Goal: Task Accomplishment & Management: Use online tool/utility

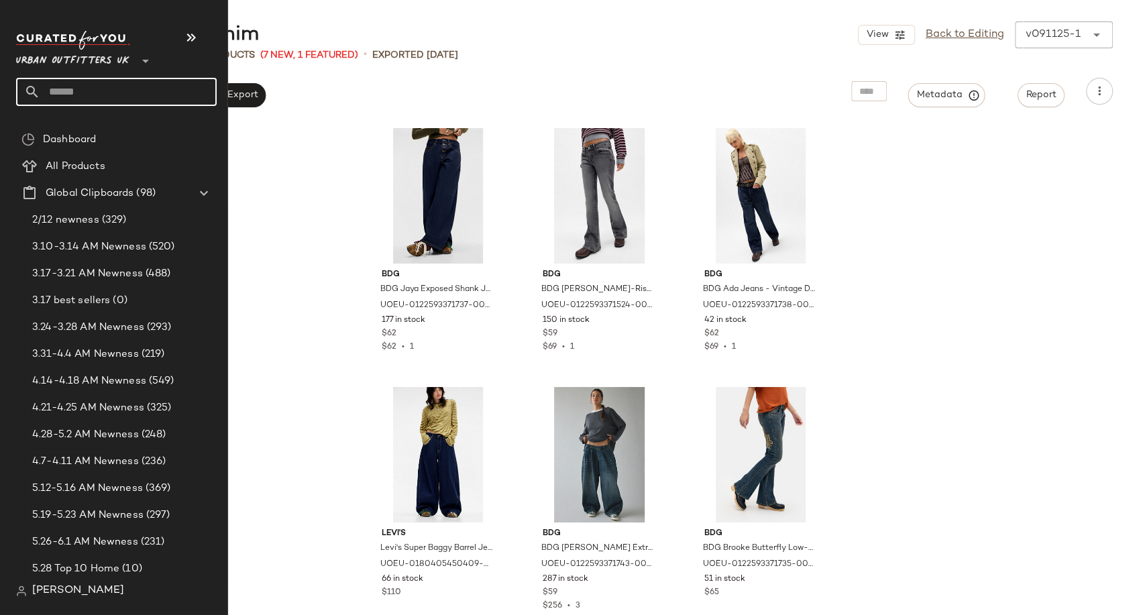
click at [122, 88] on input "text" at bounding box center [128, 92] width 176 height 28
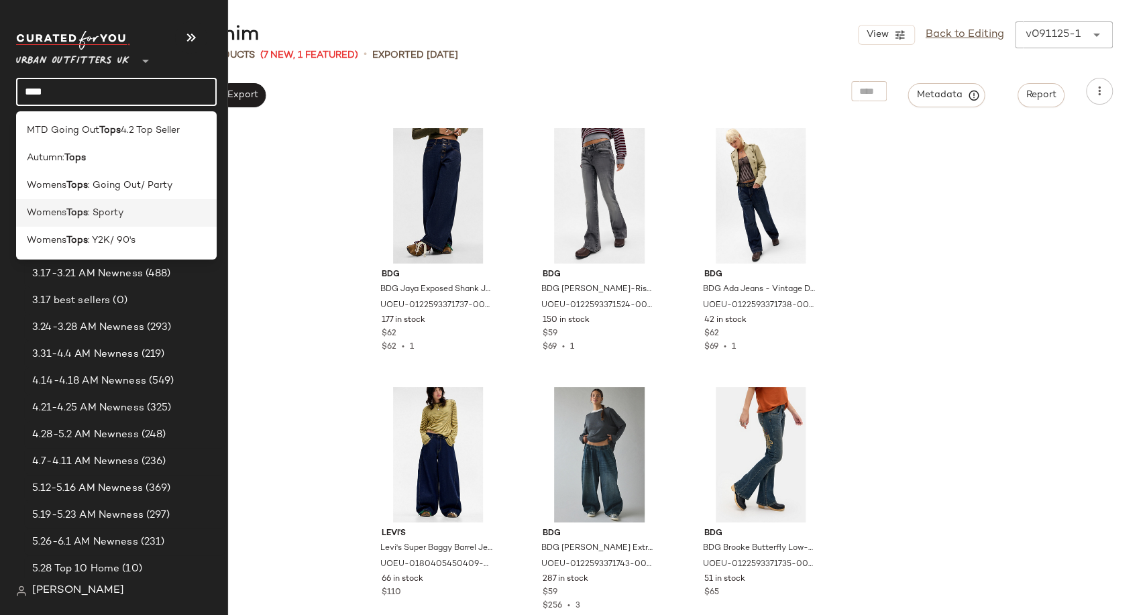
type input "****"
click at [132, 212] on div "Womens Tops : Sporty" at bounding box center [116, 213] width 179 height 14
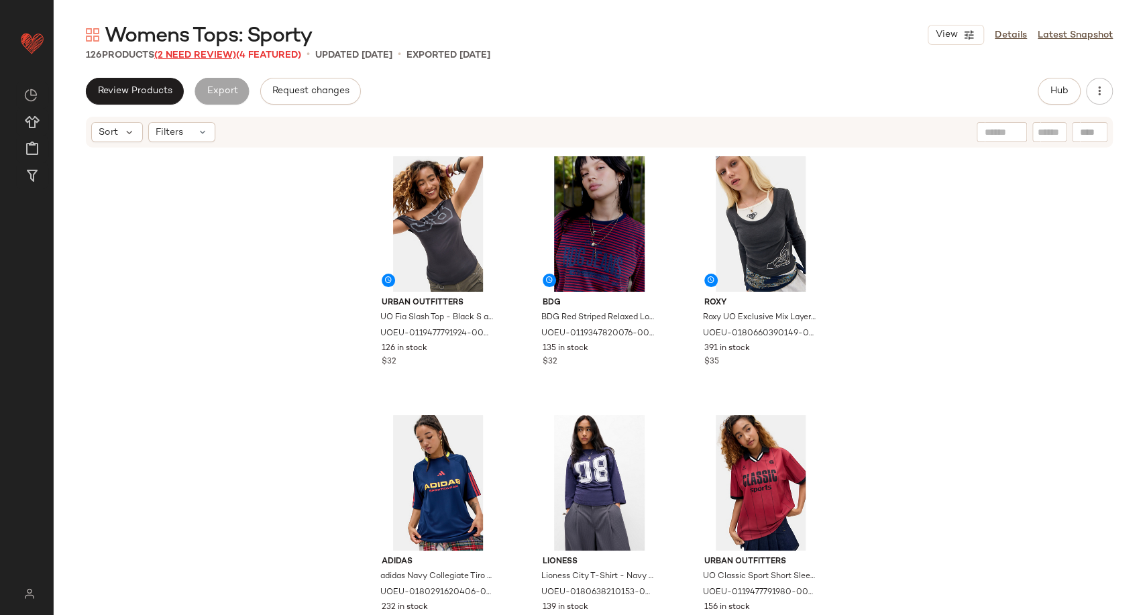
click at [217, 58] on span "(2 Need Review)" at bounding box center [195, 55] width 82 height 10
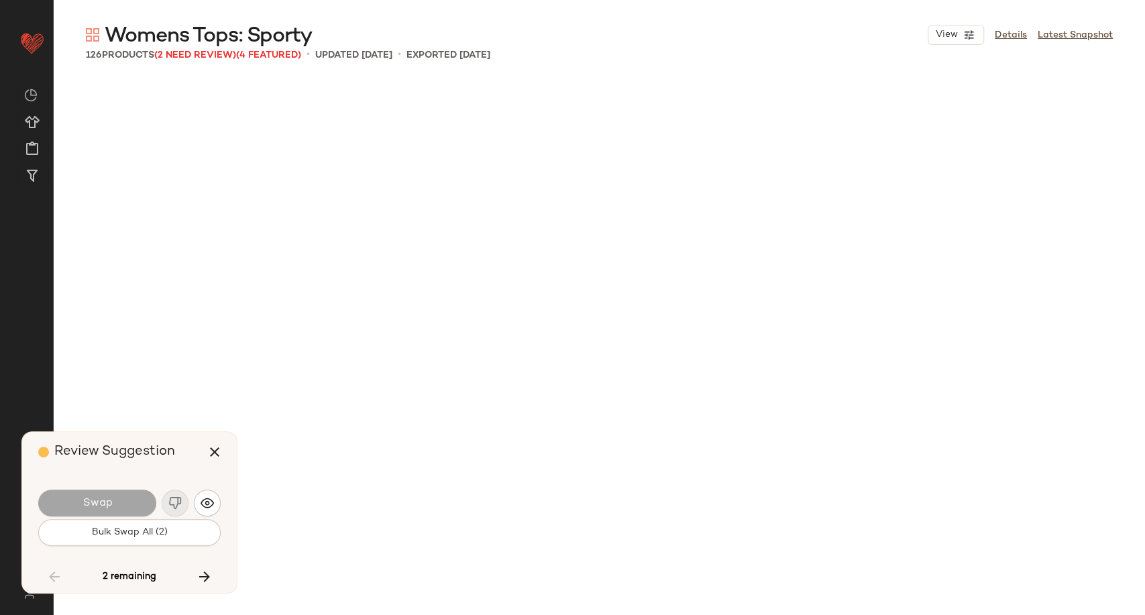
scroll to position [6729, 0]
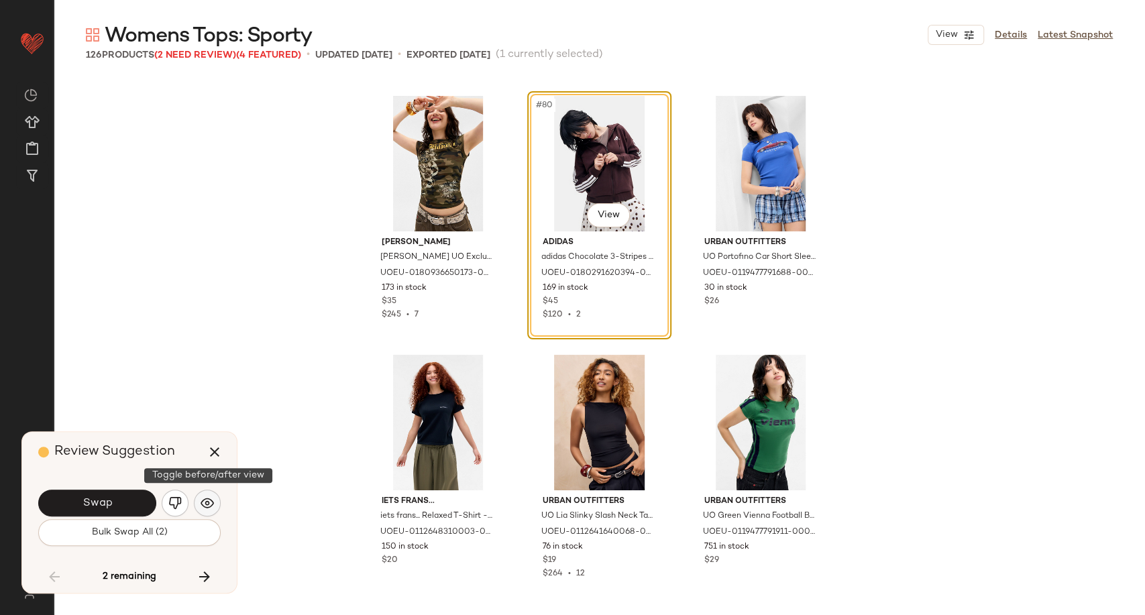
click at [207, 500] on img "button" at bounding box center [206, 502] width 13 height 13
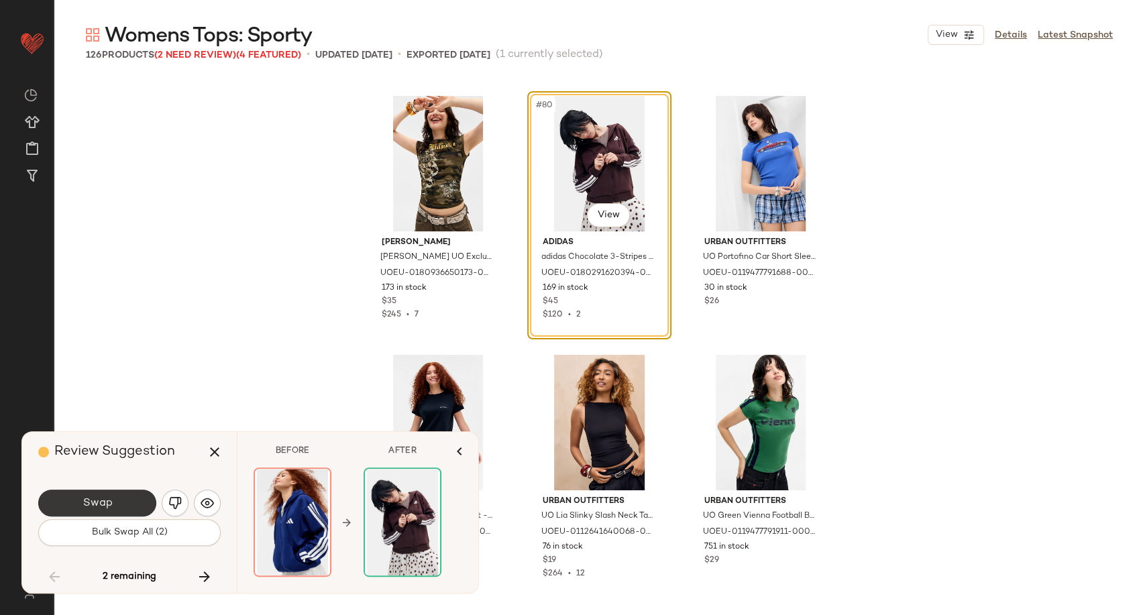
click at [143, 502] on button "Swap" at bounding box center [97, 502] width 118 height 27
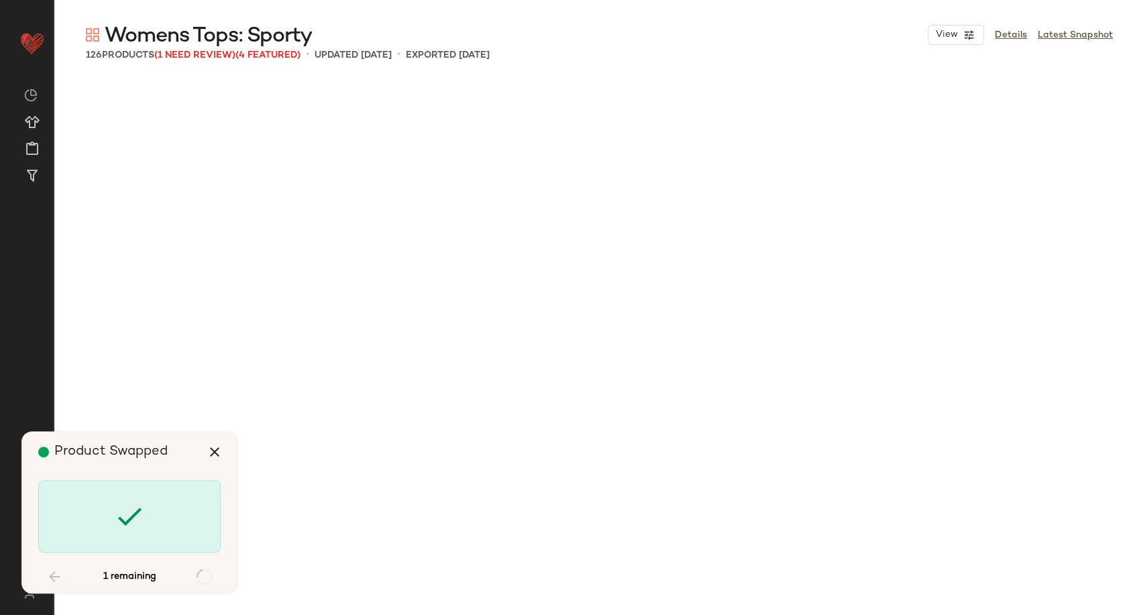
scroll to position [10373, 0]
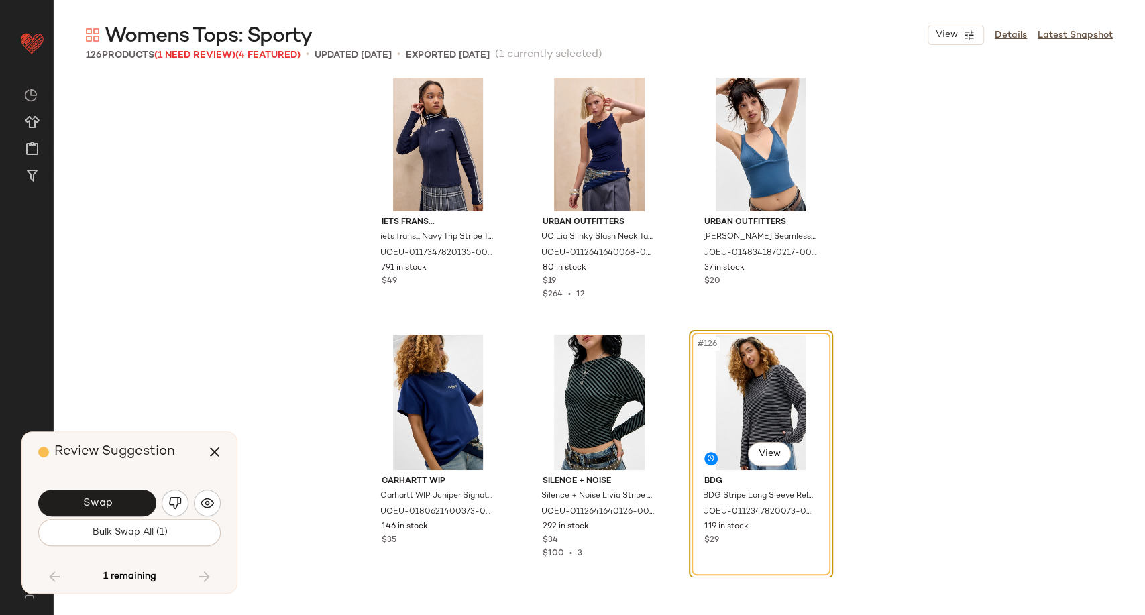
click at [223, 502] on div "Review Suggestion Swap Bulk Swap All (1) 1 remaining" at bounding box center [129, 512] width 215 height 161
click at [210, 503] on img "button" at bounding box center [206, 502] width 13 height 13
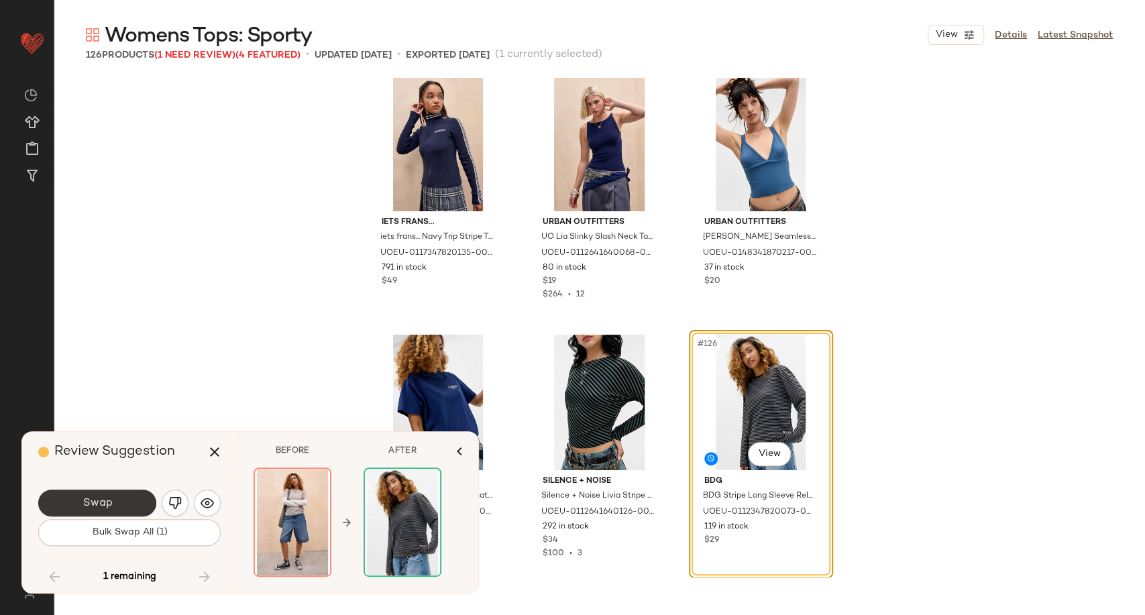
click at [134, 502] on button "Swap" at bounding box center [97, 502] width 118 height 27
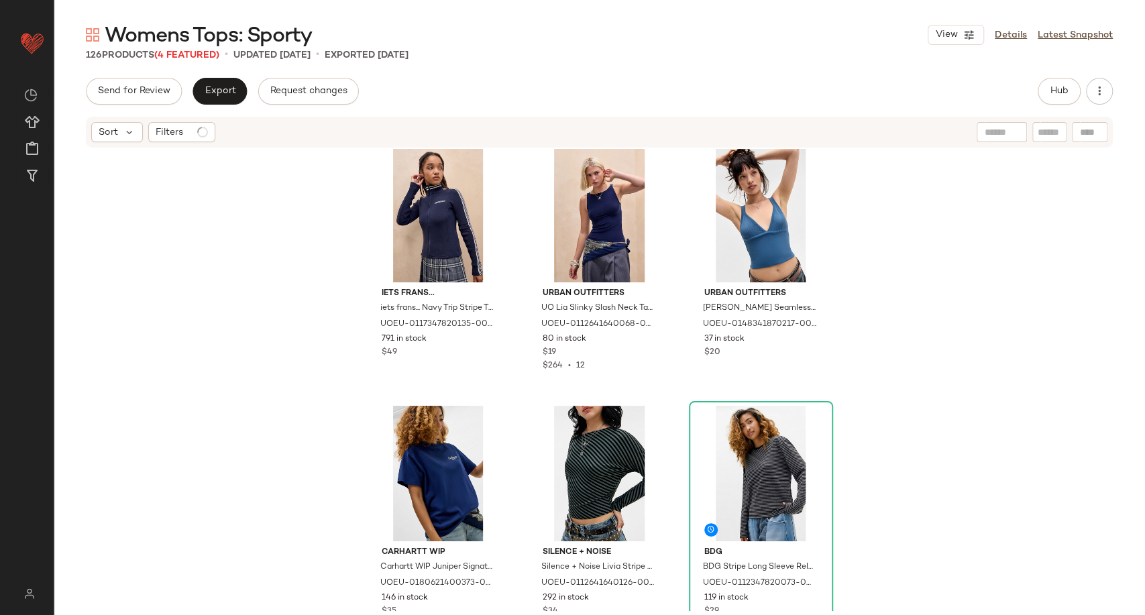
scroll to position [10384, 0]
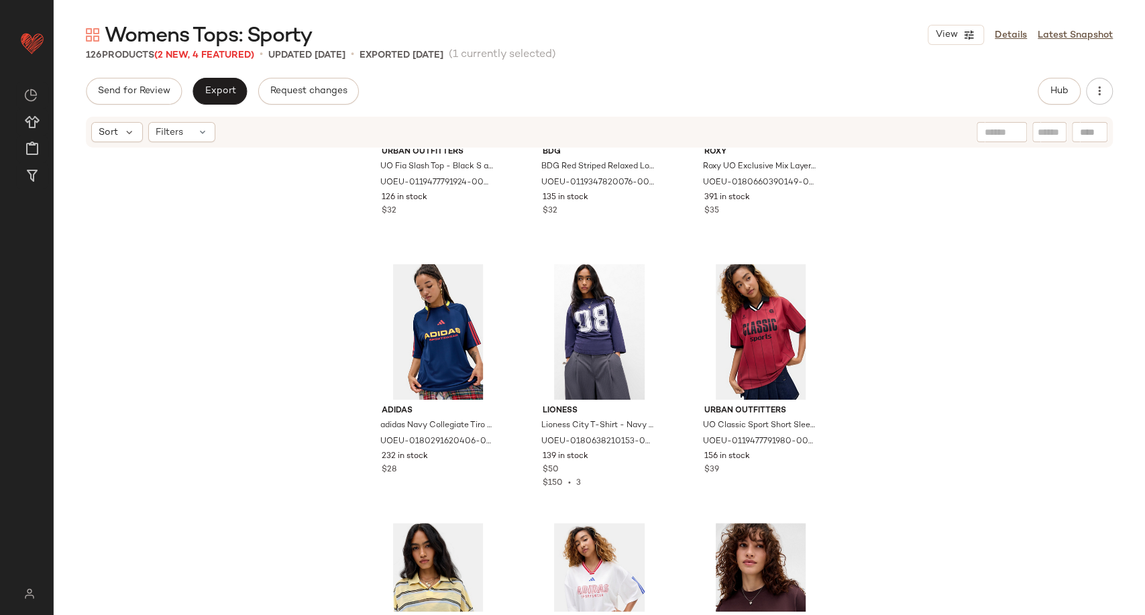
scroll to position [223, 0]
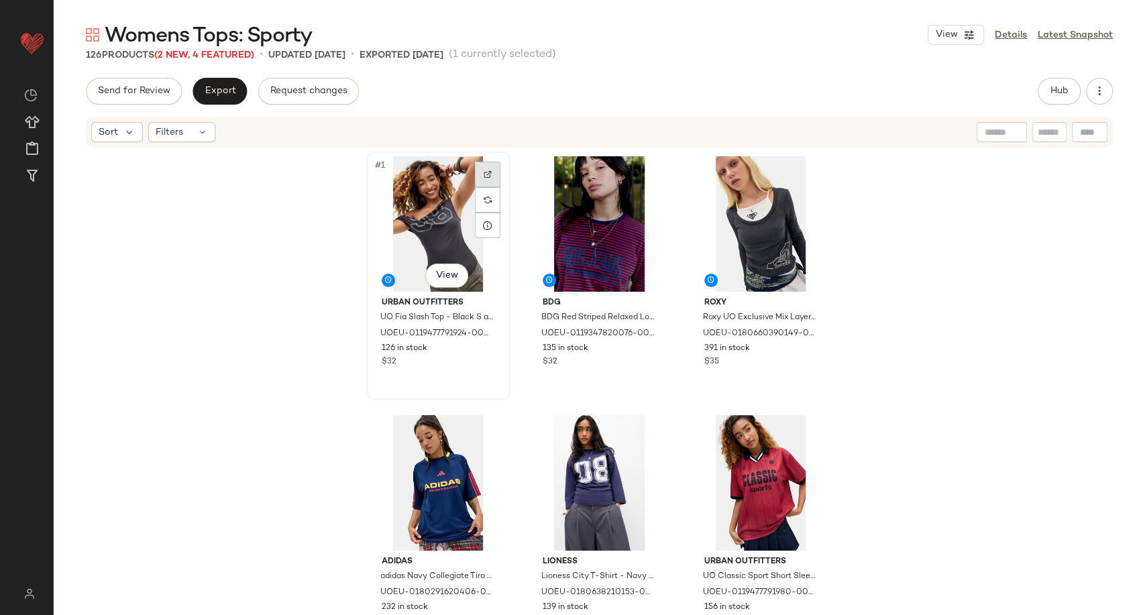
click at [477, 174] on div at bounding box center [487, 174] width 25 height 25
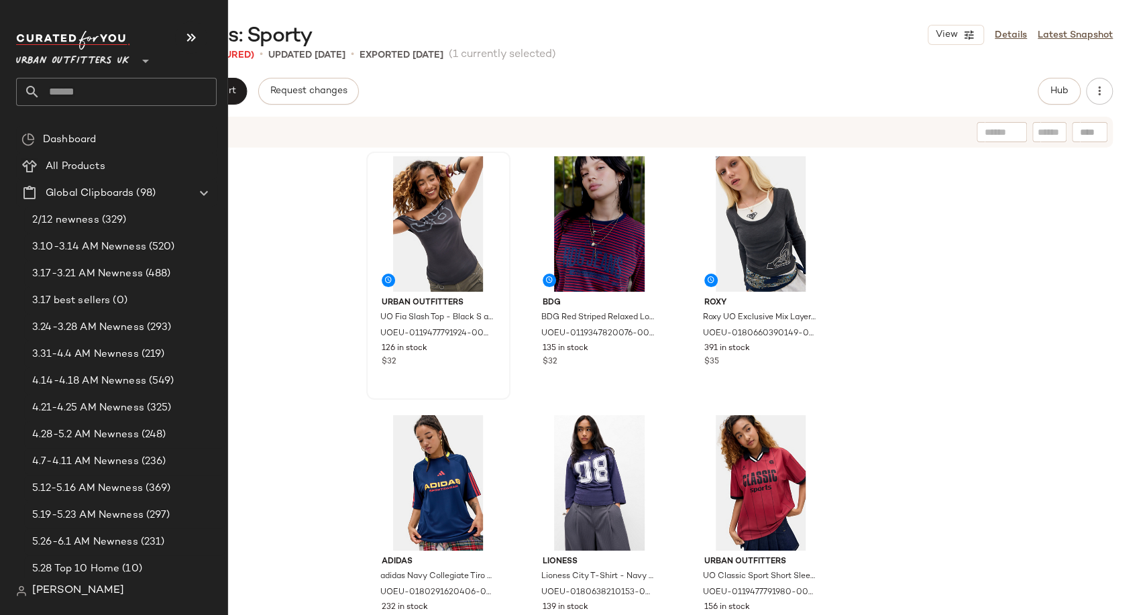
click at [62, 91] on input "text" at bounding box center [128, 92] width 176 height 28
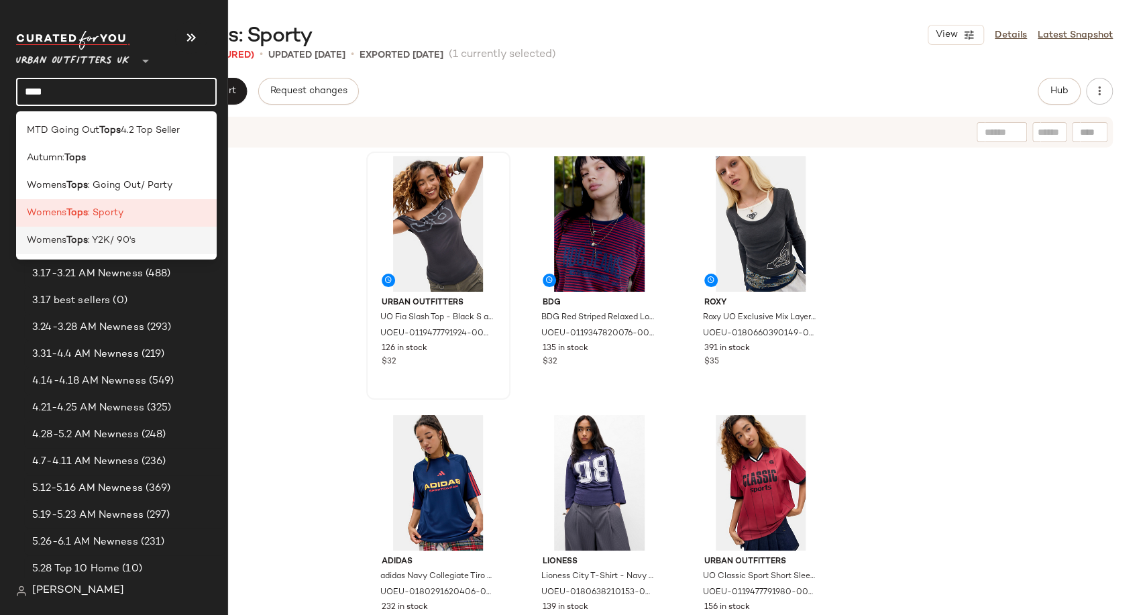
type input "****"
click at [91, 241] on span ": Y2K/ 90's" at bounding box center [112, 240] width 48 height 14
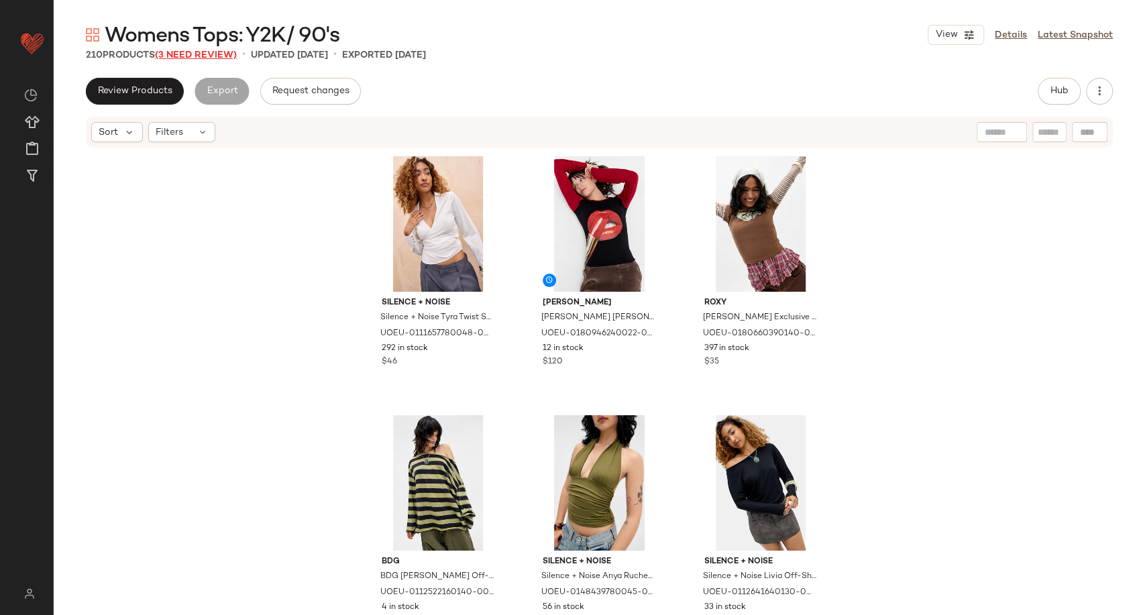
click at [205, 52] on span "(3 Need Review)" at bounding box center [196, 55] width 82 height 10
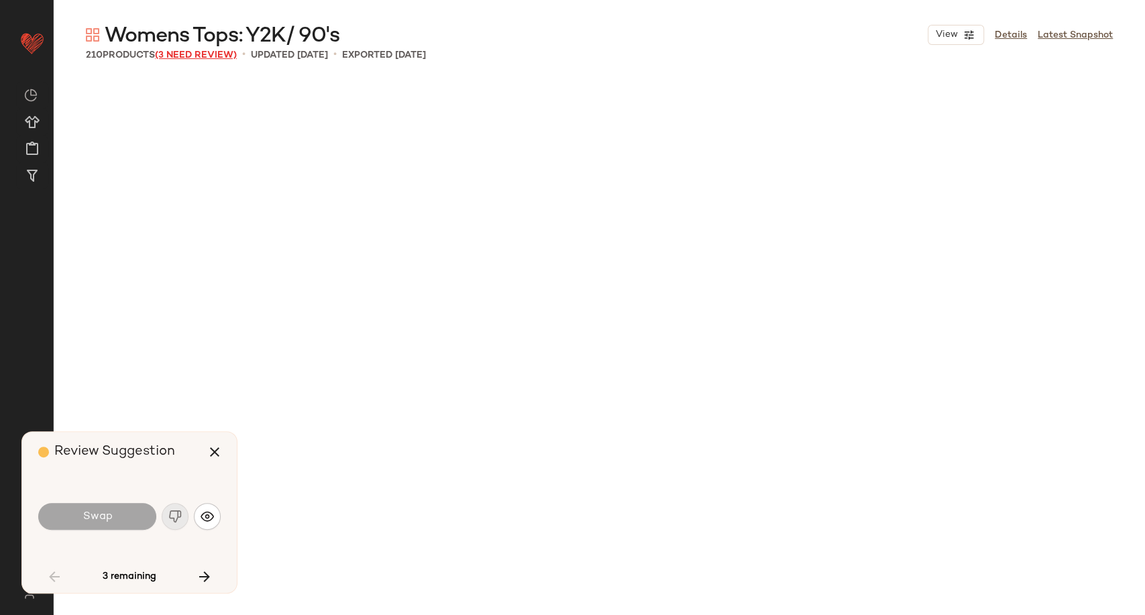
scroll to position [2588, 0]
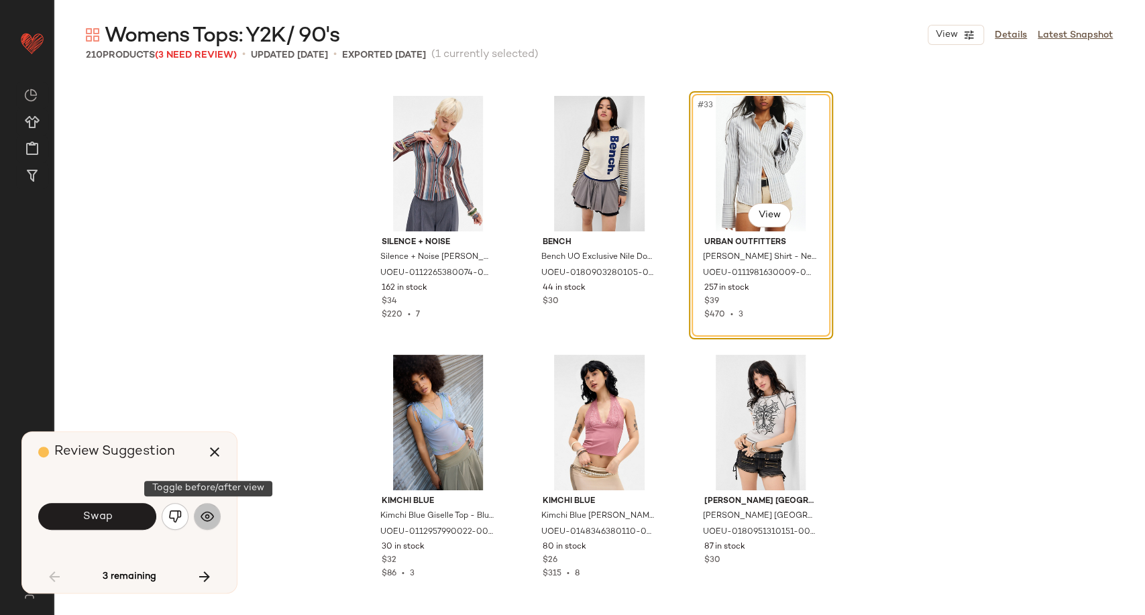
click at [196, 520] on button "button" at bounding box center [207, 516] width 27 height 27
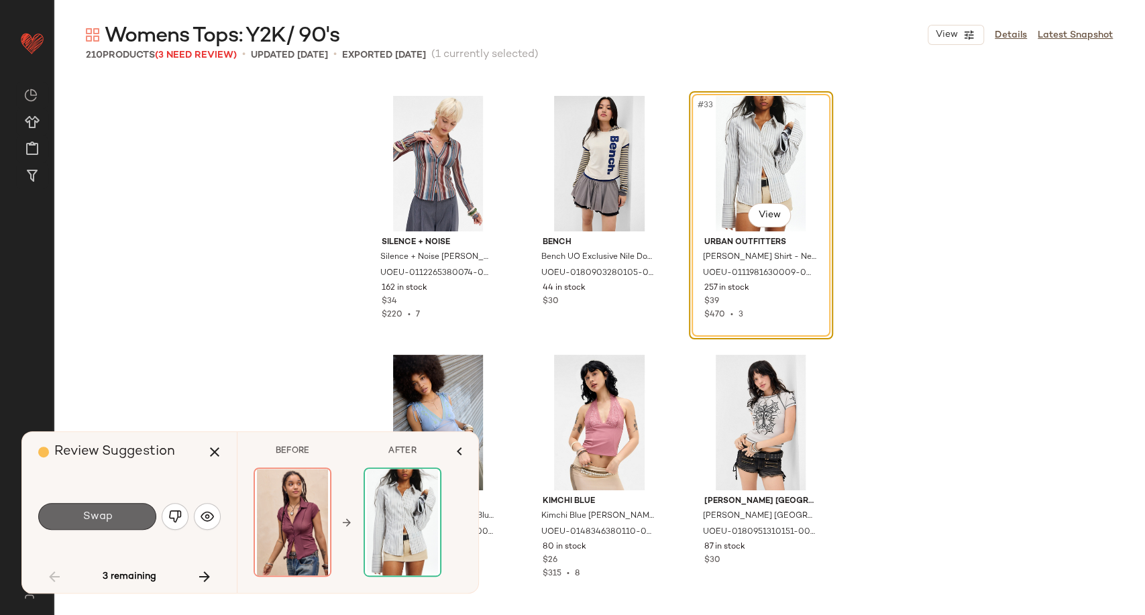
click at [119, 516] on button "Swap" at bounding box center [97, 516] width 118 height 27
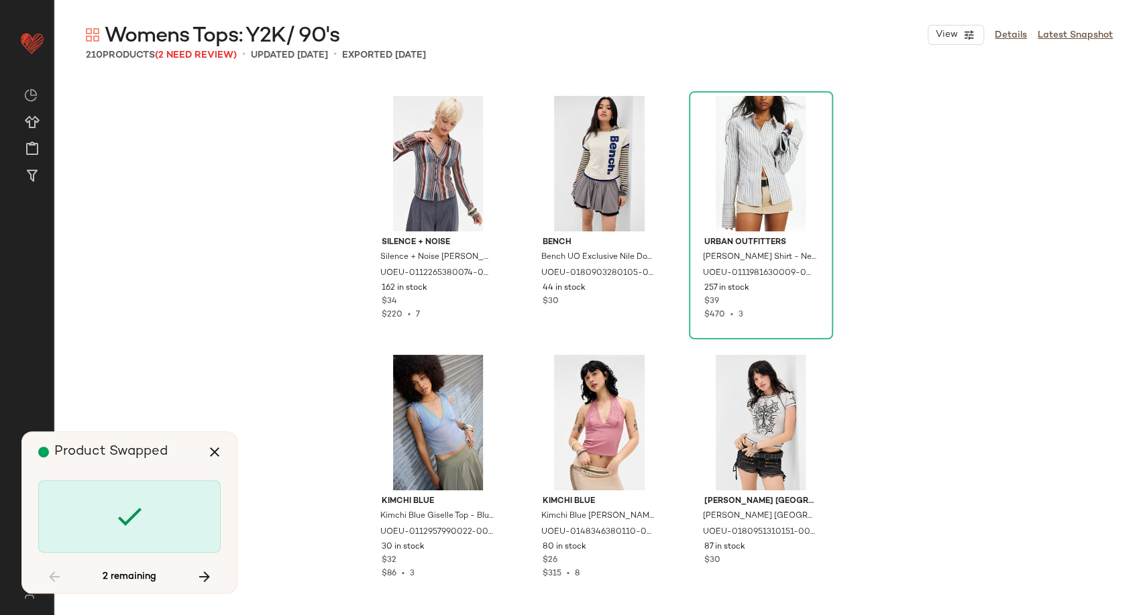
scroll to position [3364, 0]
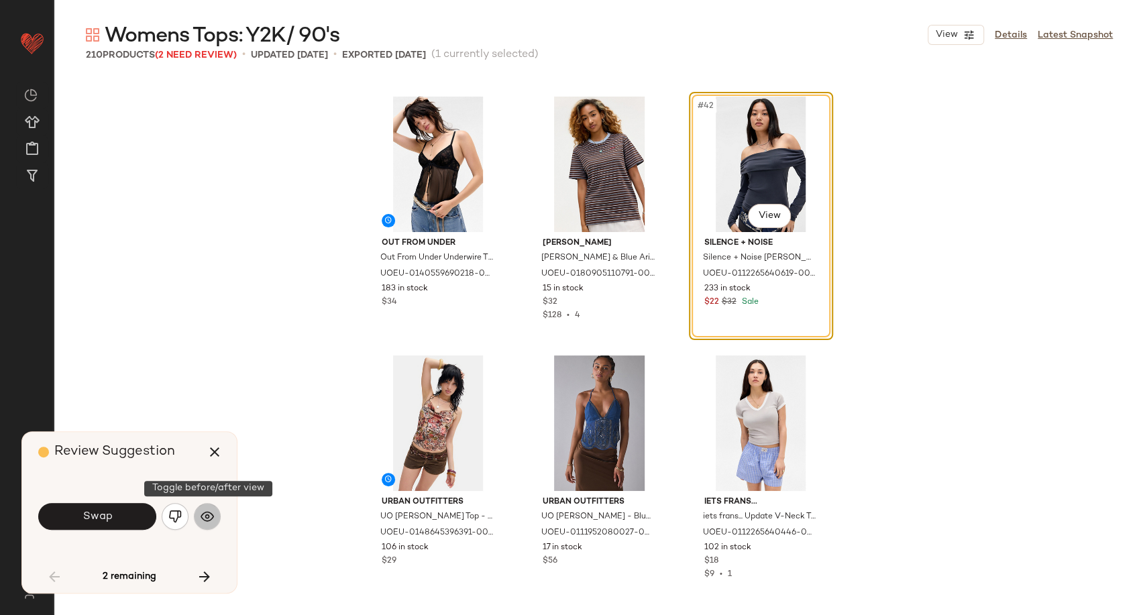
click at [205, 514] on img "button" at bounding box center [206, 516] width 13 height 13
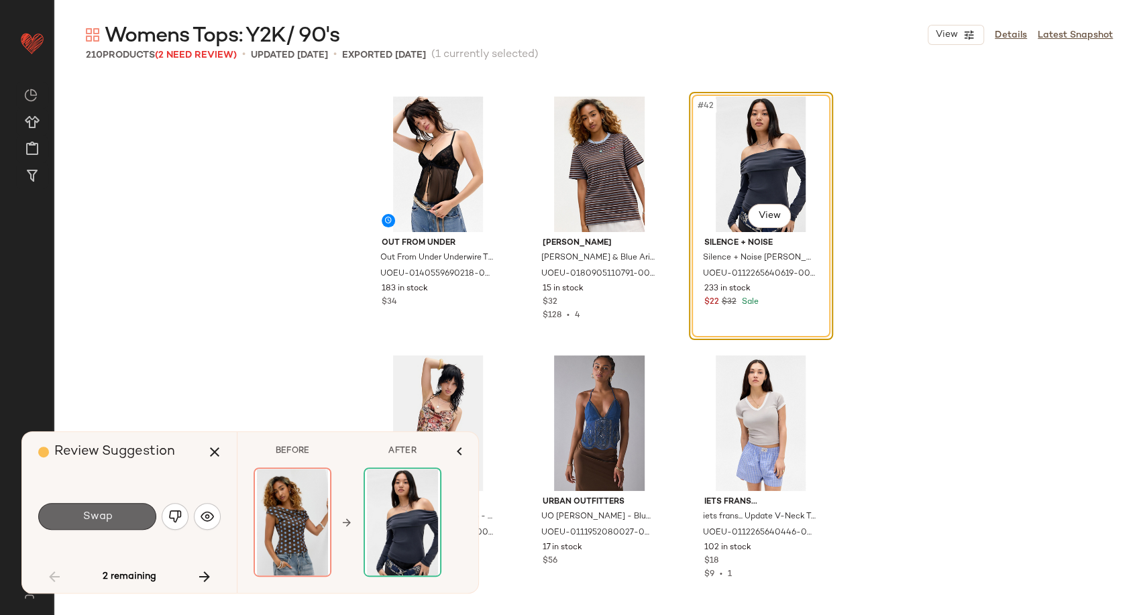
click at [109, 524] on button "Swap" at bounding box center [97, 516] width 118 height 27
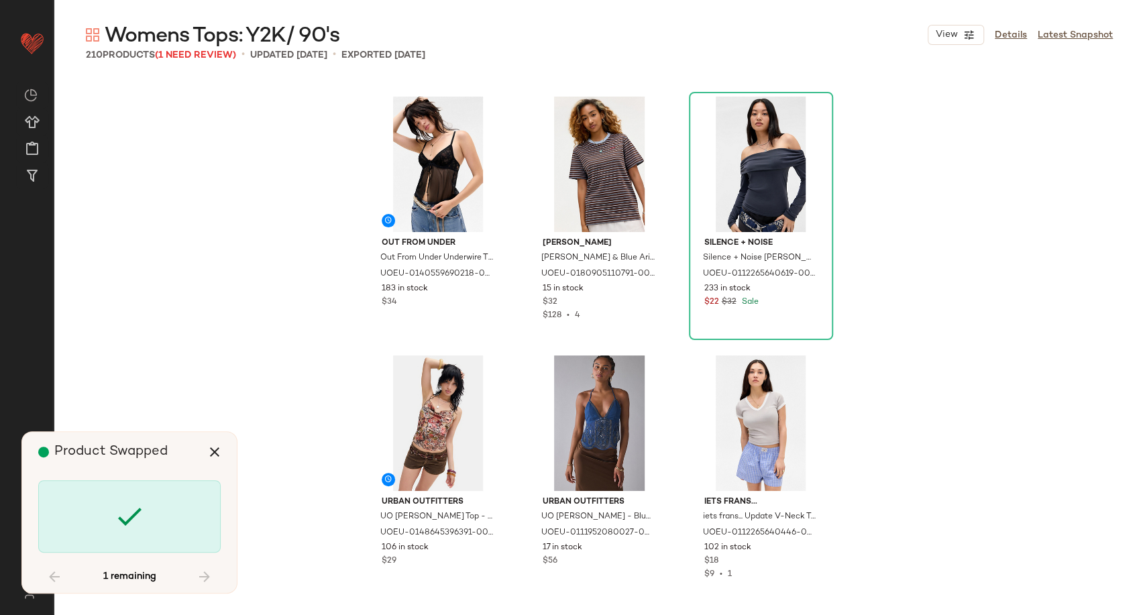
scroll to position [6729, 0]
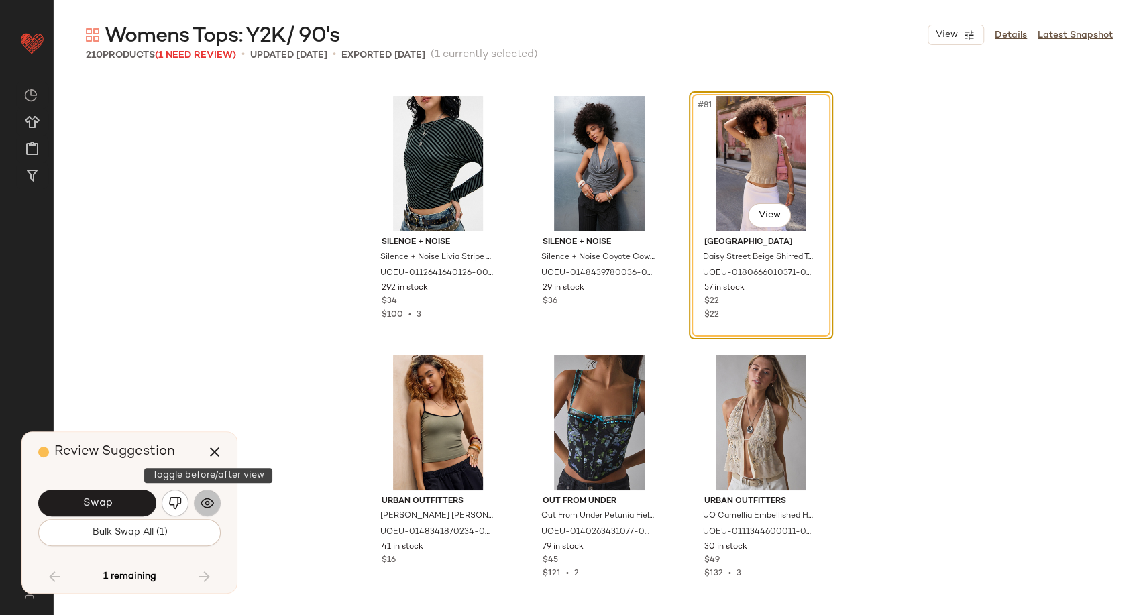
click at [205, 506] on img "button" at bounding box center [206, 502] width 13 height 13
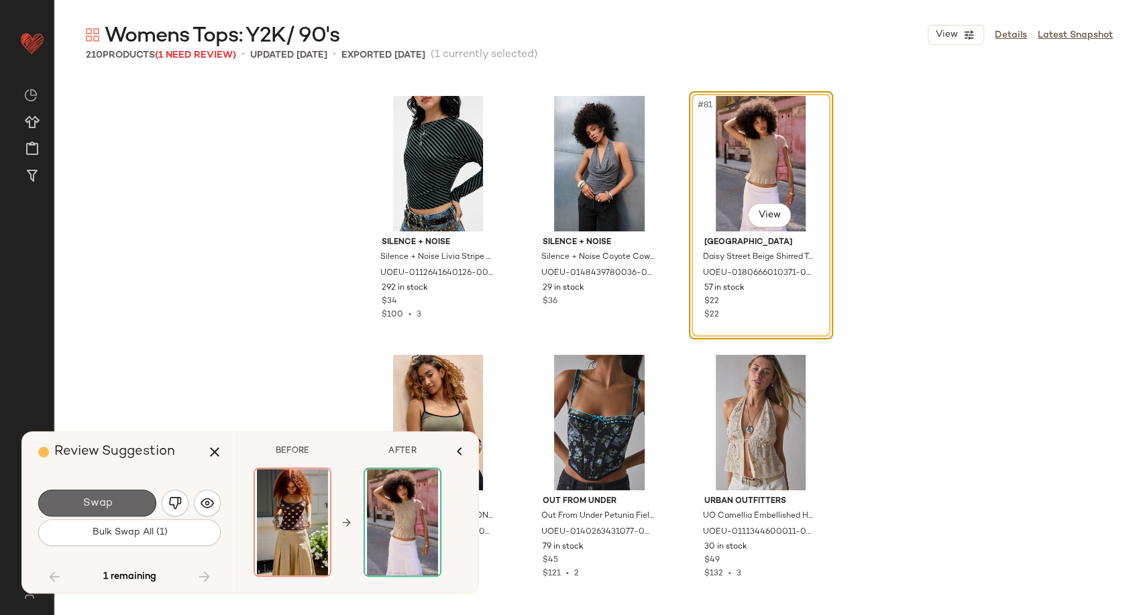
click at [129, 500] on button "Swap" at bounding box center [97, 502] width 118 height 27
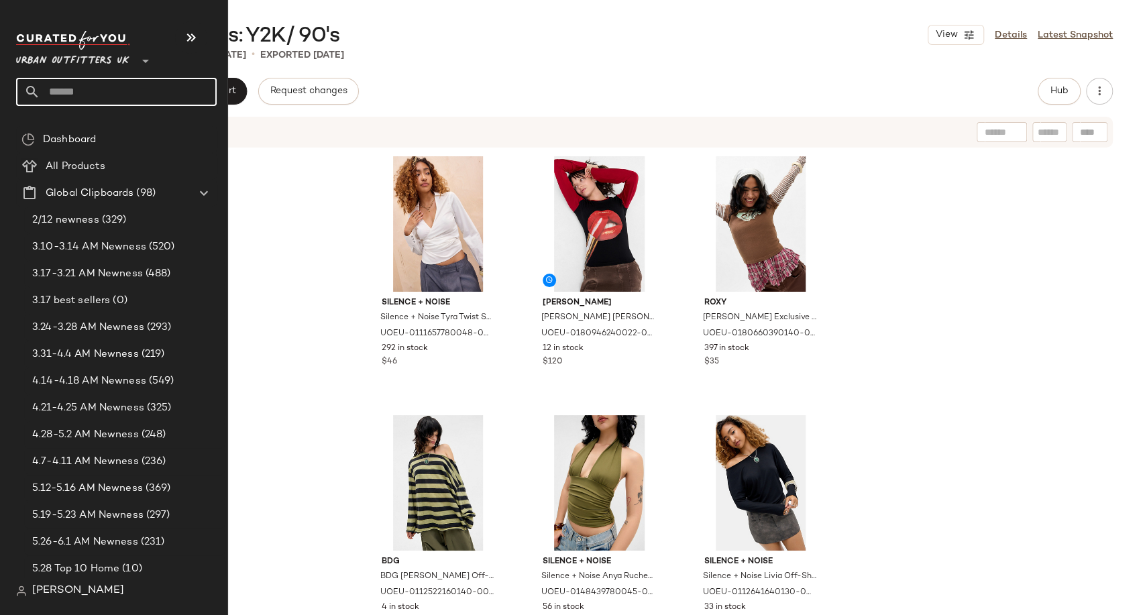
click at [78, 86] on input "text" at bounding box center [128, 92] width 176 height 28
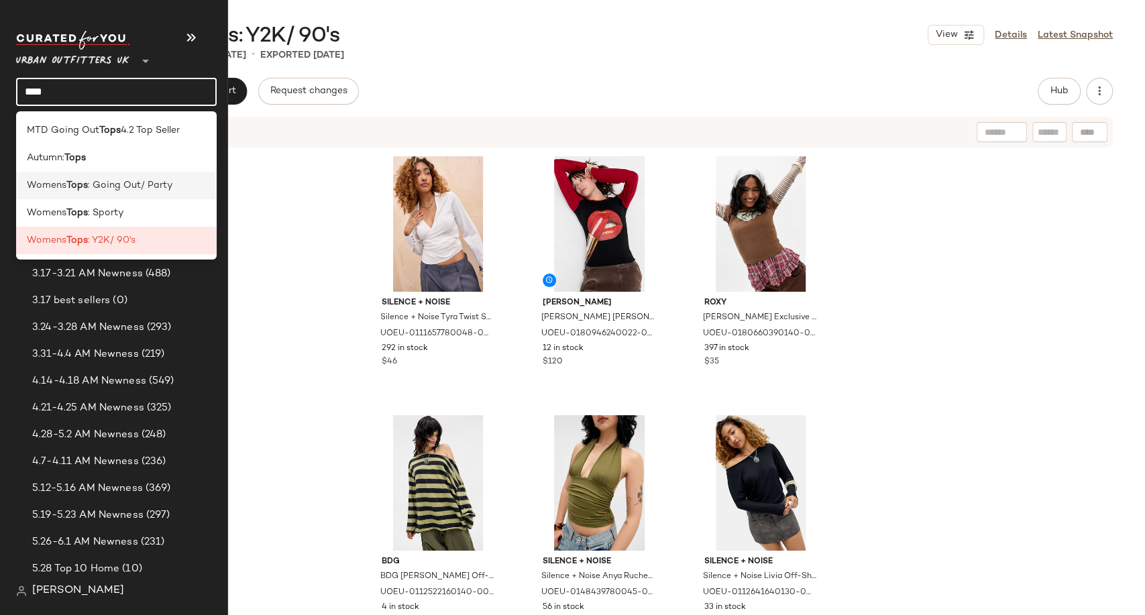
type input "****"
click at [118, 178] on div "Womens Tops : Going Out/ Party" at bounding box center [116, 185] width 200 height 27
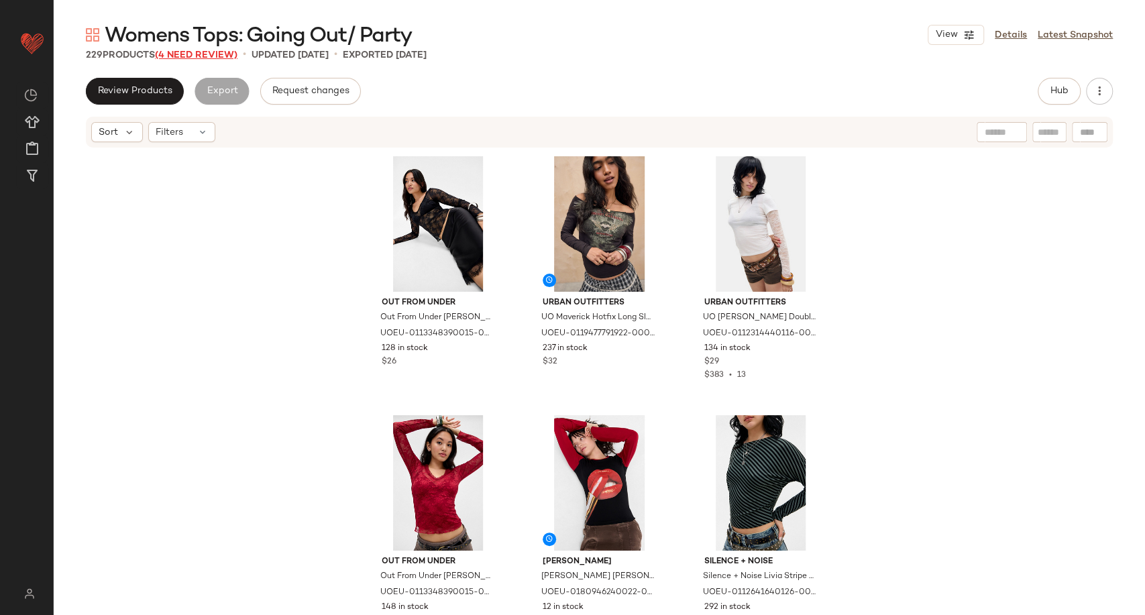
click at [212, 55] on span "(4 Need Review)" at bounding box center [196, 55] width 82 height 10
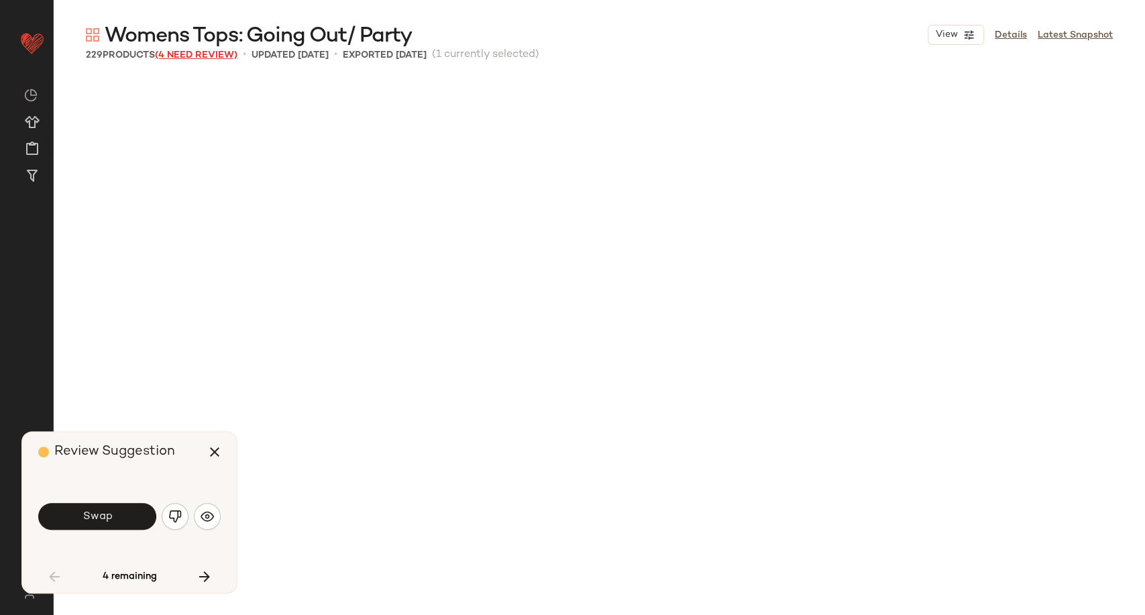
scroll to position [528, 0]
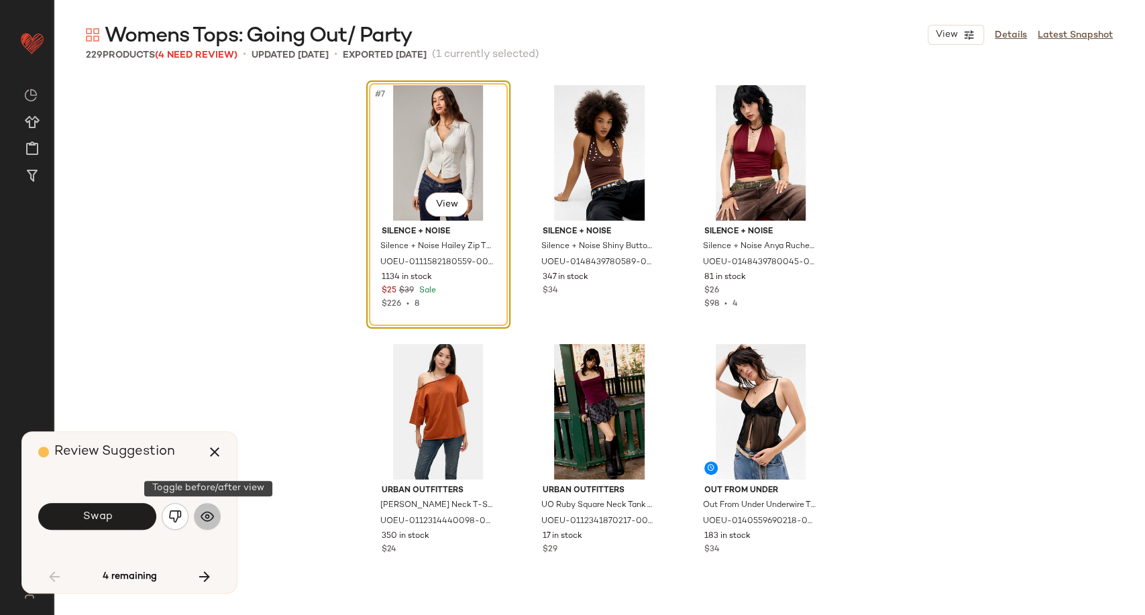
click at [202, 511] on img "button" at bounding box center [206, 516] width 13 height 13
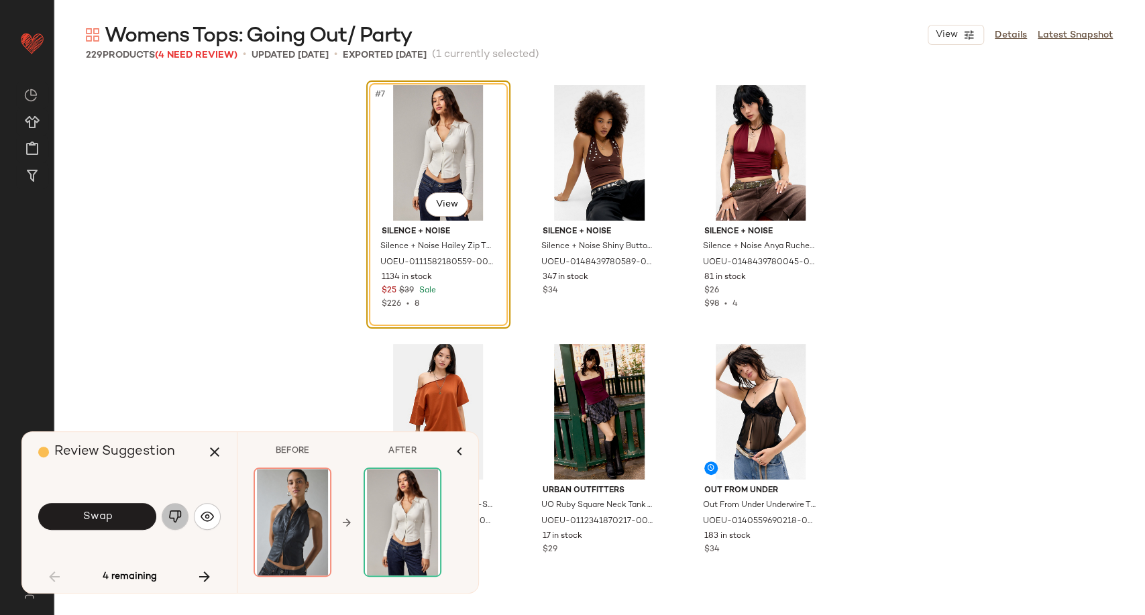
click at [172, 517] on img "button" at bounding box center [174, 516] width 13 height 13
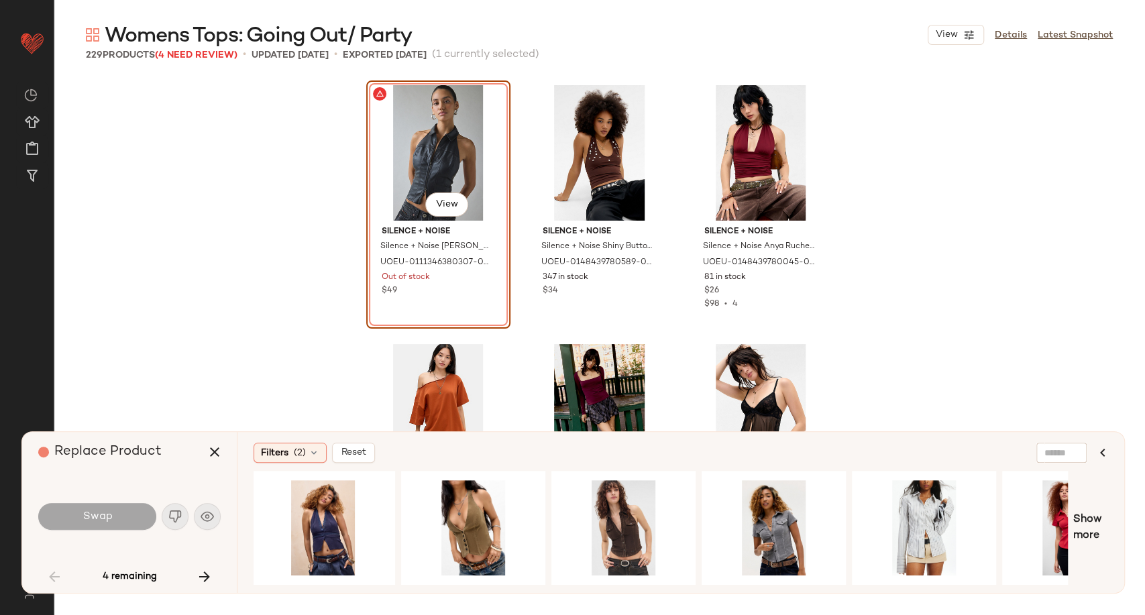
scroll to position [0, 0]
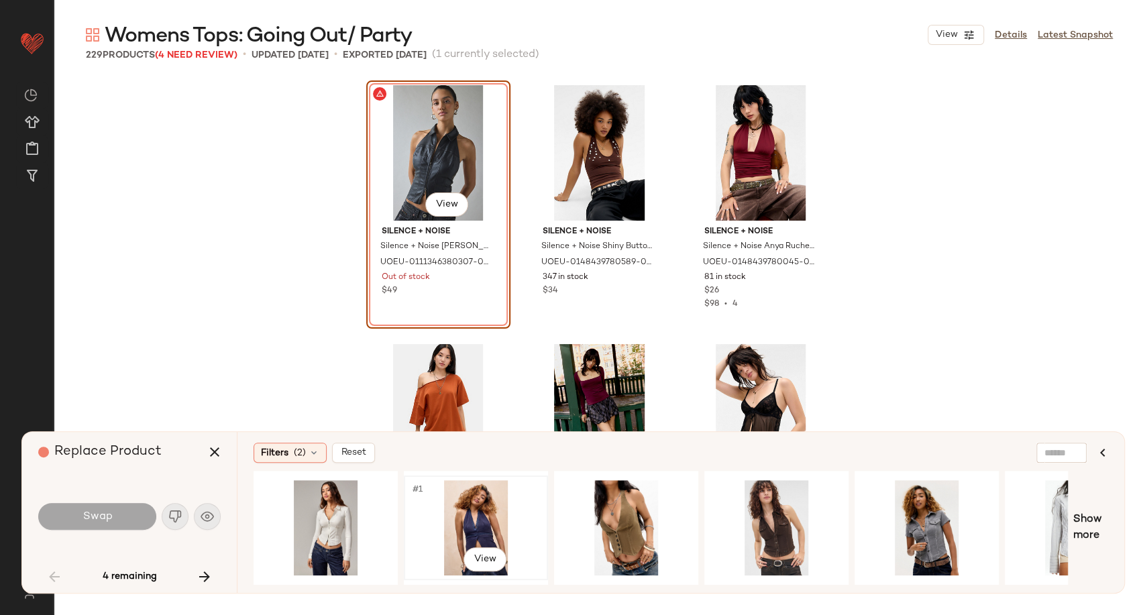
click at [479, 506] on div "#1 View" at bounding box center [475, 527] width 135 height 95
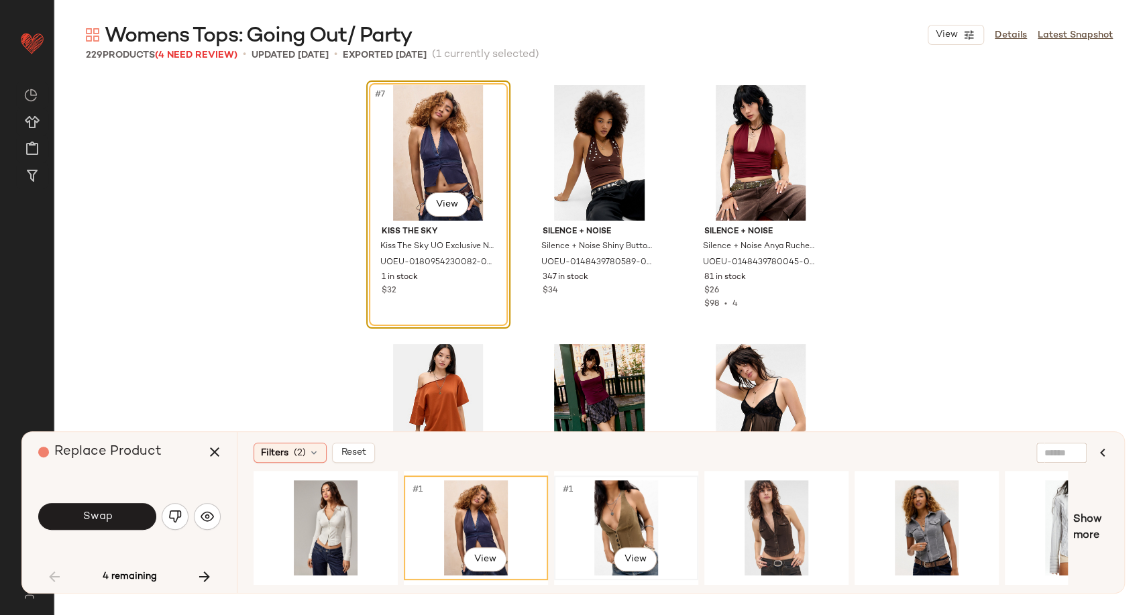
click at [612, 522] on div "#1 View" at bounding box center [626, 527] width 135 height 95
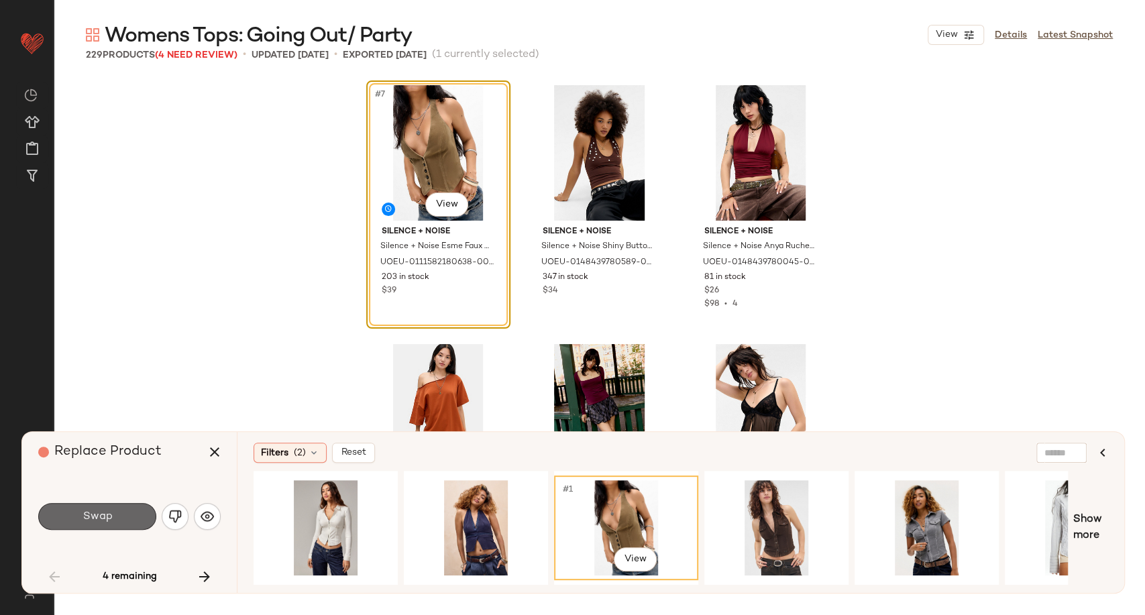
click at [101, 520] on span "Swap" at bounding box center [97, 516] width 30 height 13
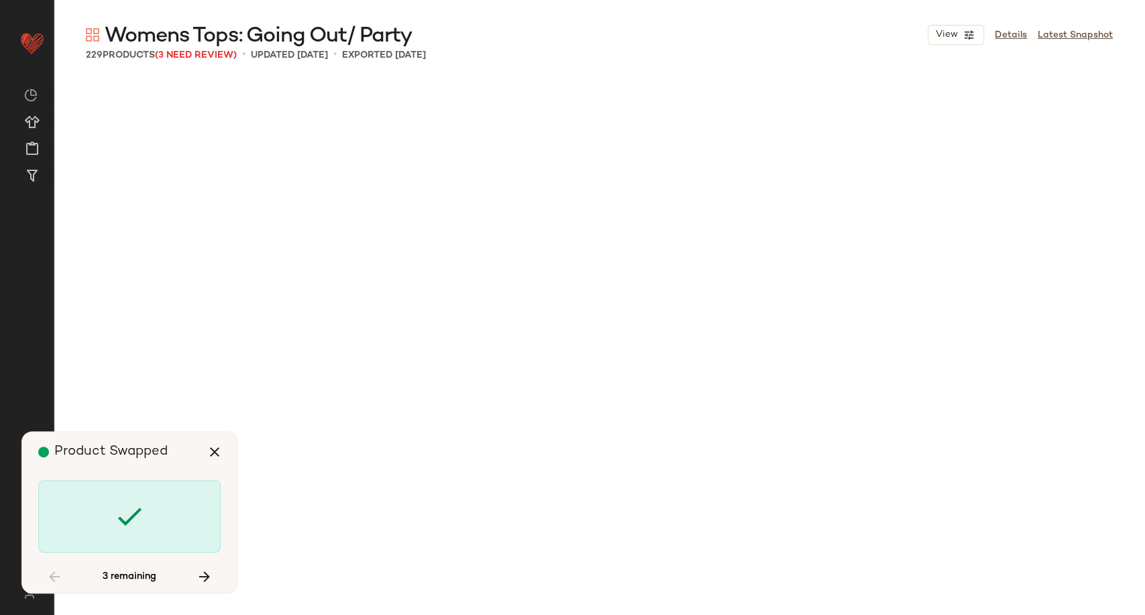
scroll to position [3624, 0]
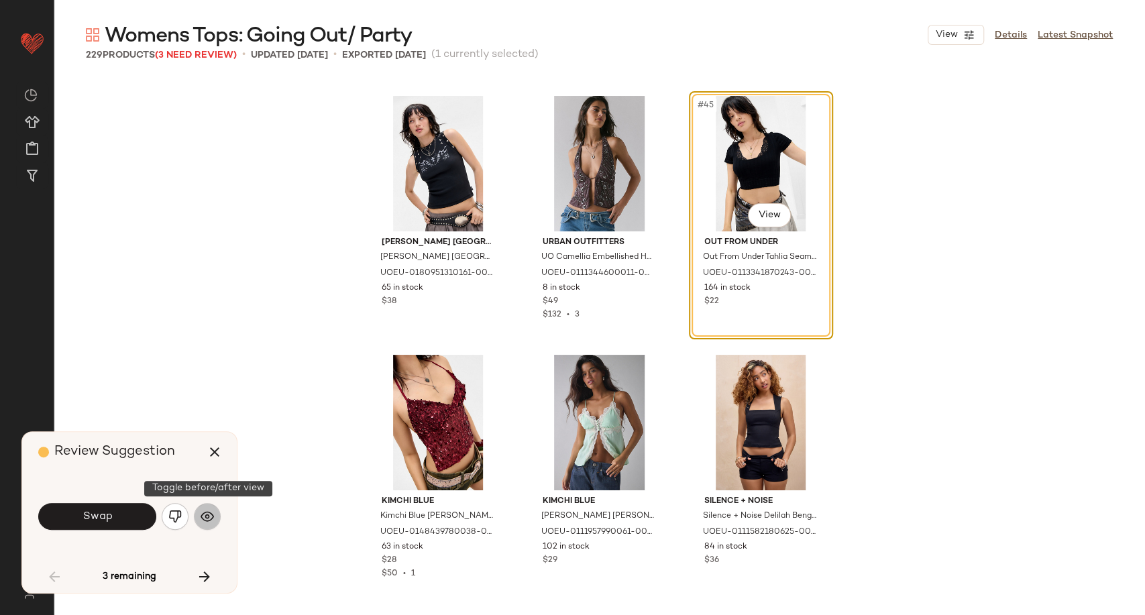
click at [203, 520] on img "button" at bounding box center [206, 516] width 13 height 13
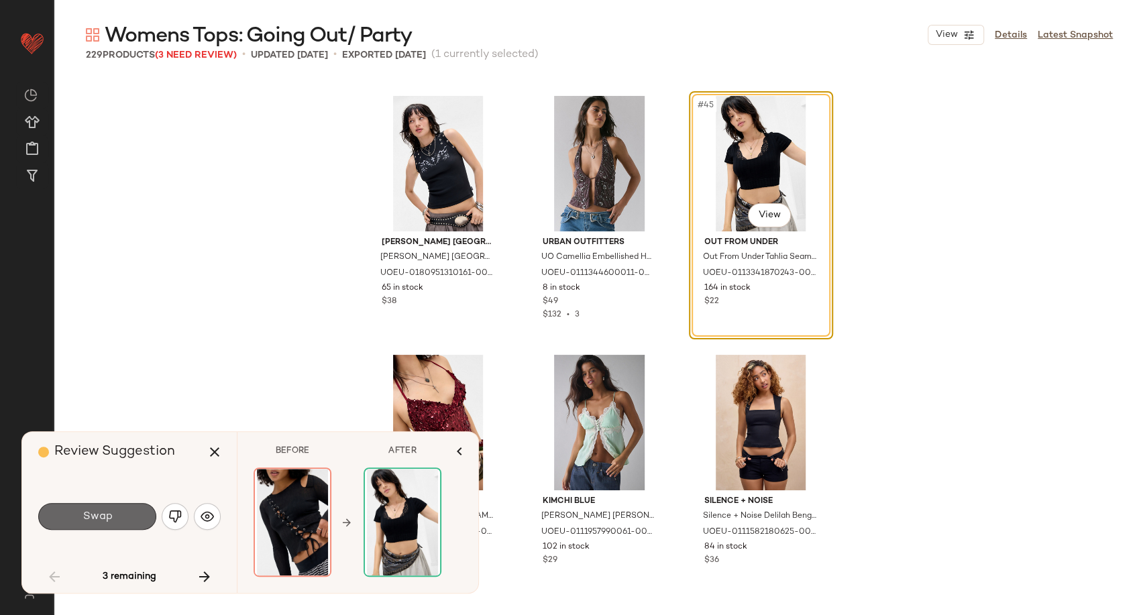
click at [117, 515] on button "Swap" at bounding box center [97, 516] width 118 height 27
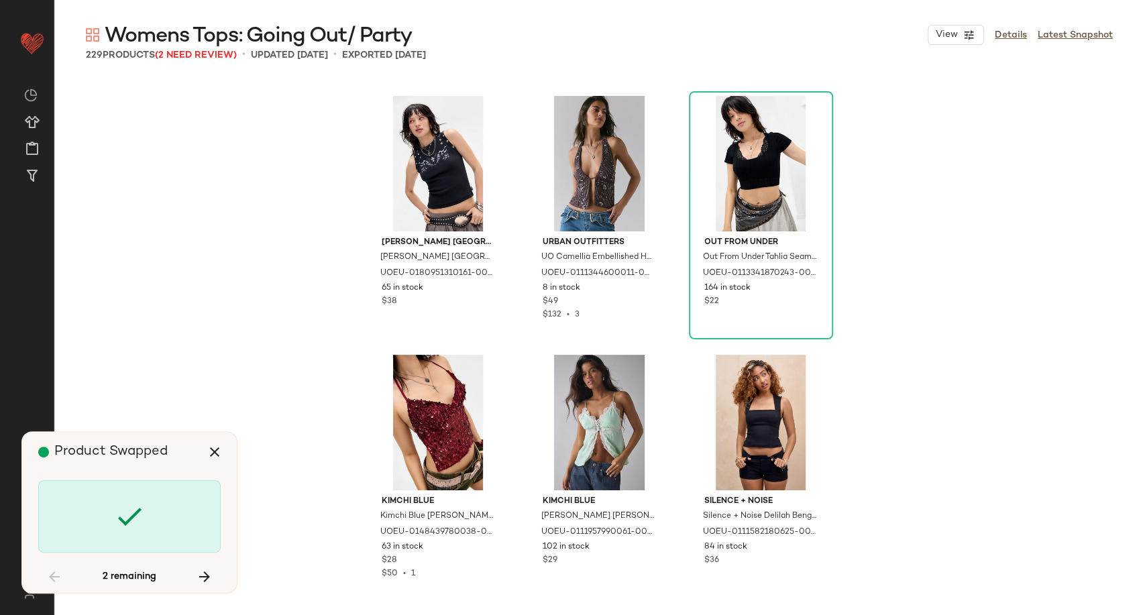
scroll to position [4141, 0]
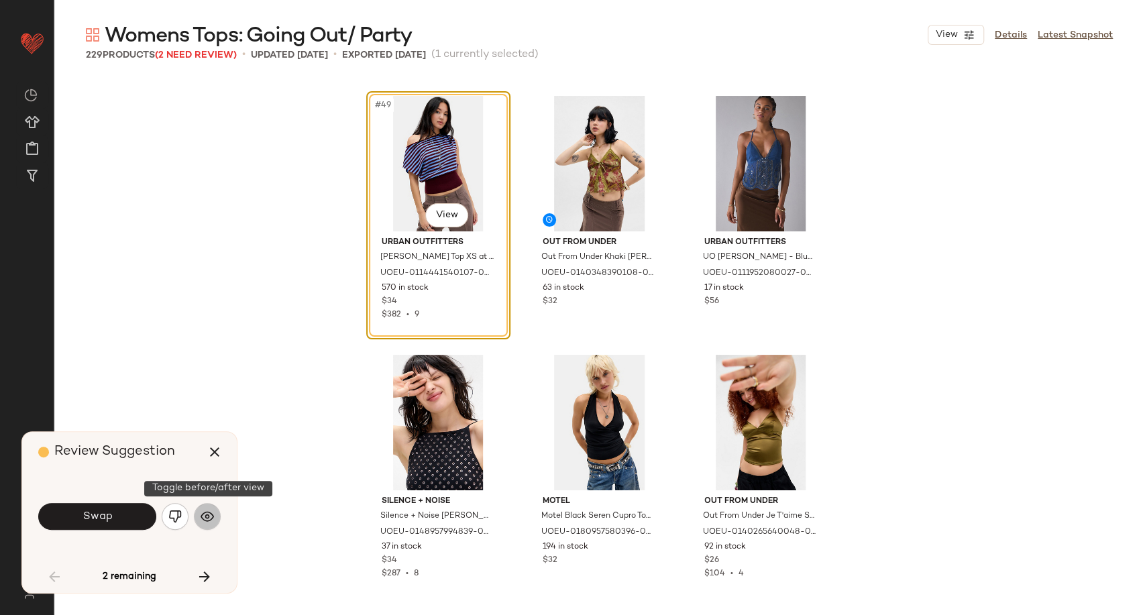
click at [208, 518] on img "button" at bounding box center [206, 516] width 13 height 13
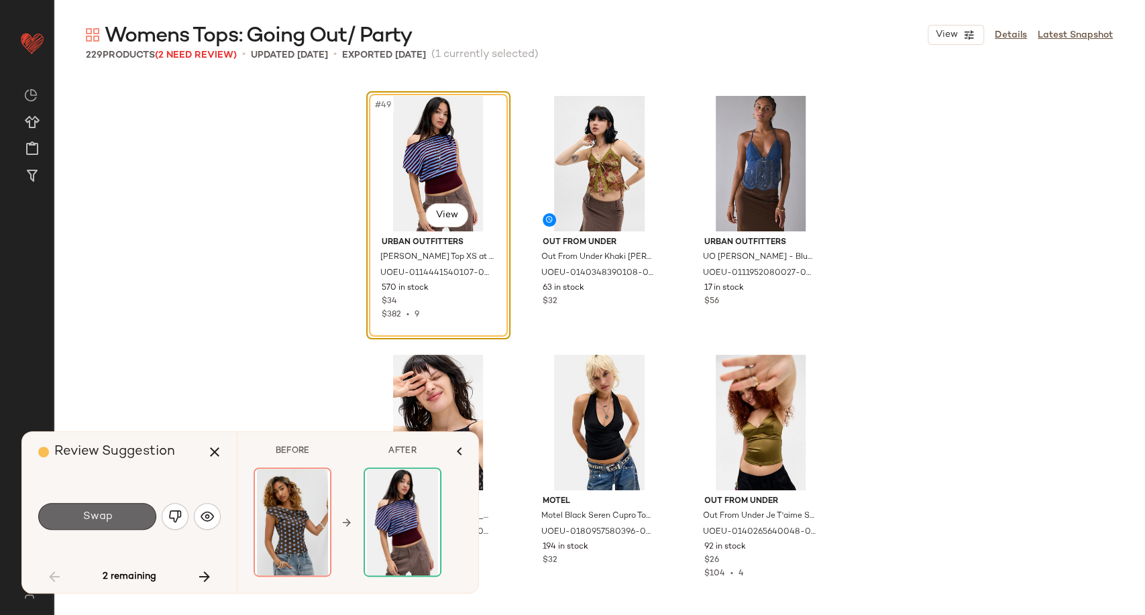
click at [123, 515] on button "Swap" at bounding box center [97, 516] width 118 height 27
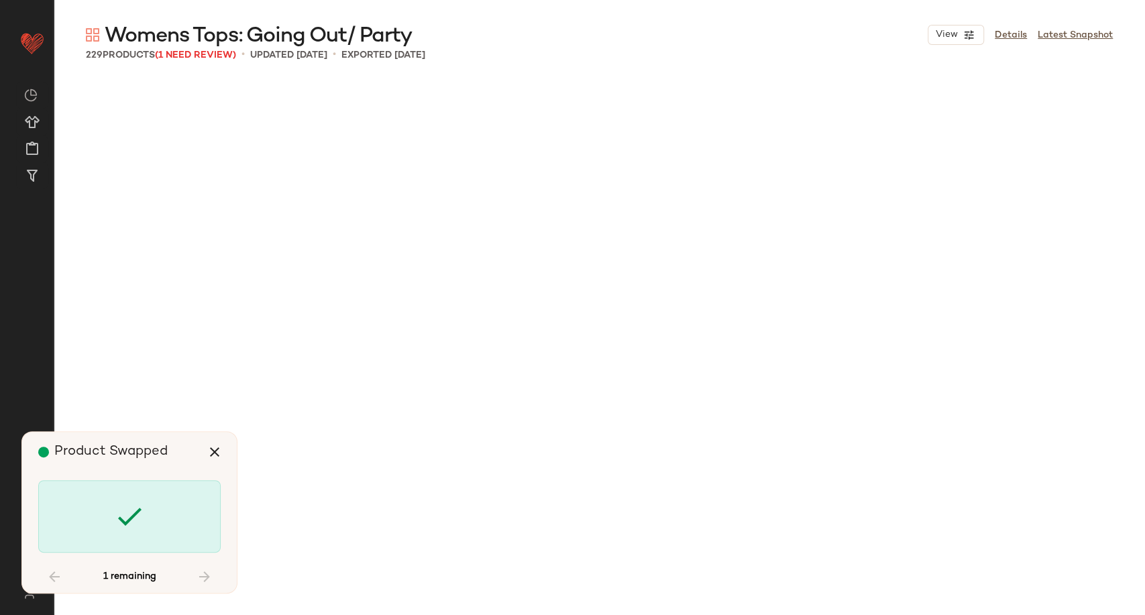
scroll to position [11906, 0]
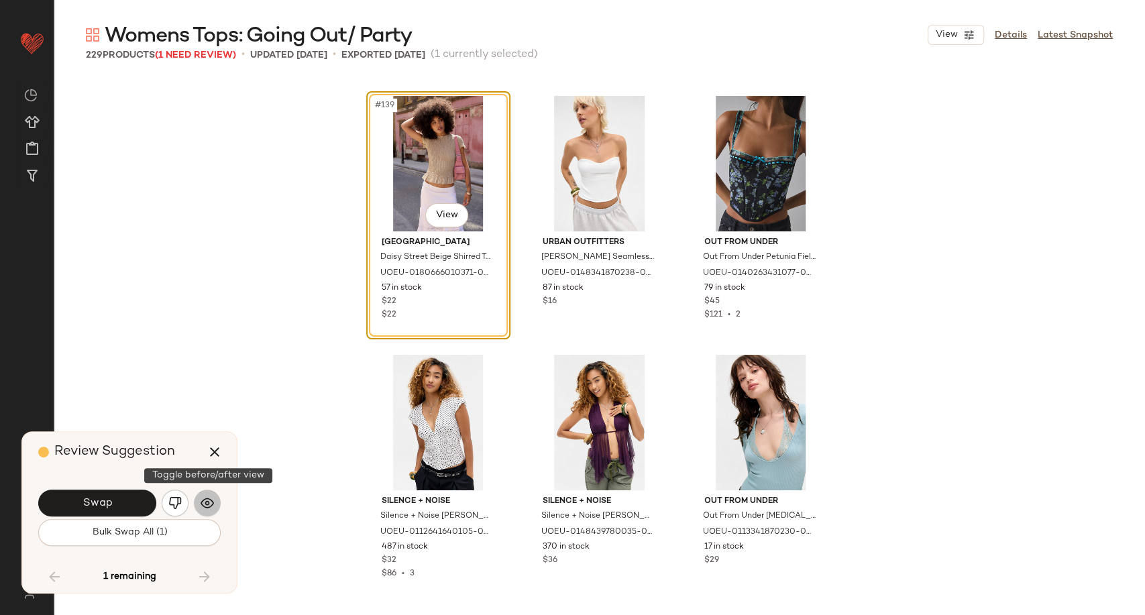
click at [202, 510] on button "button" at bounding box center [207, 502] width 27 height 27
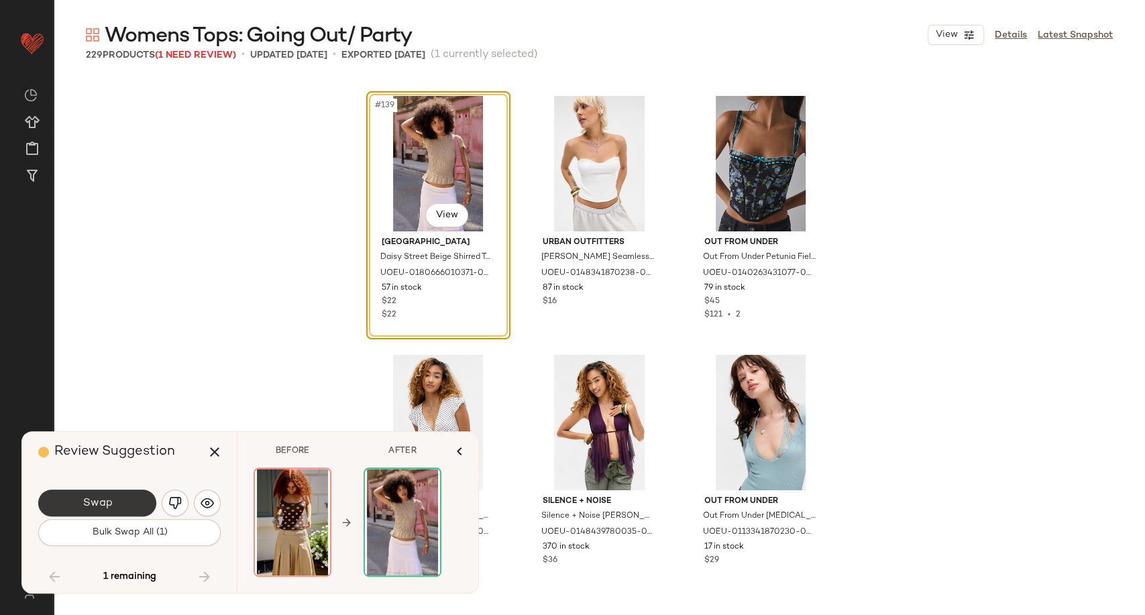
click at [102, 511] on button "Swap" at bounding box center [97, 502] width 118 height 27
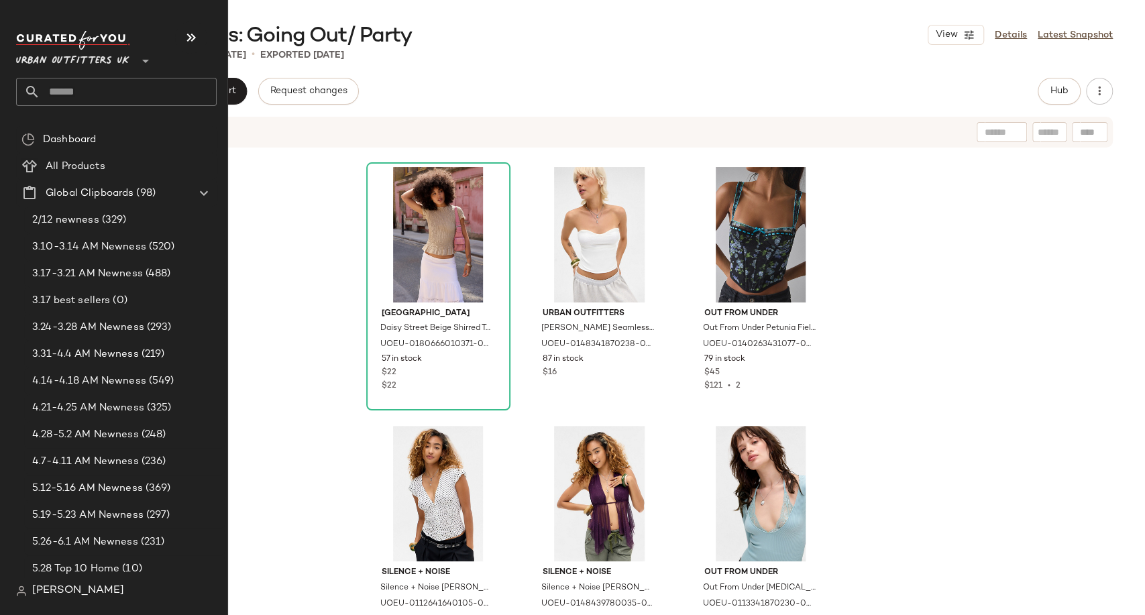
click at [86, 92] on input "text" at bounding box center [128, 92] width 176 height 28
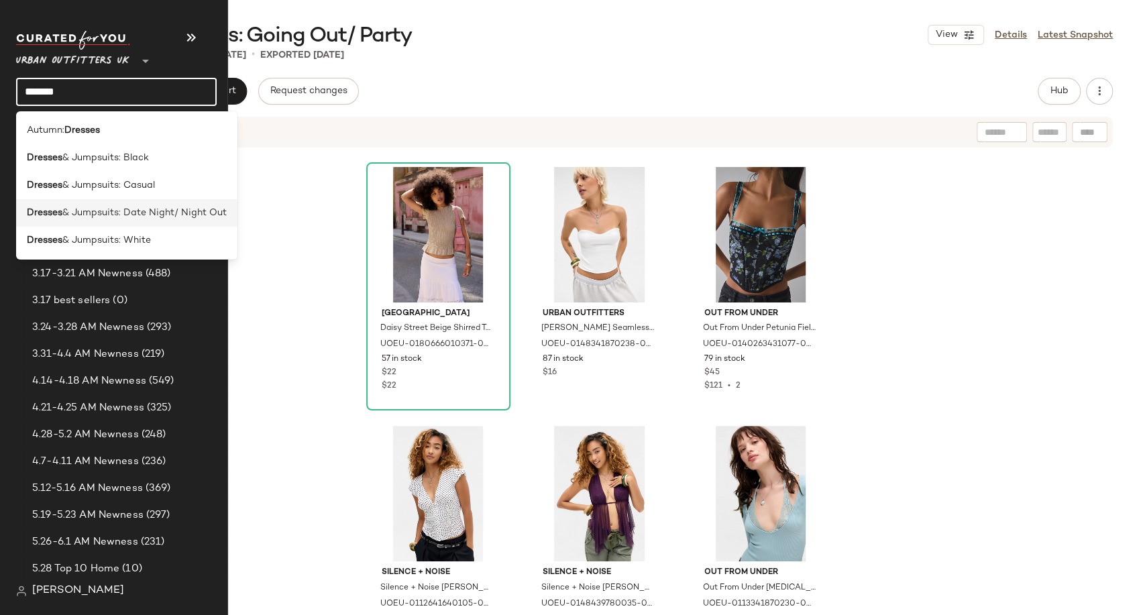
type input "*******"
click at [134, 216] on span "& Jumpsuits: Date Night/ Night Out" at bounding box center [144, 213] width 164 height 14
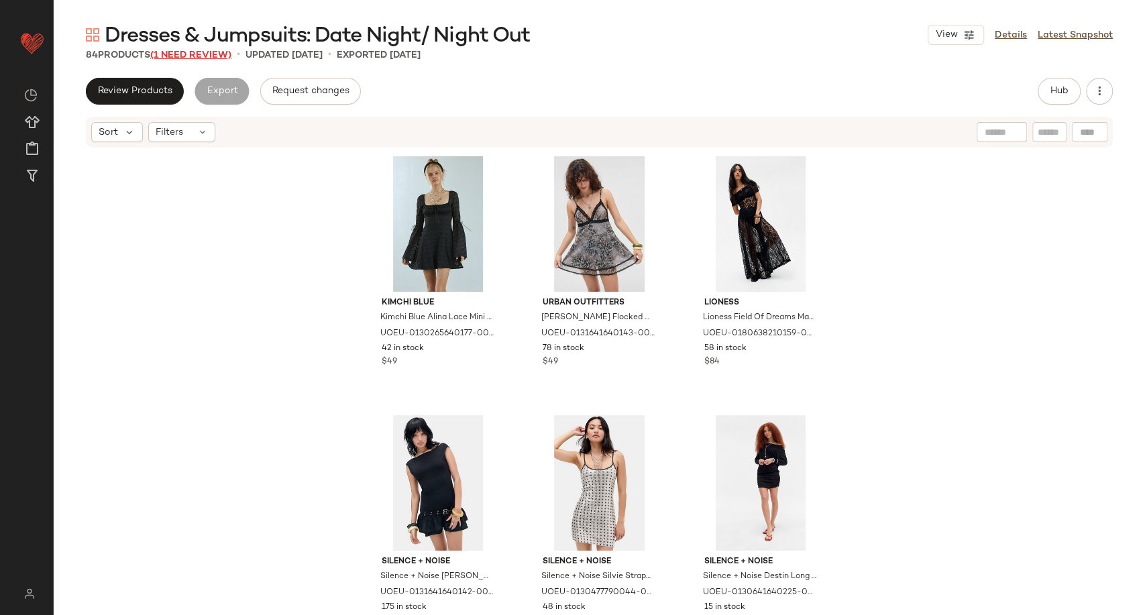
click at [208, 55] on span "(1 Need Review)" at bounding box center [190, 55] width 81 height 10
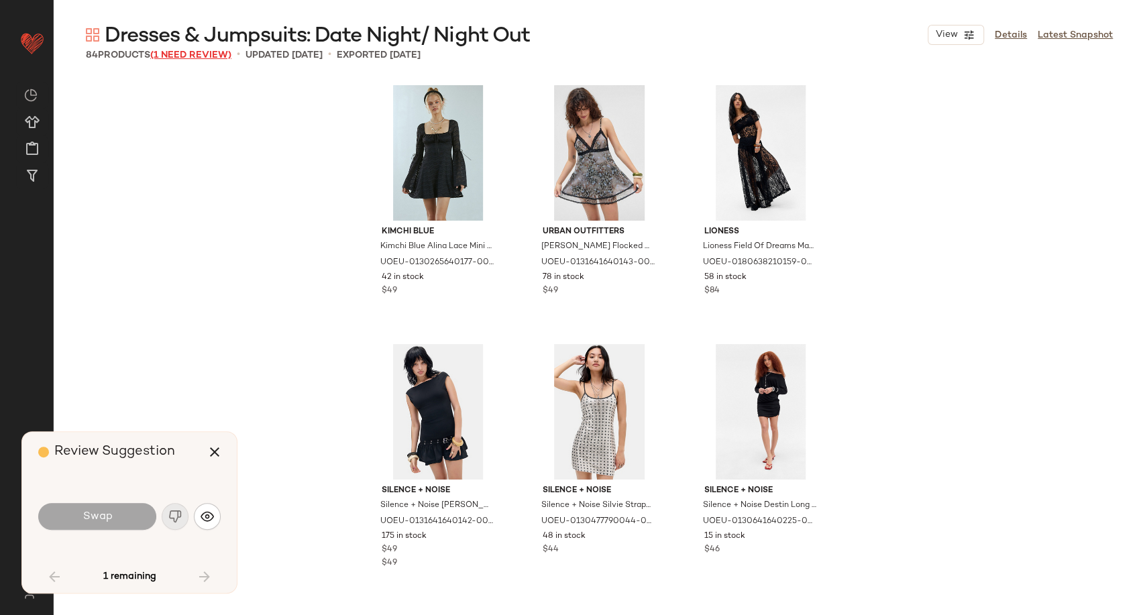
scroll to position [5176, 0]
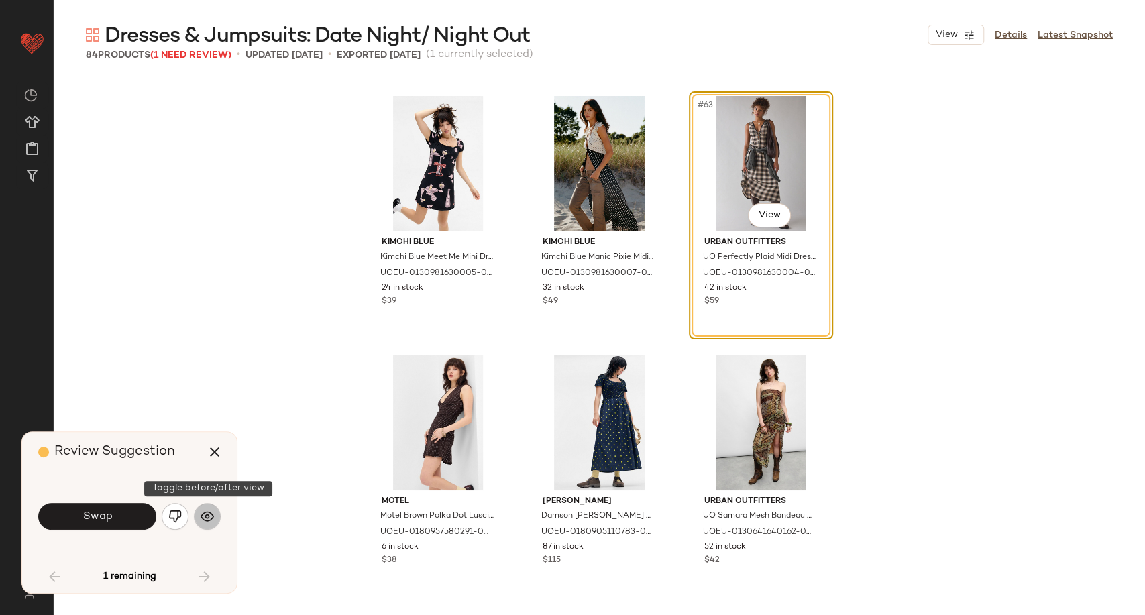
click at [205, 521] on img "button" at bounding box center [206, 516] width 13 height 13
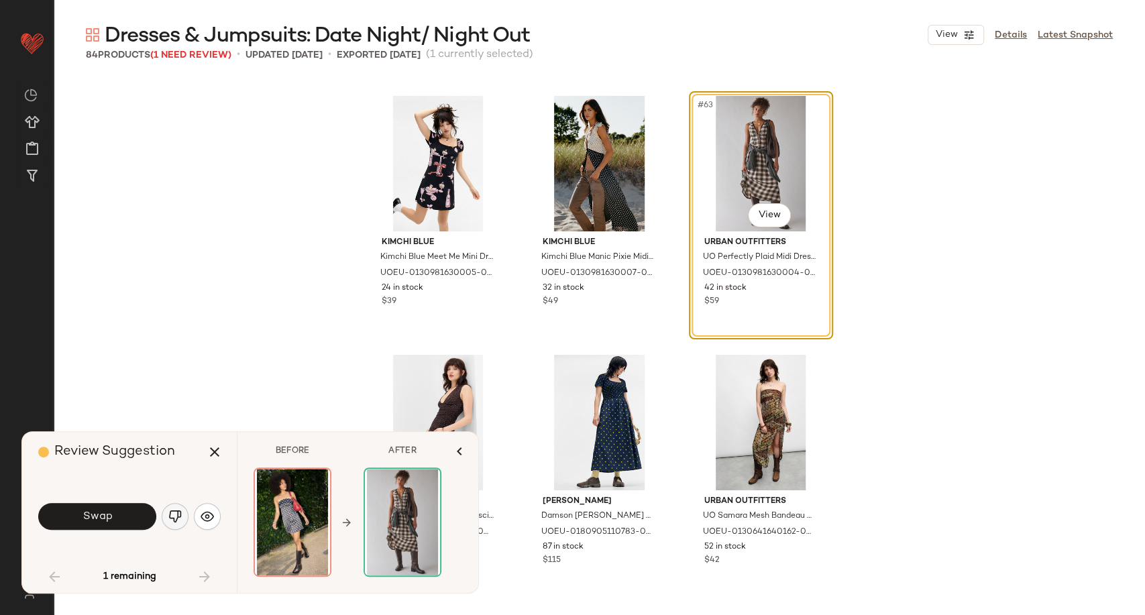
click at [166, 522] on button "button" at bounding box center [175, 516] width 27 height 27
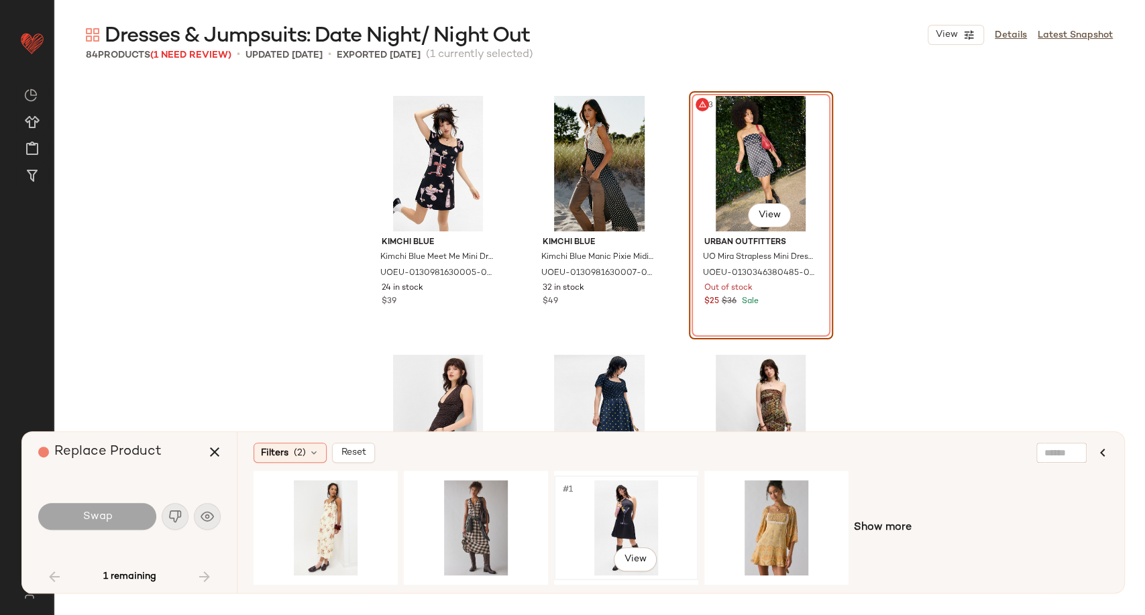
click at [619, 520] on div "#1 View" at bounding box center [626, 527] width 135 height 95
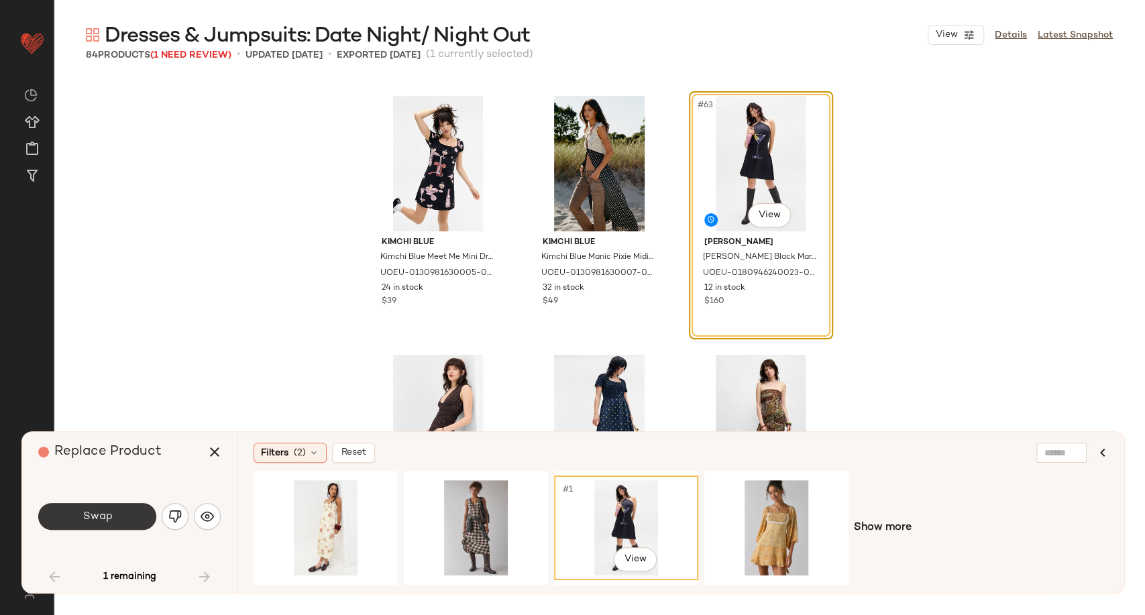
click at [124, 523] on button "Swap" at bounding box center [97, 516] width 118 height 27
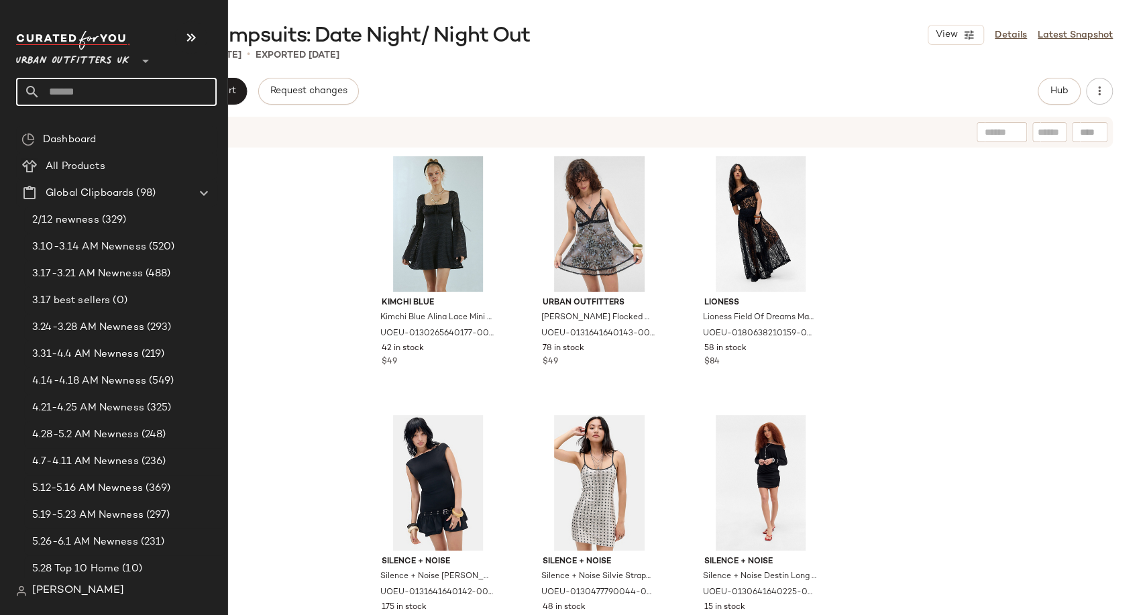
click at [70, 89] on input "text" at bounding box center [128, 92] width 176 height 28
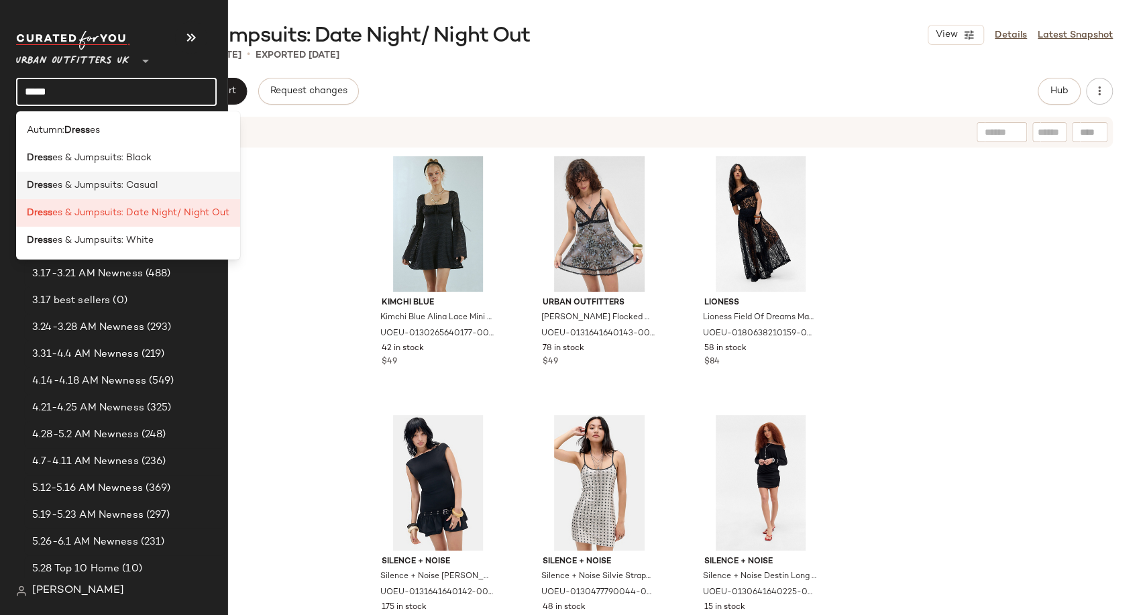
type input "*****"
click at [102, 184] on span "es & Jumpsuits: Casual" at bounding box center [104, 185] width 105 height 14
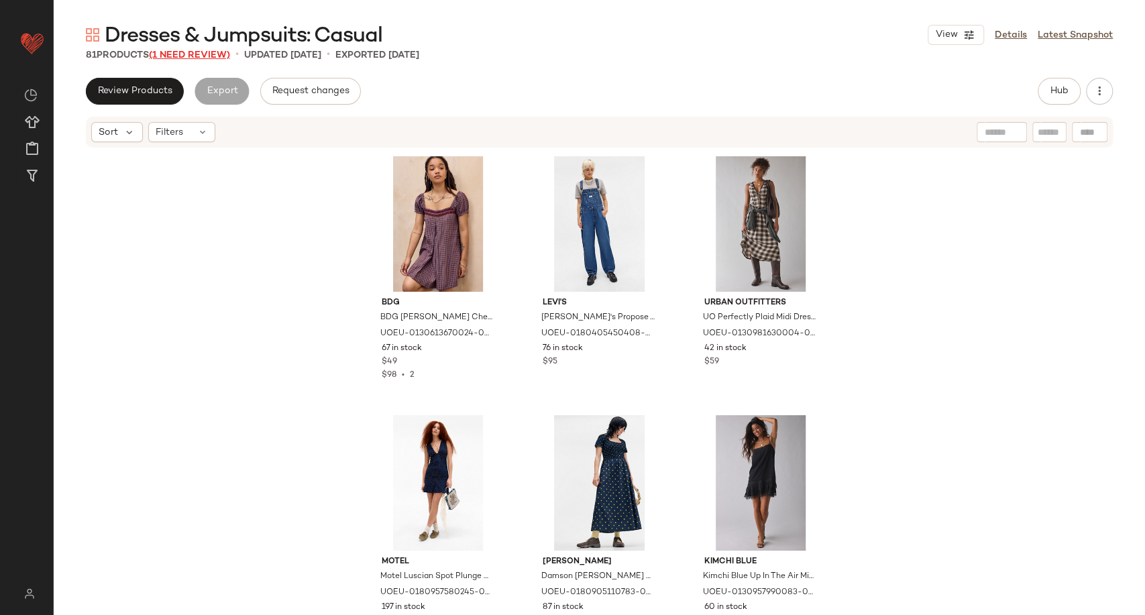
click at [211, 61] on div "Dresses & Jumpsuits: Casual View Details Latest Snapshot 81 Products (1 Need Re…" at bounding box center [599, 317] width 1091 height 593
click at [209, 55] on span "(1 Need Review)" at bounding box center [189, 55] width 81 height 10
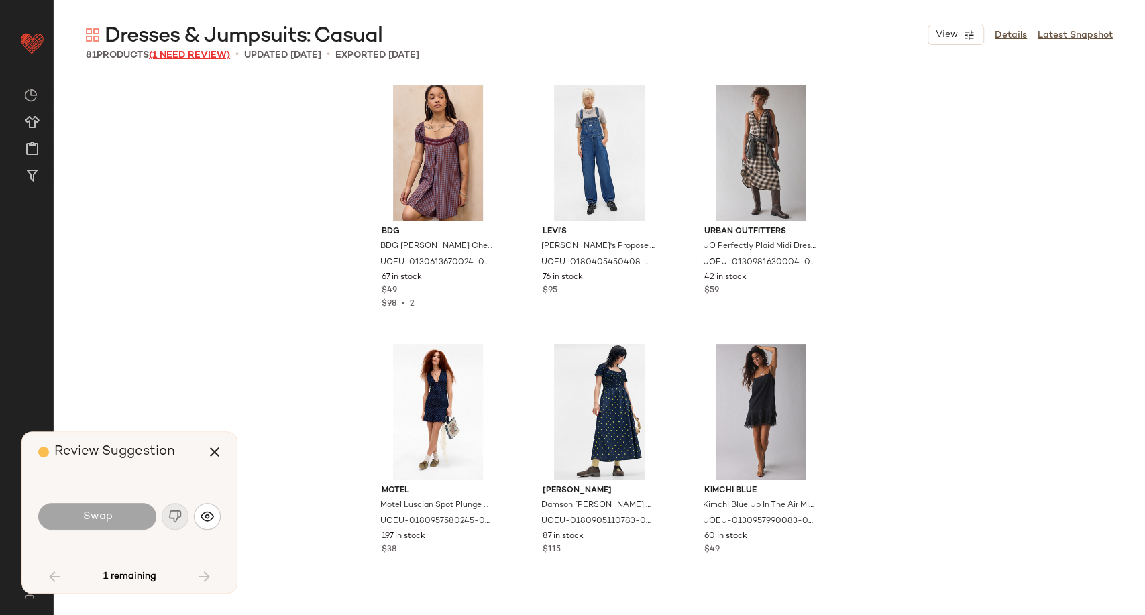
scroll to position [528, 0]
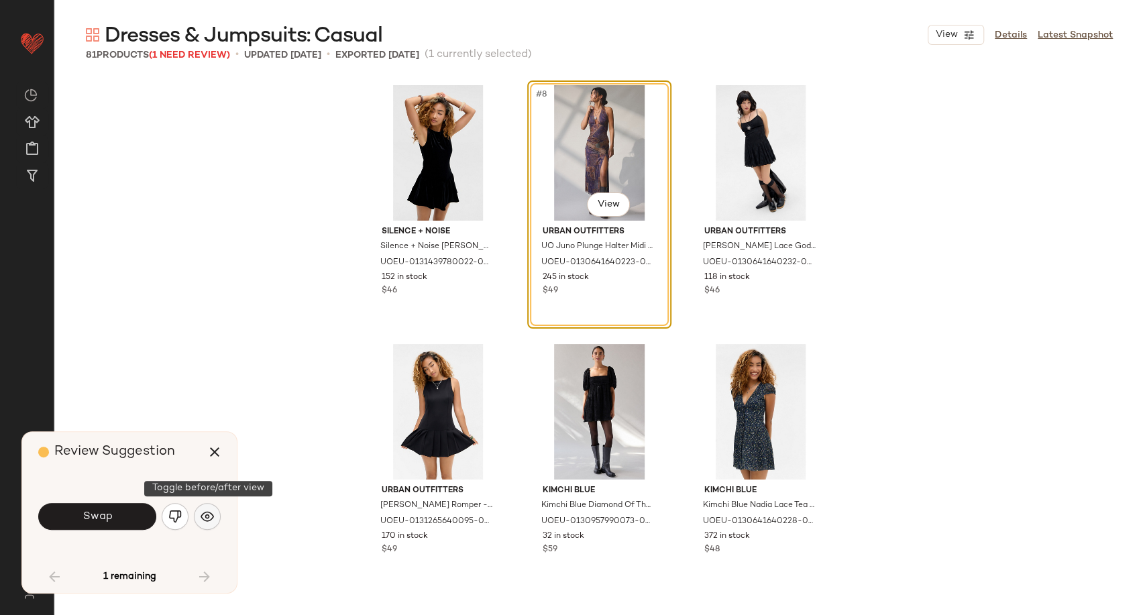
click at [204, 516] on img "button" at bounding box center [206, 516] width 13 height 13
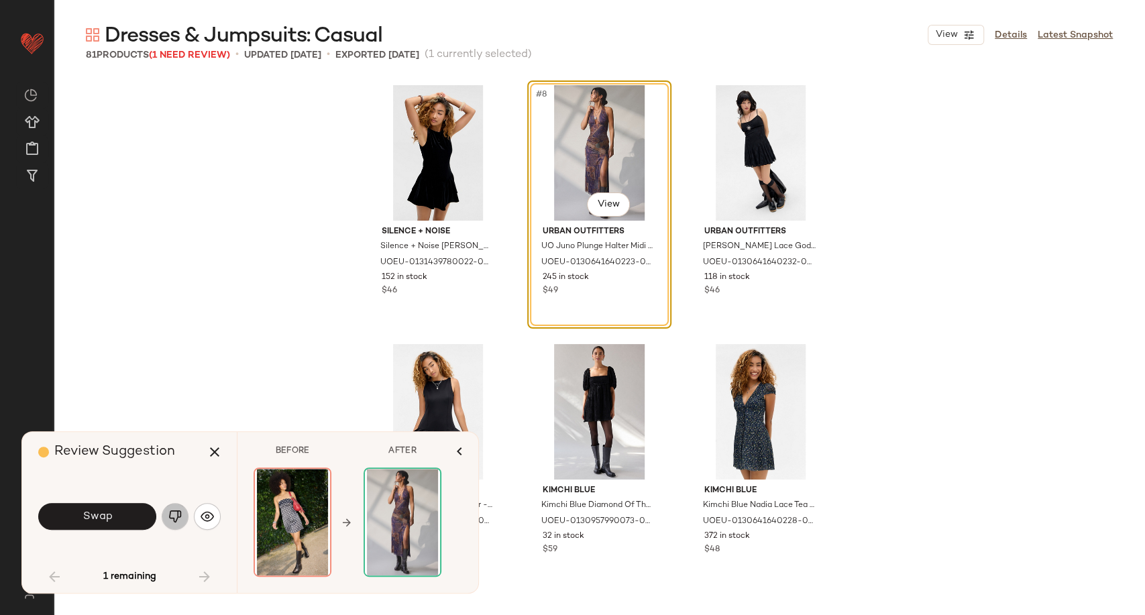
click at [183, 519] on button "button" at bounding box center [175, 516] width 27 height 27
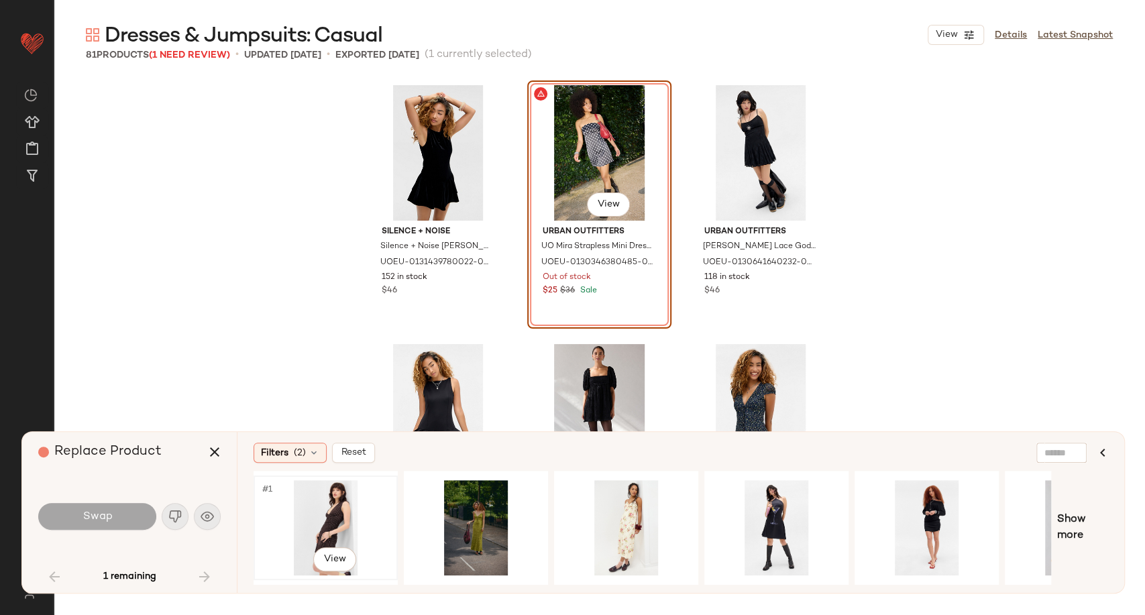
click at [329, 524] on div "#1 View" at bounding box center [325, 527] width 135 height 95
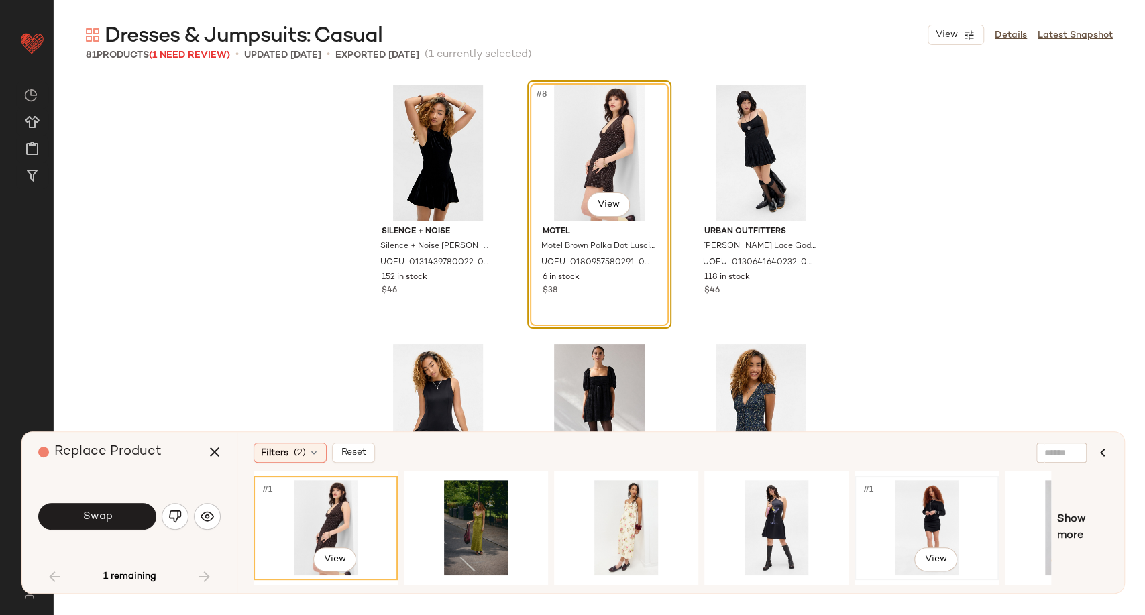
click at [938, 503] on div "#1 View" at bounding box center [926, 527] width 135 height 95
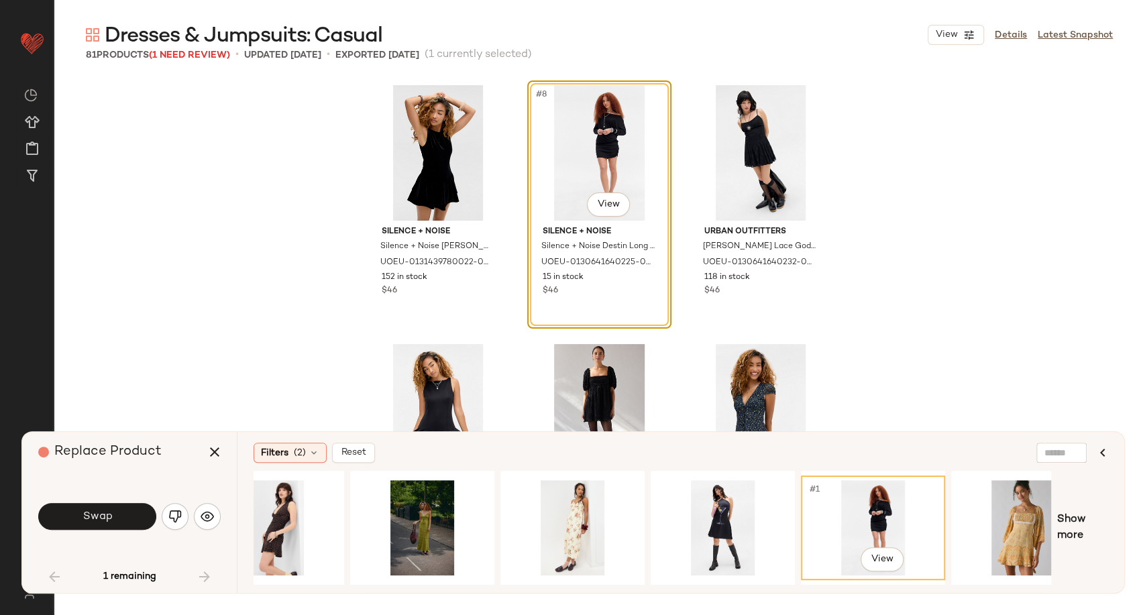
scroll to position [0, 97]
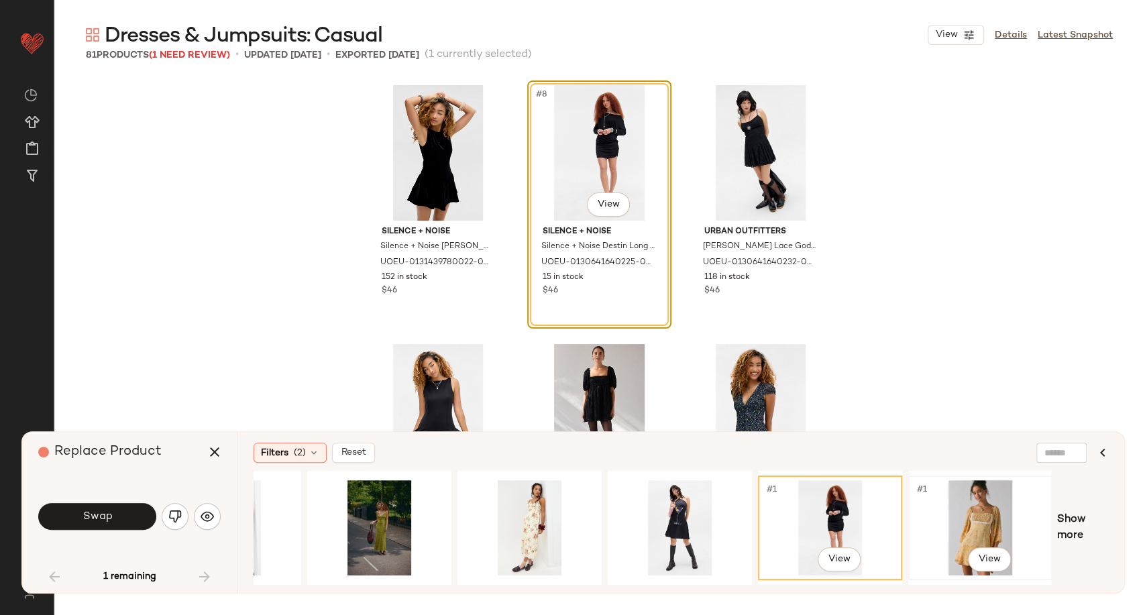
click at [965, 515] on div "#1 View" at bounding box center [980, 527] width 135 height 95
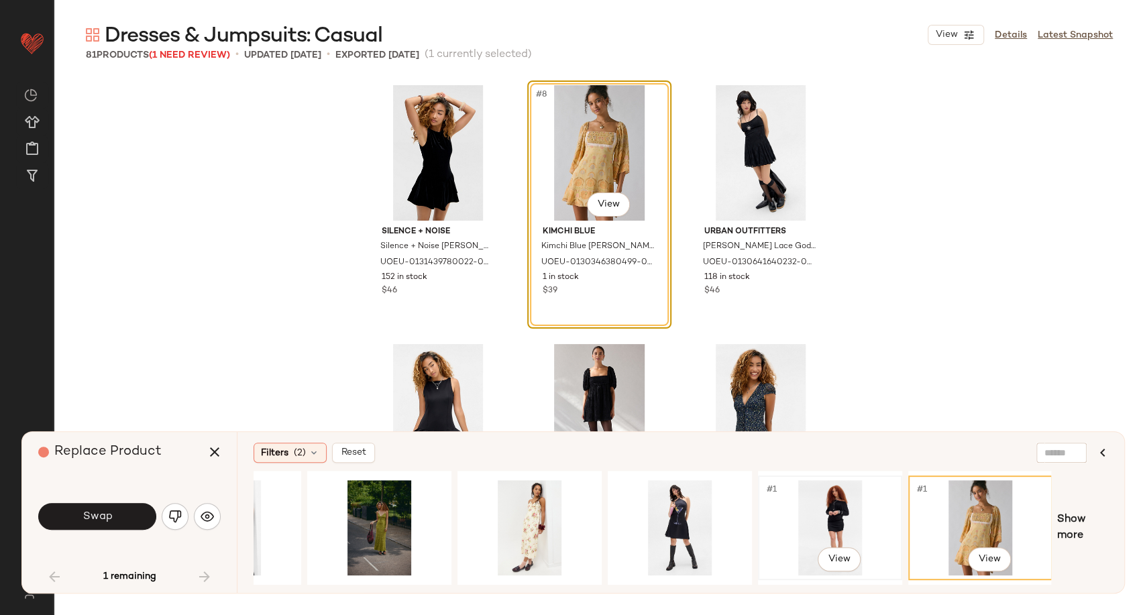
click at [851, 525] on div "#1 View" at bounding box center [829, 527] width 135 height 95
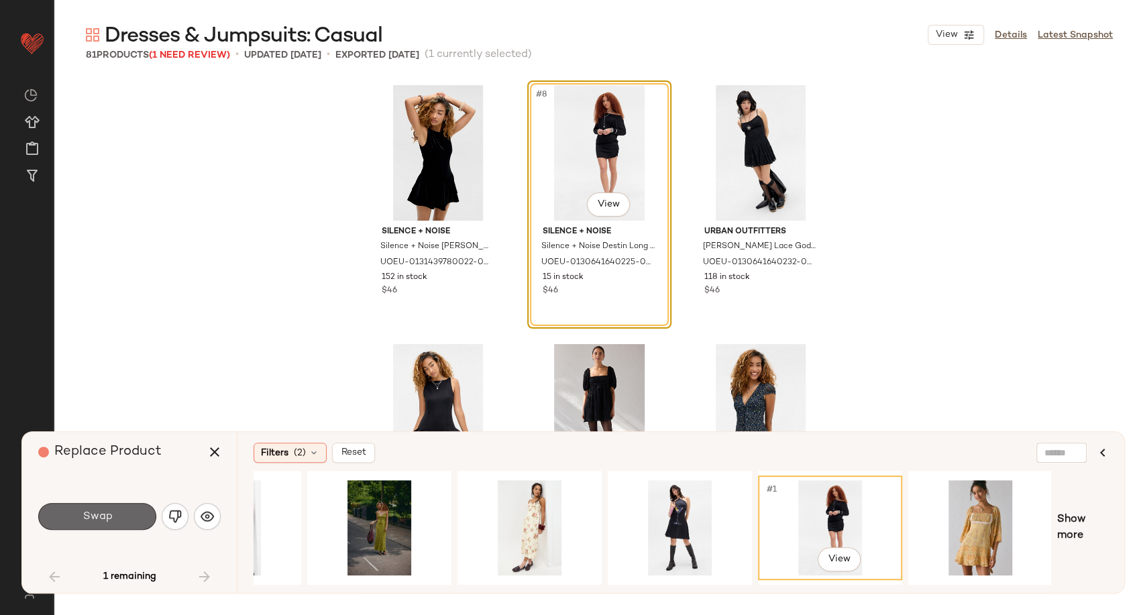
click at [123, 522] on button "Swap" at bounding box center [97, 516] width 118 height 27
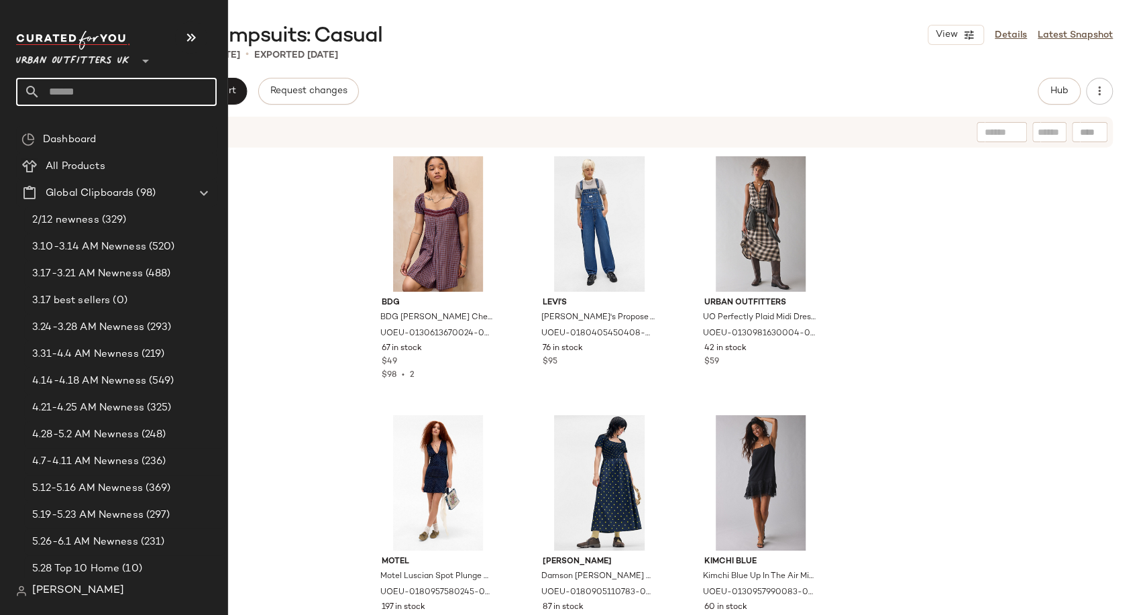
click at [75, 101] on input "text" at bounding box center [128, 92] width 176 height 28
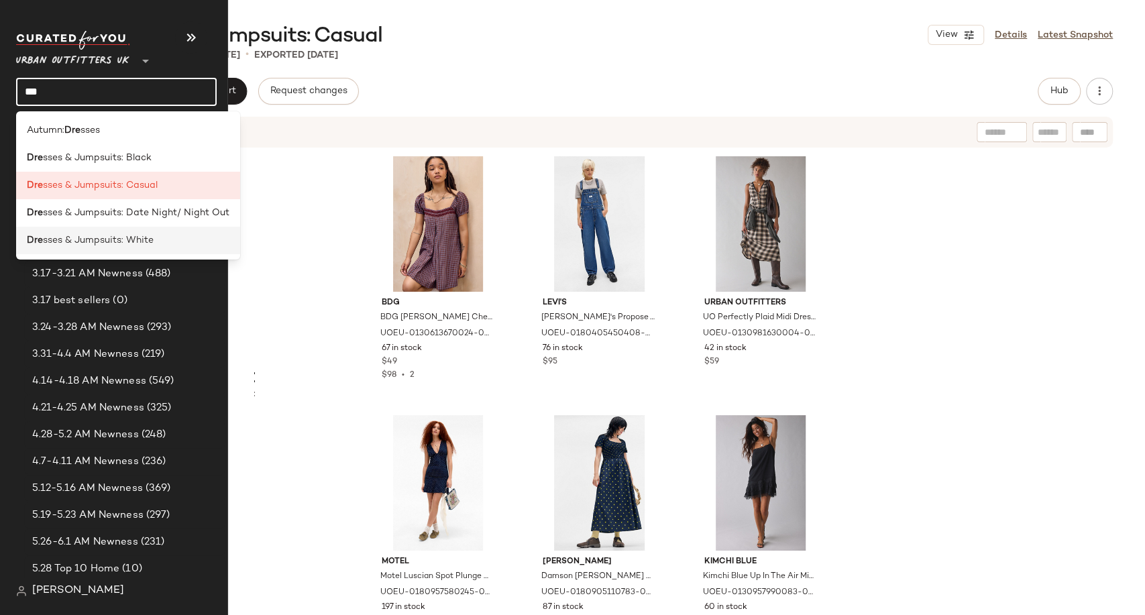
type input "***"
click at [117, 242] on span "sses & Jumpsuits: White" at bounding box center [98, 240] width 111 height 14
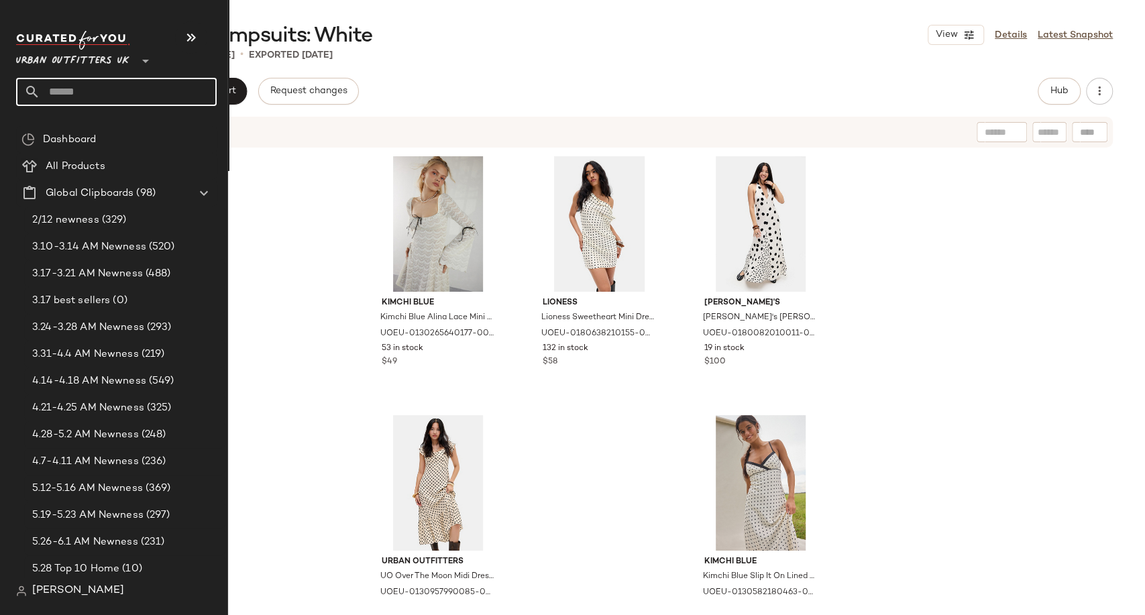
click at [94, 95] on input "text" at bounding box center [128, 92] width 176 height 28
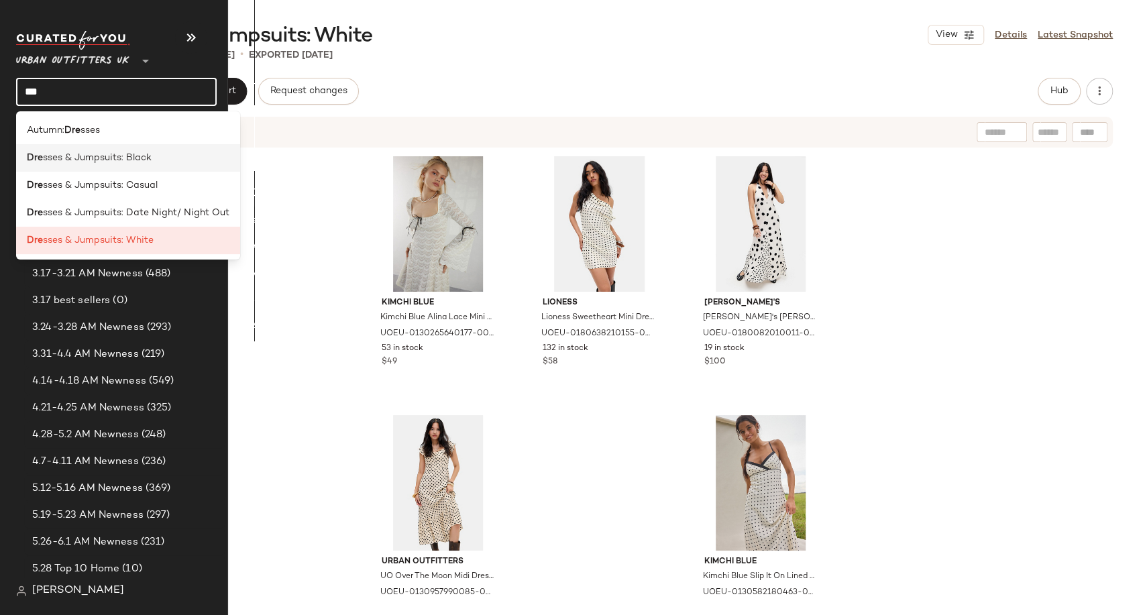
type input "***"
click at [117, 163] on span "sses & Jumpsuits: Black" at bounding box center [97, 158] width 109 height 14
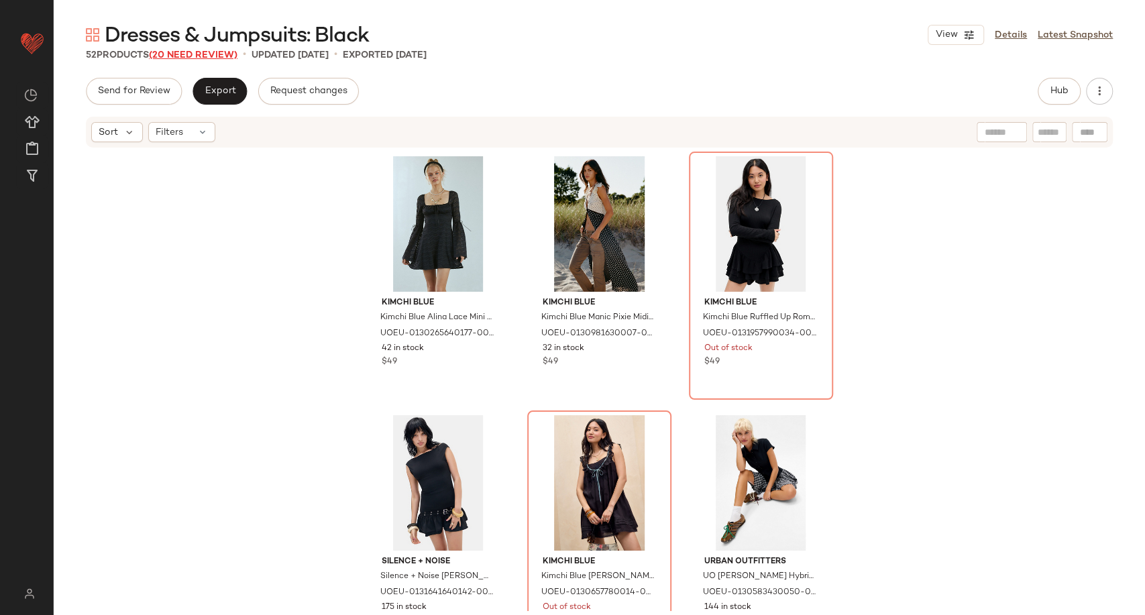
click at [176, 58] on span "(20 Need Review)" at bounding box center [193, 55] width 89 height 10
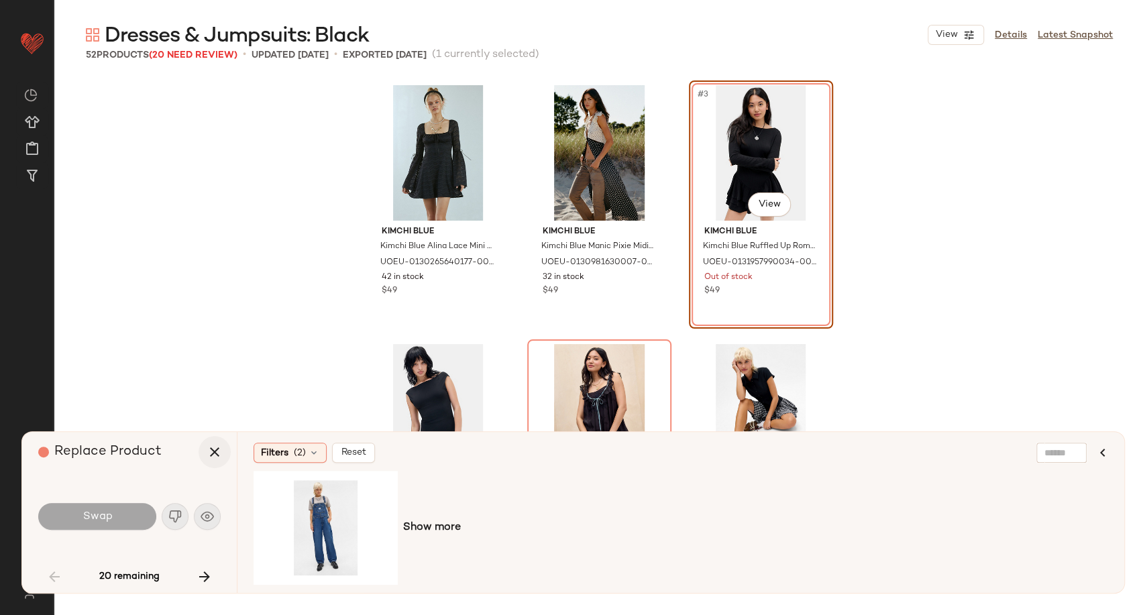
click at [204, 451] on button "button" at bounding box center [214, 452] width 32 height 32
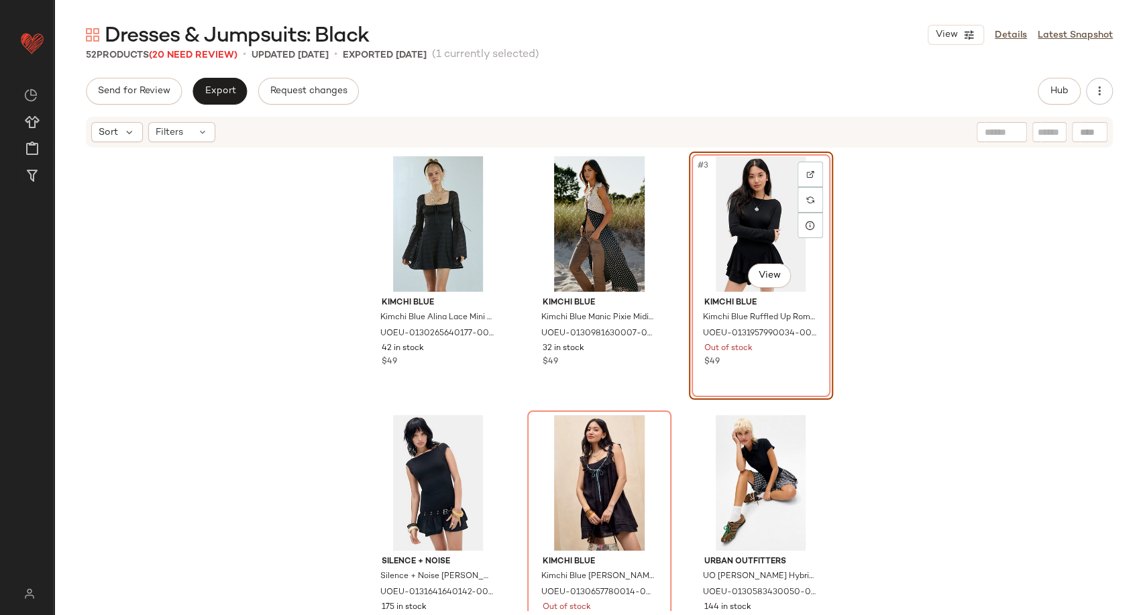
click at [777, 222] on div "#3 View" at bounding box center [760, 223] width 135 height 135
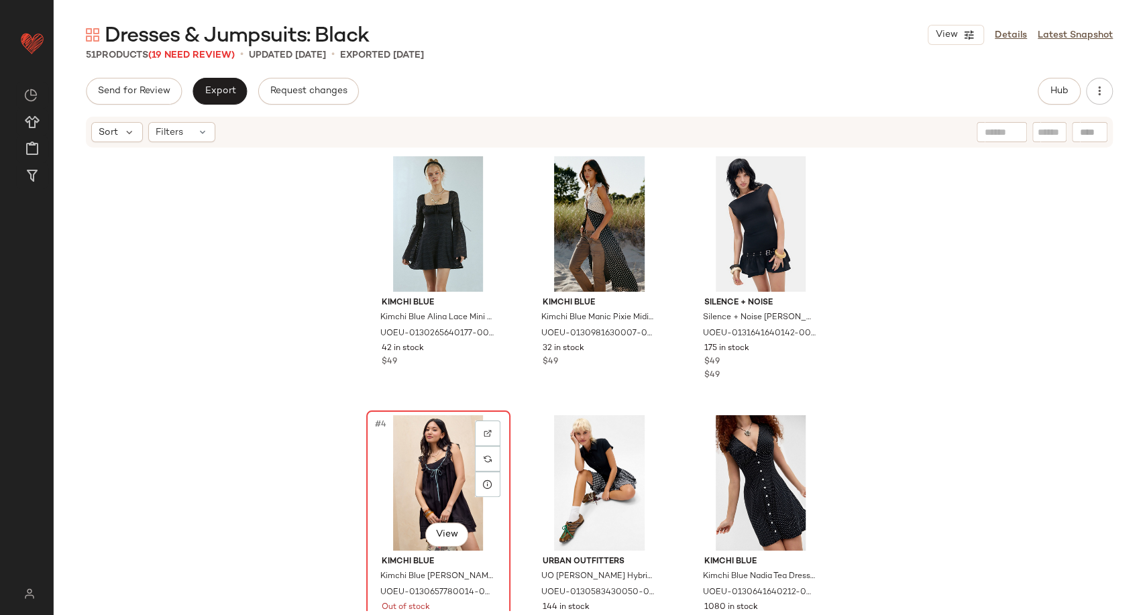
click at [415, 500] on div "#4 View" at bounding box center [438, 482] width 135 height 135
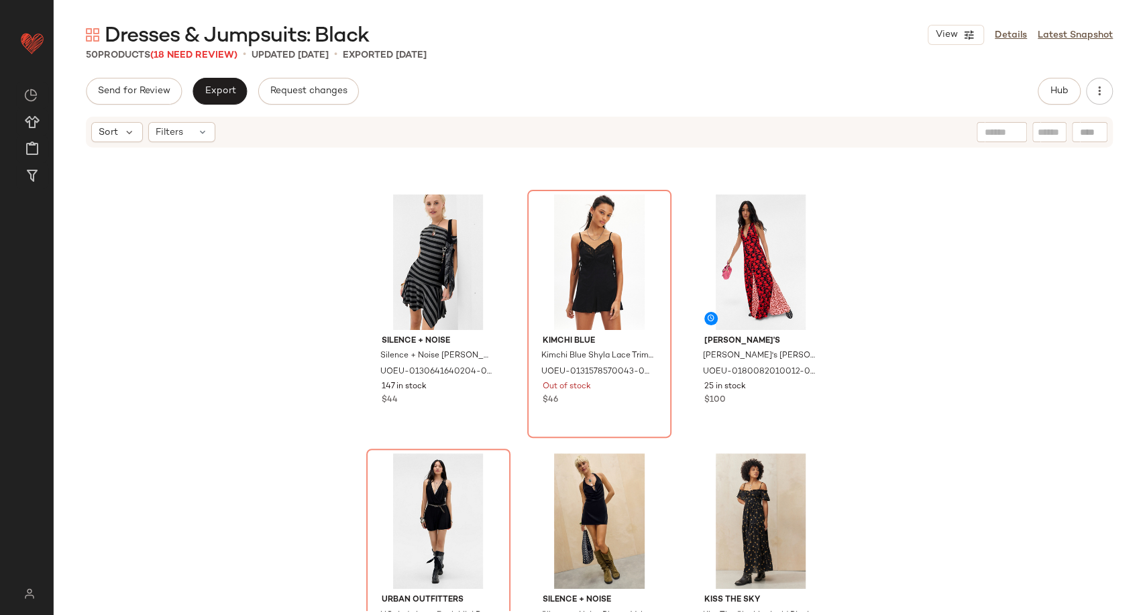
scroll to position [1650, 0]
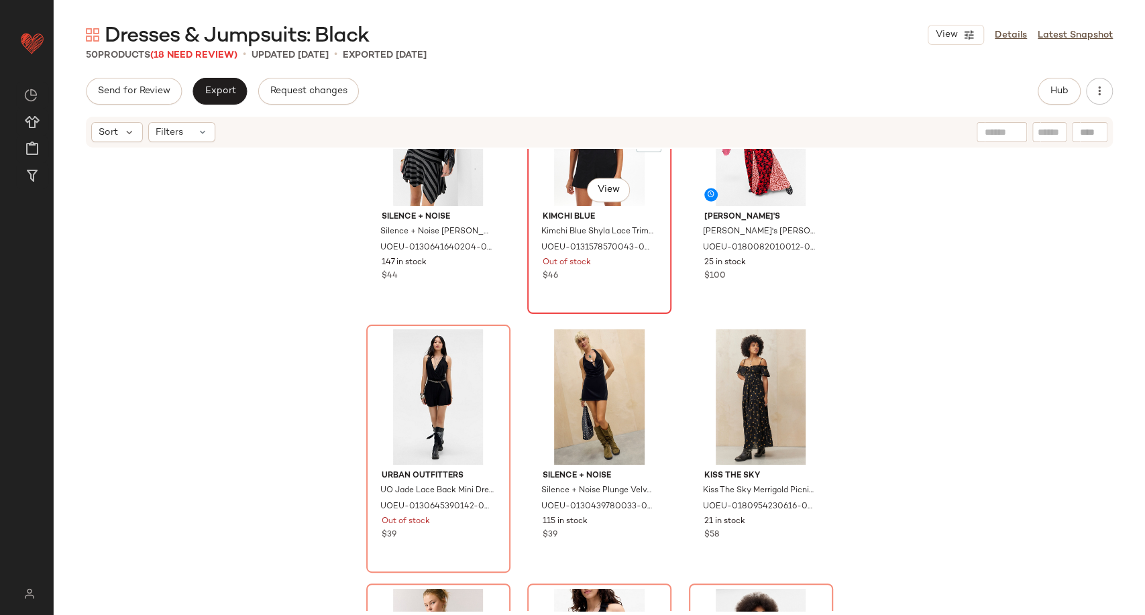
click at [567, 166] on div "#20 View" at bounding box center [599, 137] width 135 height 135
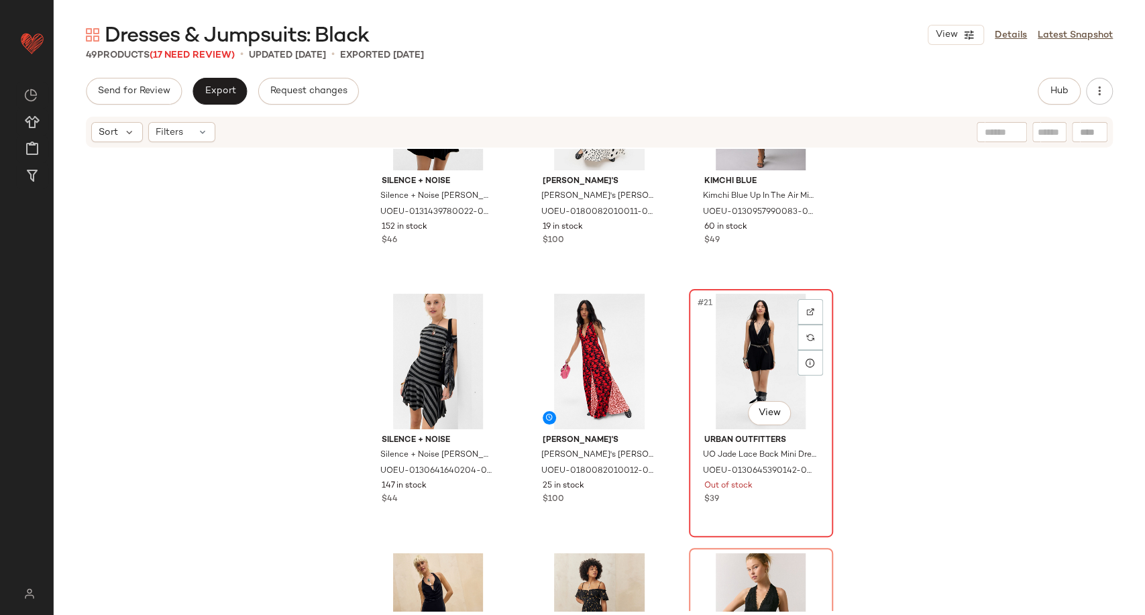
click at [746, 322] on div "#21 View" at bounding box center [760, 361] width 135 height 135
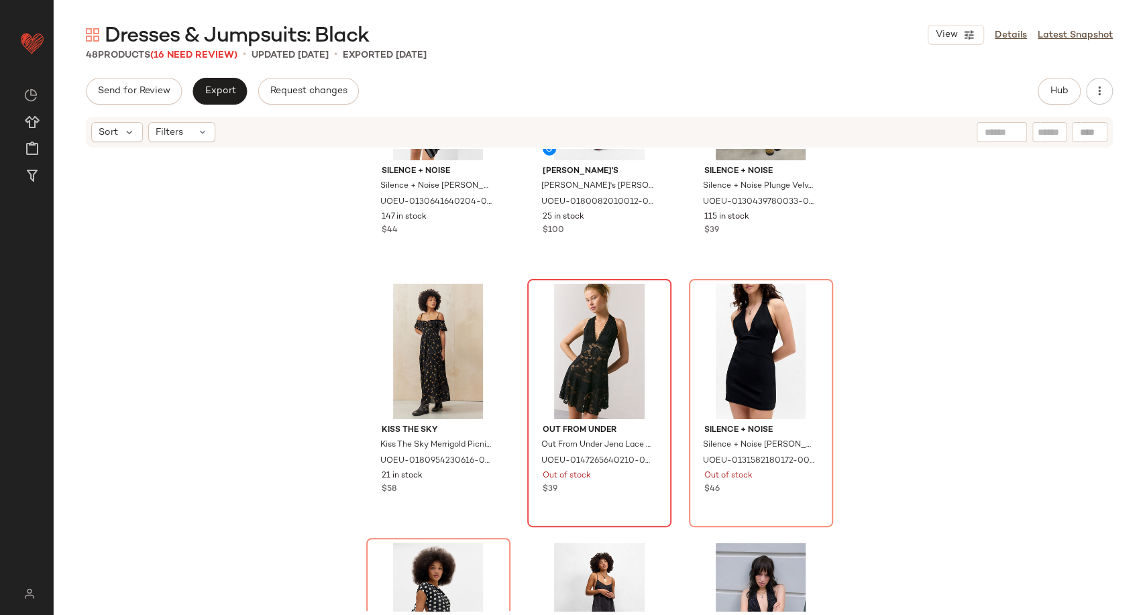
scroll to position [1724, 0]
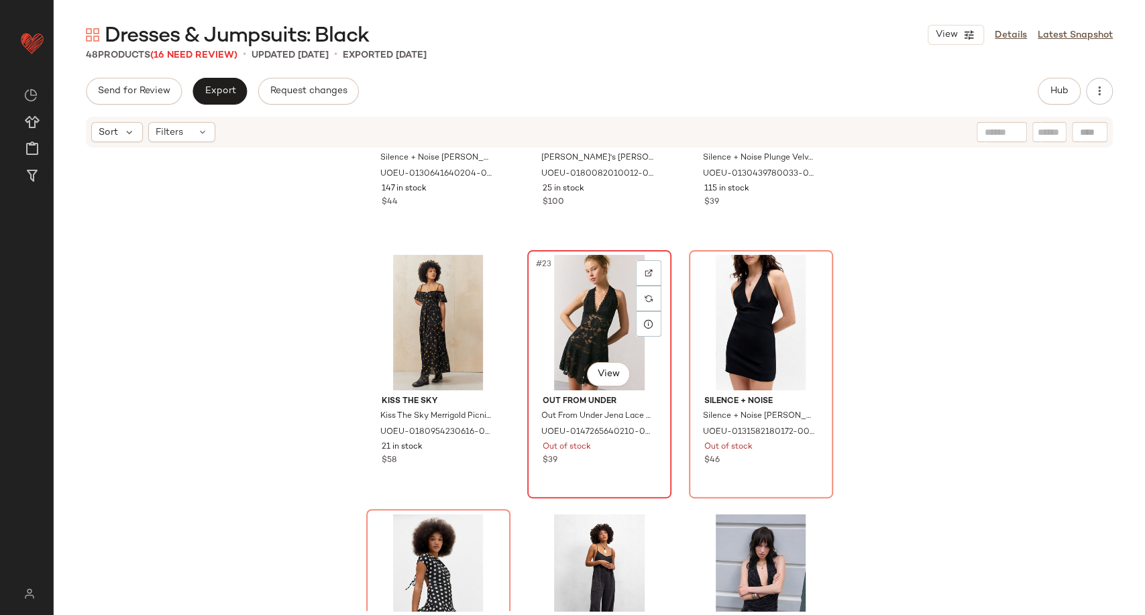
click at [609, 319] on div "#23 View" at bounding box center [599, 322] width 135 height 135
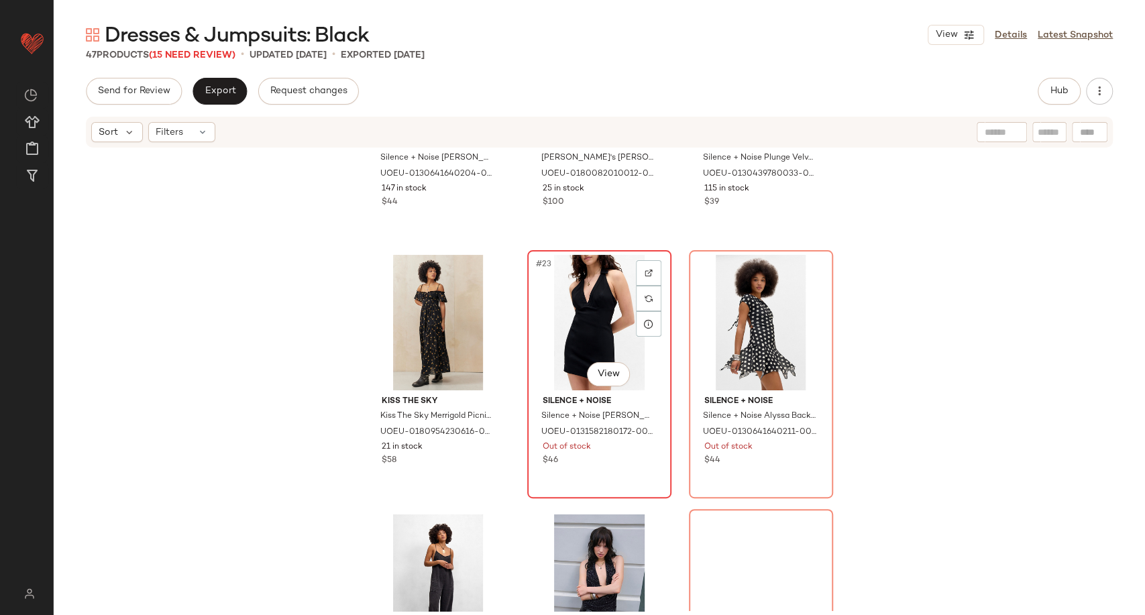
click at [583, 321] on div "#23 View" at bounding box center [599, 322] width 135 height 135
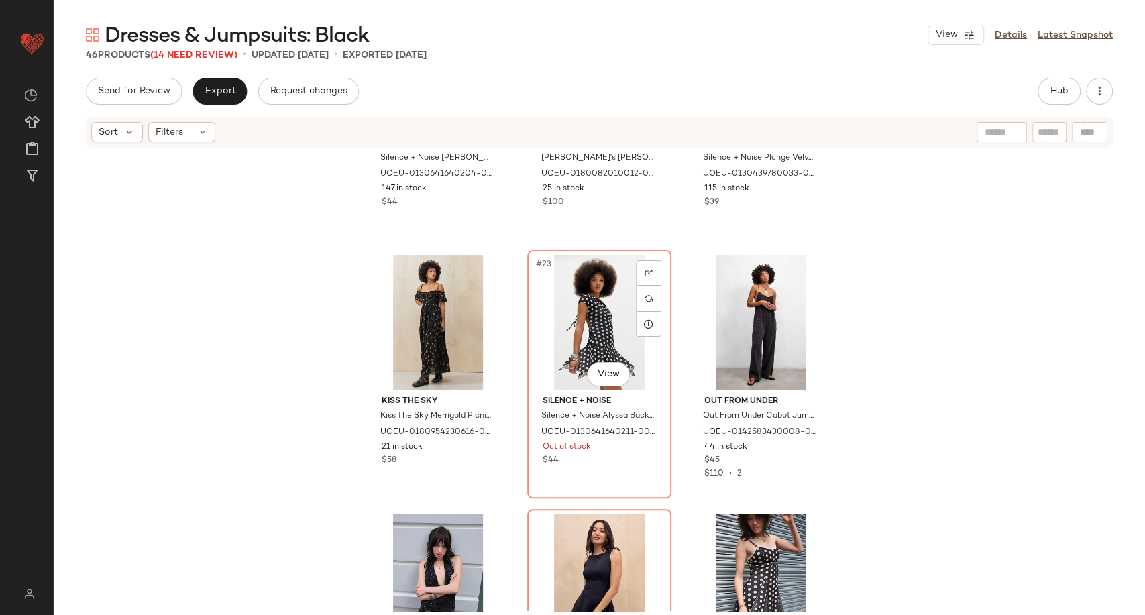
click at [583, 321] on div "#23 View" at bounding box center [599, 322] width 135 height 135
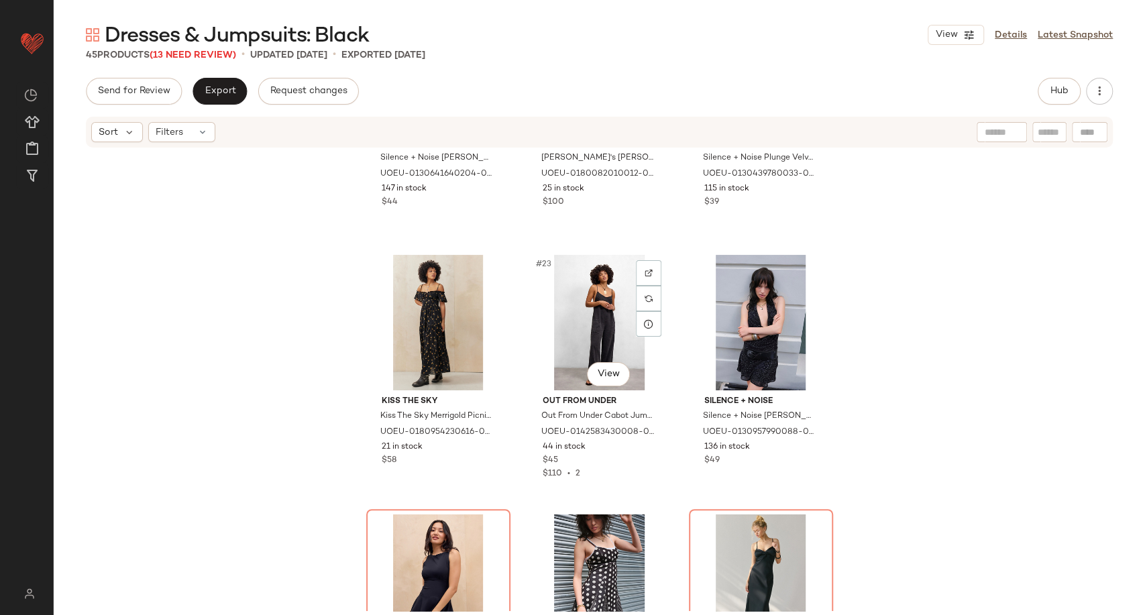
scroll to position [1947, 0]
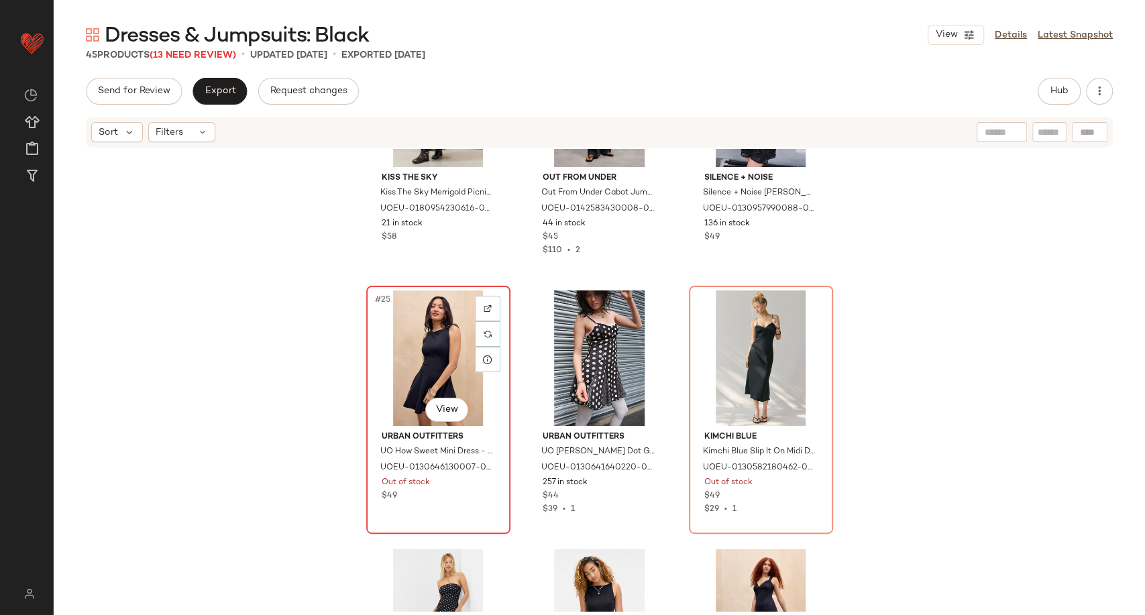
click at [443, 359] on div "#25 View" at bounding box center [438, 357] width 135 height 135
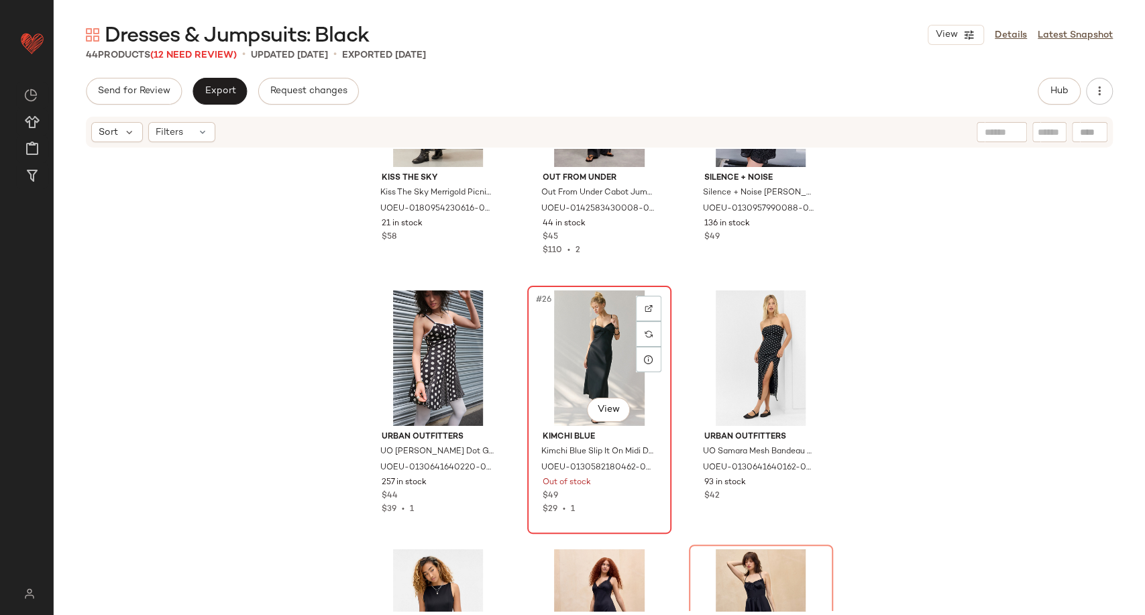
click at [574, 349] on div "#26 View" at bounding box center [599, 357] width 135 height 135
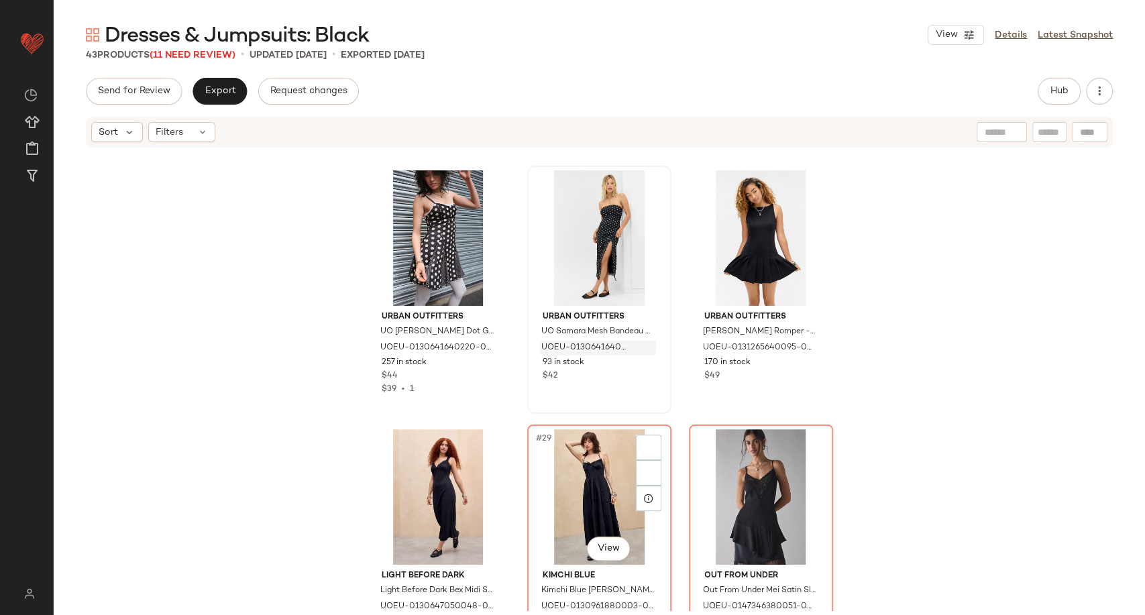
scroll to position [2246, 0]
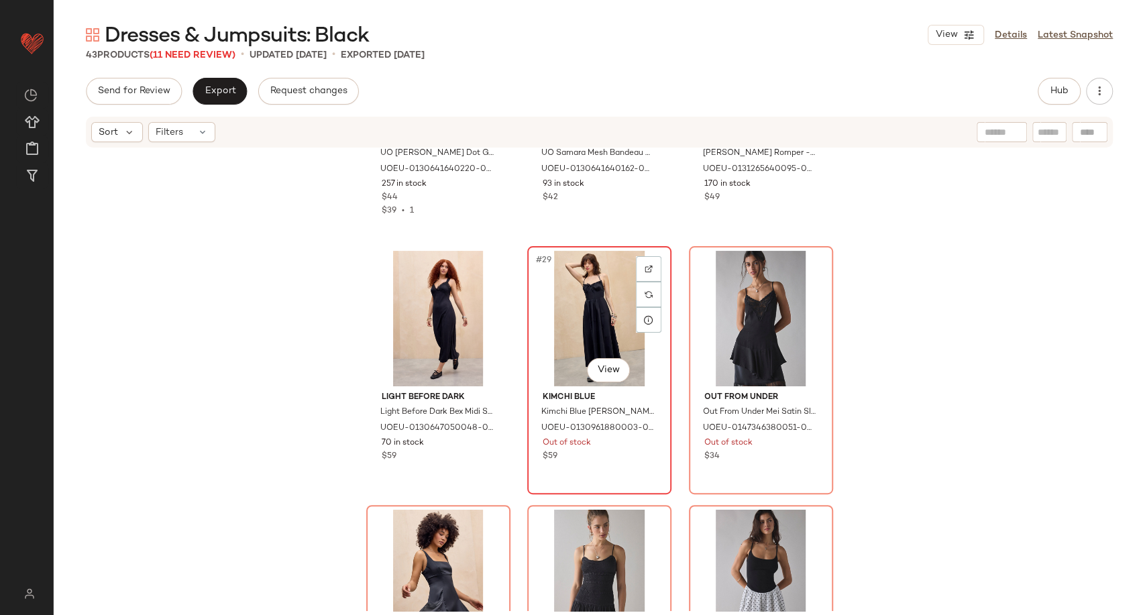
click at [565, 317] on div "#29 View" at bounding box center [599, 318] width 135 height 135
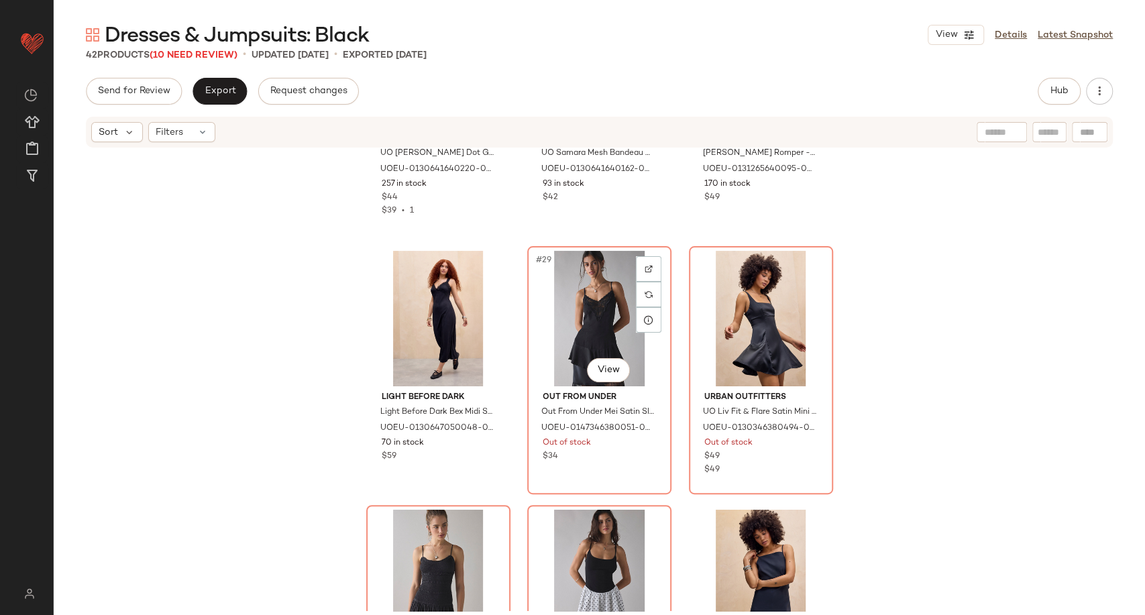
click at [565, 317] on div "#29 View" at bounding box center [599, 318] width 135 height 135
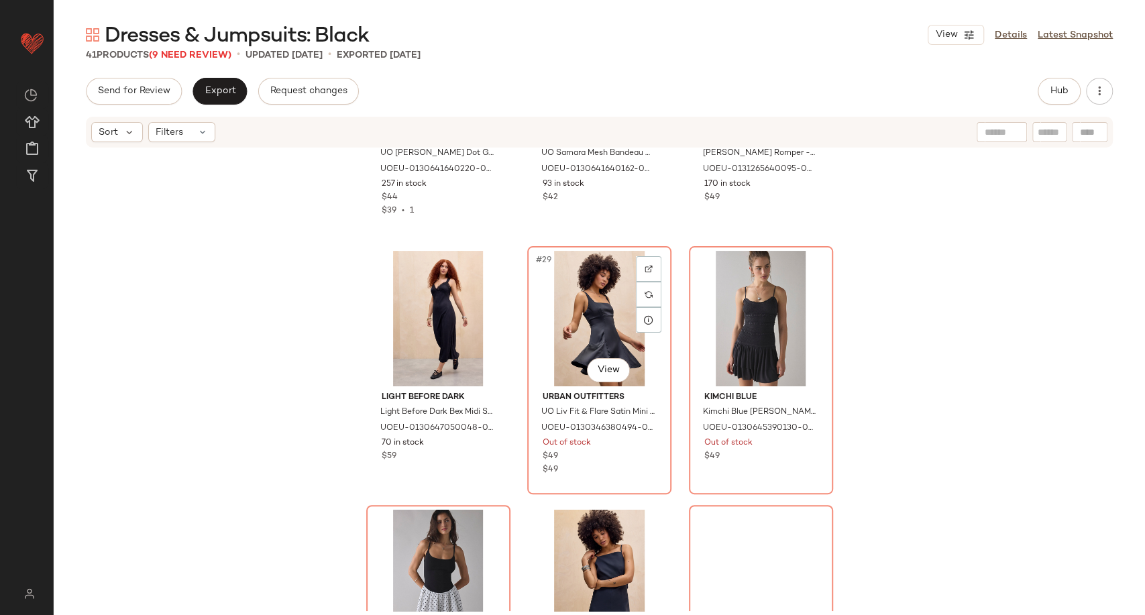
click at [565, 317] on div "#29 View" at bounding box center [599, 318] width 135 height 135
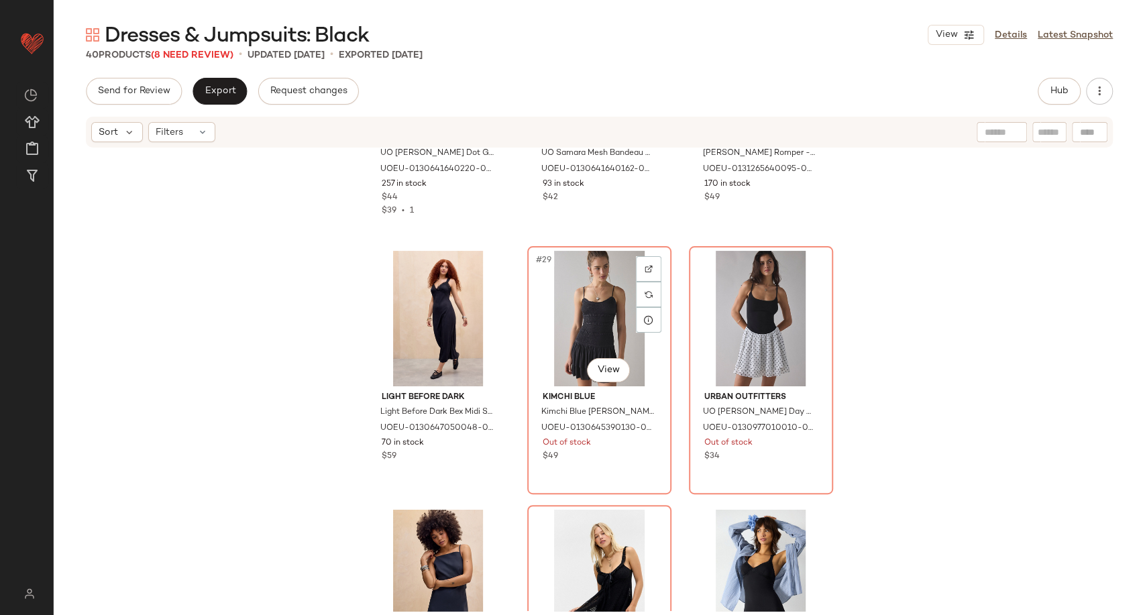
click at [565, 317] on div "#29 View" at bounding box center [599, 318] width 135 height 135
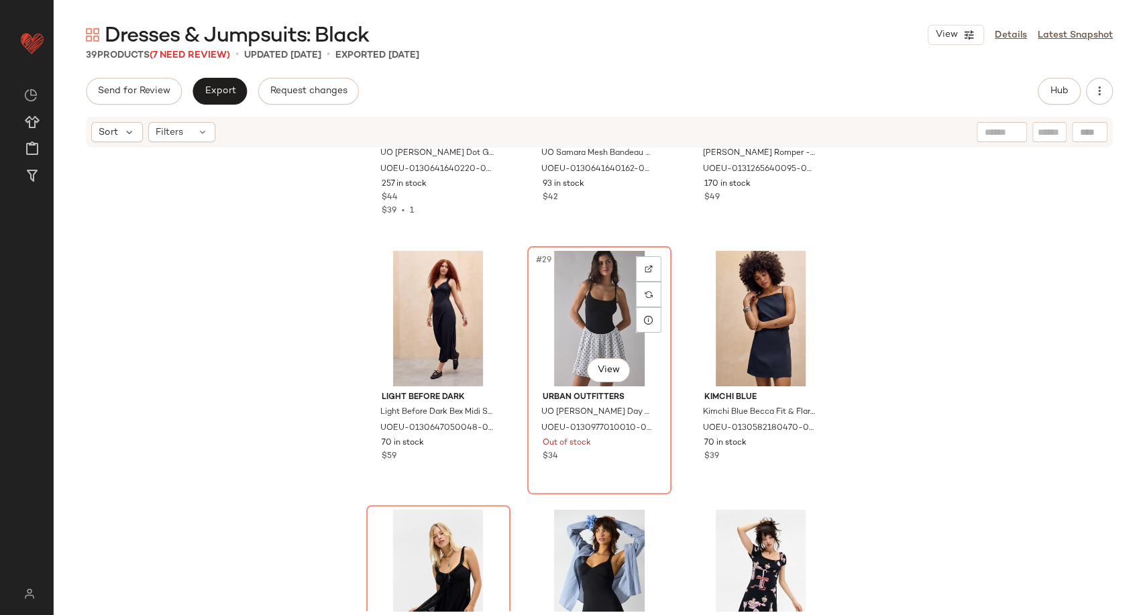
click at [565, 317] on div "#29 View" at bounding box center [599, 318] width 135 height 135
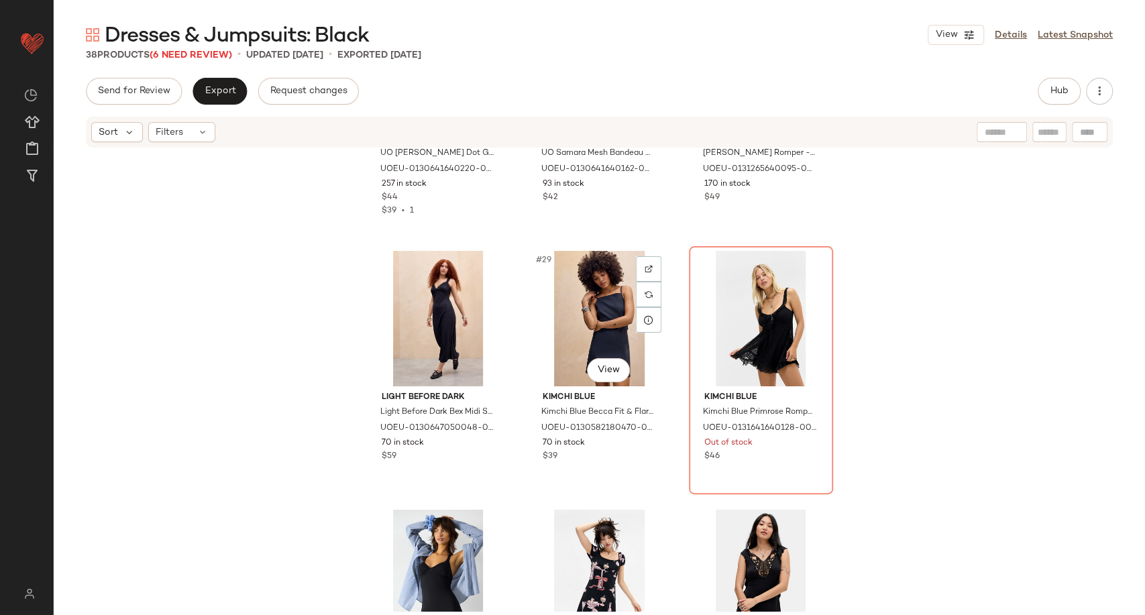
scroll to position [2469, 0]
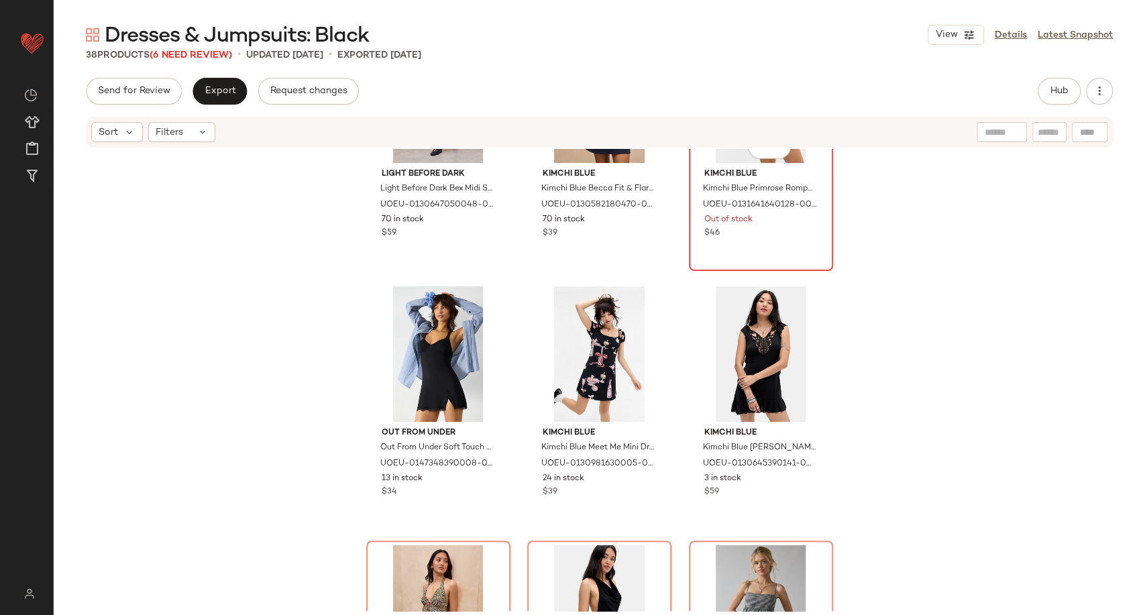
click at [723, 156] on div "#30 View" at bounding box center [760, 94] width 135 height 135
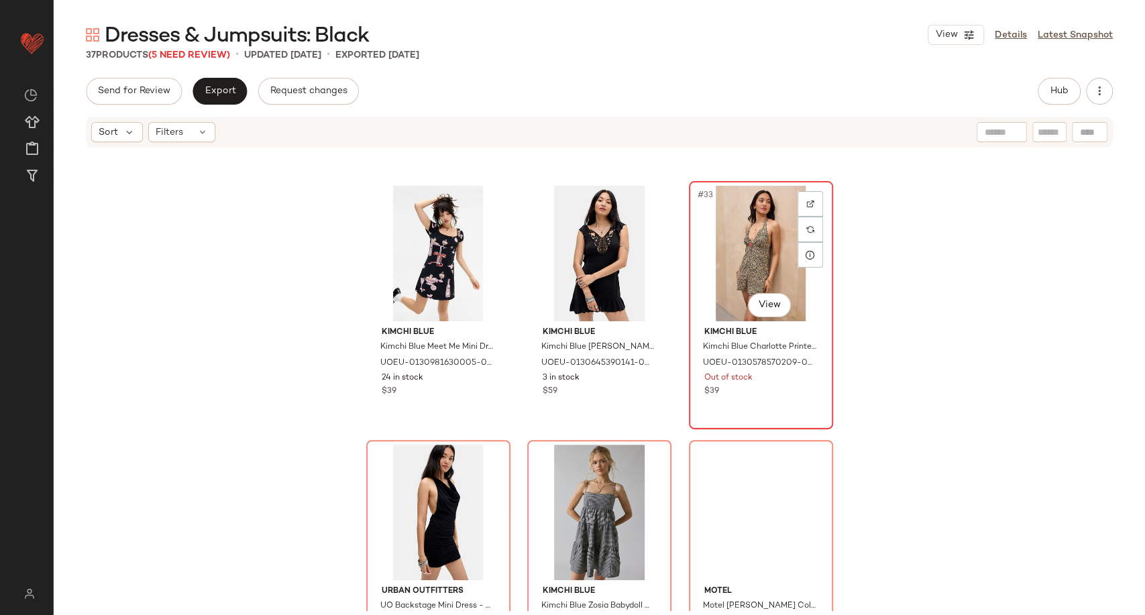
scroll to position [2693, 0]
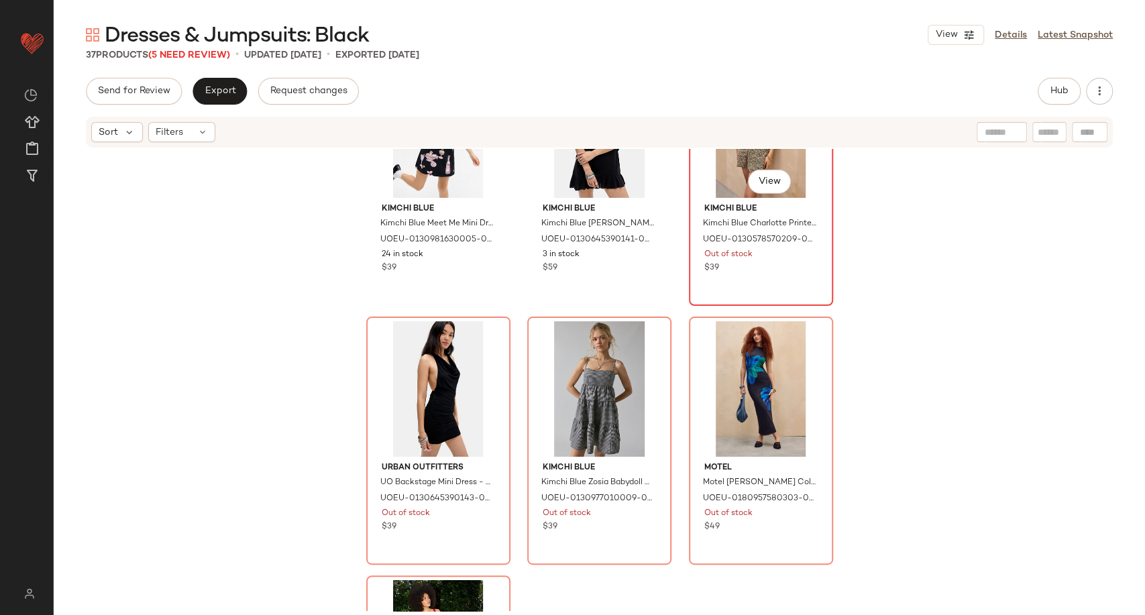
click at [719, 184] on div "#33 View" at bounding box center [760, 129] width 135 height 135
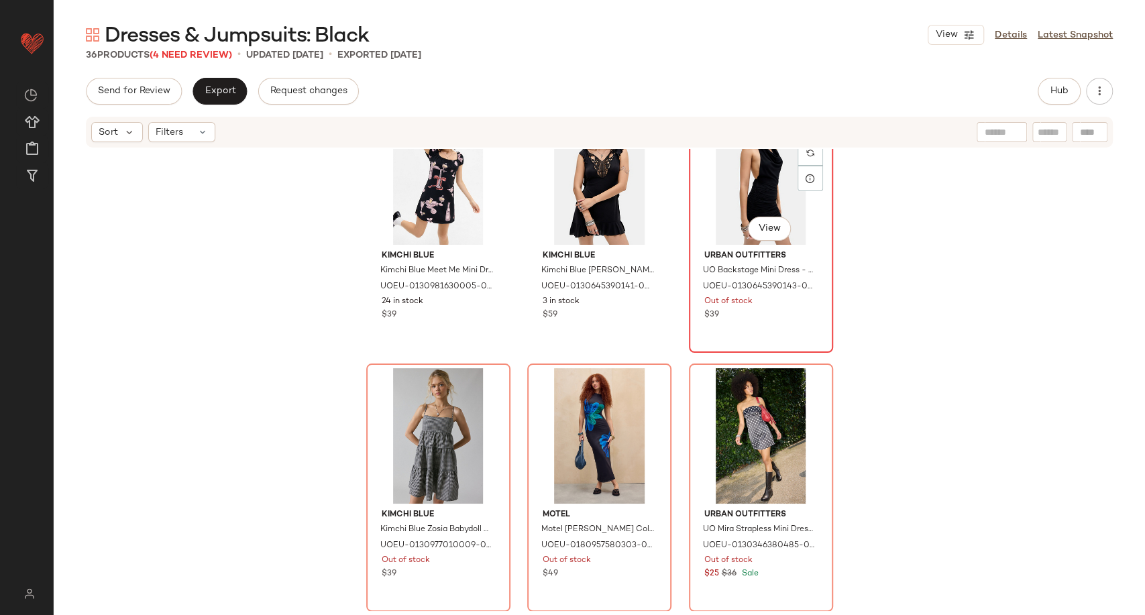
click at [732, 207] on div "#33 View" at bounding box center [760, 176] width 135 height 135
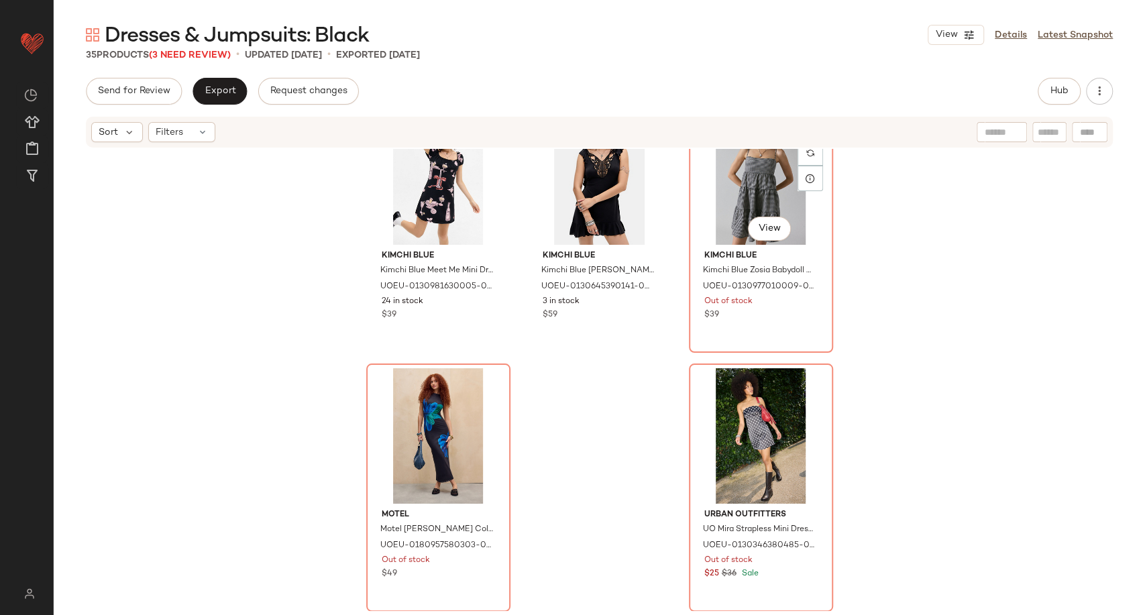
click at [732, 207] on div "#33 View" at bounding box center [760, 176] width 135 height 135
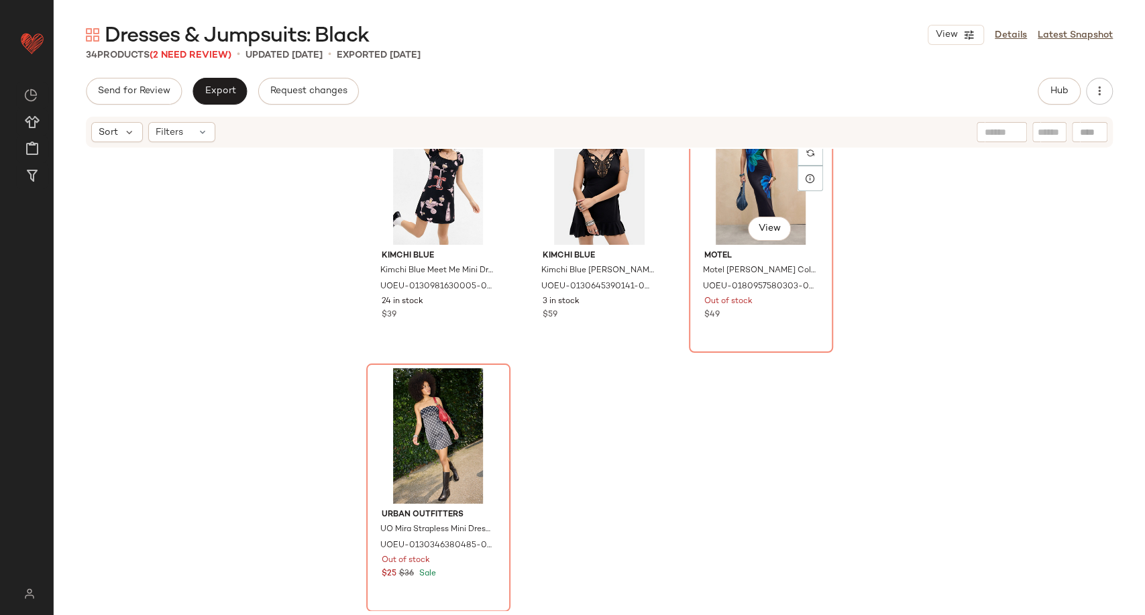
click at [732, 207] on div "#33 View" at bounding box center [760, 176] width 135 height 135
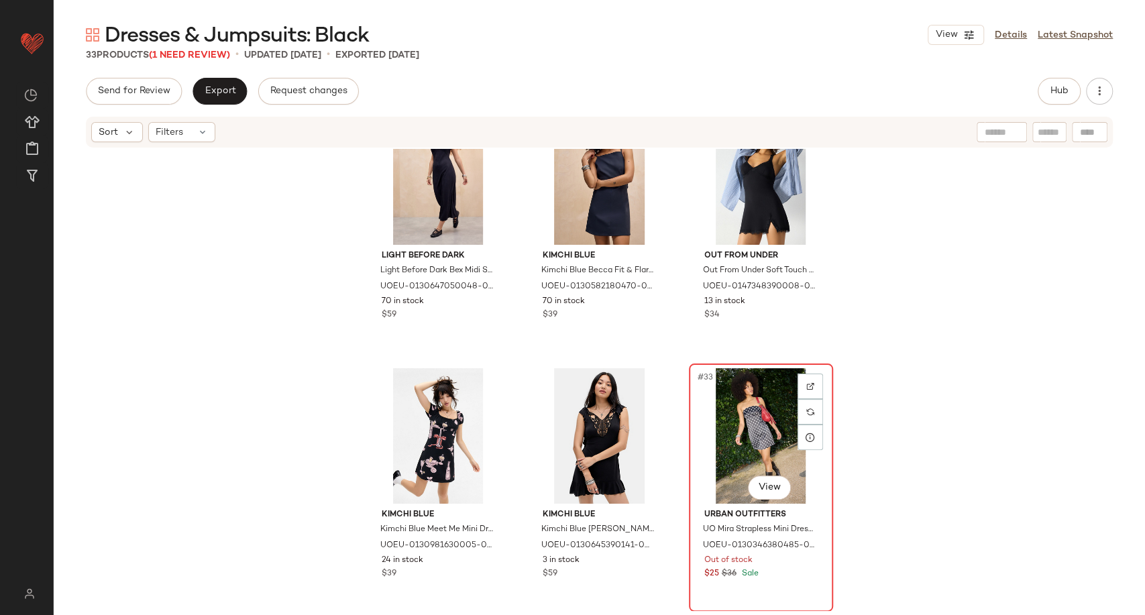
click at [740, 428] on div "#33 View" at bounding box center [760, 435] width 135 height 135
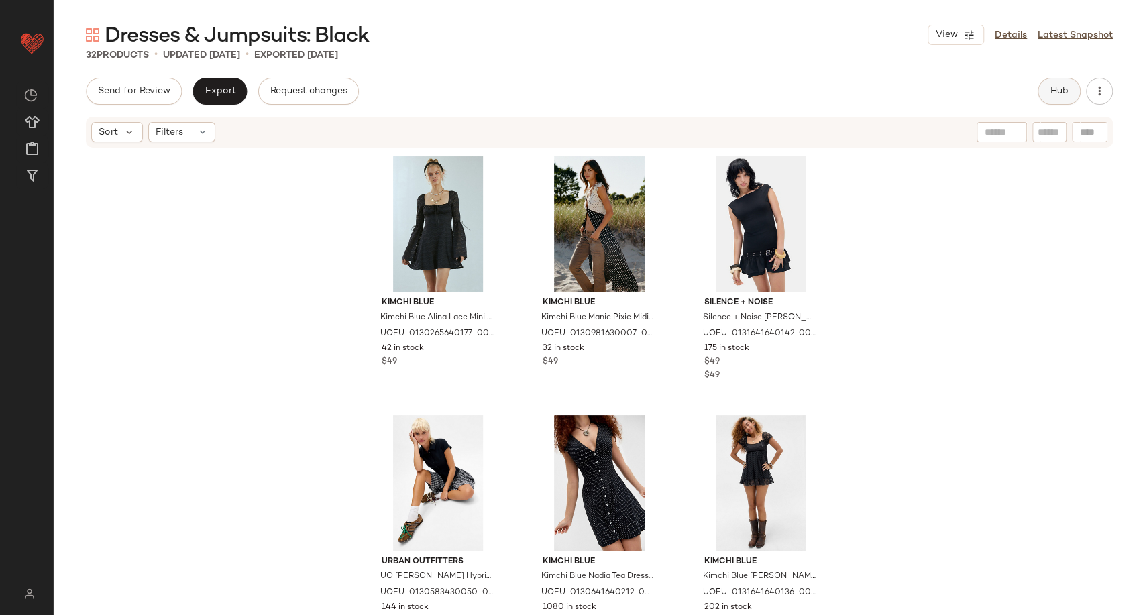
click at [1065, 90] on span "Hub" at bounding box center [1058, 91] width 19 height 11
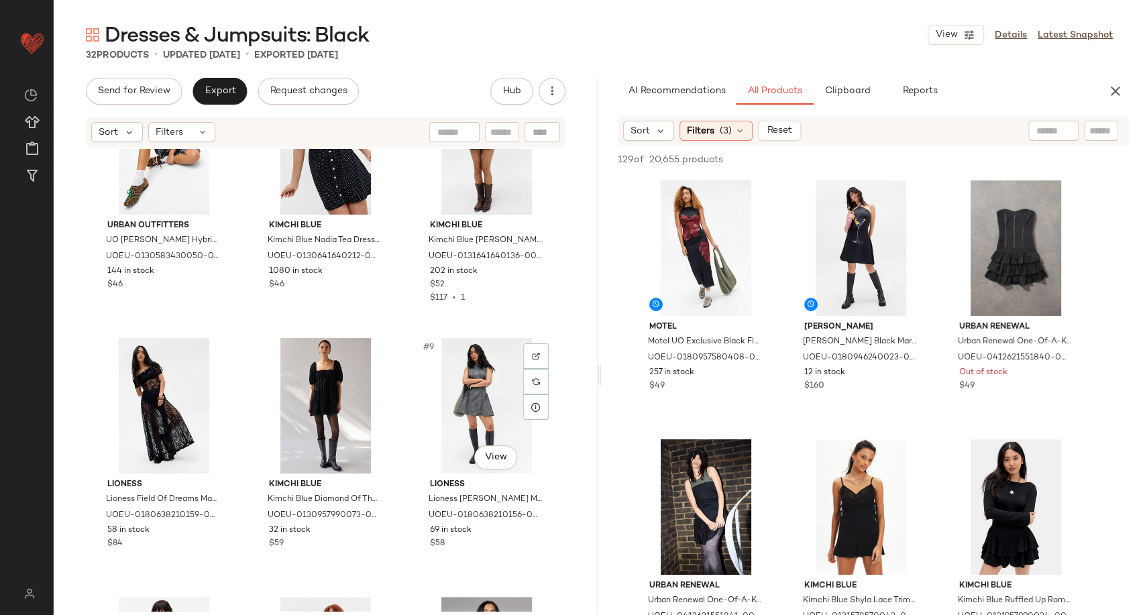
scroll to position [383, 0]
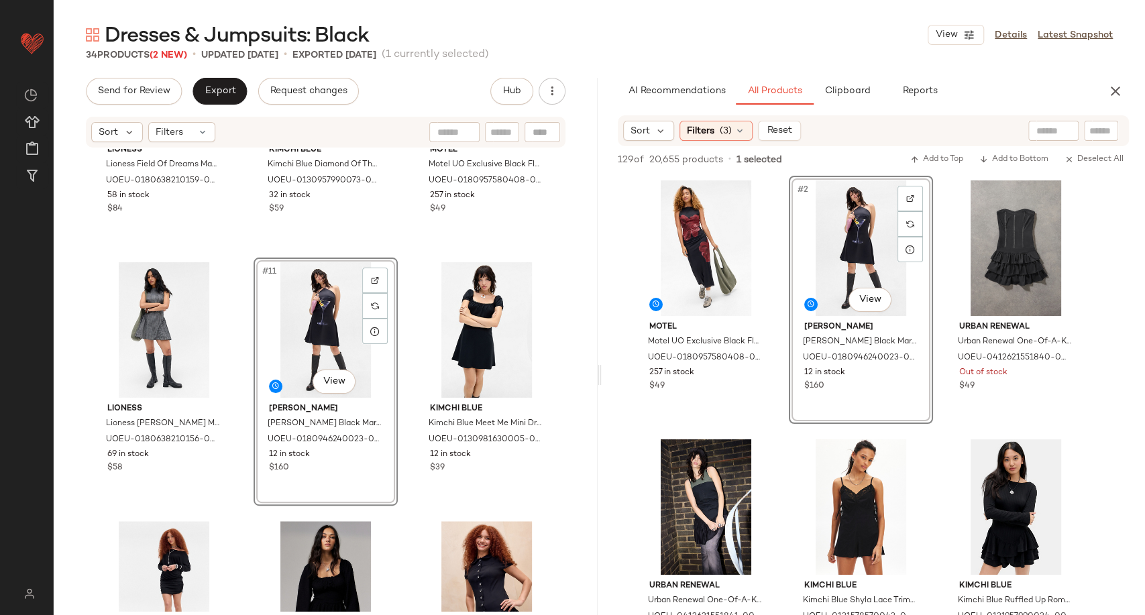
scroll to position [830, 0]
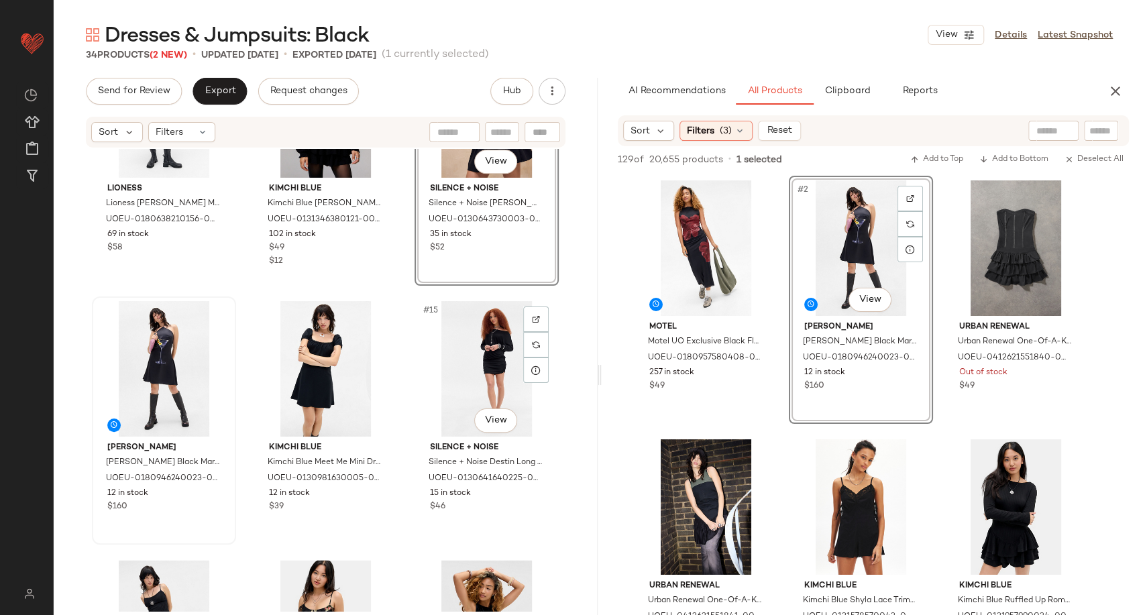
scroll to position [905, 0]
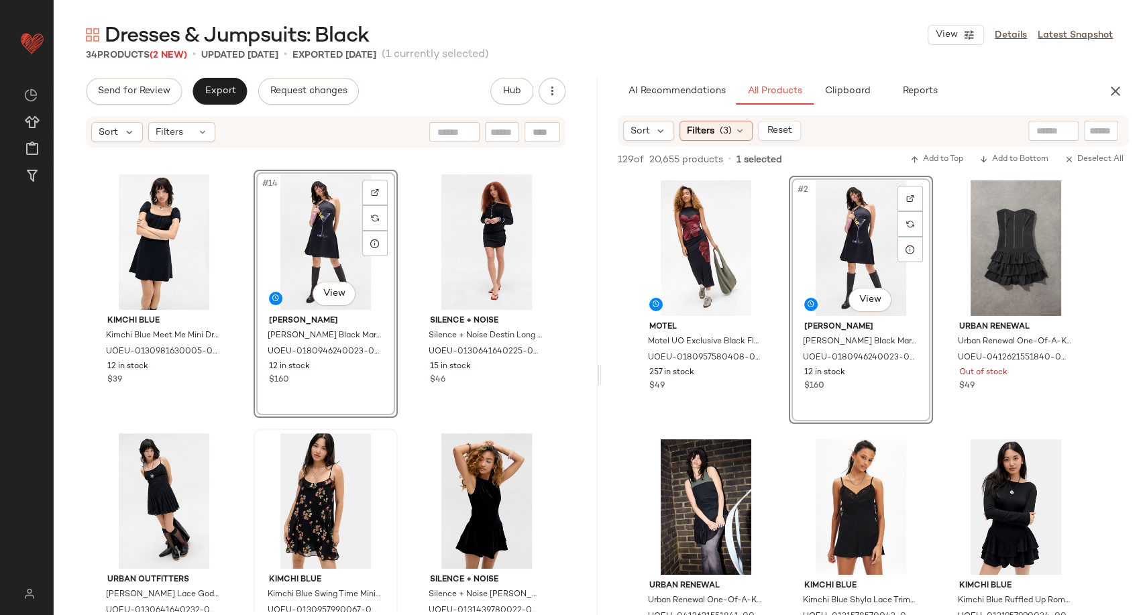
scroll to position [1053, 0]
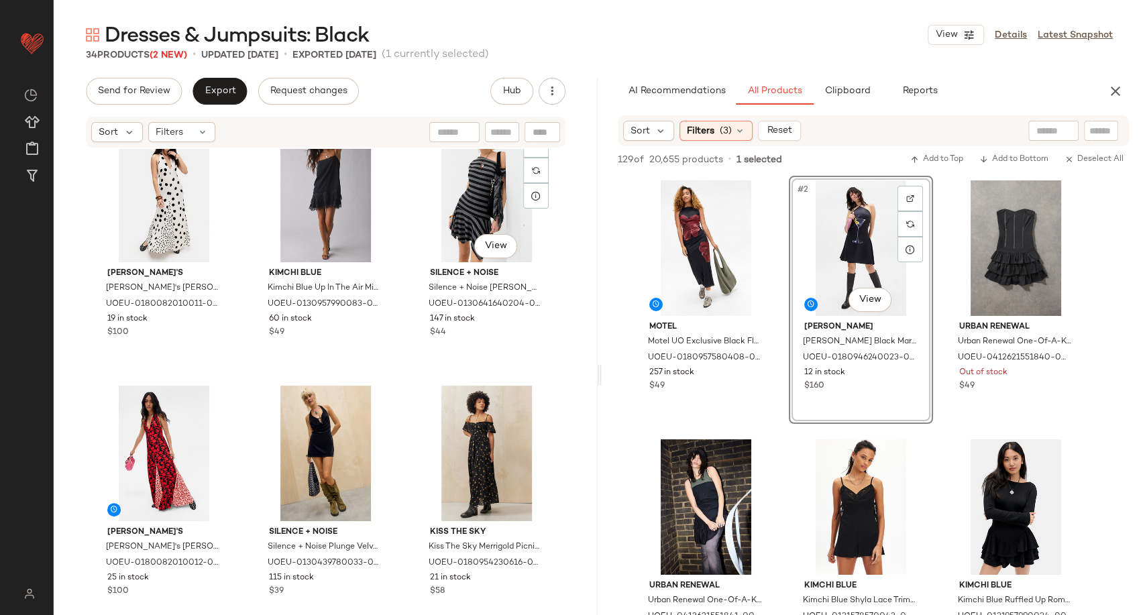
scroll to position [1631, 0]
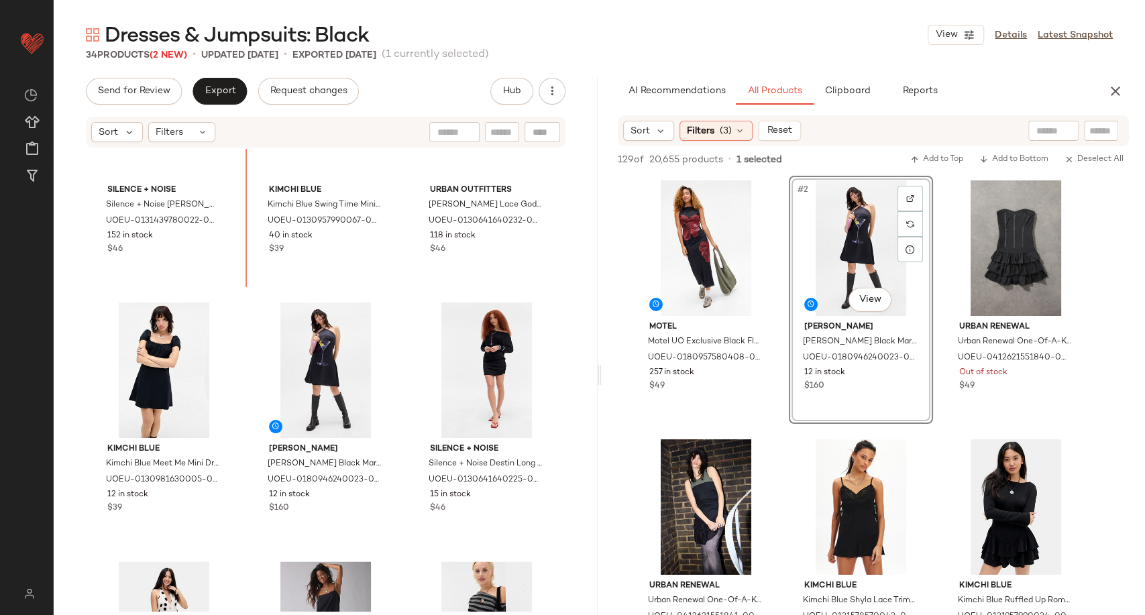
scroll to position [1159, 0]
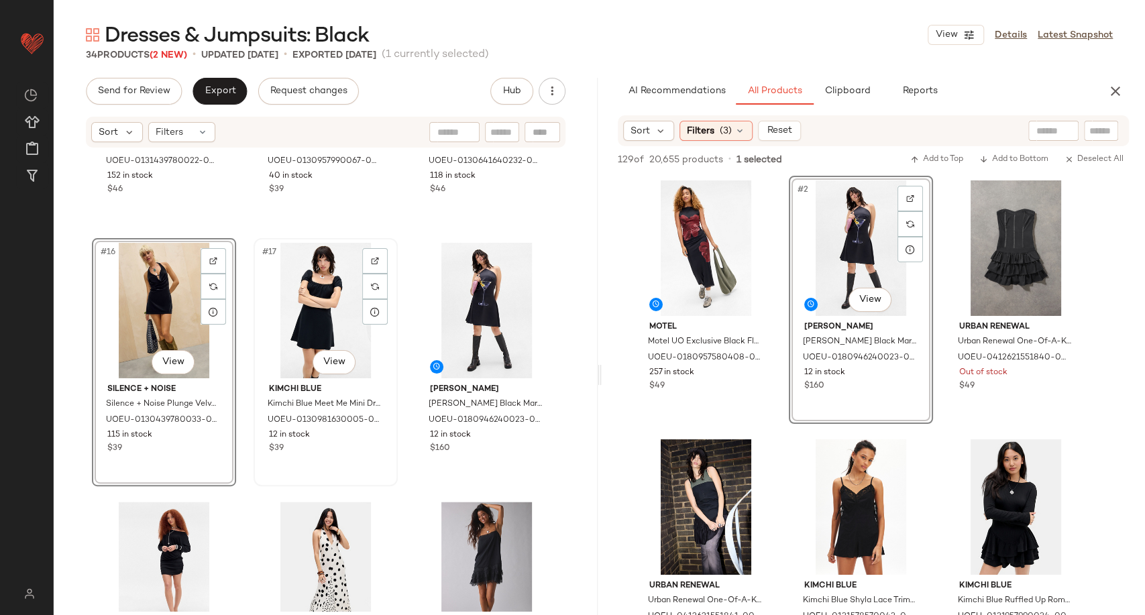
scroll to position [1308, 0]
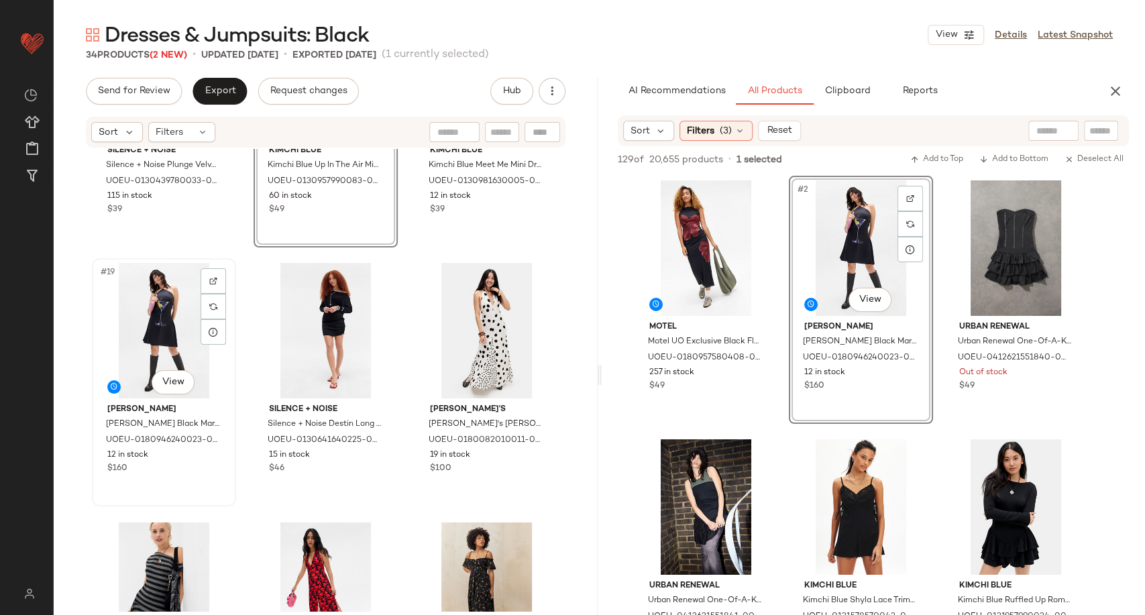
scroll to position [1606, 0]
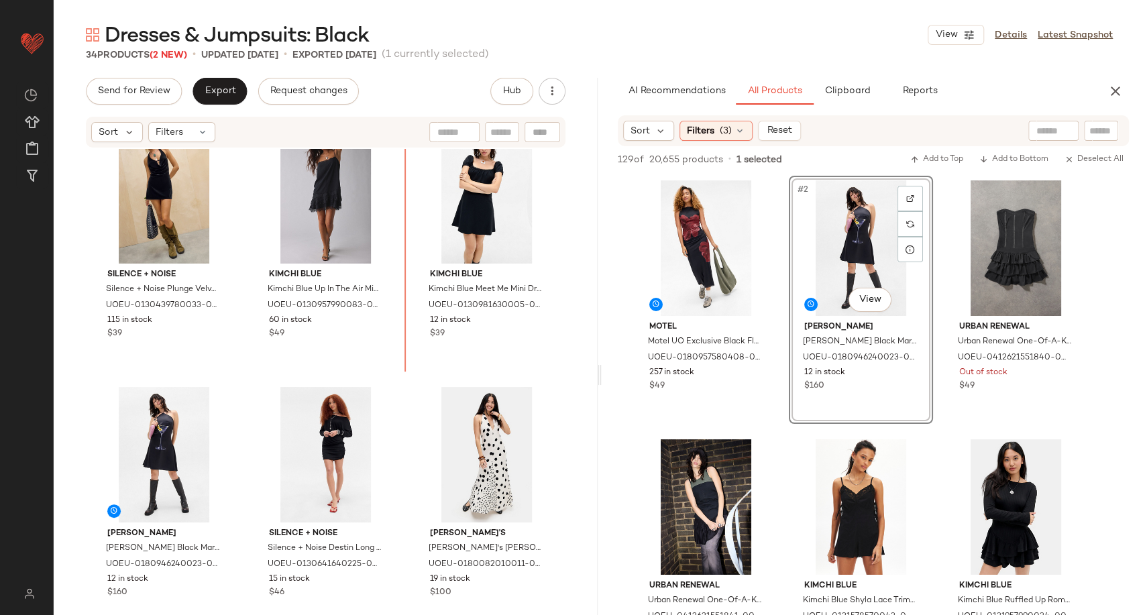
scroll to position [1323, 0]
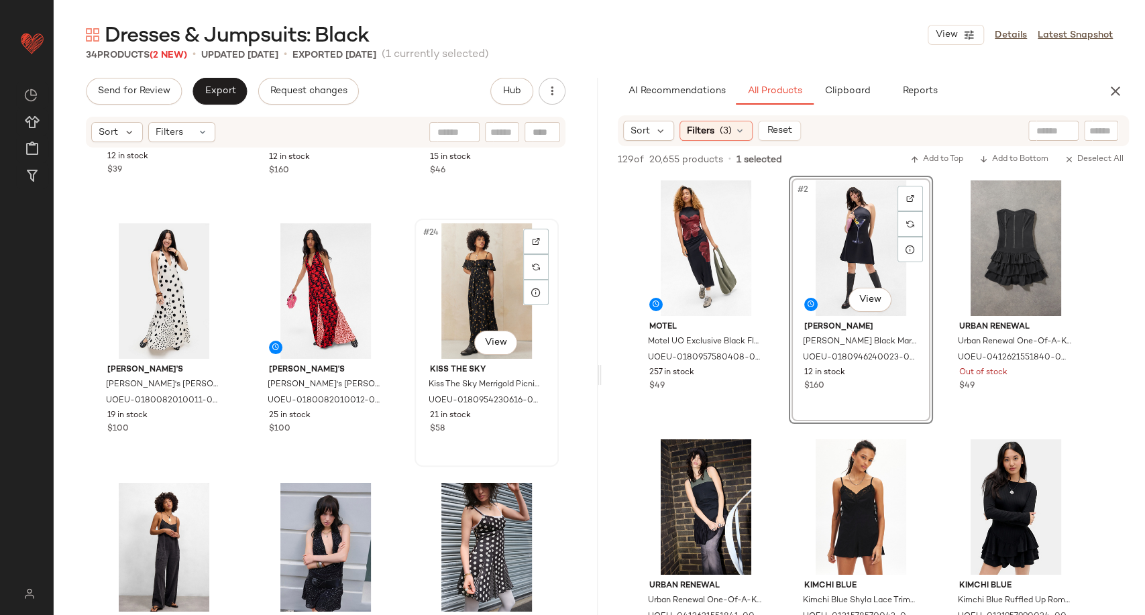
scroll to position [1770, 0]
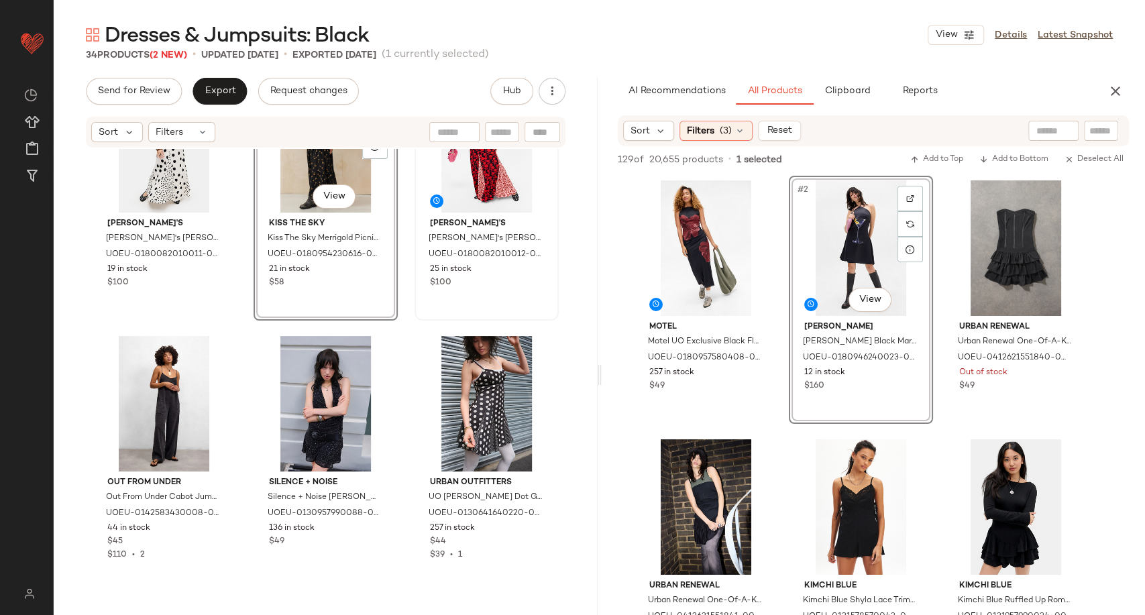
scroll to position [1919, 0]
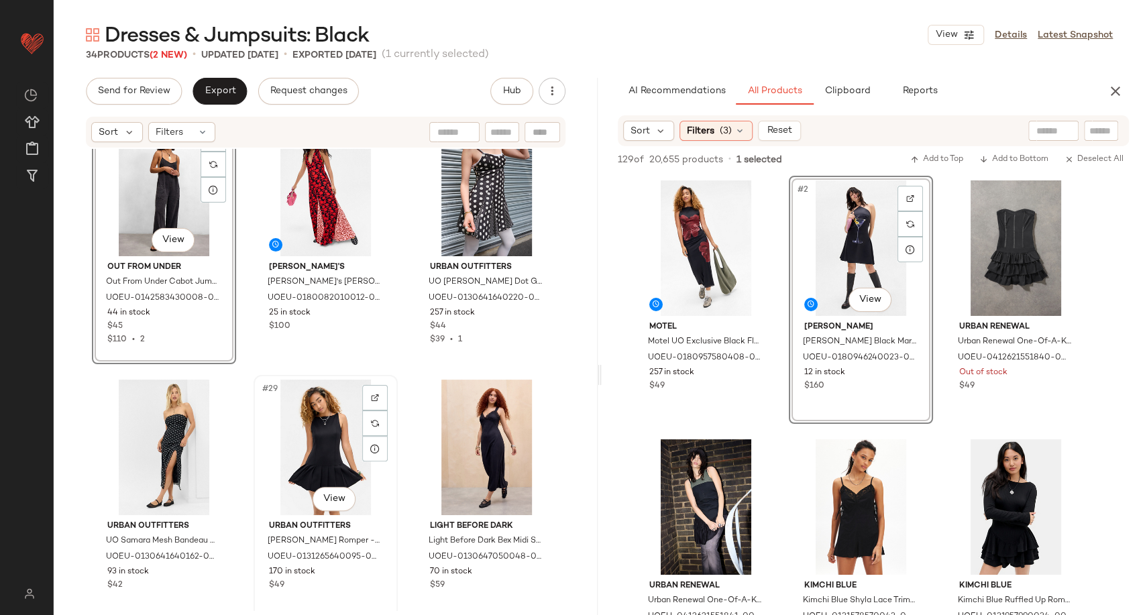
scroll to position [2142, 0]
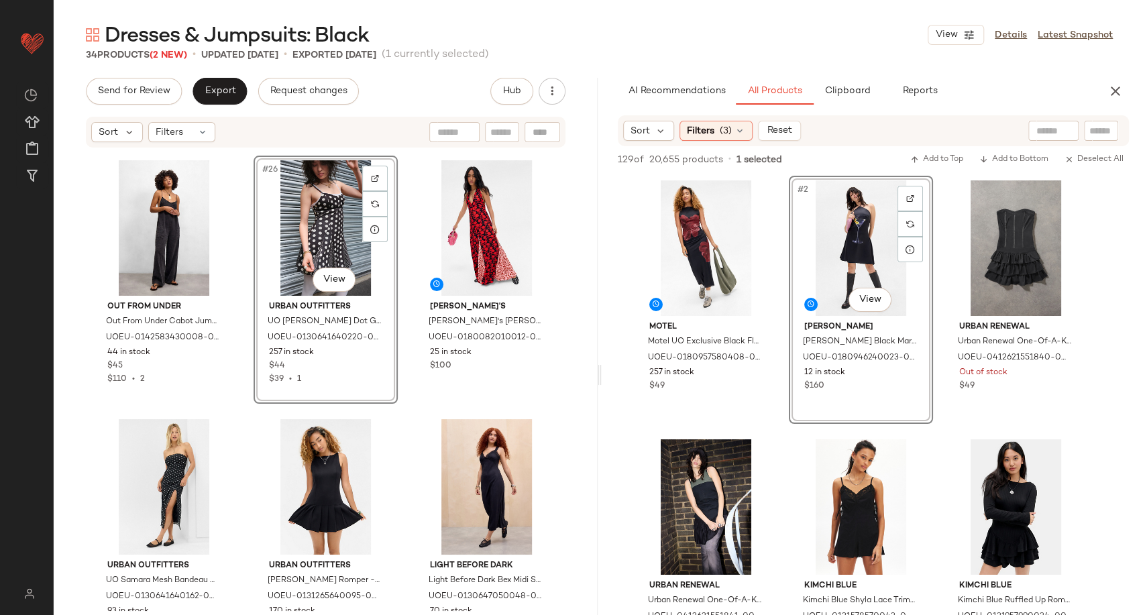
scroll to position [2151, 0]
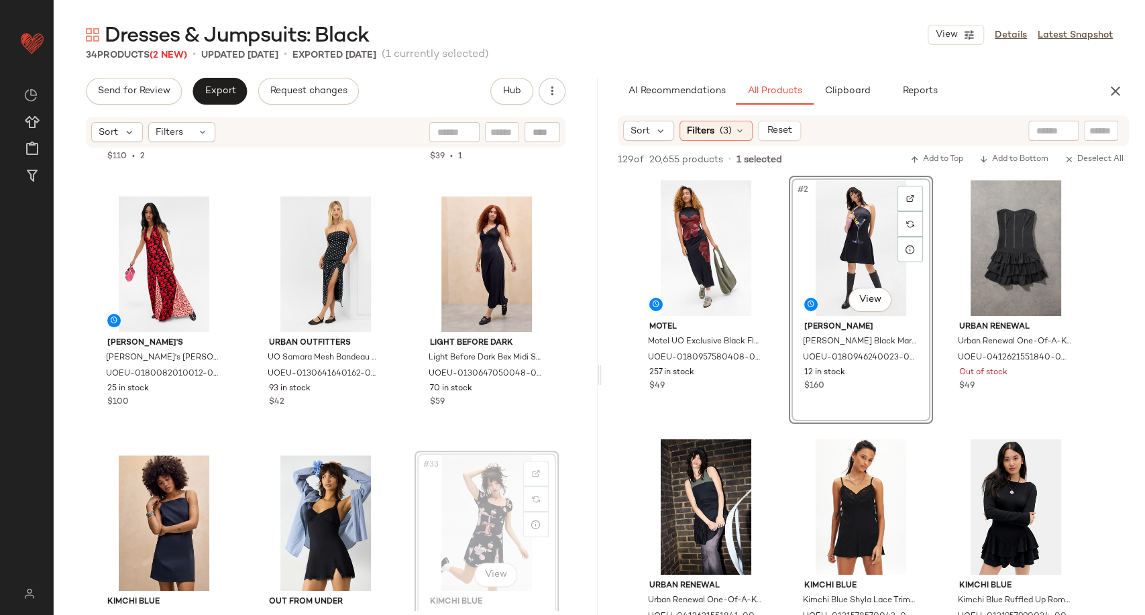
scroll to position [2301, 0]
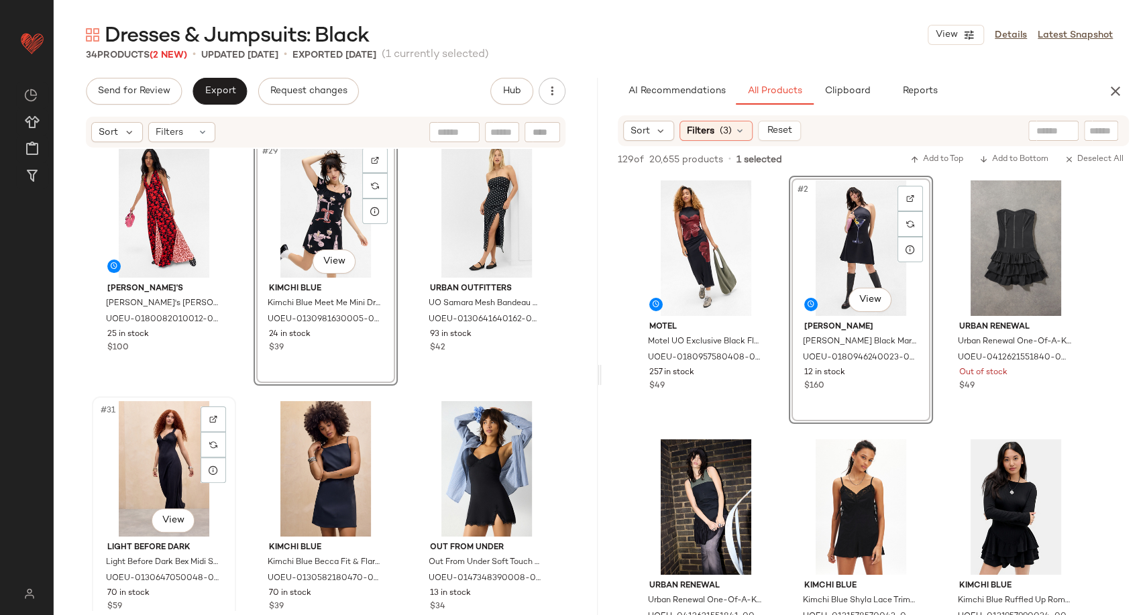
scroll to position [2449, 0]
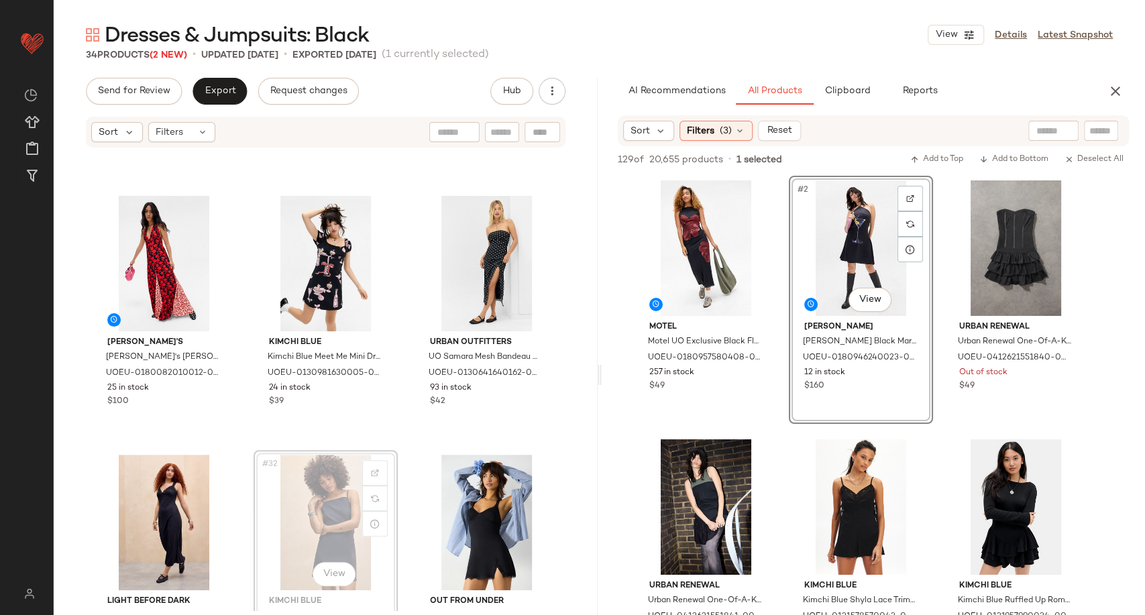
scroll to position [2302, 0]
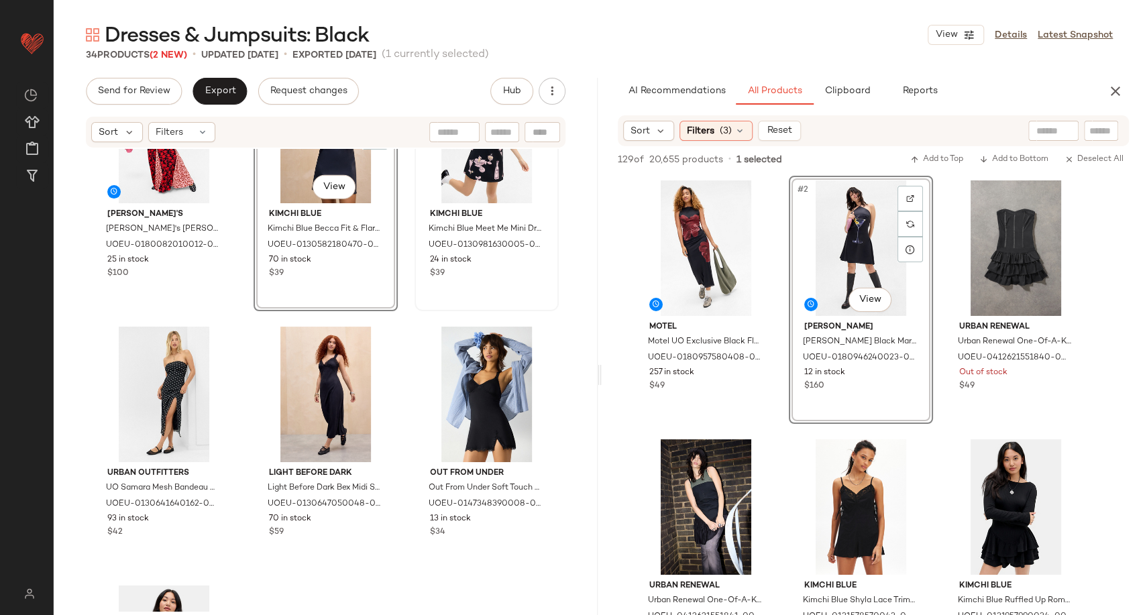
scroll to position [2451, 0]
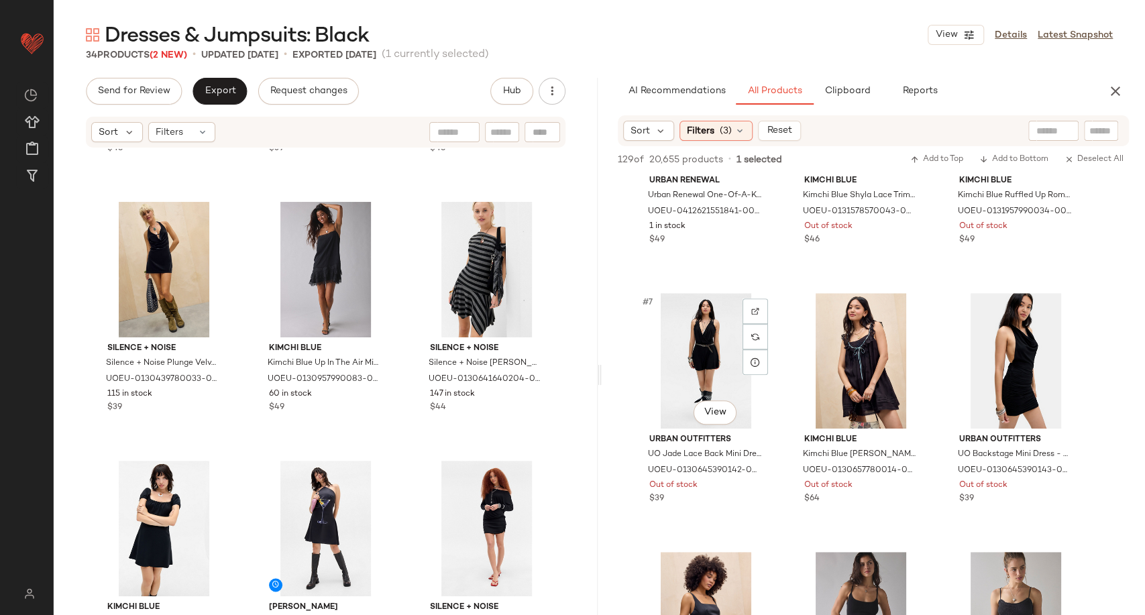
scroll to position [447, 0]
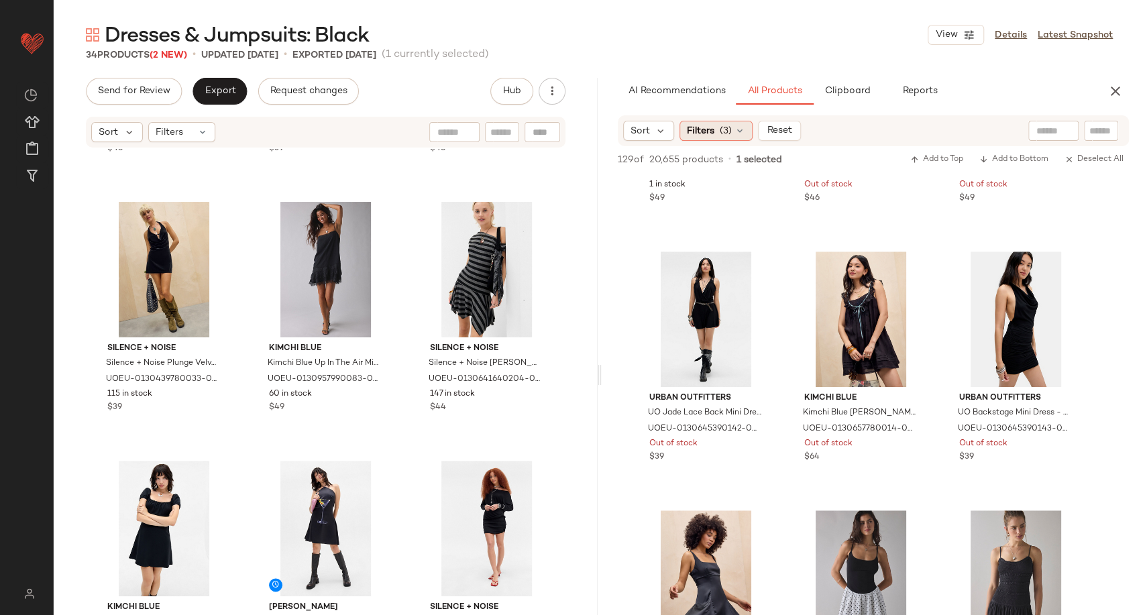
click at [736, 129] on icon at bounding box center [739, 130] width 11 height 11
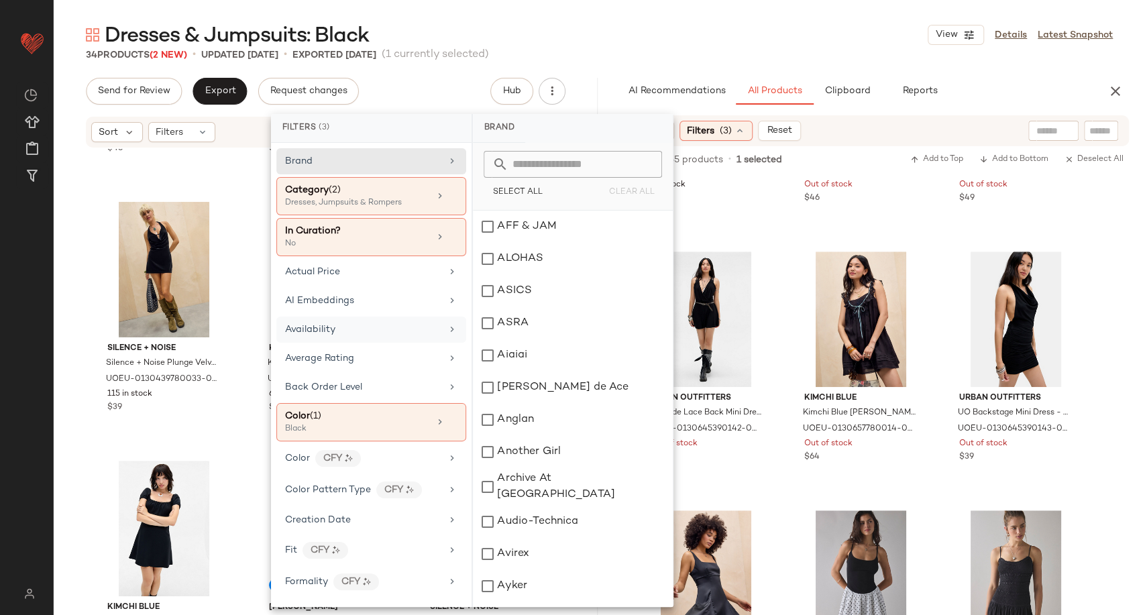
click at [363, 323] on div "Availability" at bounding box center [363, 330] width 156 height 14
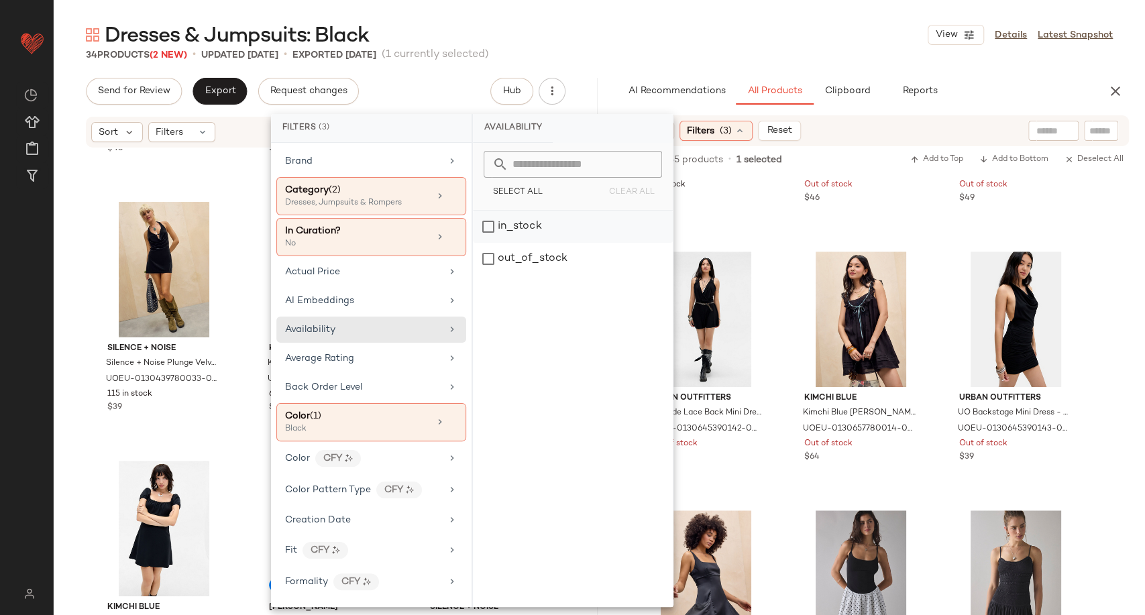
click at [512, 231] on div "in_stock" at bounding box center [573, 227] width 200 height 32
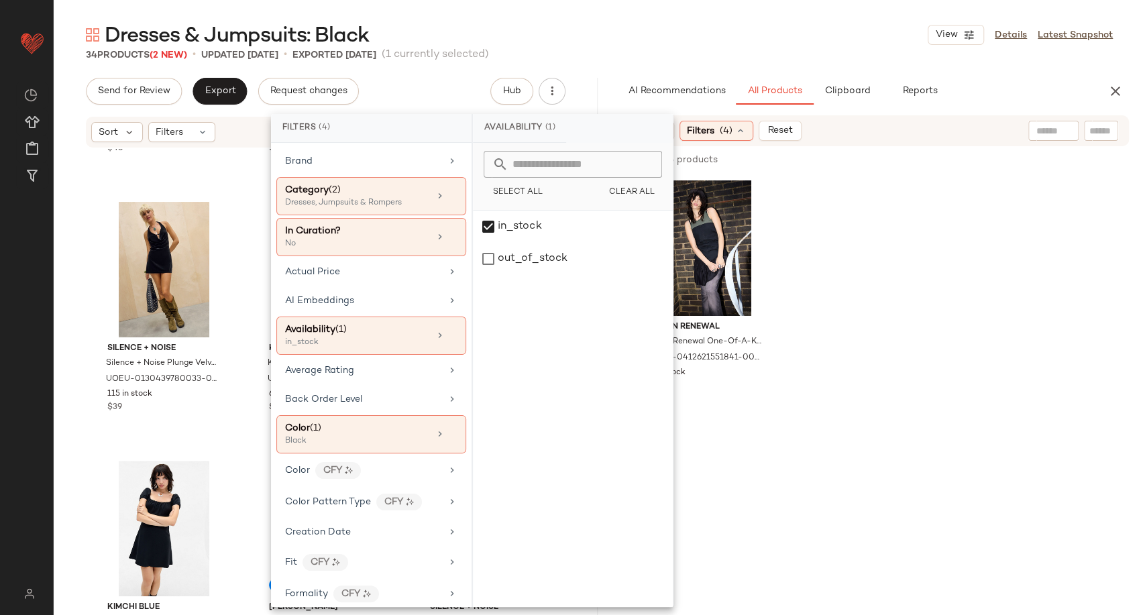
click at [784, 291] on div "Urban Renewal Urban Renewal One-Of-A-Kind Pepe Jeans Black Bandeau Corset Mini …" at bounding box center [873, 300] width 544 height 248
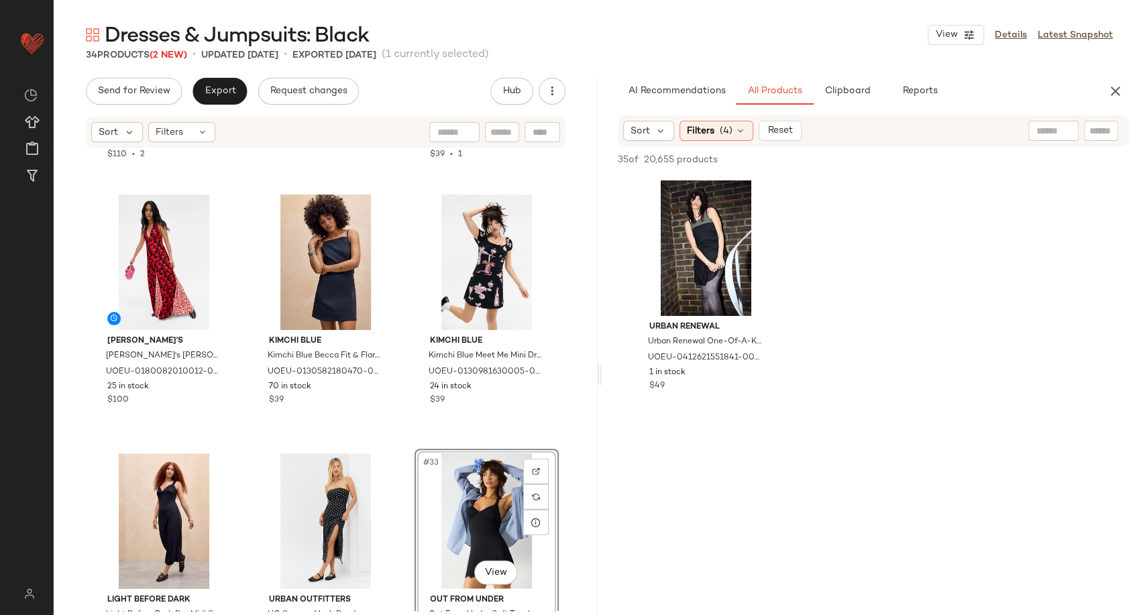
scroll to position [2646, 0]
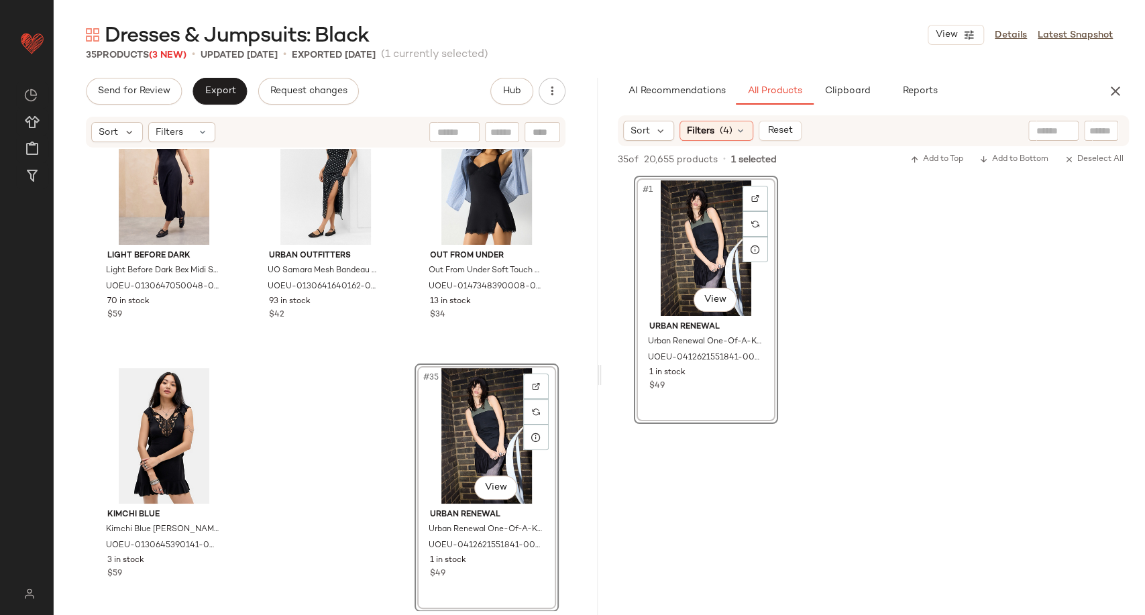
click at [351, 421] on div "Susmie's Susmie's Maria Dress - Black M at Urban Outfitters UOEU-0180082010012-…" at bounding box center [326, 380] width 544 height 462
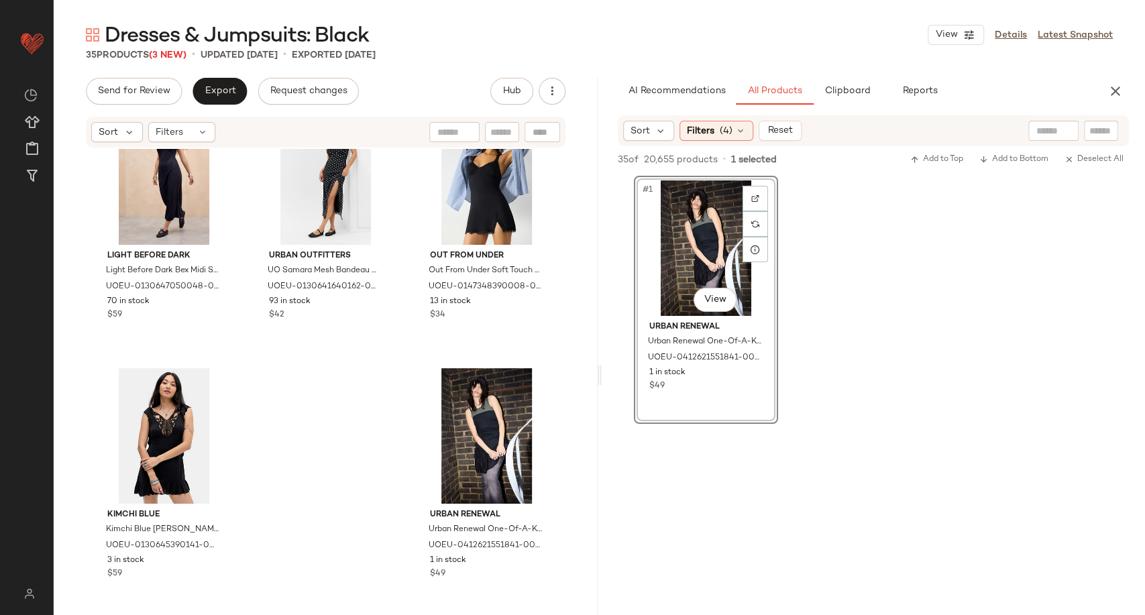
click at [857, 318] on div "#1 View Urban Renewal Urban Renewal One-Of-A-Kind Pepe Jeans Black Bandeau Cors…" at bounding box center [873, 300] width 544 height 248
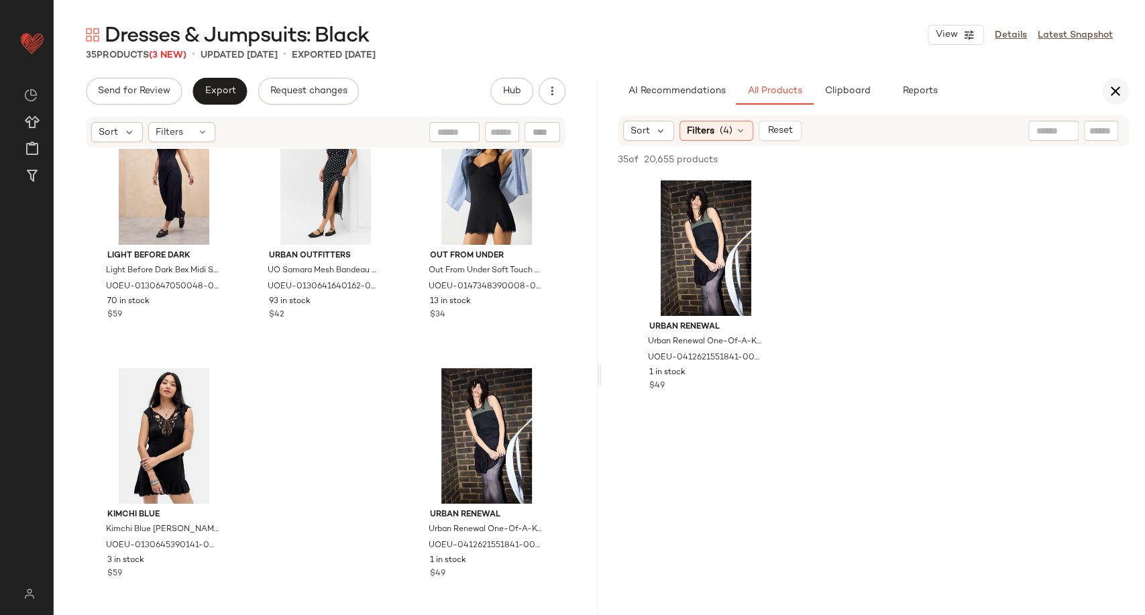
click at [1121, 101] on button "button" at bounding box center [1115, 91] width 27 height 27
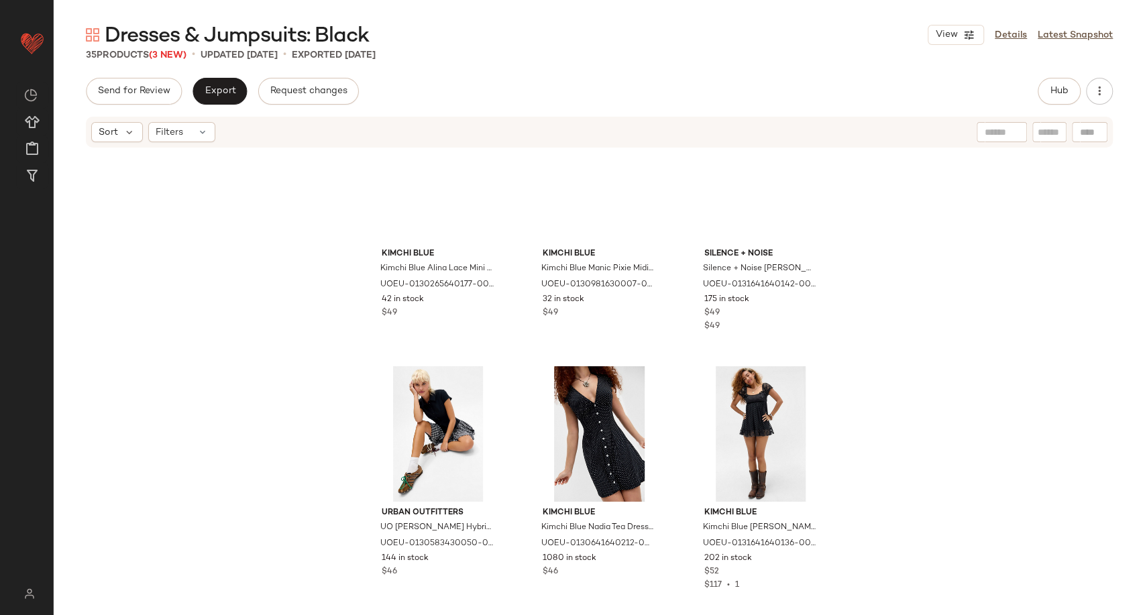
scroll to position [0, 0]
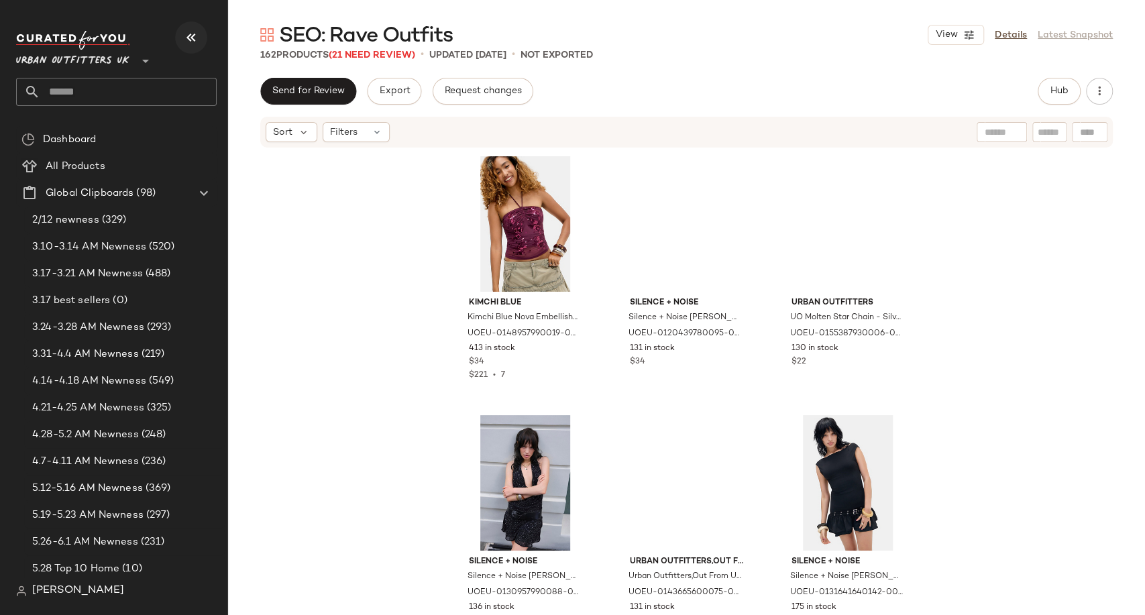
click at [186, 38] on icon "button" at bounding box center [191, 38] width 16 height 16
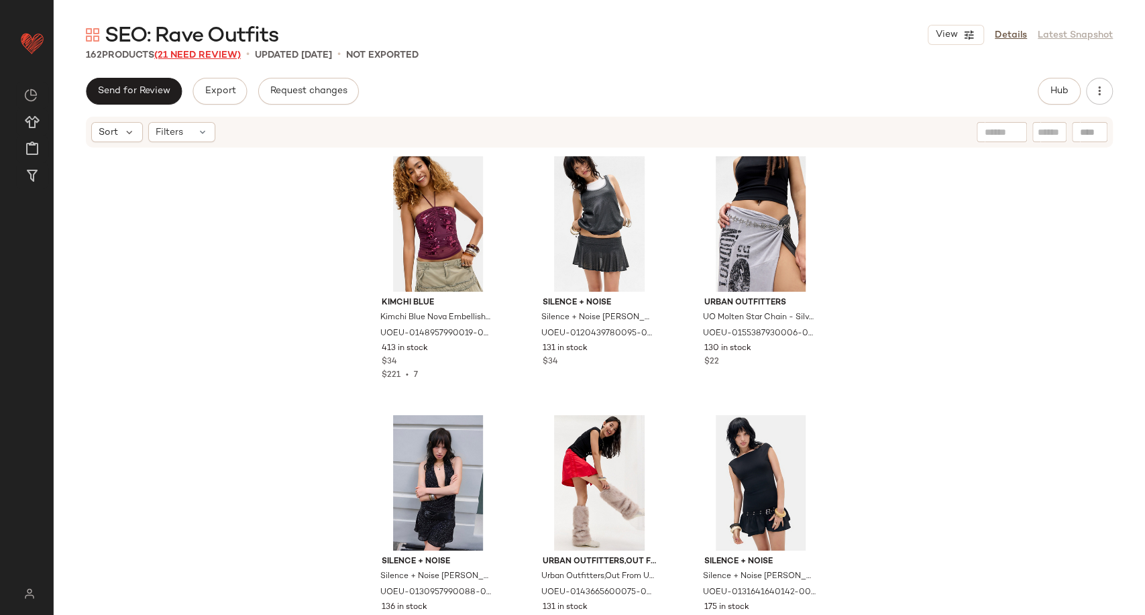
click at [214, 56] on span "(21 Need Review)" at bounding box center [197, 55] width 86 height 10
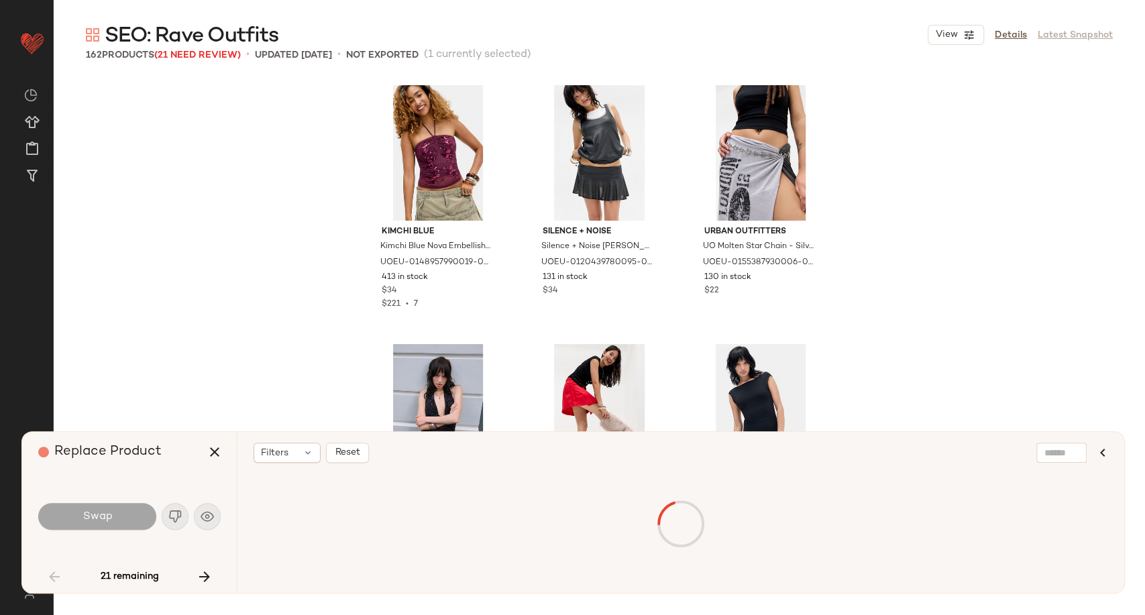
scroll to position [3882, 0]
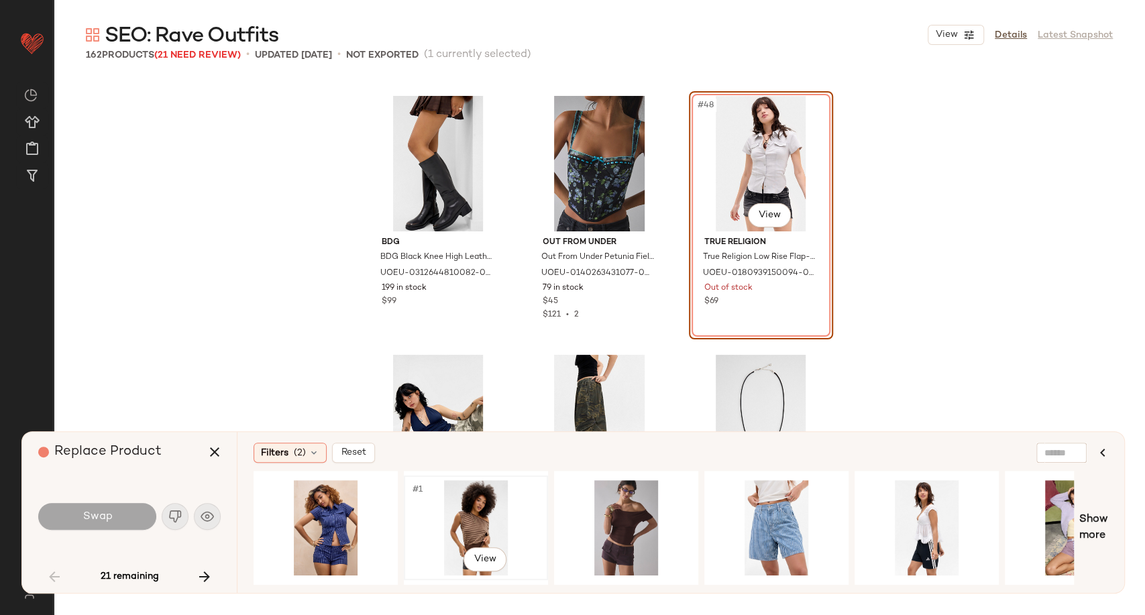
click at [489, 534] on div "#1 View" at bounding box center [475, 527] width 135 height 95
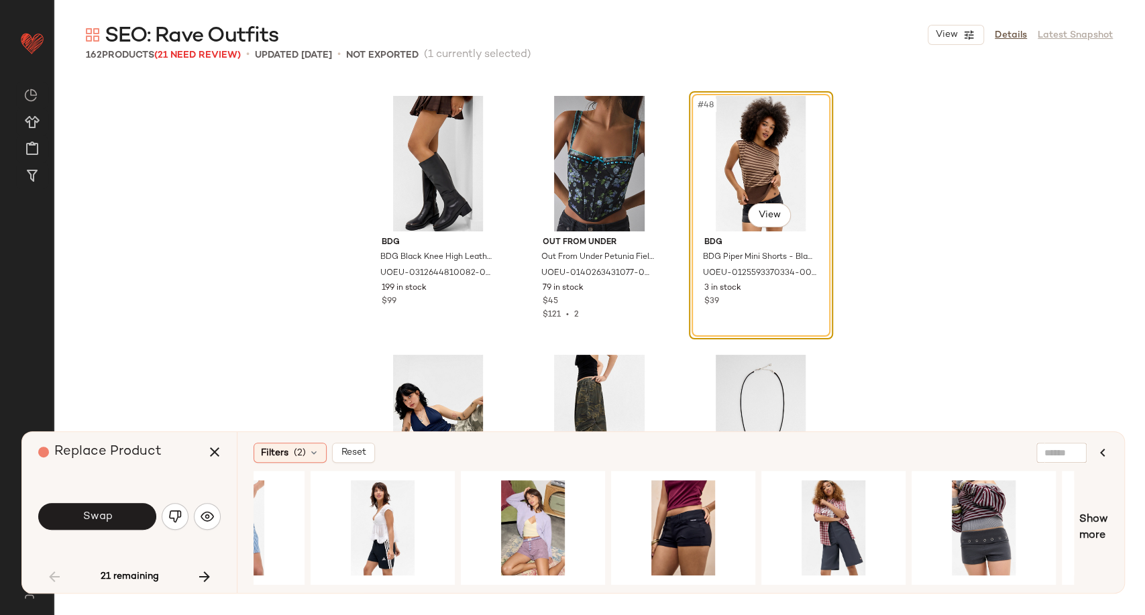
scroll to position [0, 547]
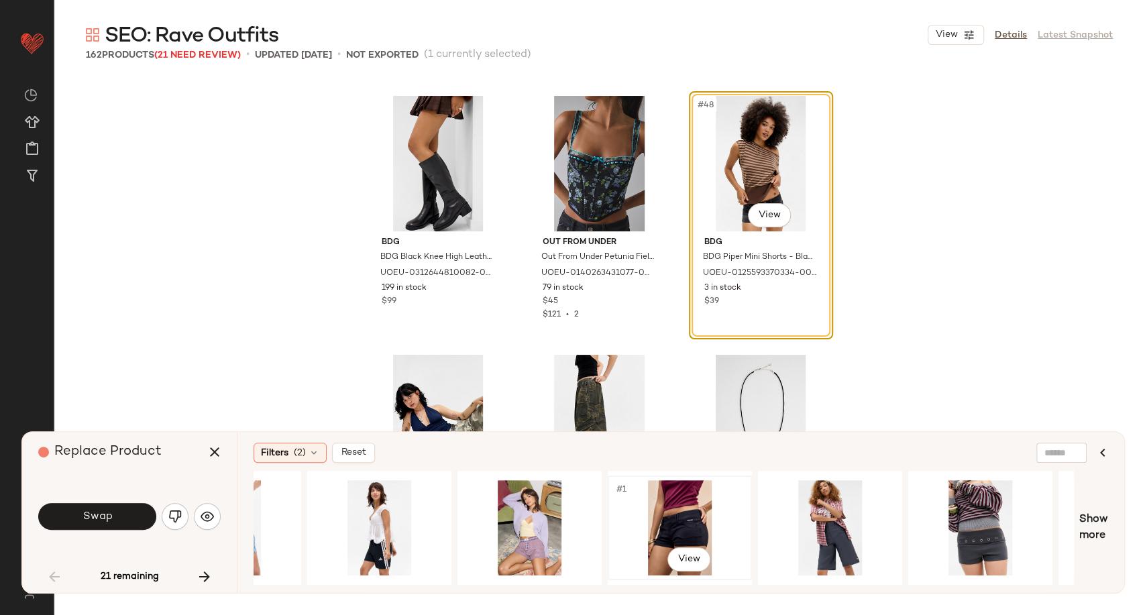
click at [676, 508] on div "#1 View" at bounding box center [679, 527] width 135 height 95
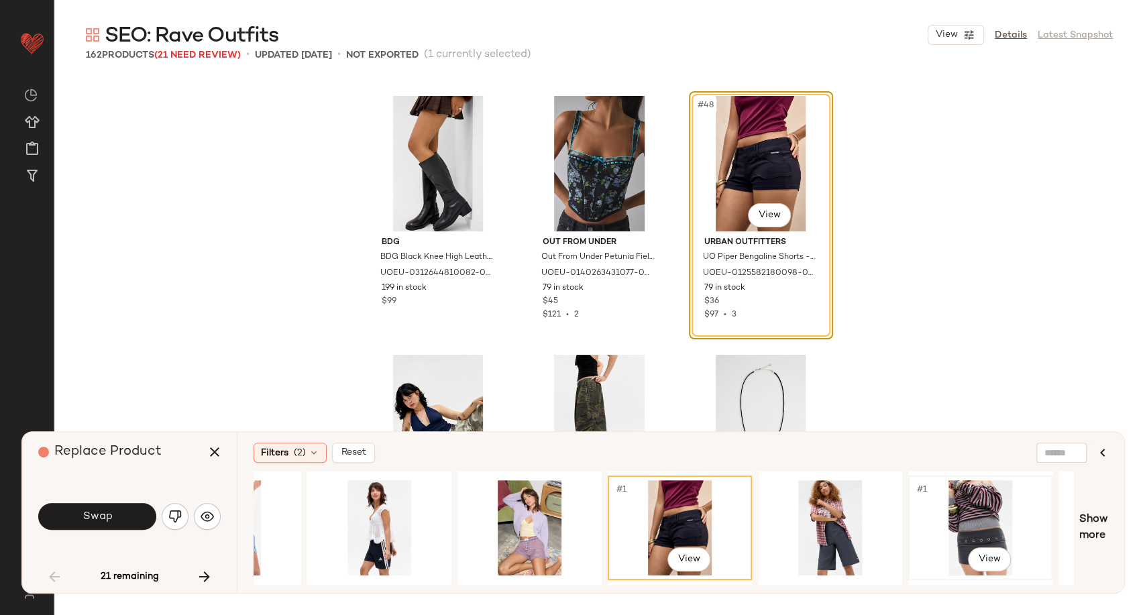
click at [965, 505] on div "#1 View" at bounding box center [980, 527] width 135 height 95
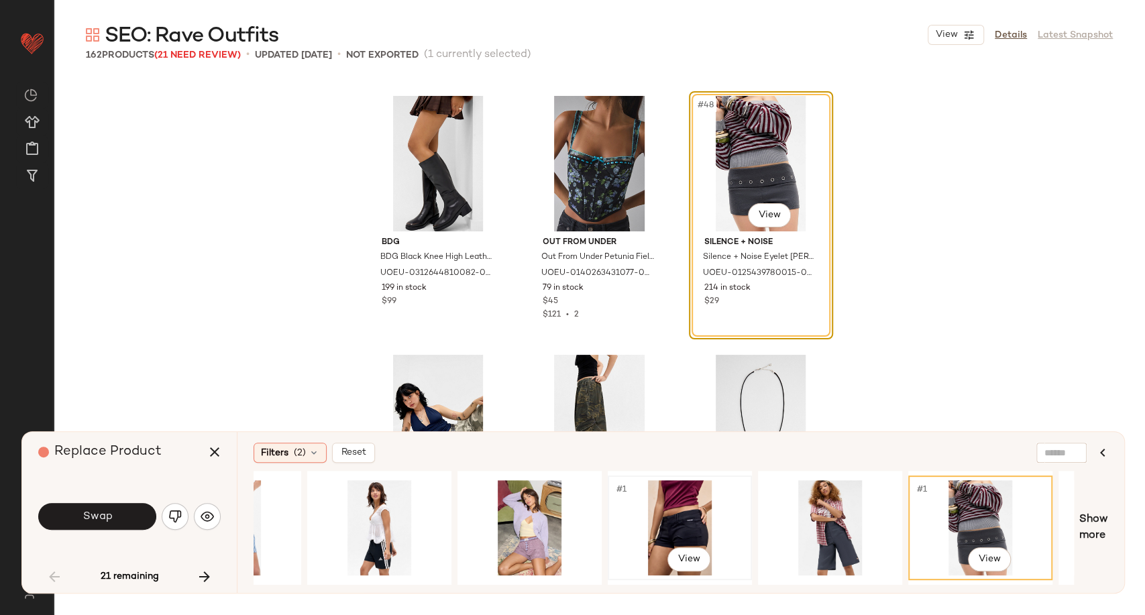
click at [673, 520] on div "#1 View" at bounding box center [679, 527] width 135 height 95
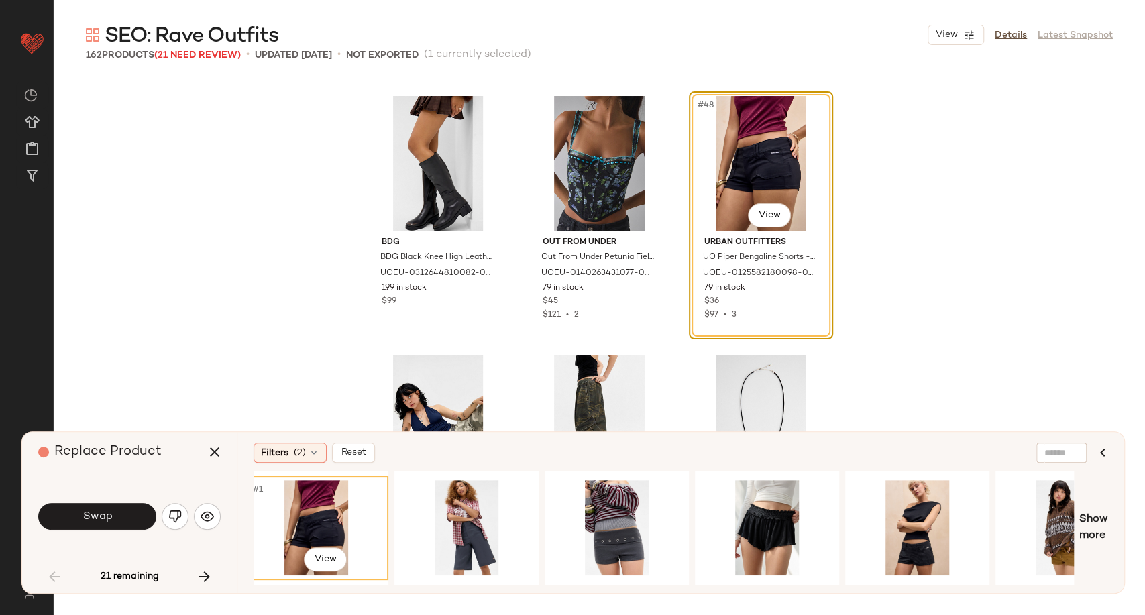
scroll to position [0, 927]
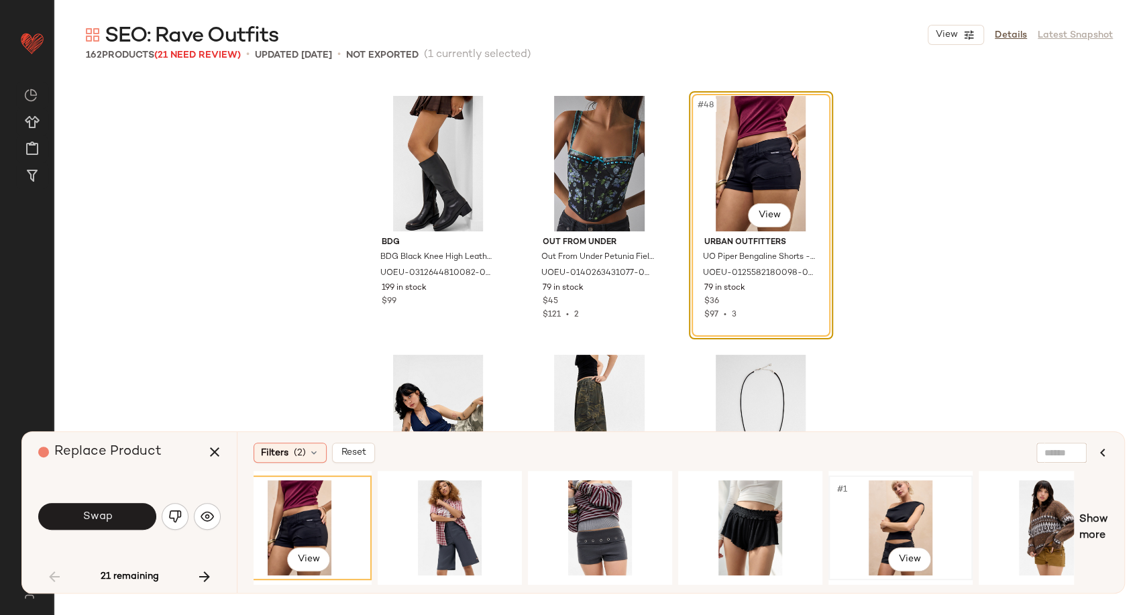
click at [890, 531] on div "#1 View" at bounding box center [900, 527] width 135 height 95
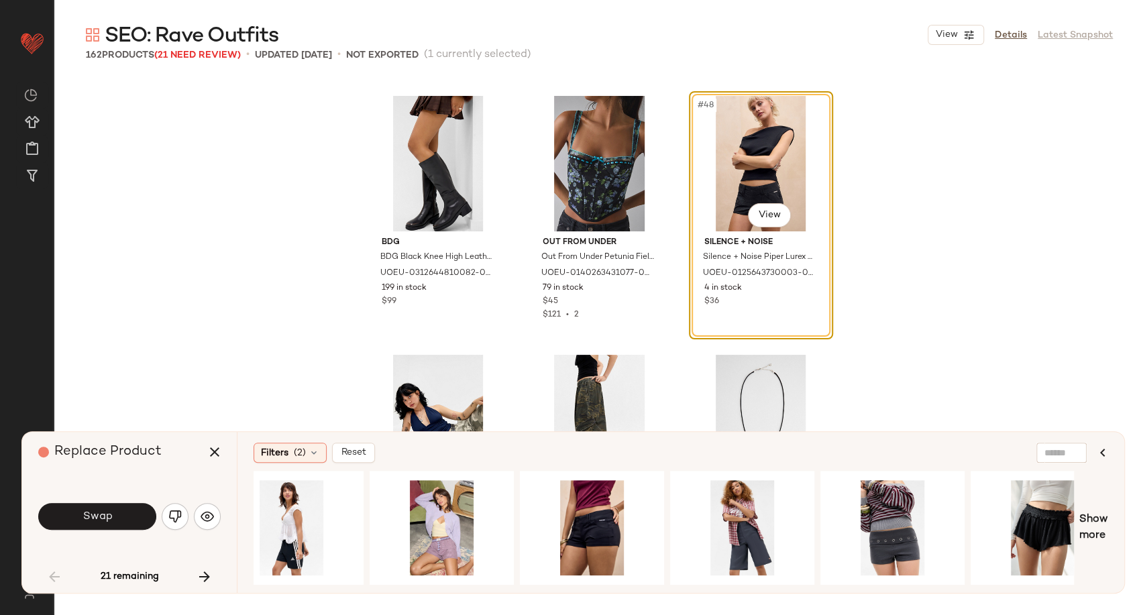
scroll to position [0, 590]
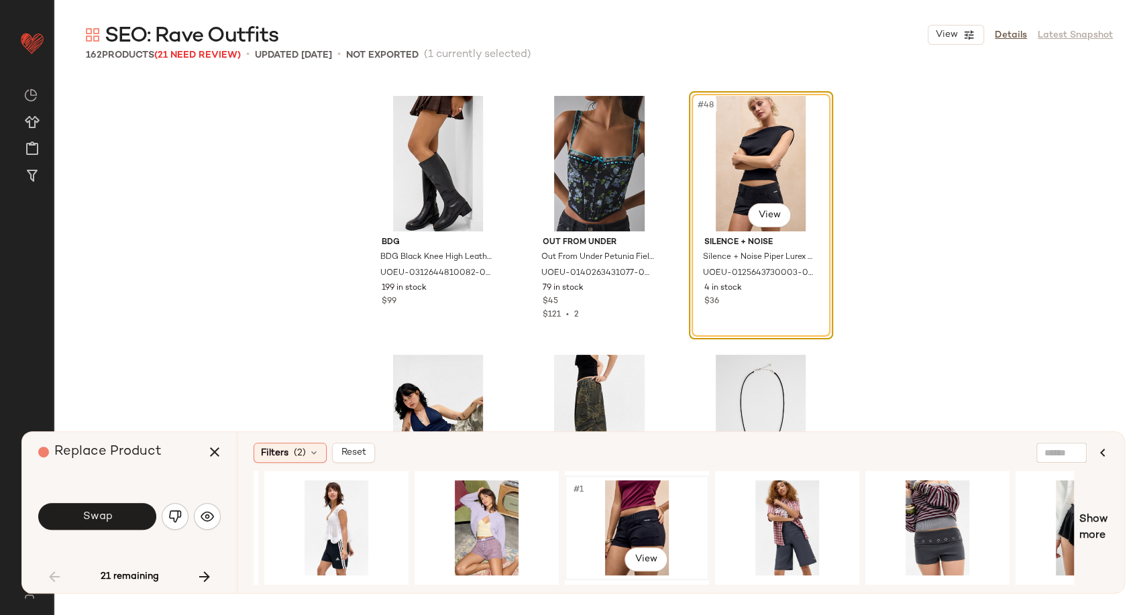
click at [642, 509] on div "#1 View" at bounding box center [636, 527] width 135 height 95
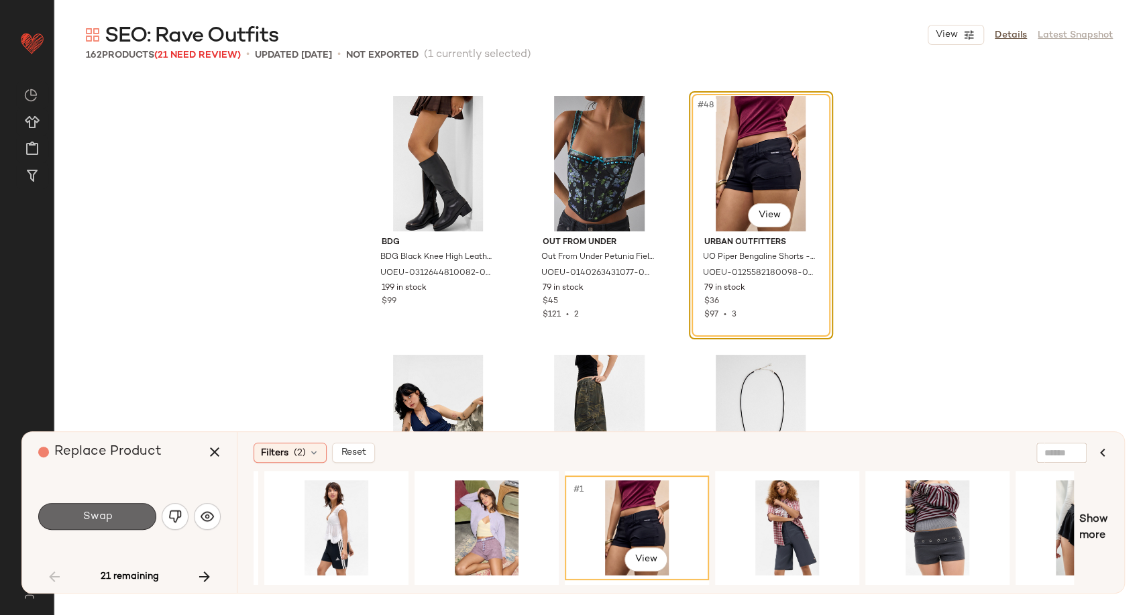
click at [131, 518] on button "Swap" at bounding box center [97, 516] width 118 height 27
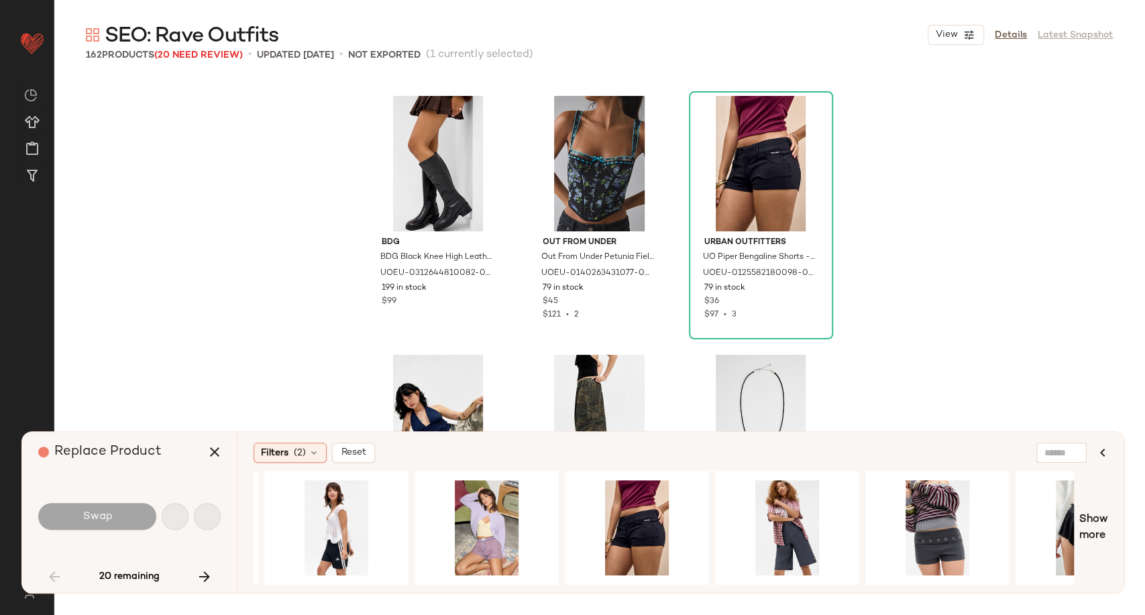
scroll to position [4399, 0]
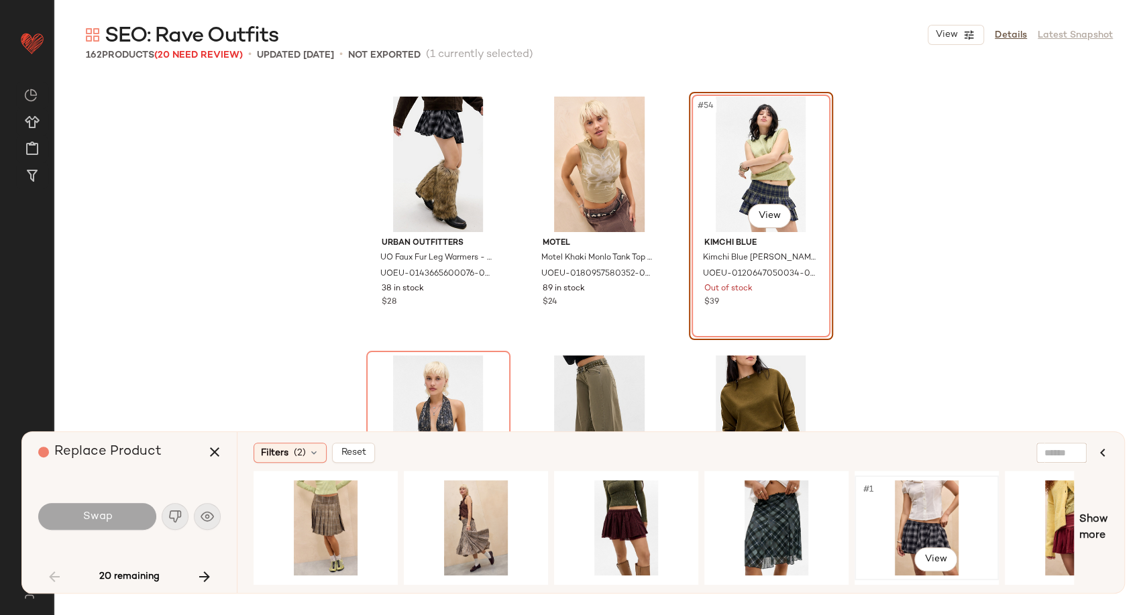
click at [917, 524] on div "#1 View" at bounding box center [926, 527] width 135 height 95
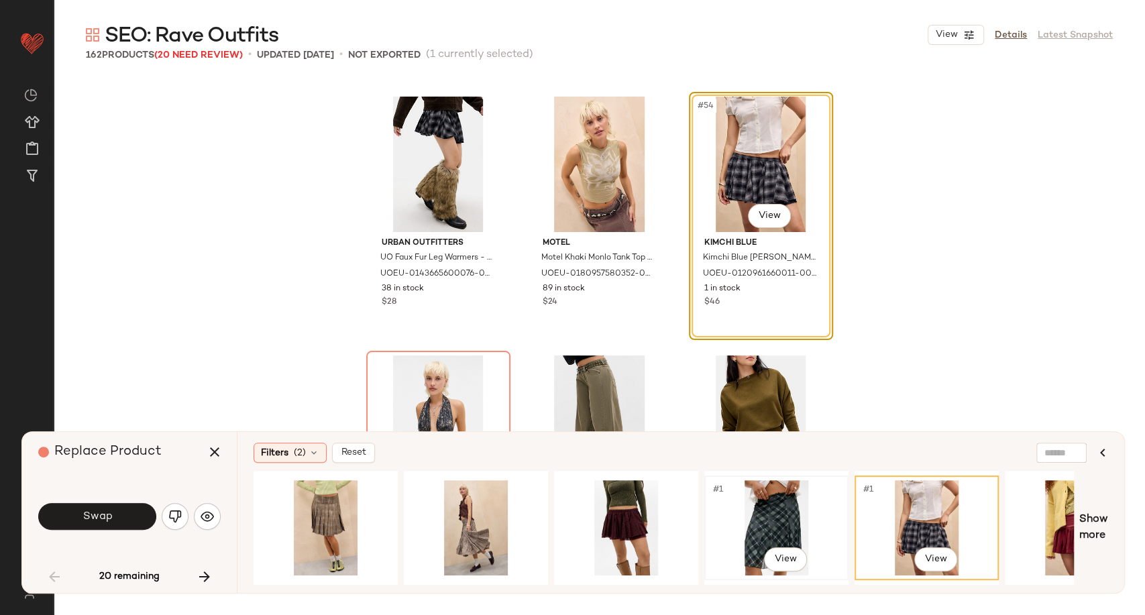
click at [782, 520] on div "#1 View" at bounding box center [776, 527] width 135 height 95
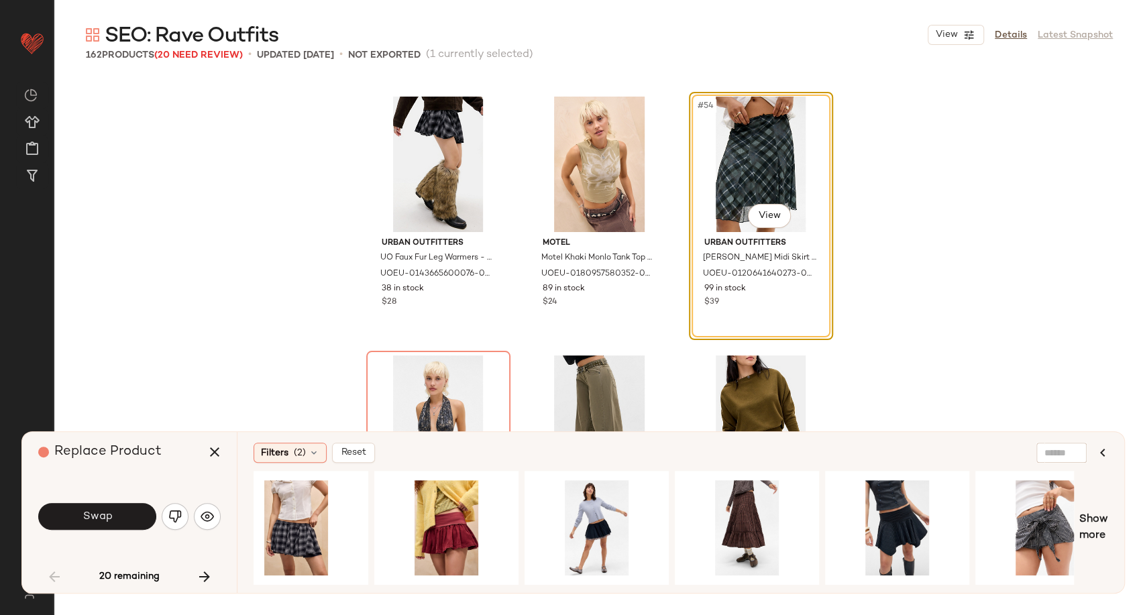
scroll to position [0, 633]
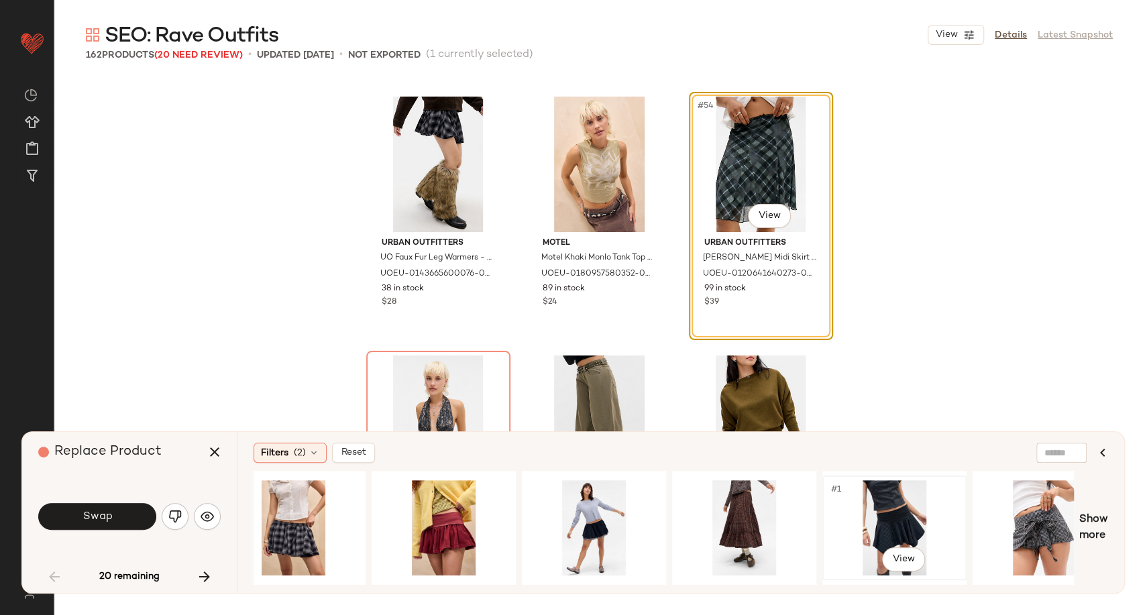
click at [896, 511] on div "#1 View" at bounding box center [894, 527] width 135 height 95
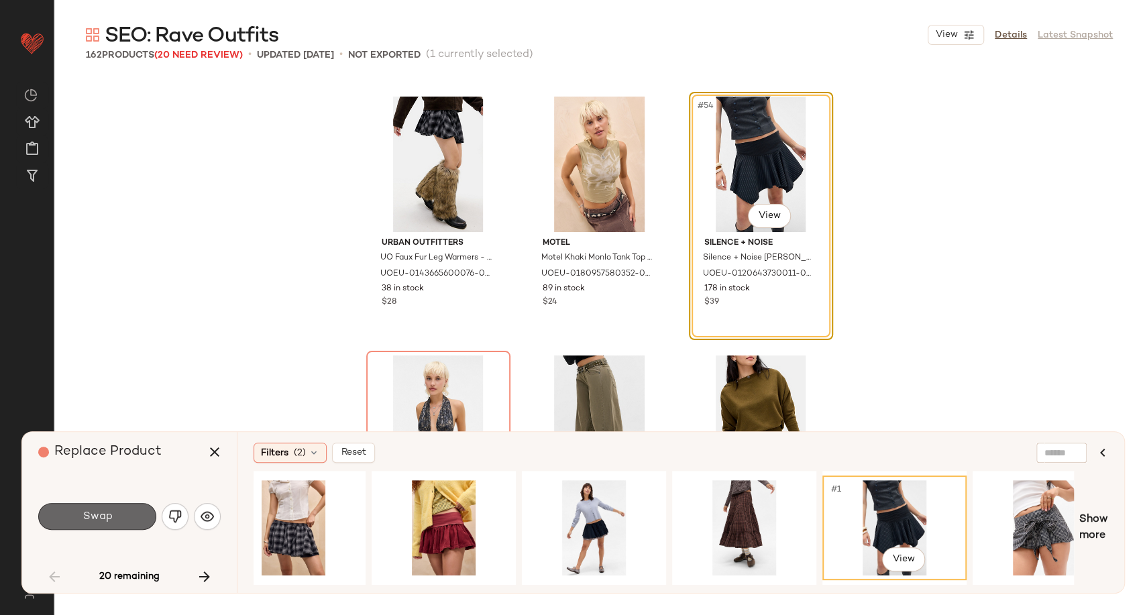
click at [121, 513] on button "Swap" at bounding box center [97, 516] width 118 height 27
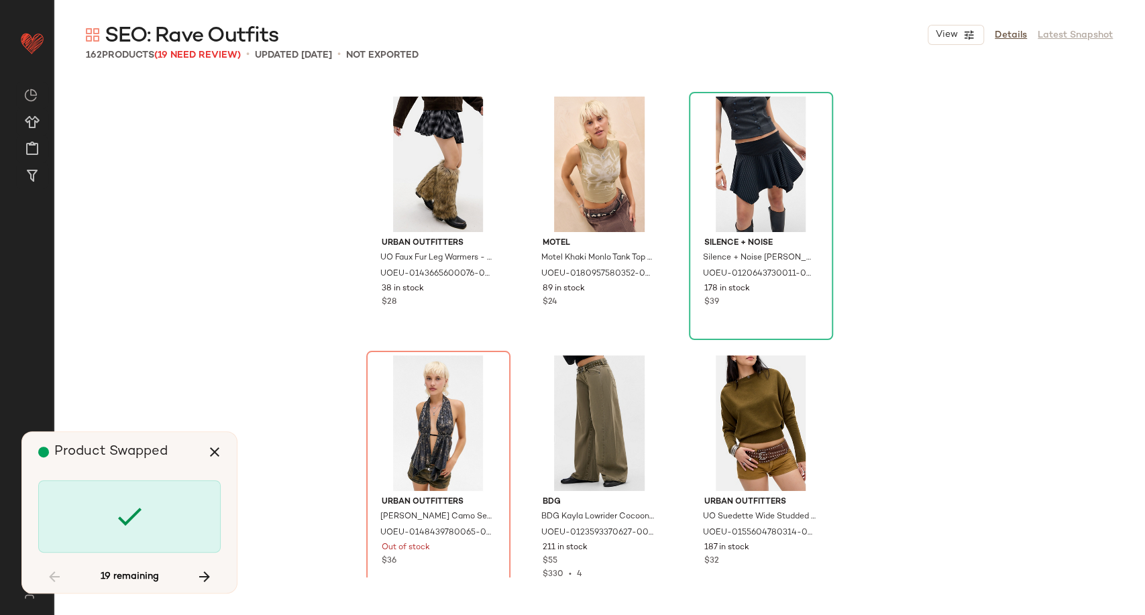
scroll to position [4659, 0]
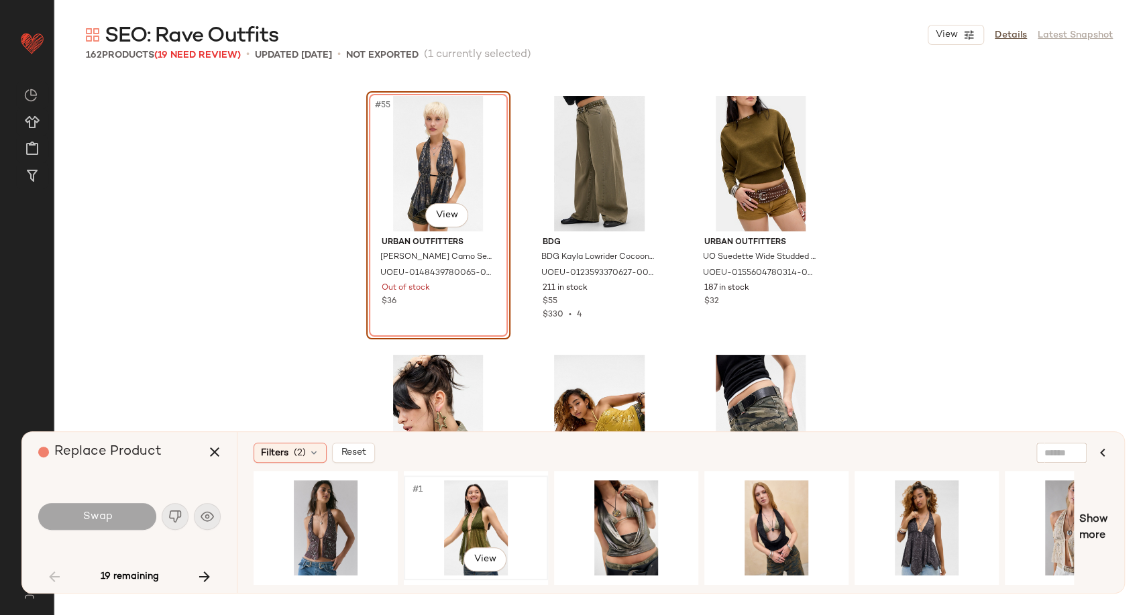
click at [478, 512] on div "#1 View" at bounding box center [475, 527] width 135 height 95
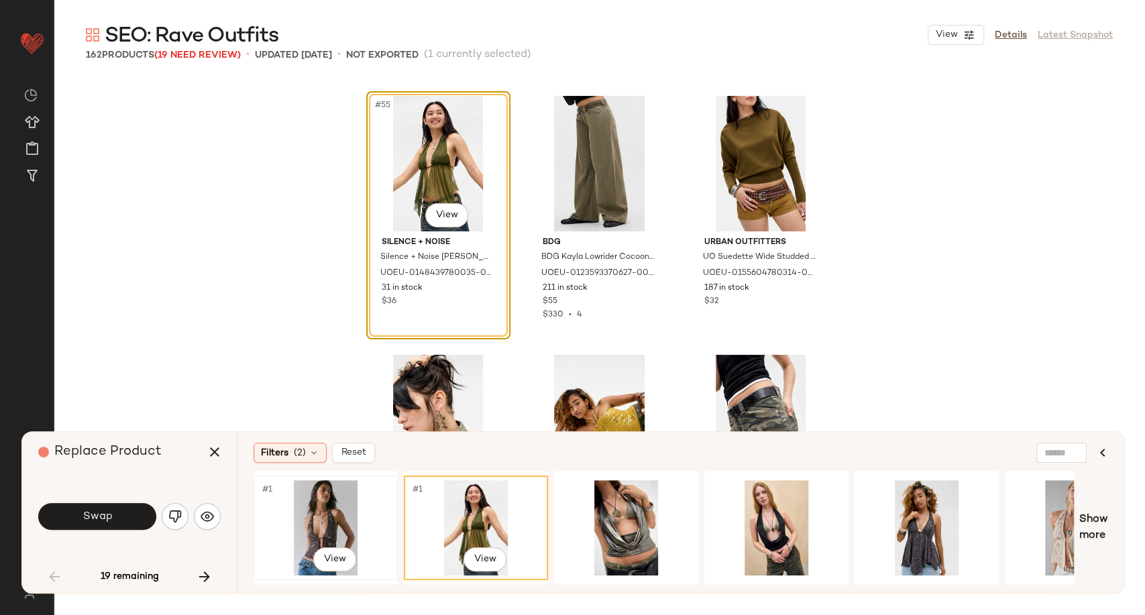
click at [339, 521] on div "#1 View" at bounding box center [325, 527] width 135 height 95
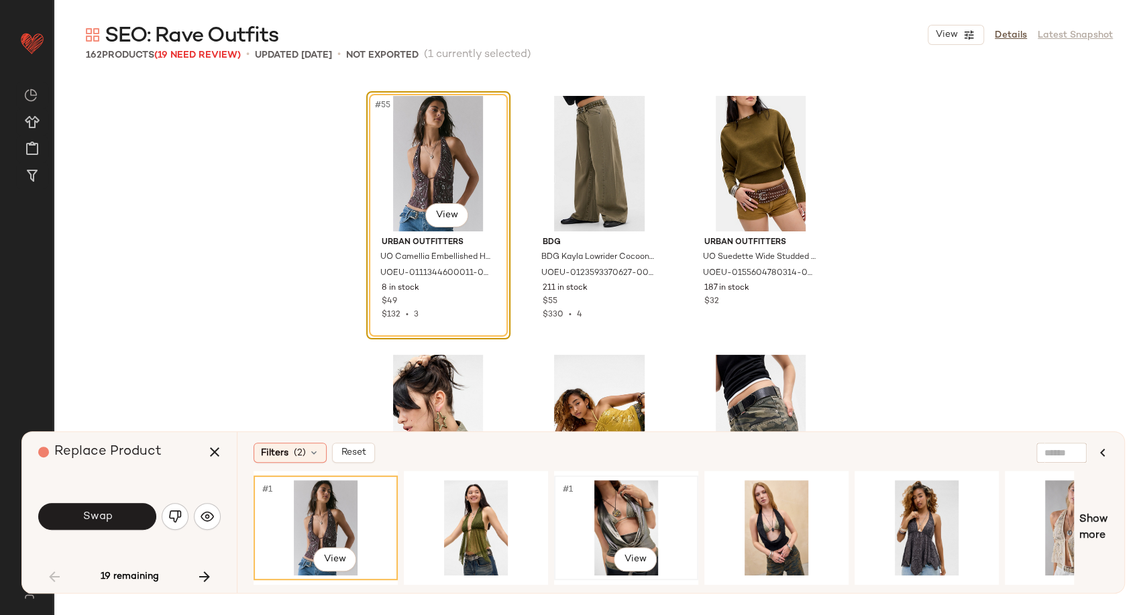
click at [614, 517] on div "#1 View" at bounding box center [626, 527] width 135 height 95
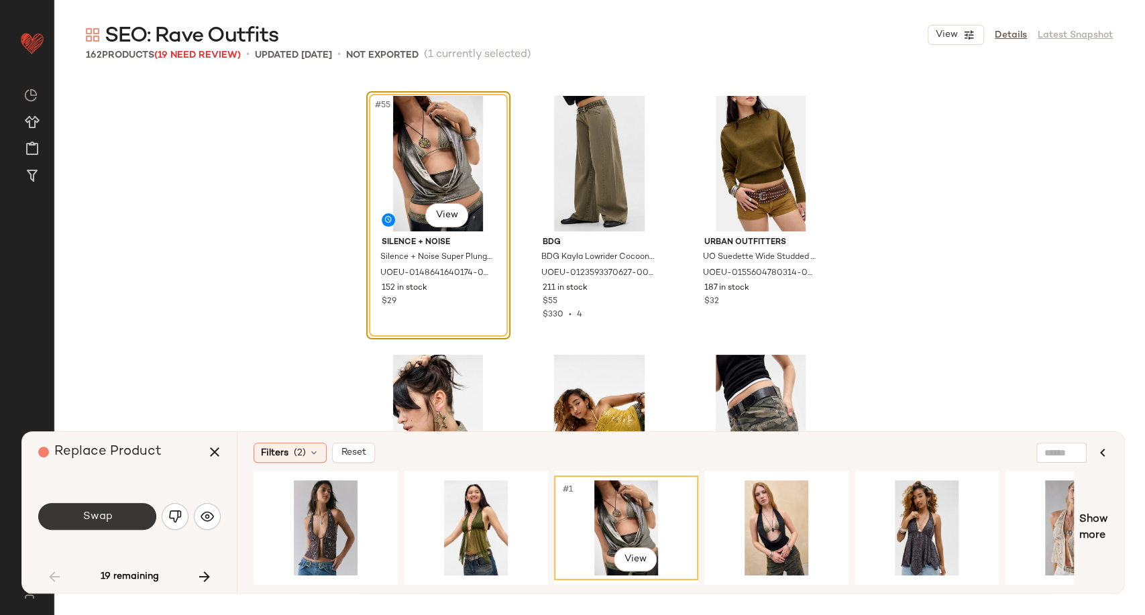
click at [148, 507] on button "Swap" at bounding box center [97, 516] width 118 height 27
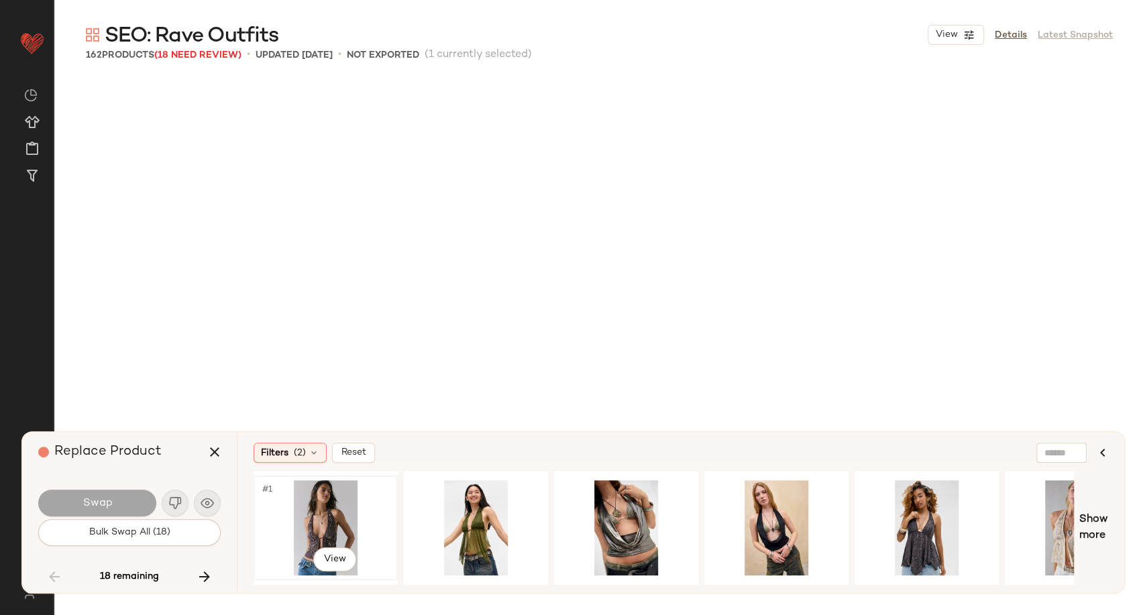
scroll to position [6470, 0]
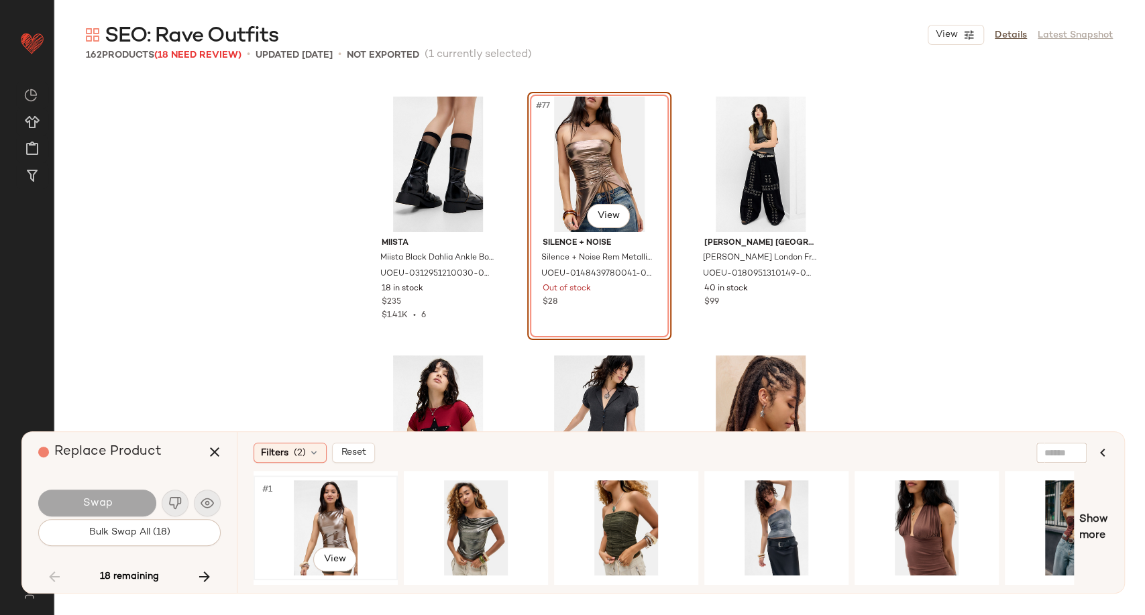
click at [337, 513] on div "#1 View" at bounding box center [325, 527] width 135 height 95
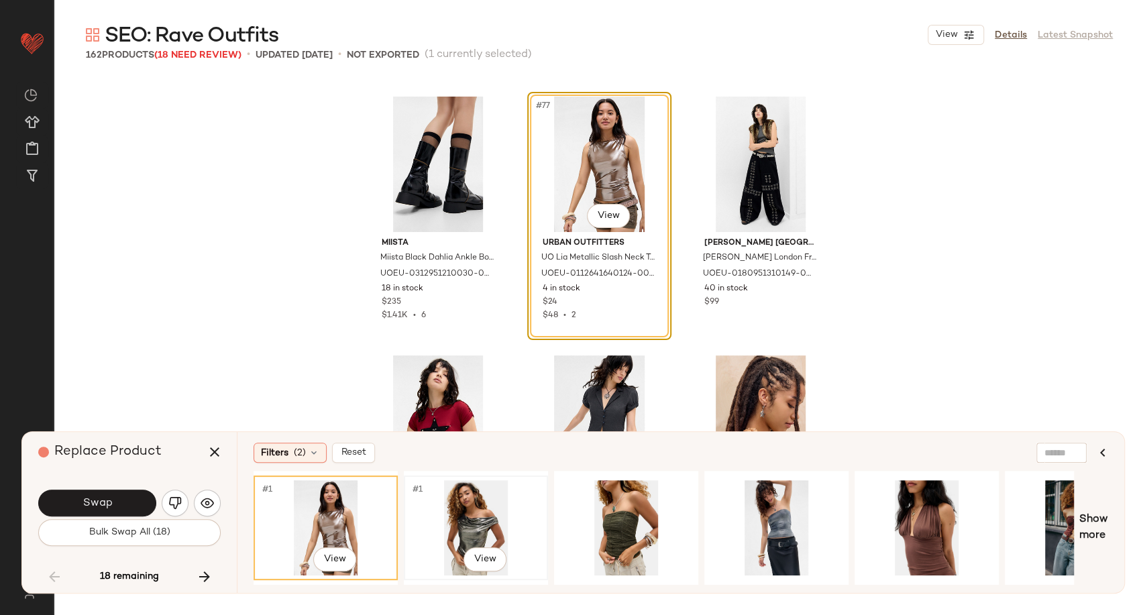
click at [476, 525] on div "#1 View" at bounding box center [475, 527] width 135 height 95
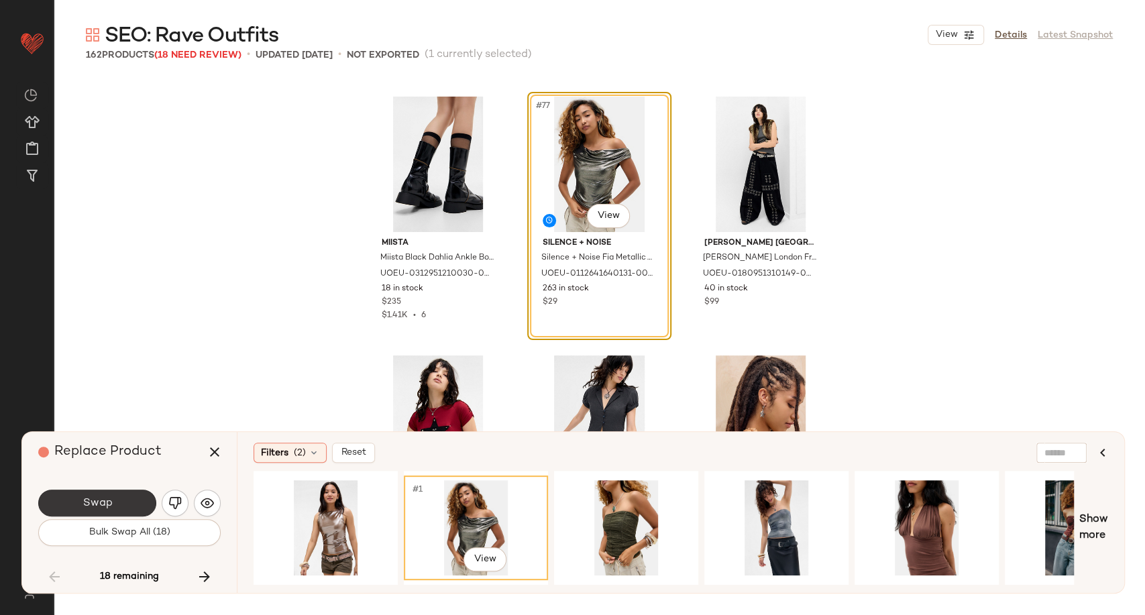
click at [105, 500] on span "Swap" at bounding box center [97, 503] width 30 height 13
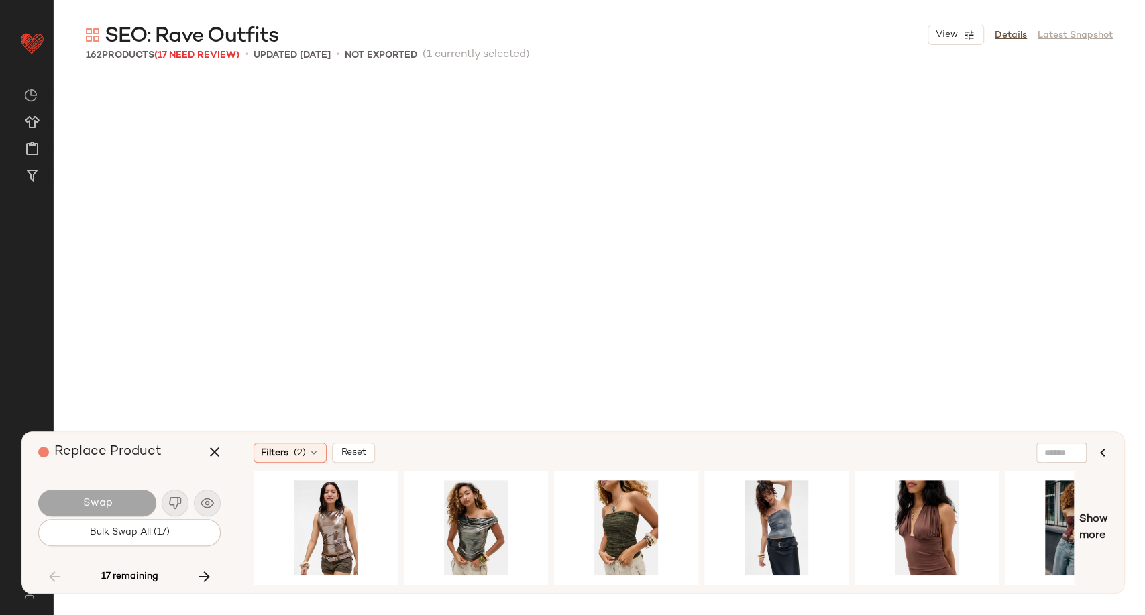
scroll to position [6988, 0]
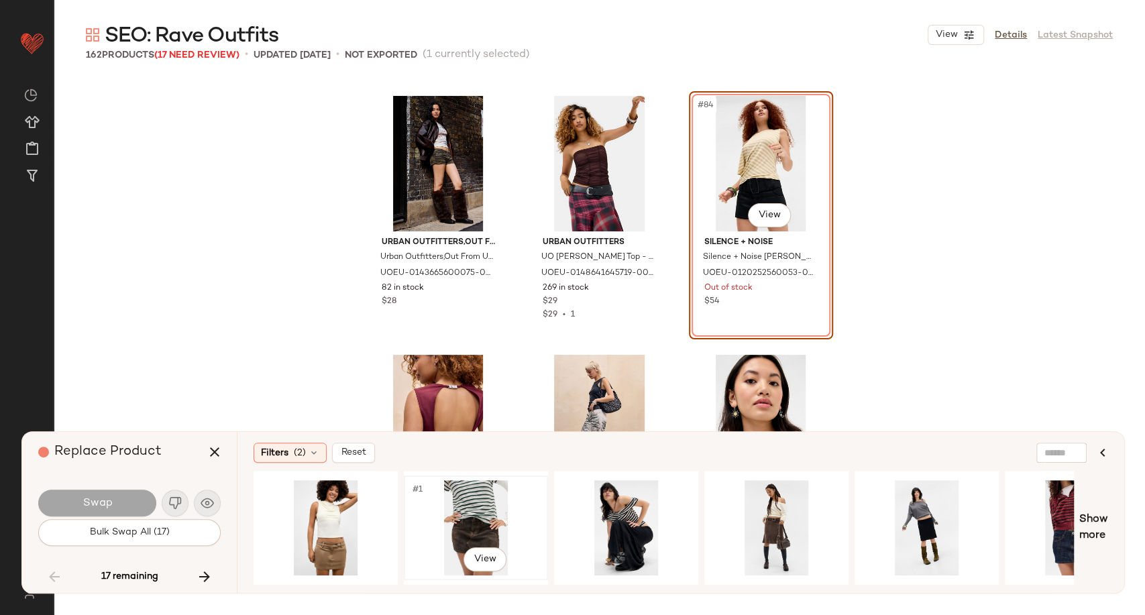
click at [470, 532] on div "#1 View" at bounding box center [475, 527] width 135 height 95
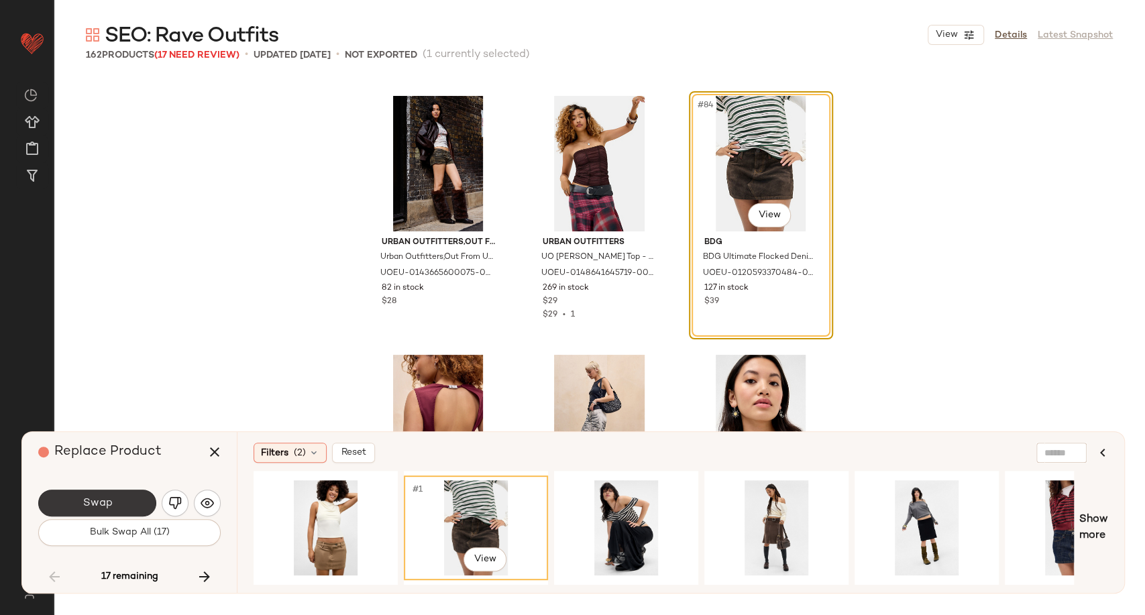
click at [91, 497] on span "Swap" at bounding box center [97, 503] width 30 height 13
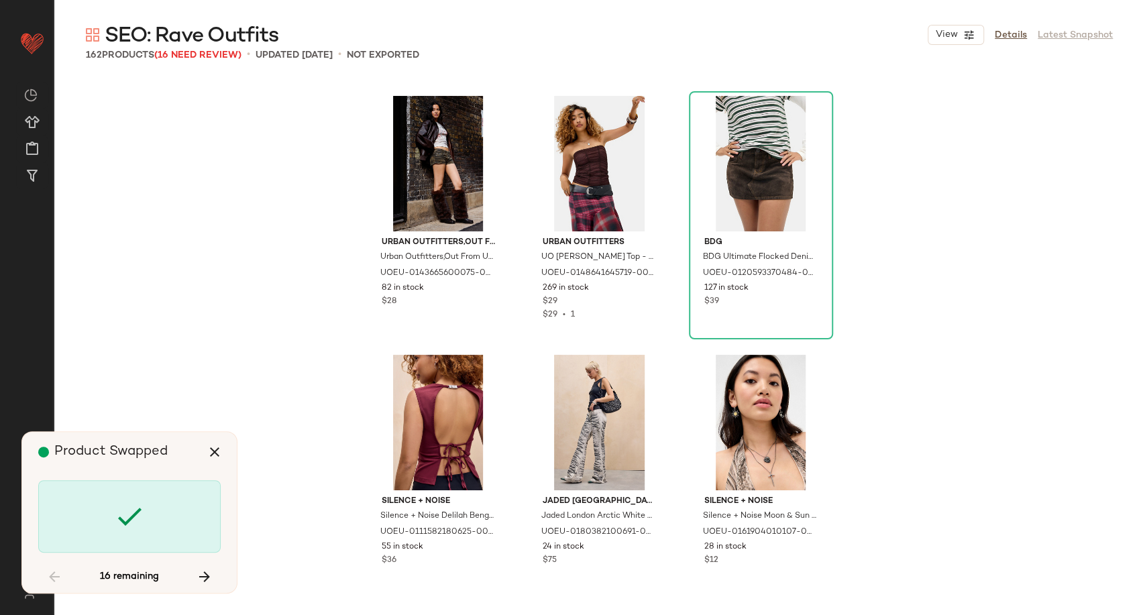
scroll to position [7505, 0]
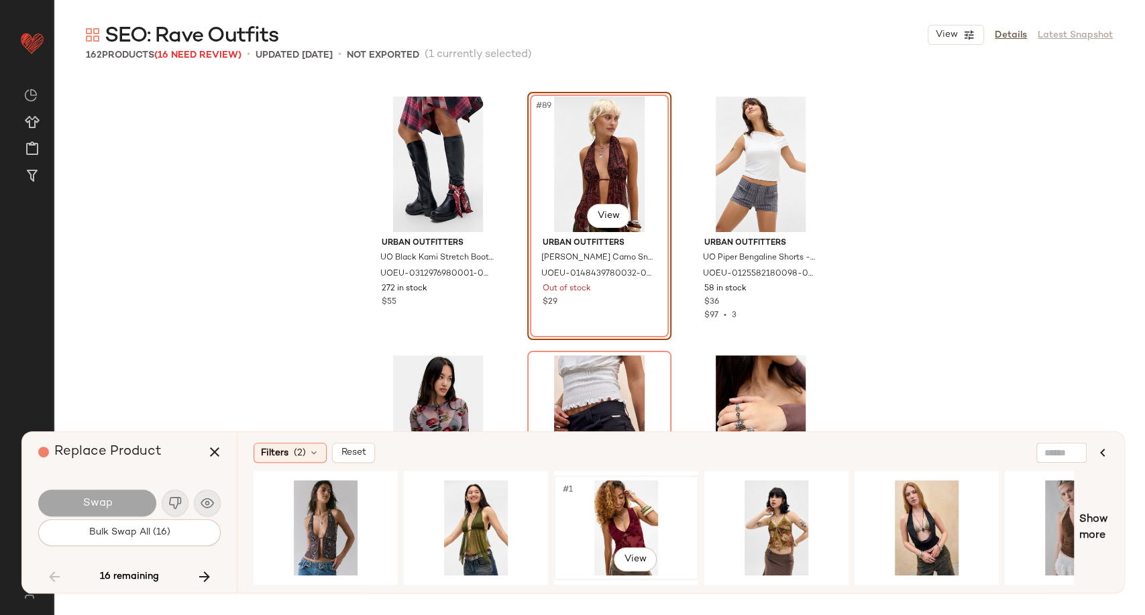
click at [622, 518] on div "#1 View" at bounding box center [626, 527] width 135 height 95
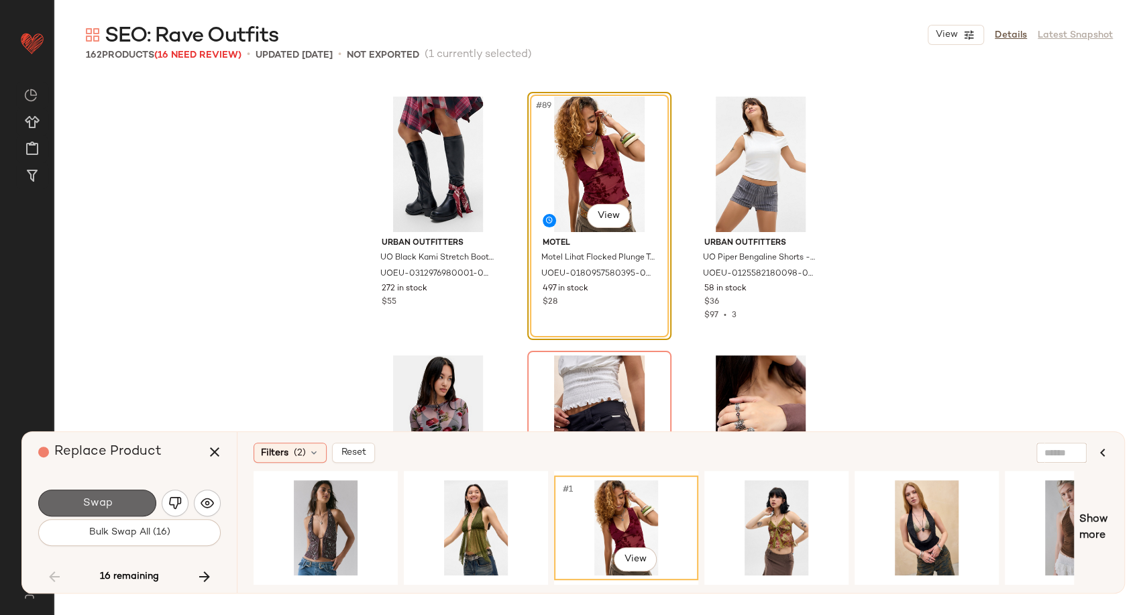
click at [134, 506] on button "Swap" at bounding box center [97, 502] width 118 height 27
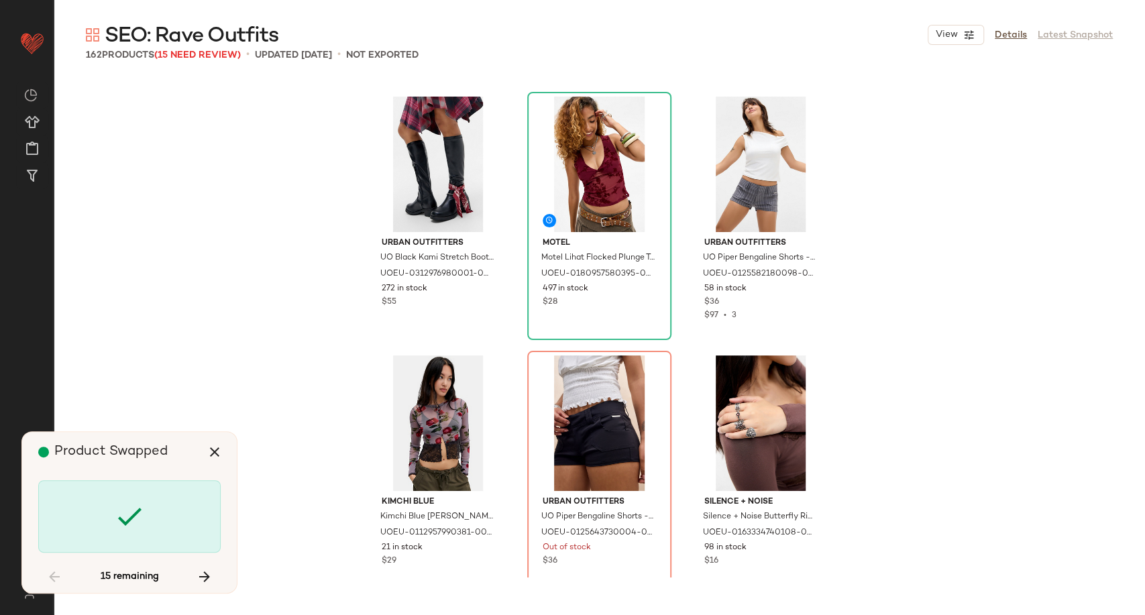
scroll to position [7765, 0]
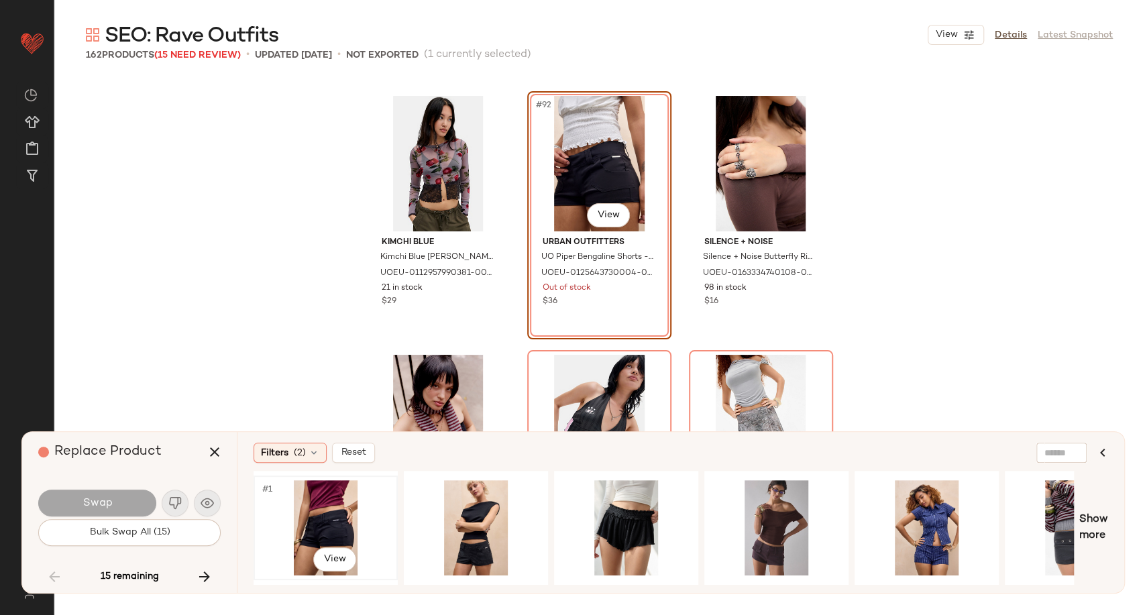
click at [319, 514] on div "#1 View" at bounding box center [325, 527] width 135 height 95
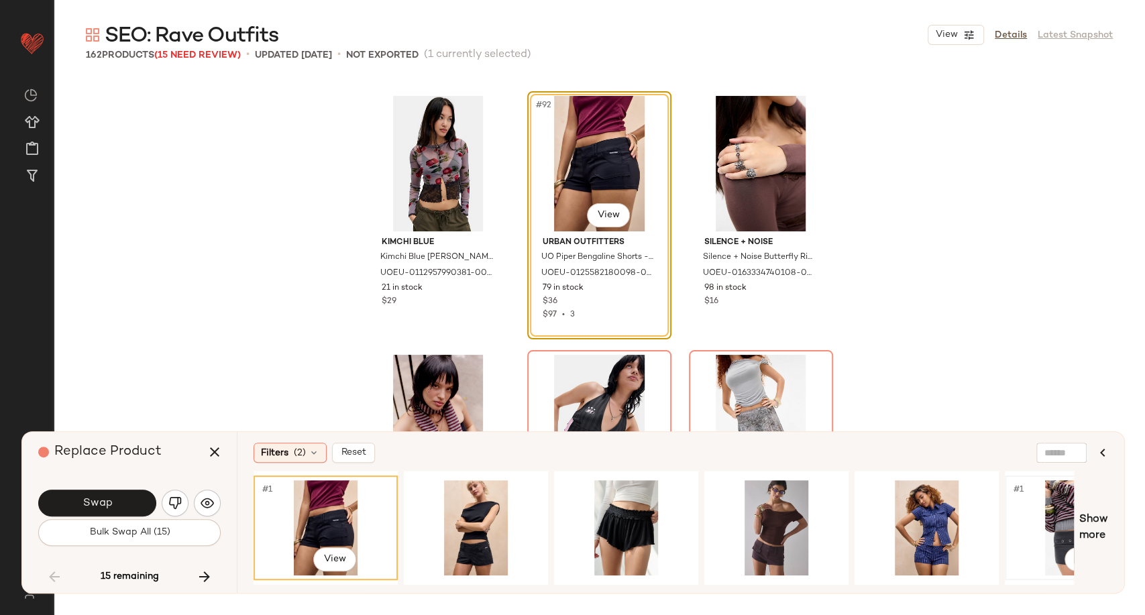
click at [1048, 525] on div "#1 View" at bounding box center [1076, 527] width 135 height 95
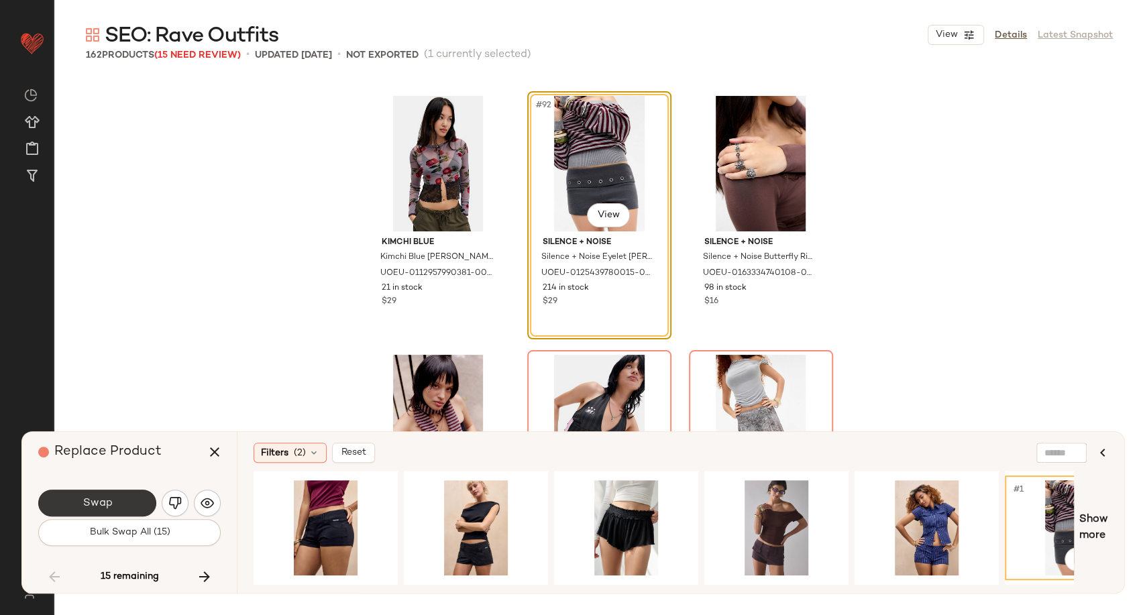
click at [117, 497] on button "Swap" at bounding box center [97, 502] width 118 height 27
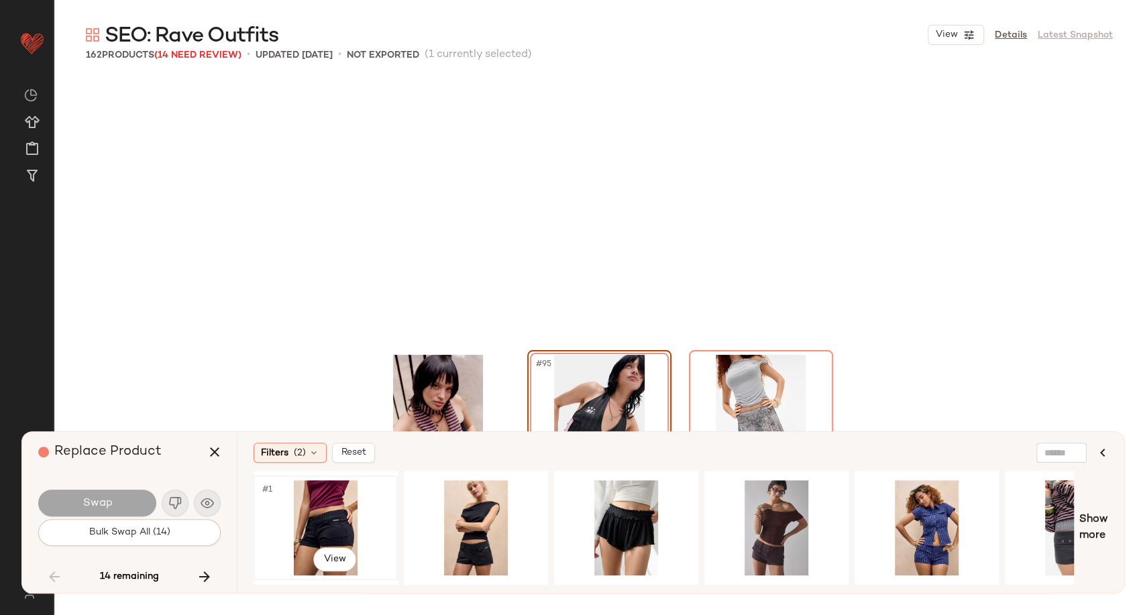
scroll to position [8024, 0]
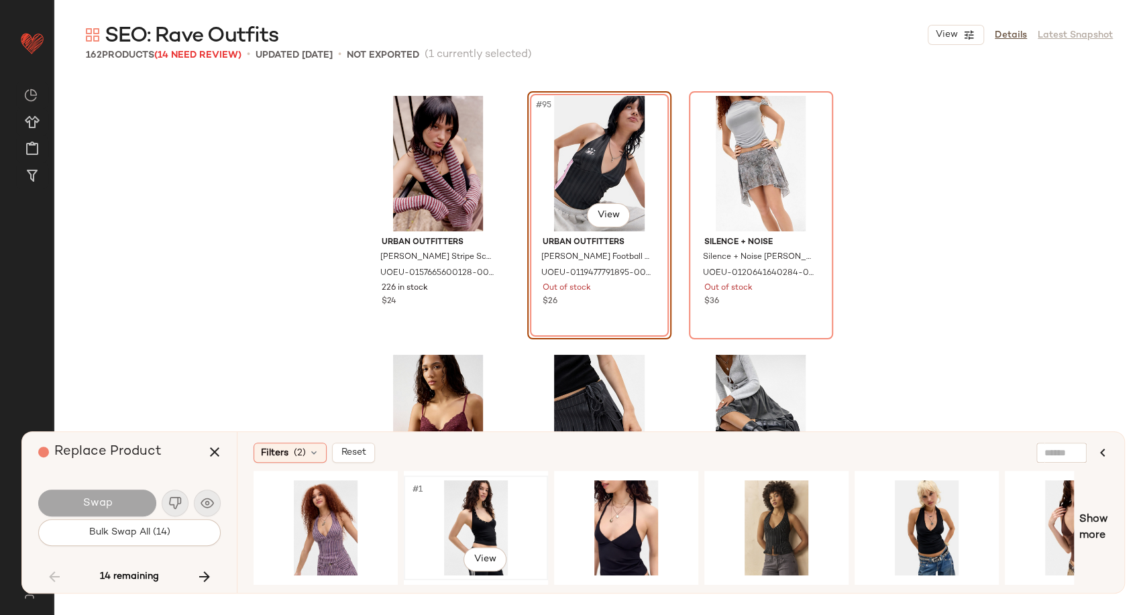
click at [495, 514] on div "#1 View" at bounding box center [475, 527] width 135 height 95
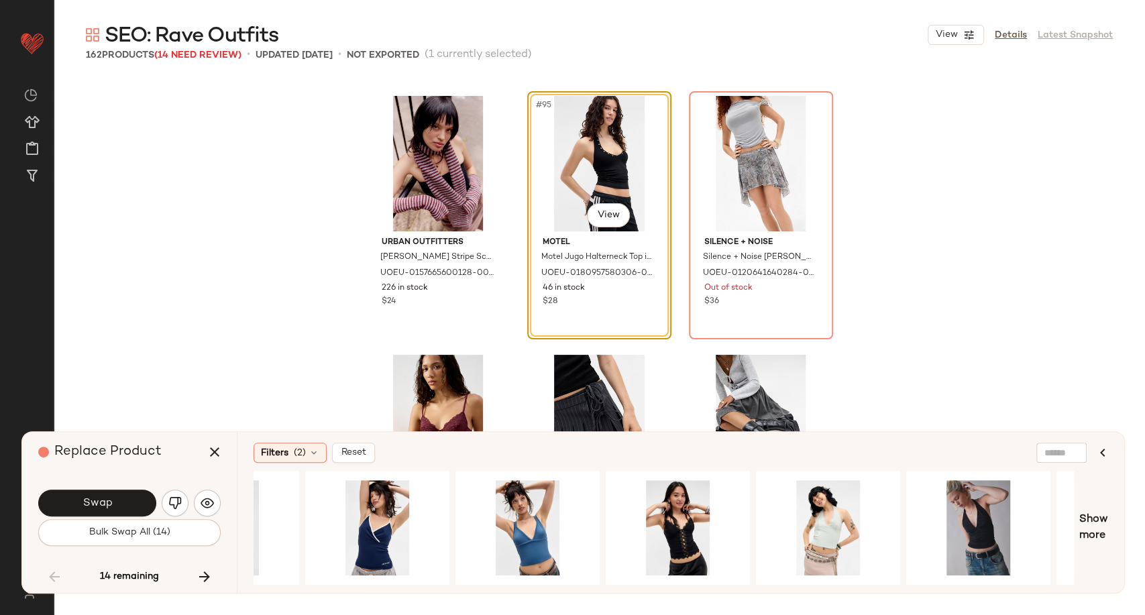
scroll to position [0, 1294]
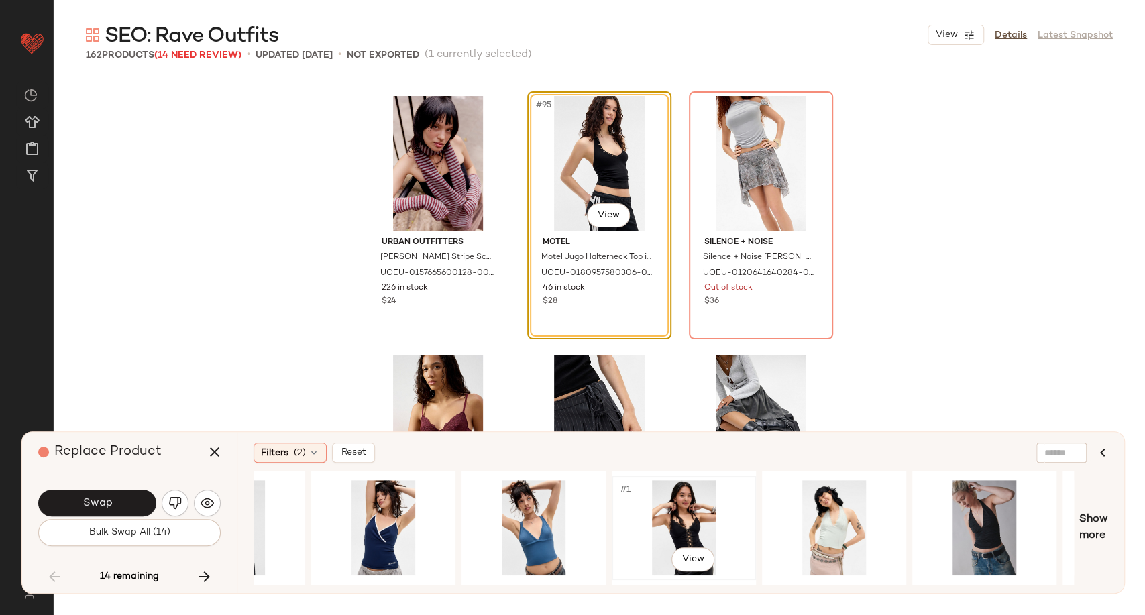
click at [681, 525] on div "#1 View" at bounding box center [683, 527] width 135 height 95
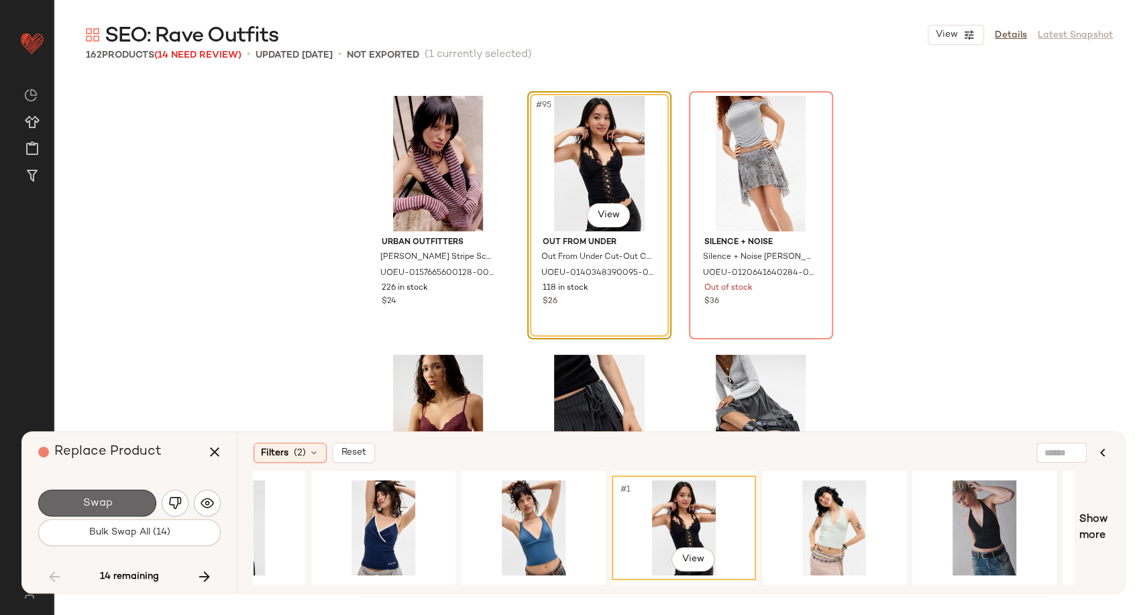
click at [127, 506] on button "Swap" at bounding box center [97, 502] width 118 height 27
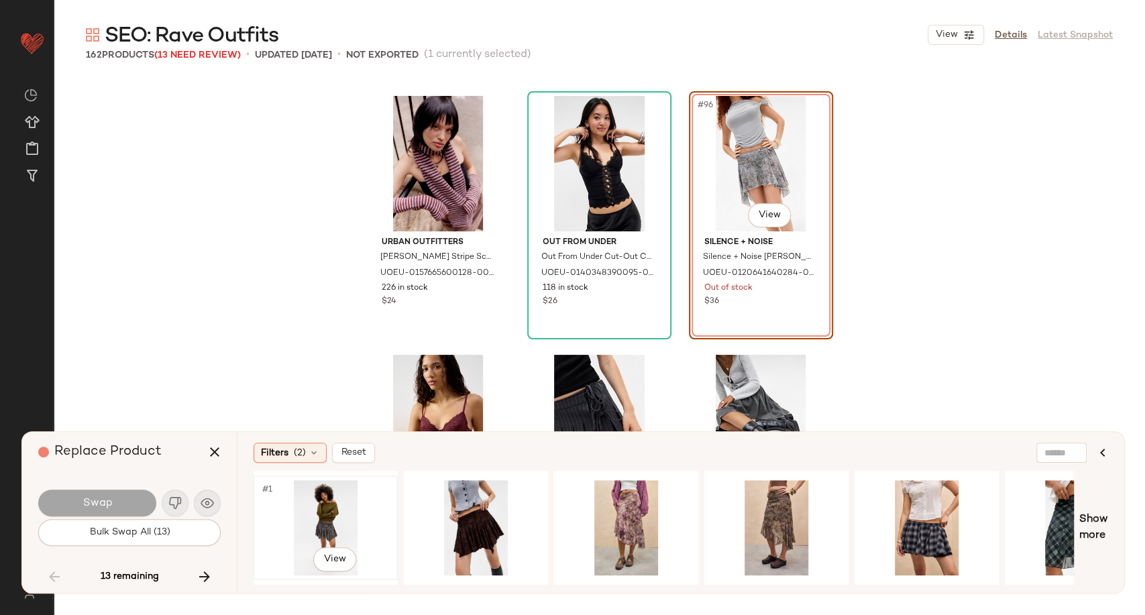
click at [324, 532] on div "#1 View" at bounding box center [325, 527] width 135 height 95
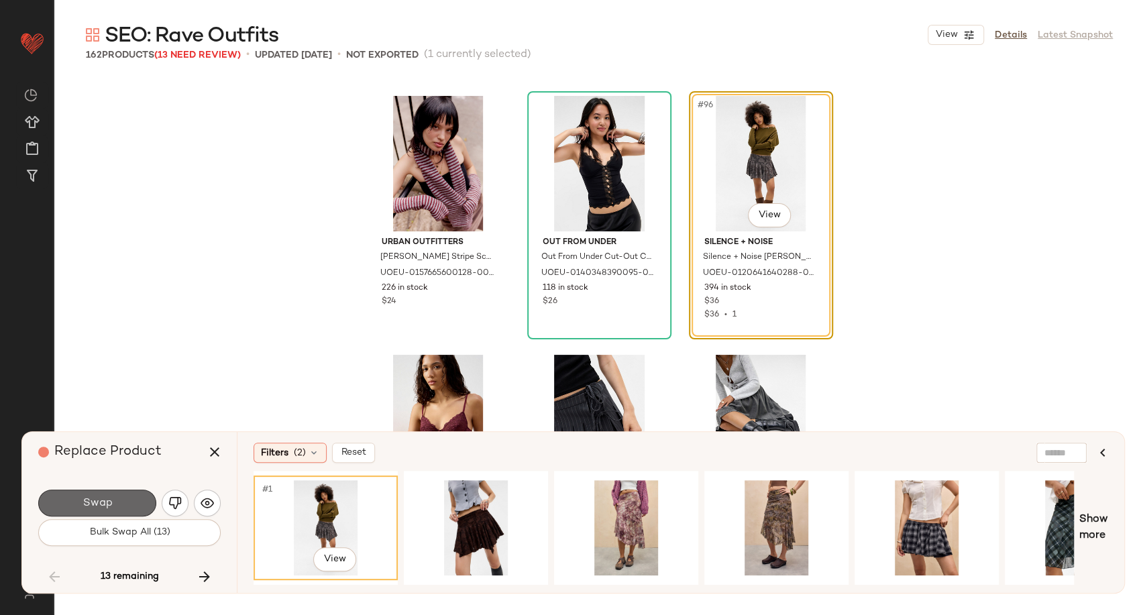
click at [95, 506] on span "Swap" at bounding box center [97, 503] width 30 height 13
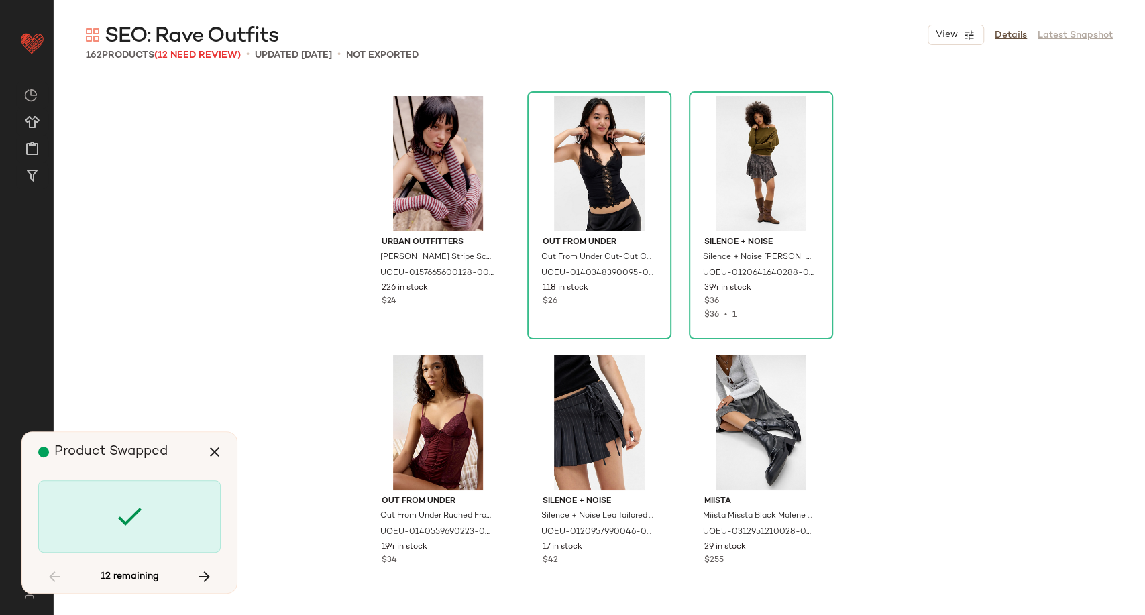
scroll to position [8541, 0]
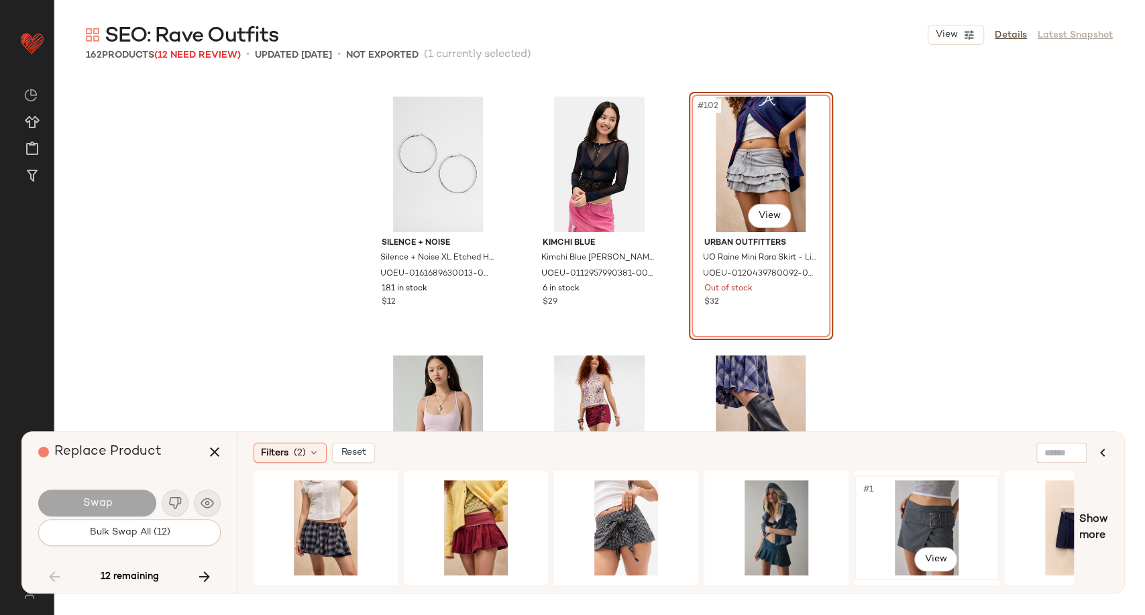
click at [923, 524] on div "#1 View" at bounding box center [926, 527] width 135 height 95
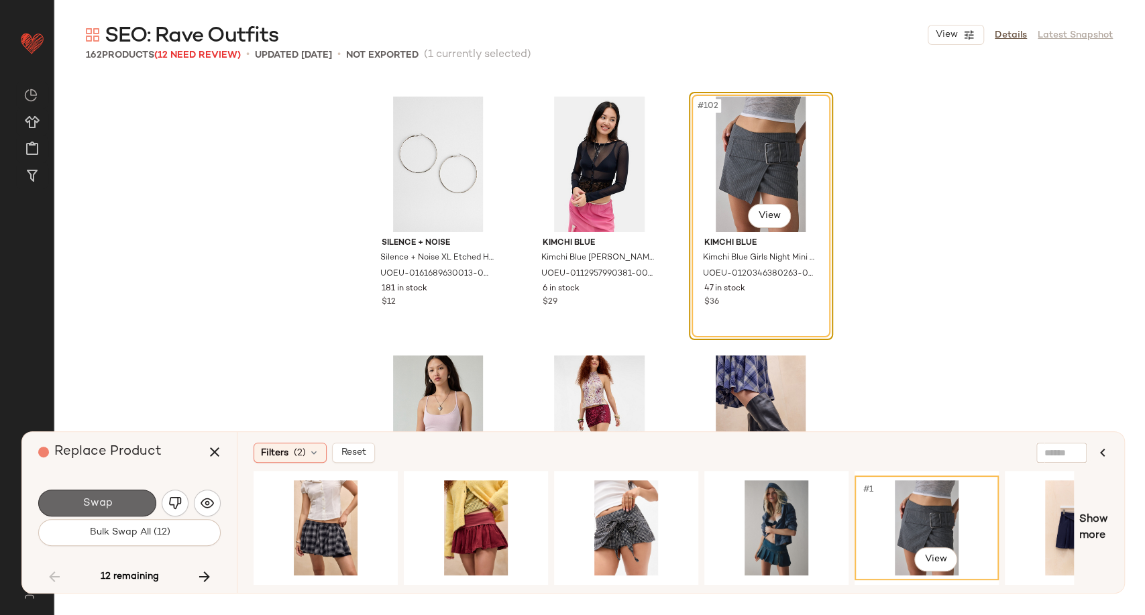
click at [119, 496] on button "Swap" at bounding box center [97, 502] width 118 height 27
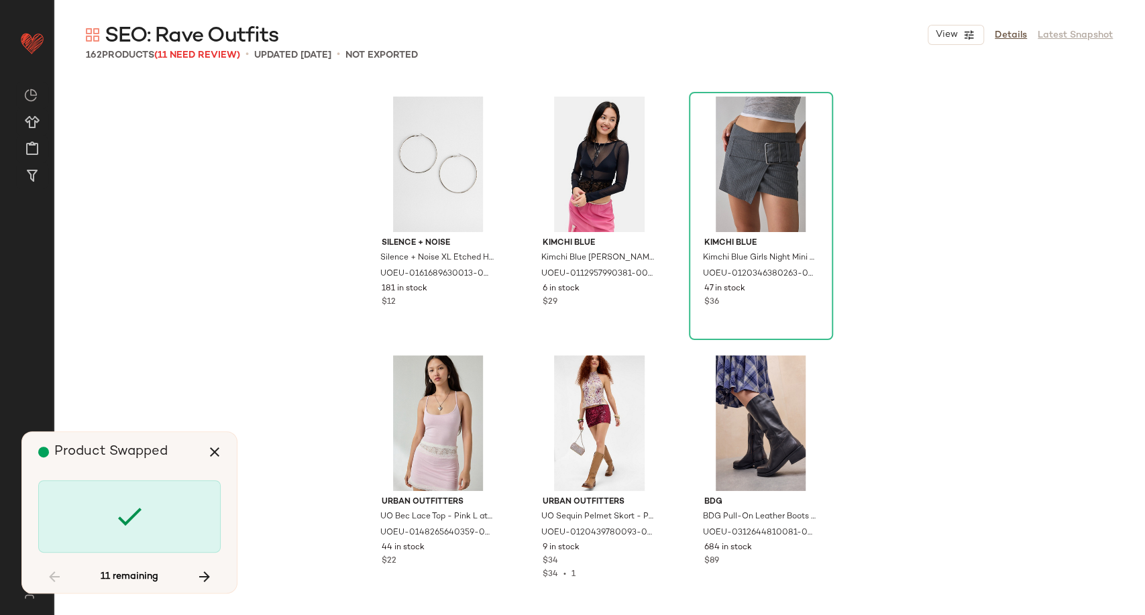
scroll to position [10353, 0]
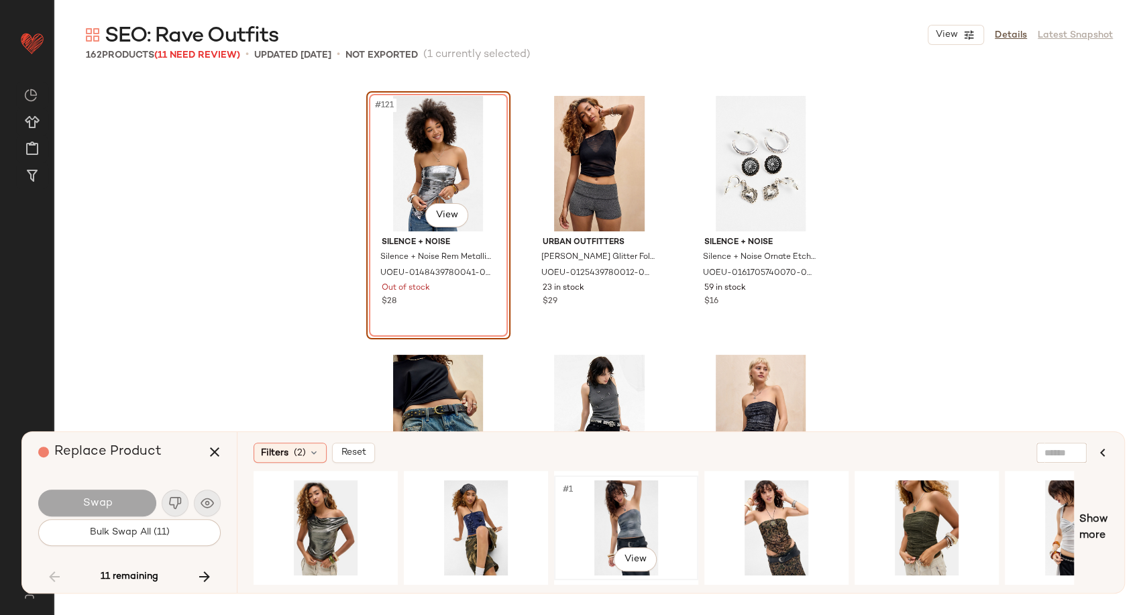
click at [638, 522] on div "#1 View" at bounding box center [626, 527] width 135 height 95
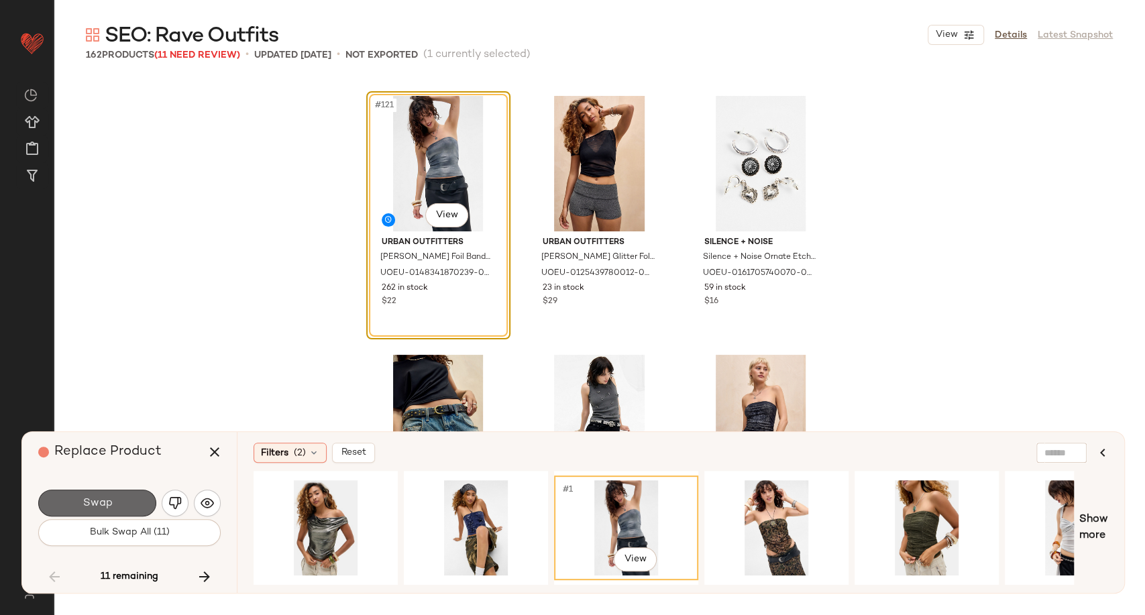
click at [116, 498] on button "Swap" at bounding box center [97, 502] width 118 height 27
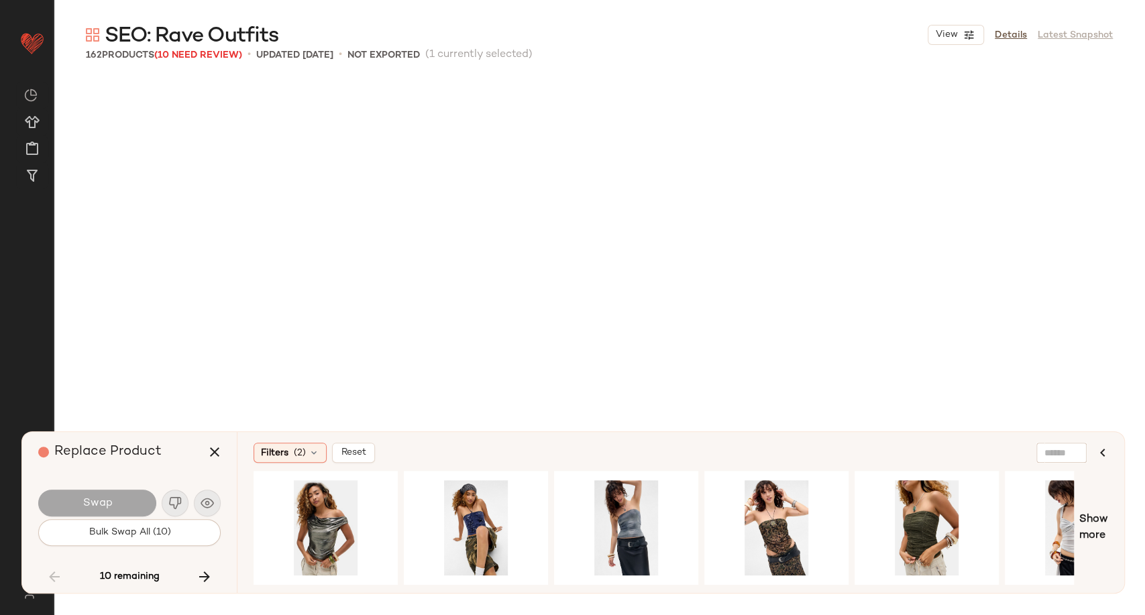
scroll to position [10871, 0]
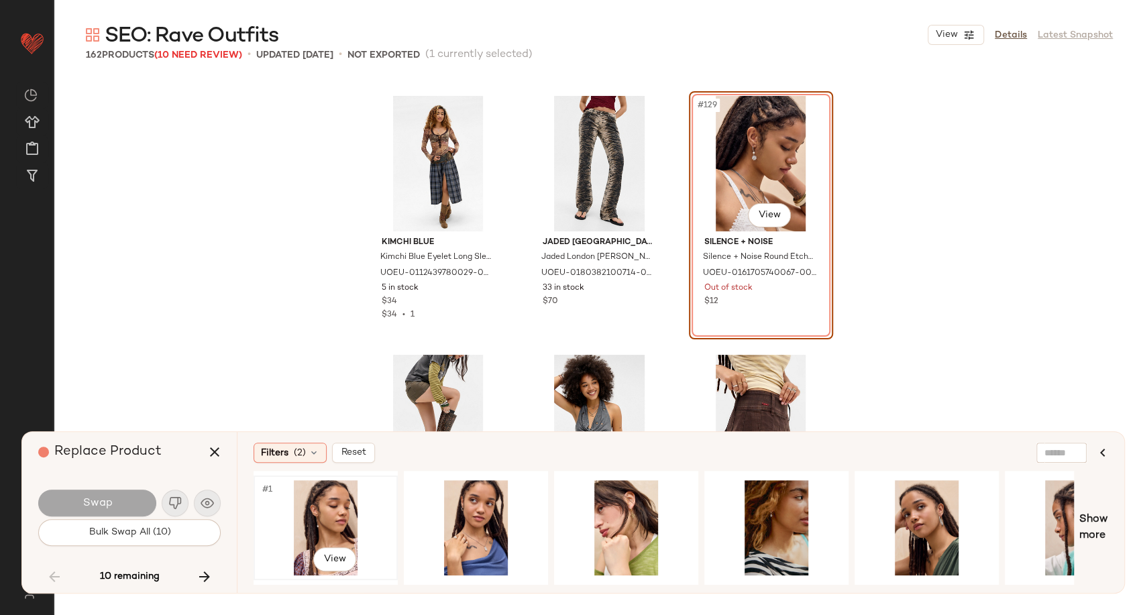
click at [305, 506] on div "#1 View" at bounding box center [325, 527] width 135 height 95
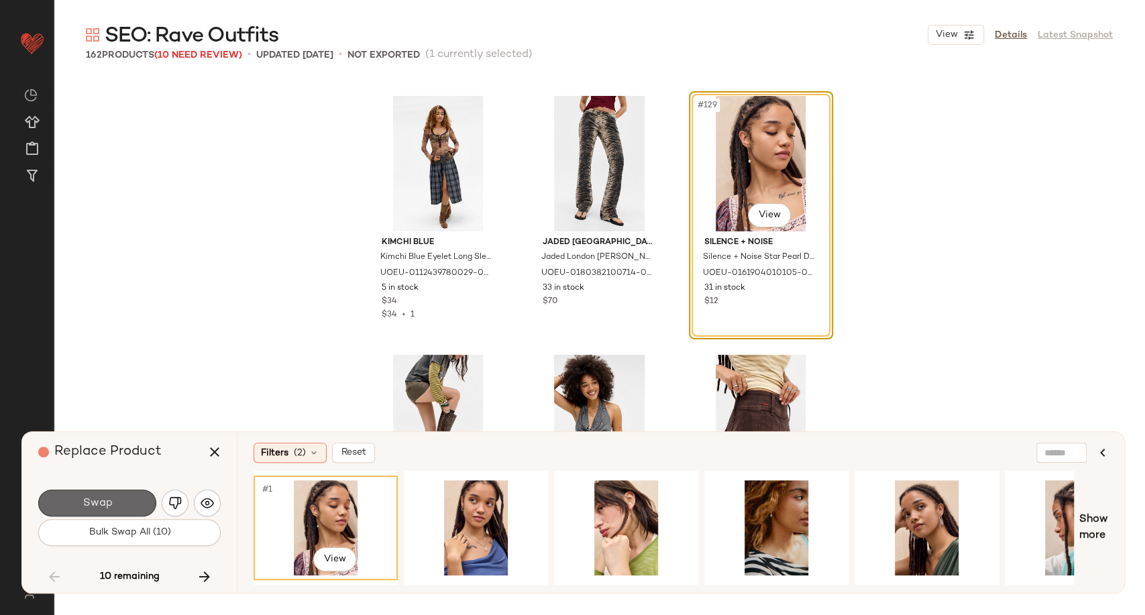
click at [113, 504] on button "Swap" at bounding box center [97, 502] width 118 height 27
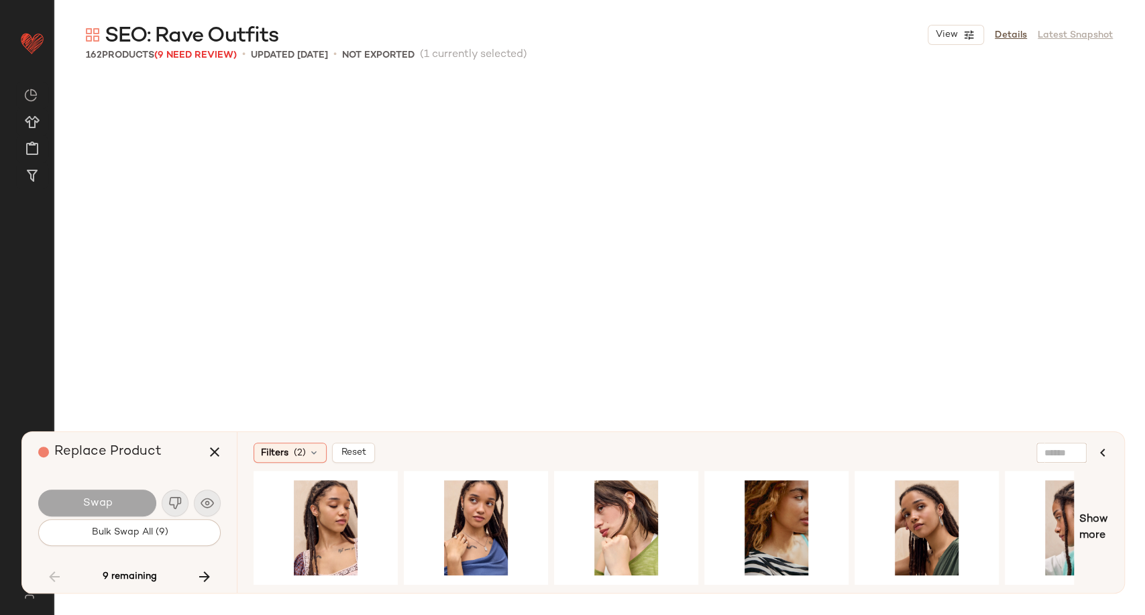
scroll to position [11388, 0]
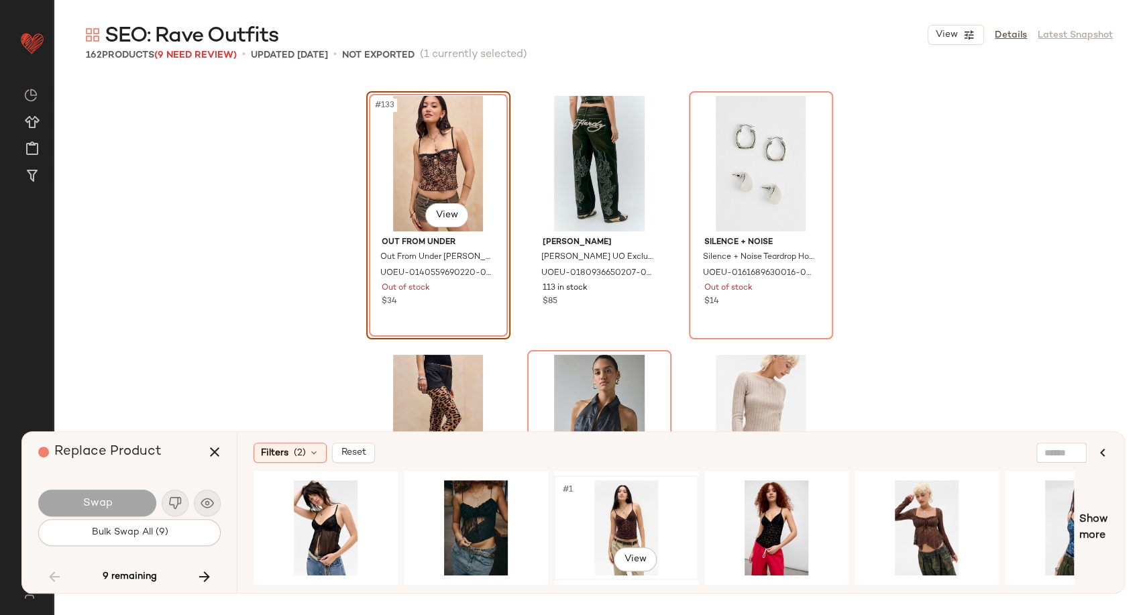
click at [636, 522] on div "#1 View" at bounding box center [626, 527] width 135 height 95
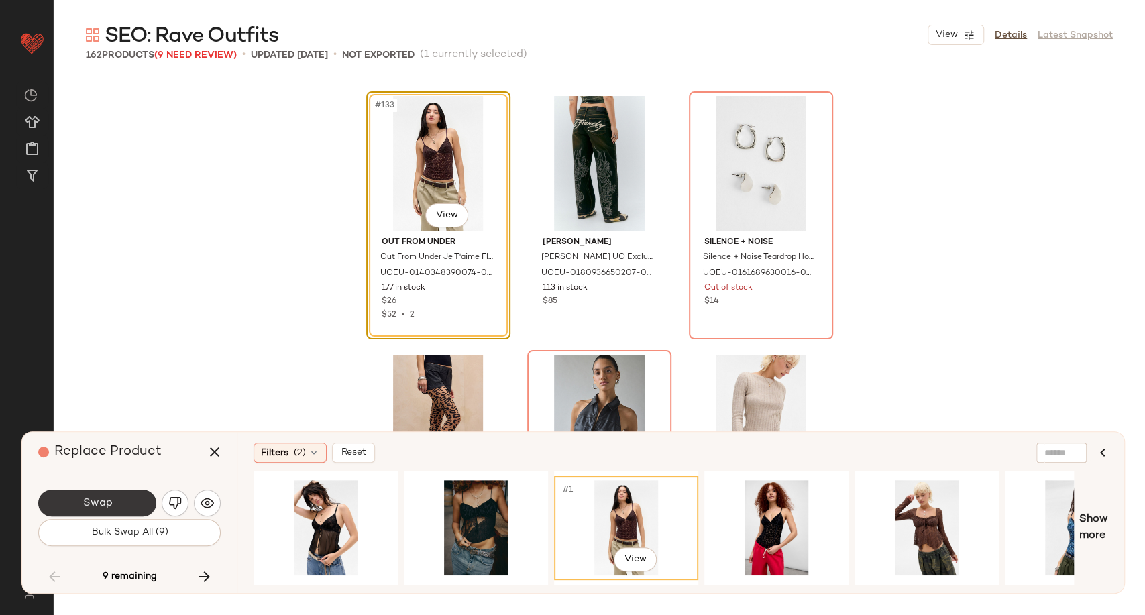
click at [119, 509] on button "Swap" at bounding box center [97, 502] width 118 height 27
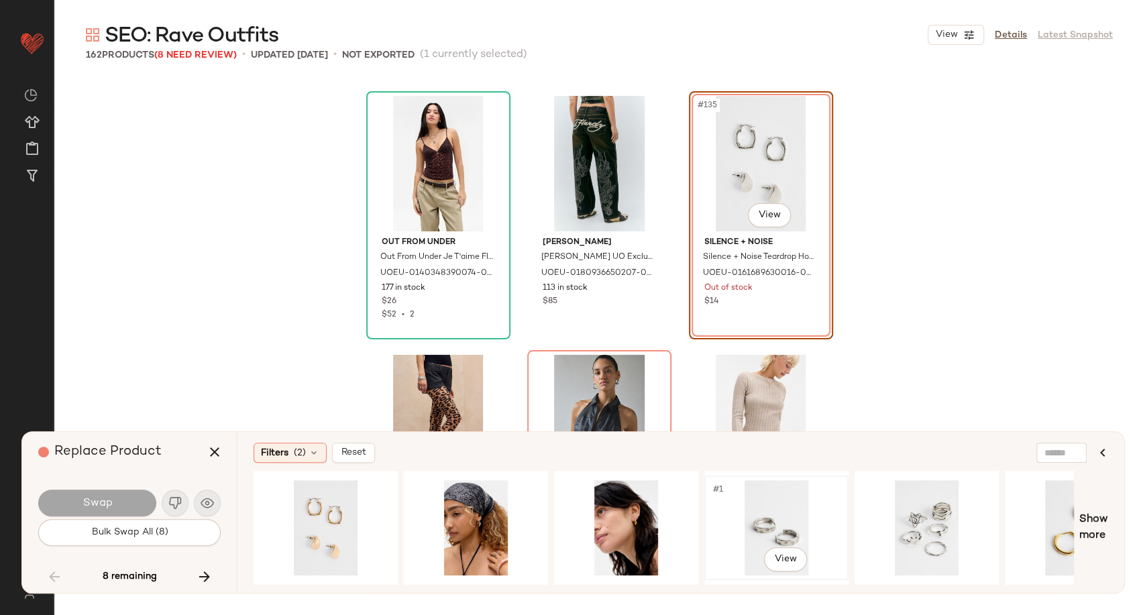
click at [789, 516] on div "#1 View" at bounding box center [776, 527] width 135 height 95
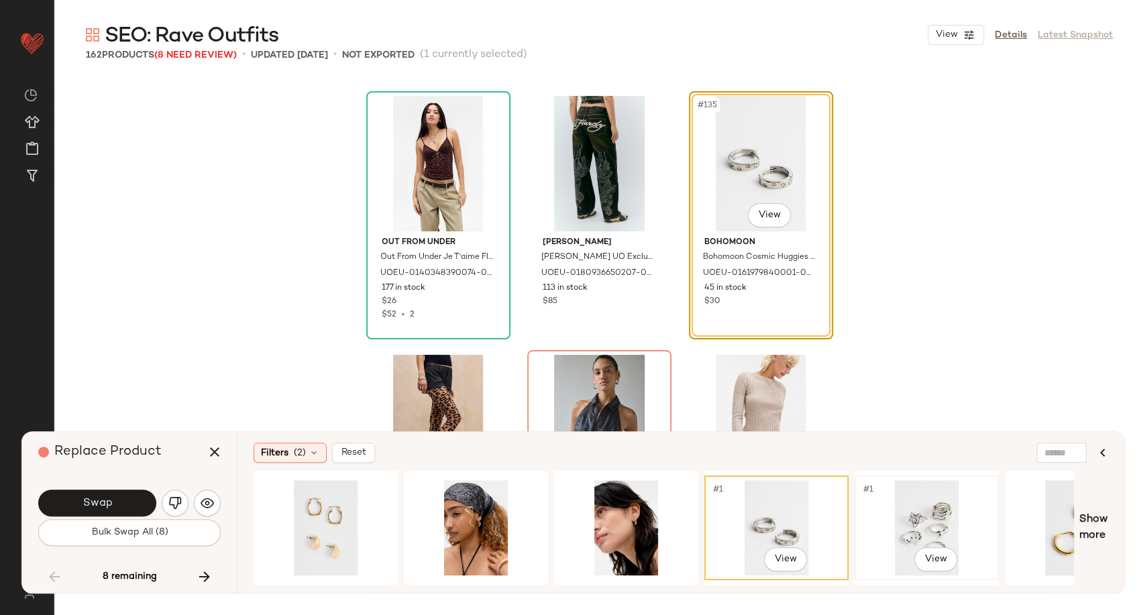
click at [941, 521] on div "#1 View" at bounding box center [926, 527] width 135 height 95
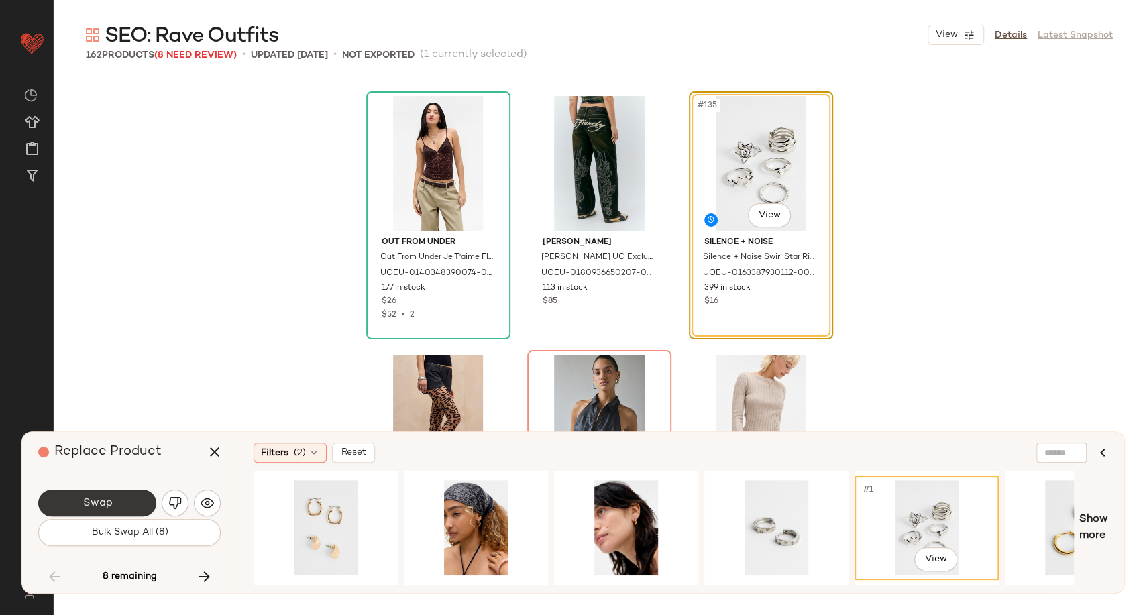
click at [79, 504] on button "Swap" at bounding box center [97, 502] width 118 height 27
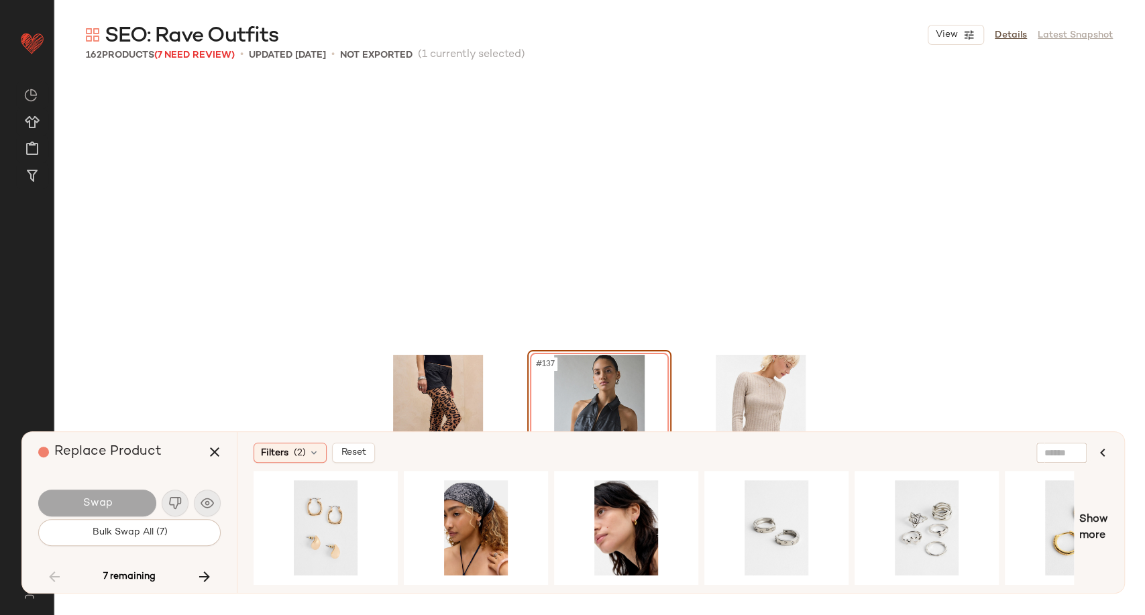
scroll to position [11646, 0]
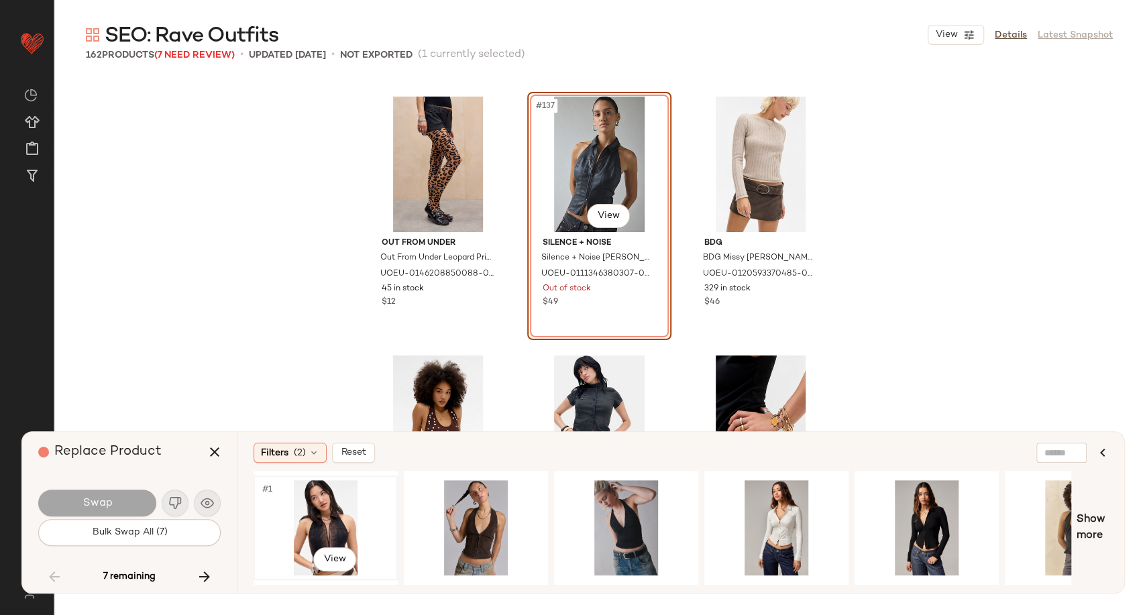
click at [324, 515] on div "#1 View" at bounding box center [325, 527] width 135 height 95
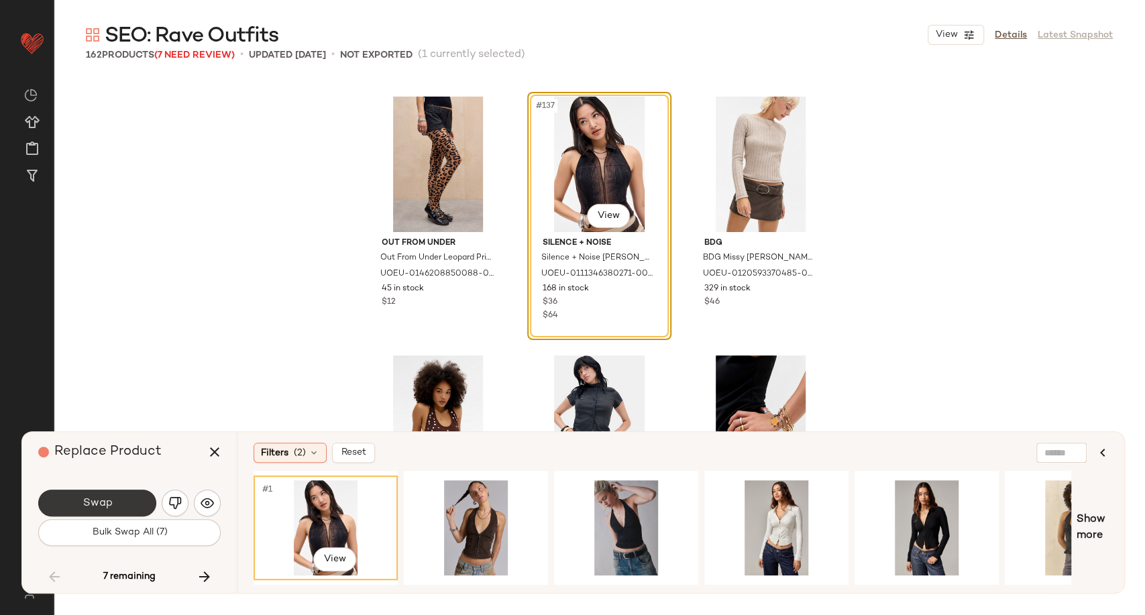
click at [85, 510] on span "Swap" at bounding box center [97, 503] width 30 height 13
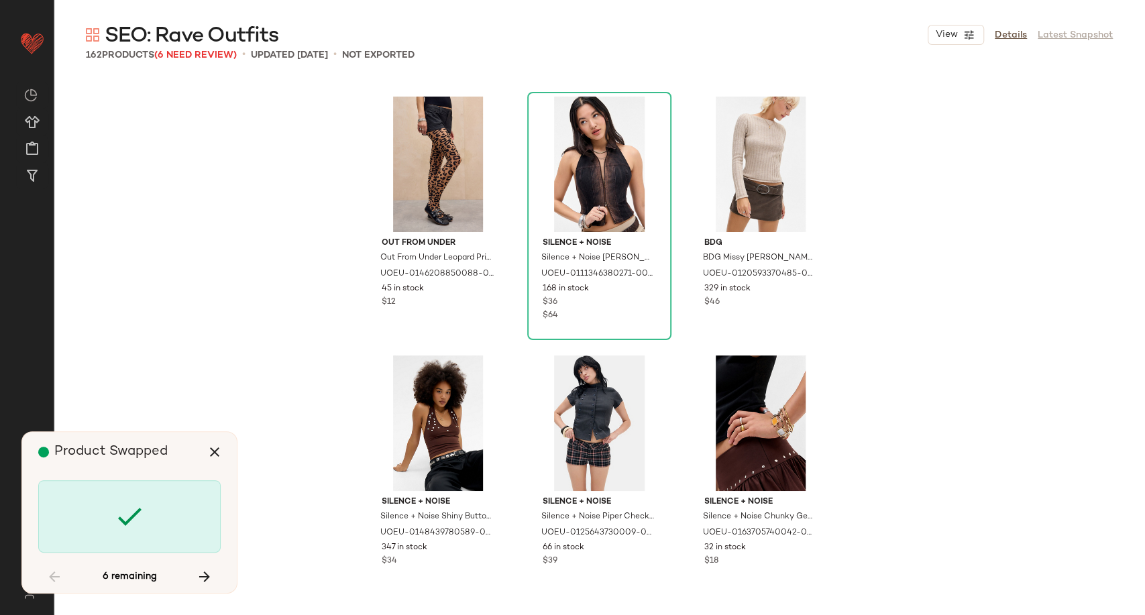
scroll to position [12165, 0]
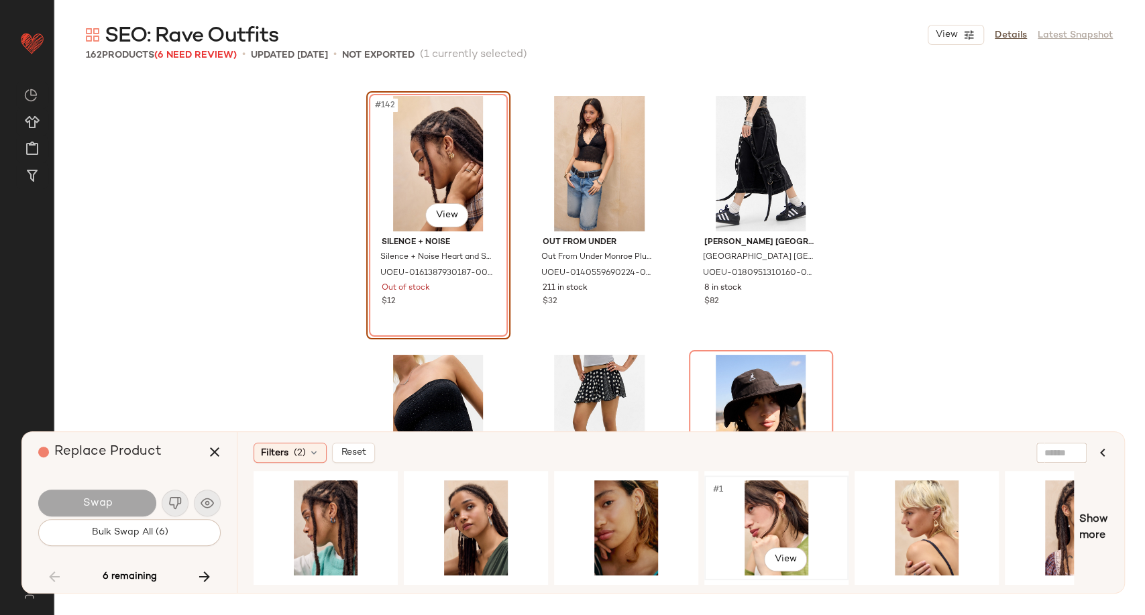
click at [770, 524] on div "#1 View" at bounding box center [776, 527] width 135 height 95
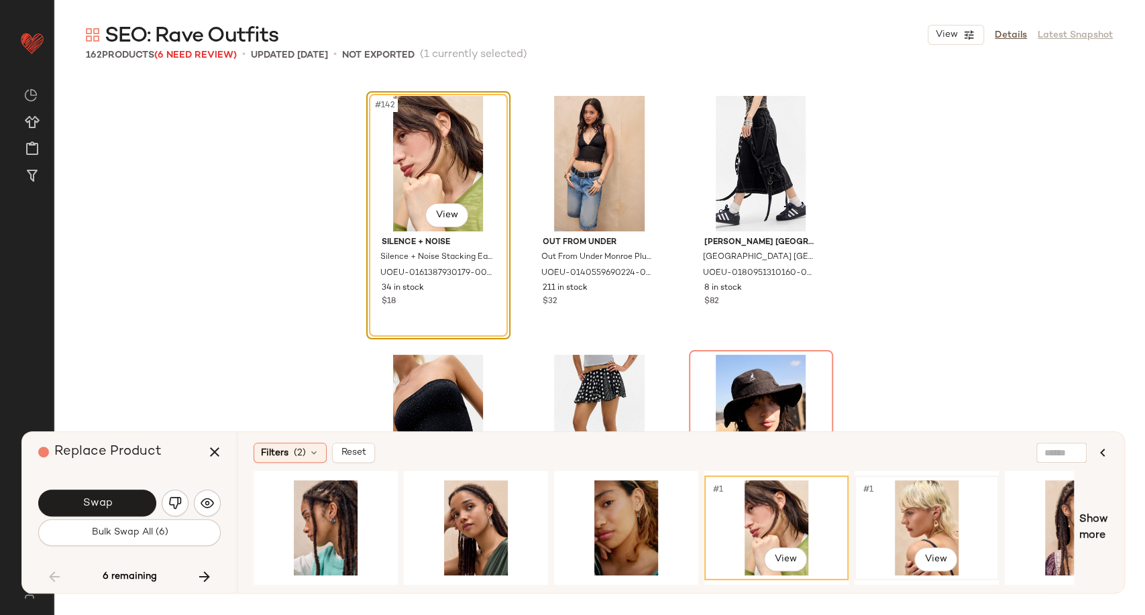
click at [907, 516] on div "#1 View" at bounding box center [926, 527] width 135 height 95
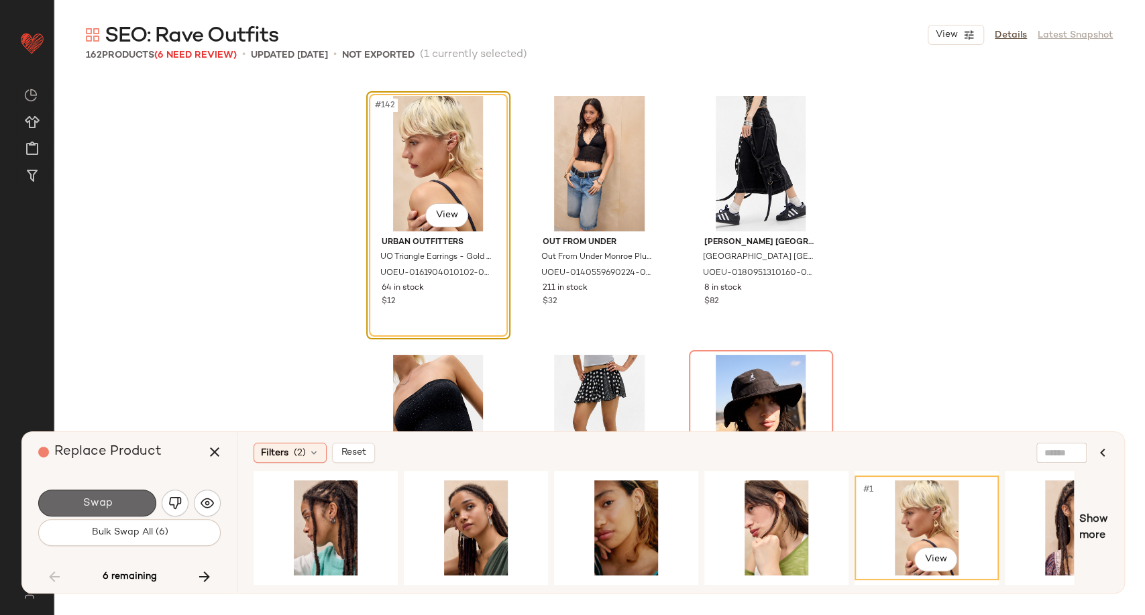
click at [115, 508] on button "Swap" at bounding box center [97, 502] width 118 height 27
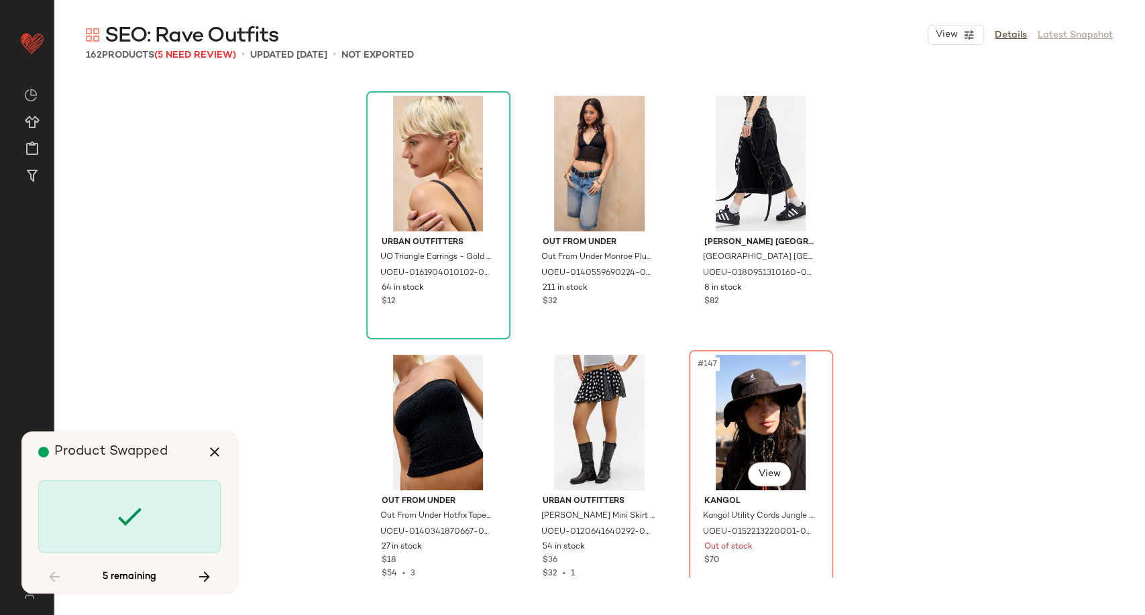
scroll to position [12424, 0]
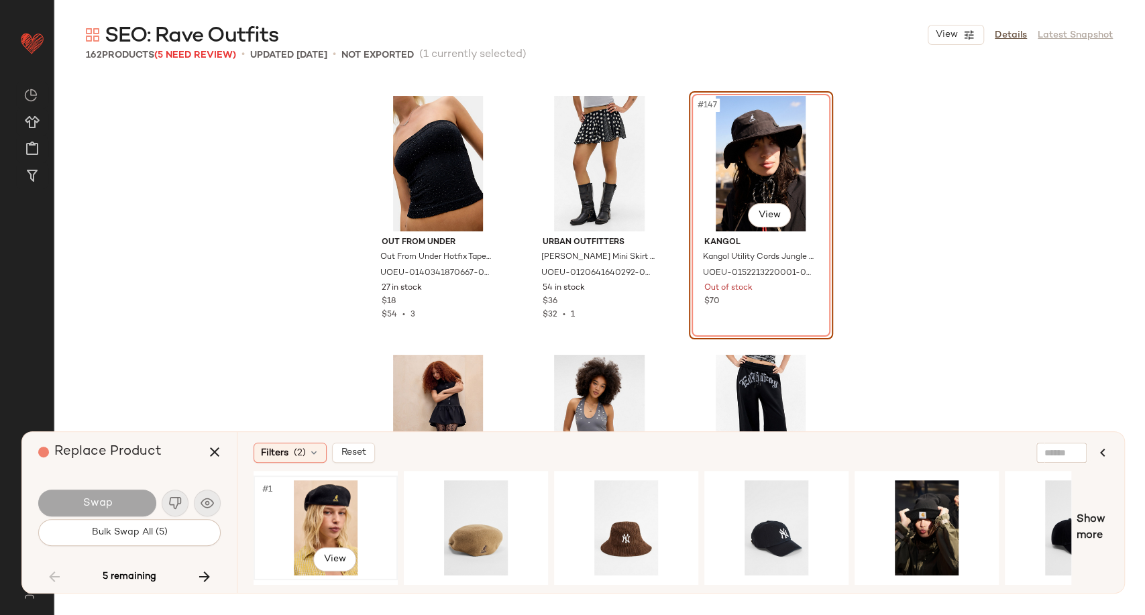
click at [333, 505] on div "#1 View" at bounding box center [325, 527] width 135 height 95
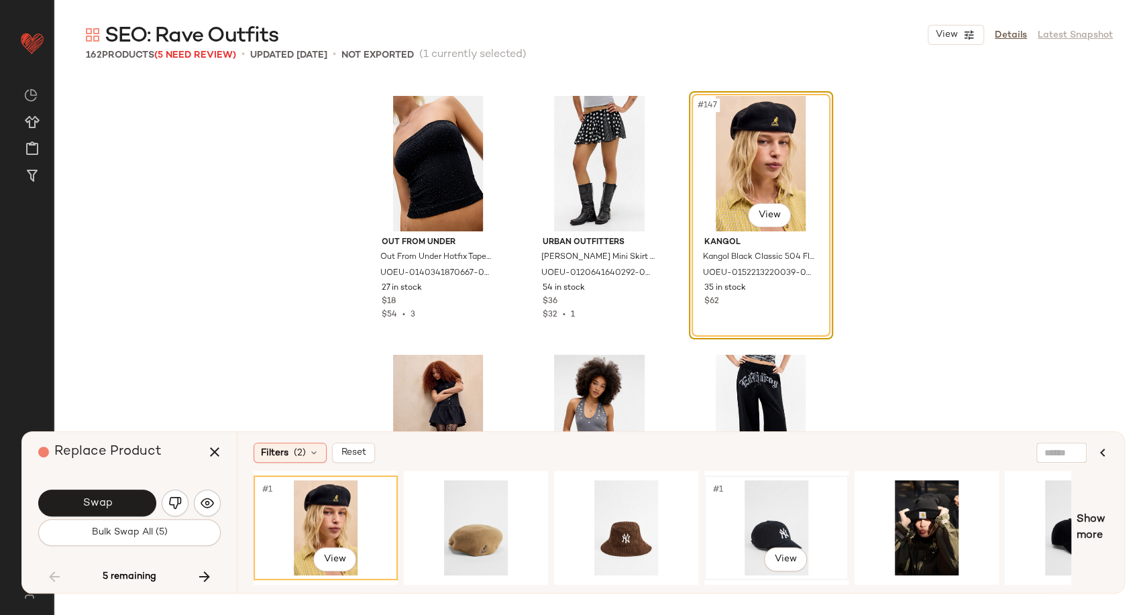
click at [791, 534] on div "#1 View" at bounding box center [776, 527] width 135 height 95
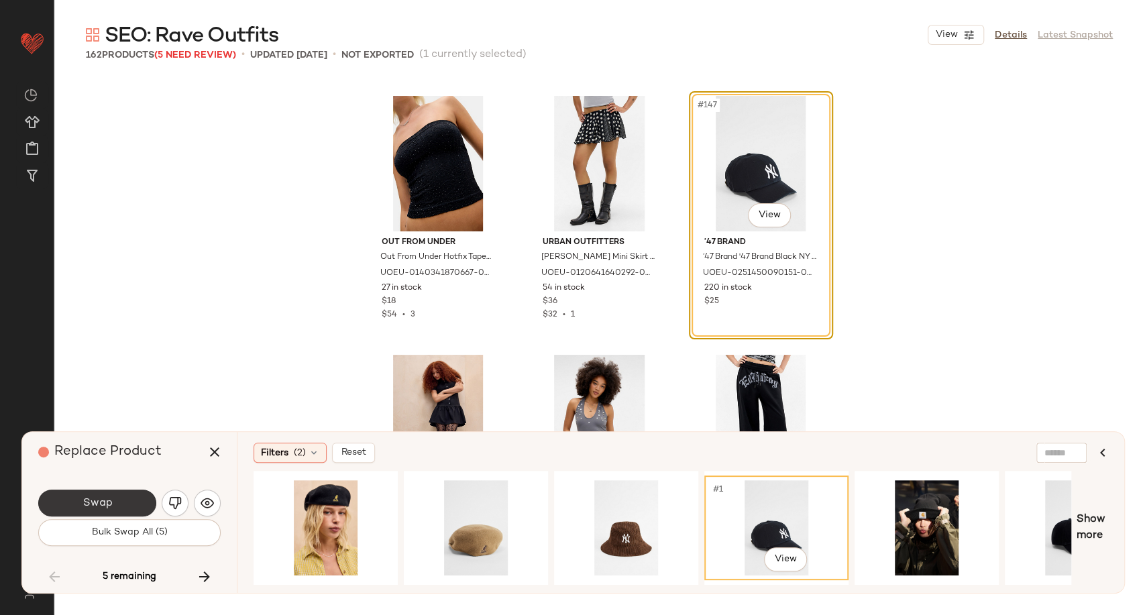
click at [126, 504] on button "Swap" at bounding box center [97, 502] width 118 height 27
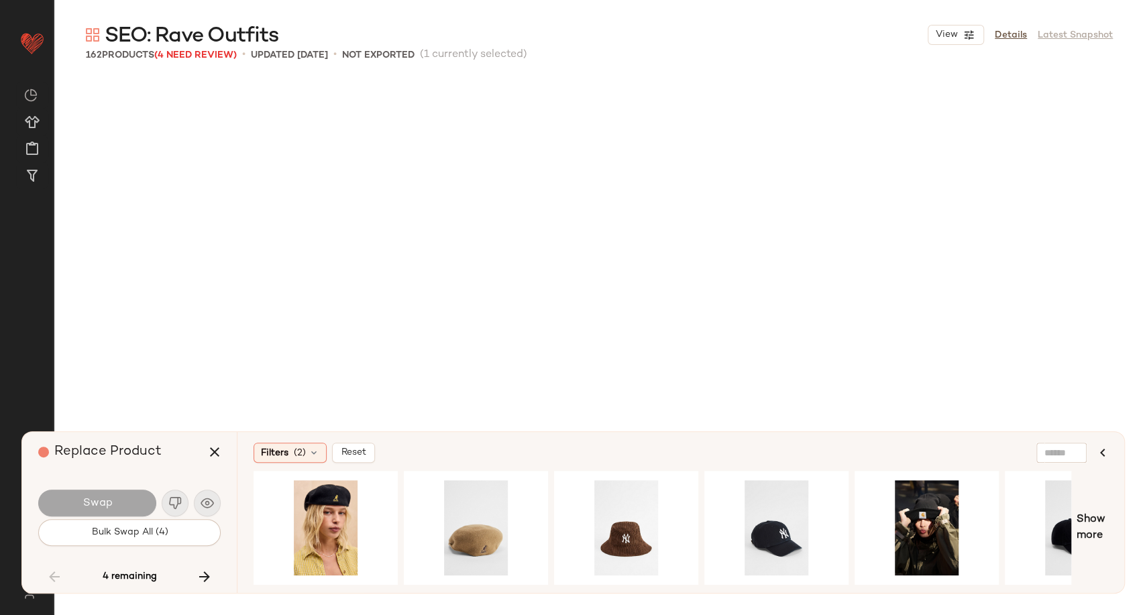
scroll to position [12941, 0]
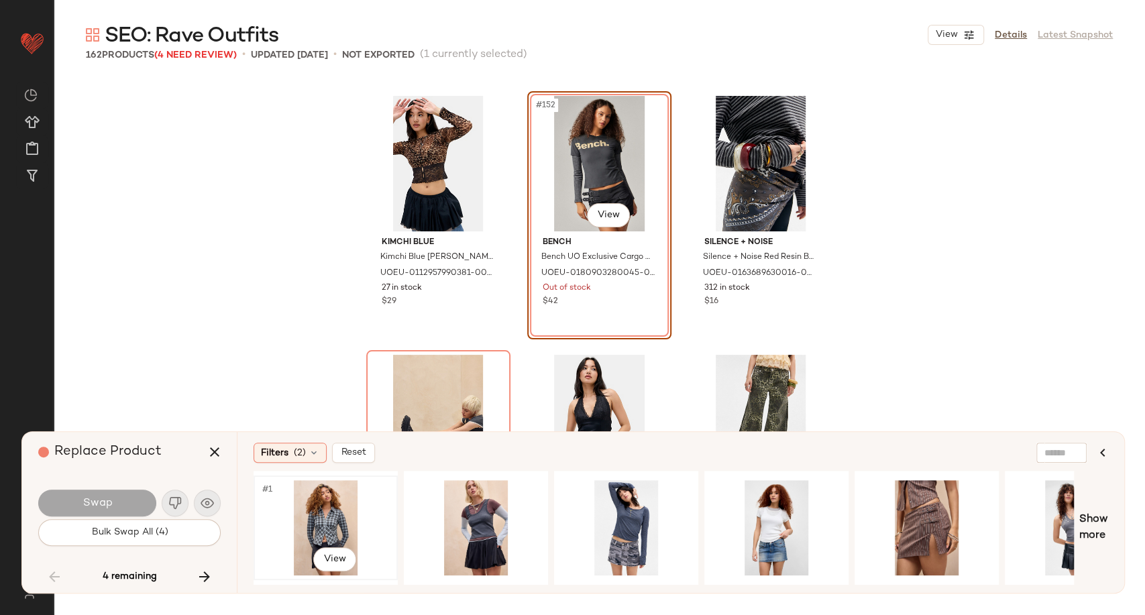
click at [332, 519] on div "#1 View" at bounding box center [325, 527] width 135 height 95
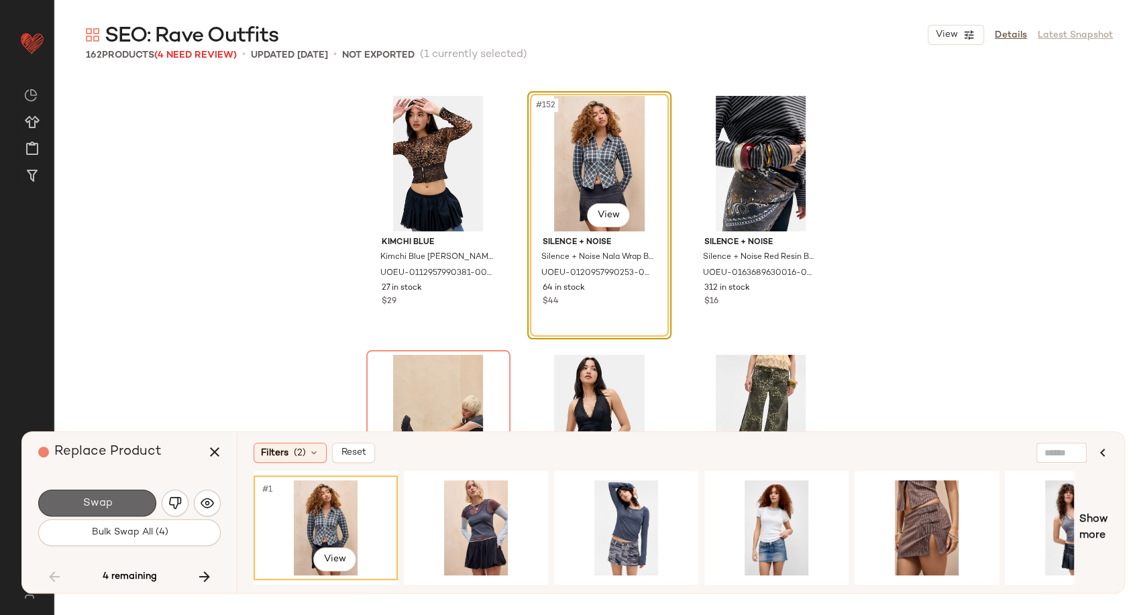
click at [106, 506] on span "Swap" at bounding box center [97, 503] width 30 height 13
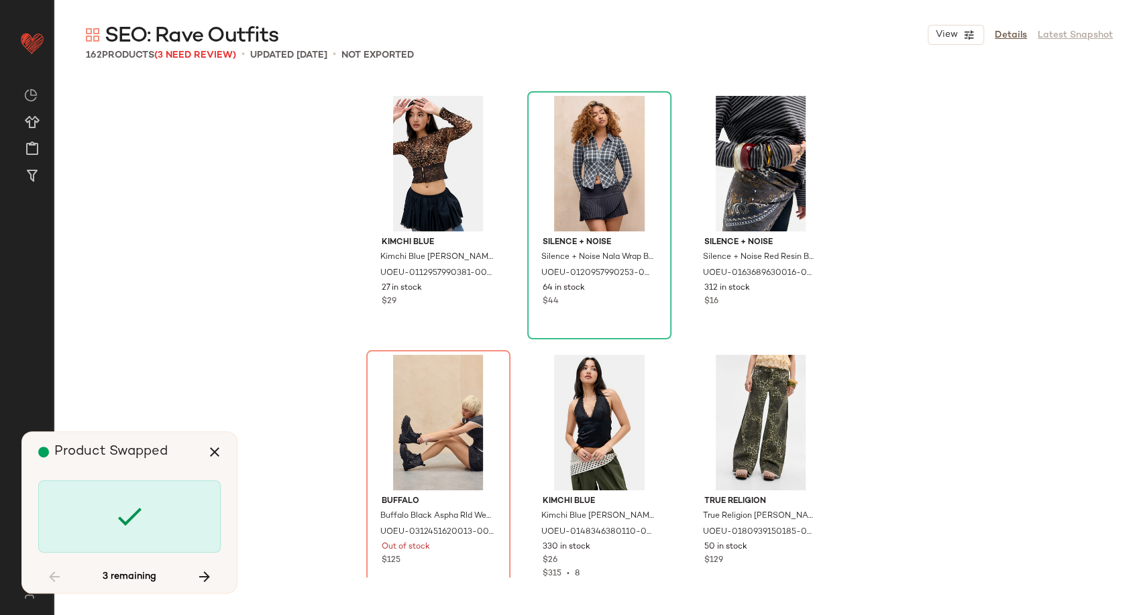
scroll to position [13200, 0]
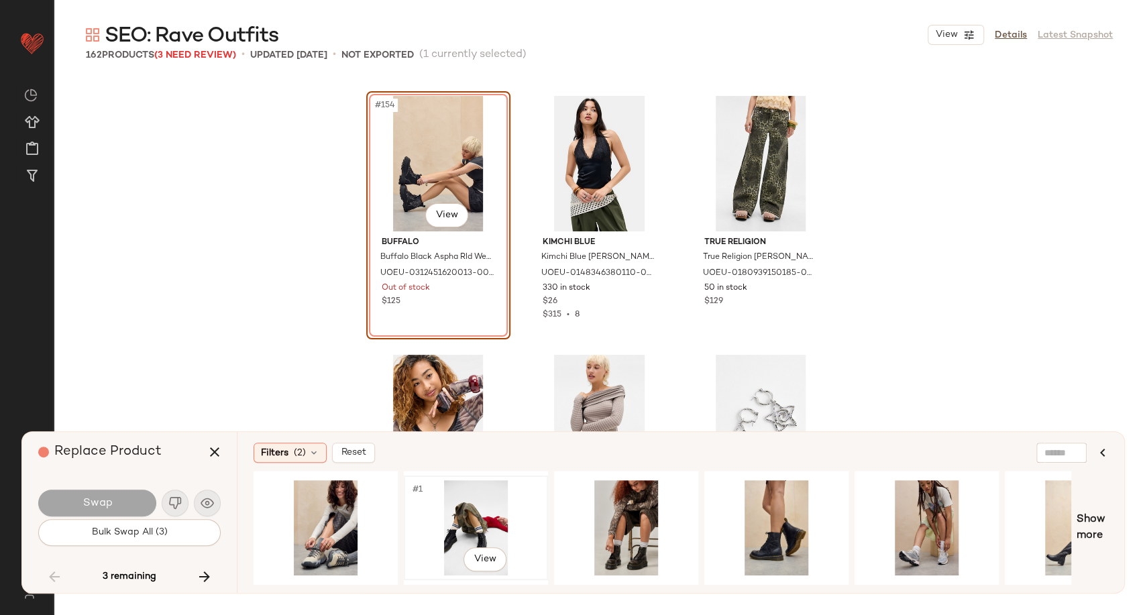
click at [461, 515] on div "#1 View" at bounding box center [475, 527] width 135 height 95
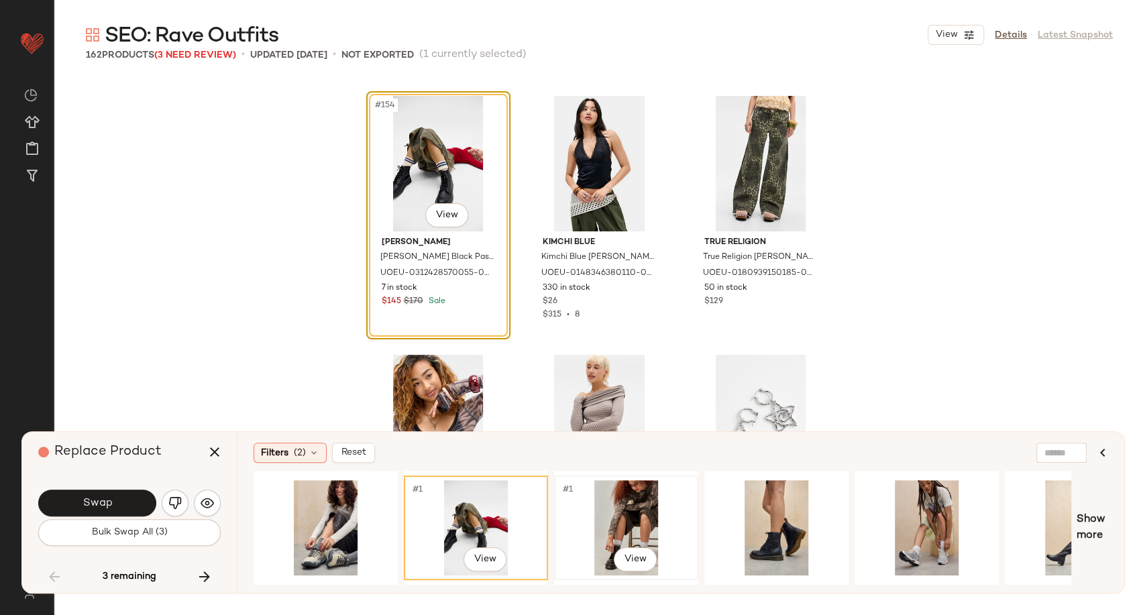
click at [646, 520] on div "#1 View" at bounding box center [626, 527] width 135 height 95
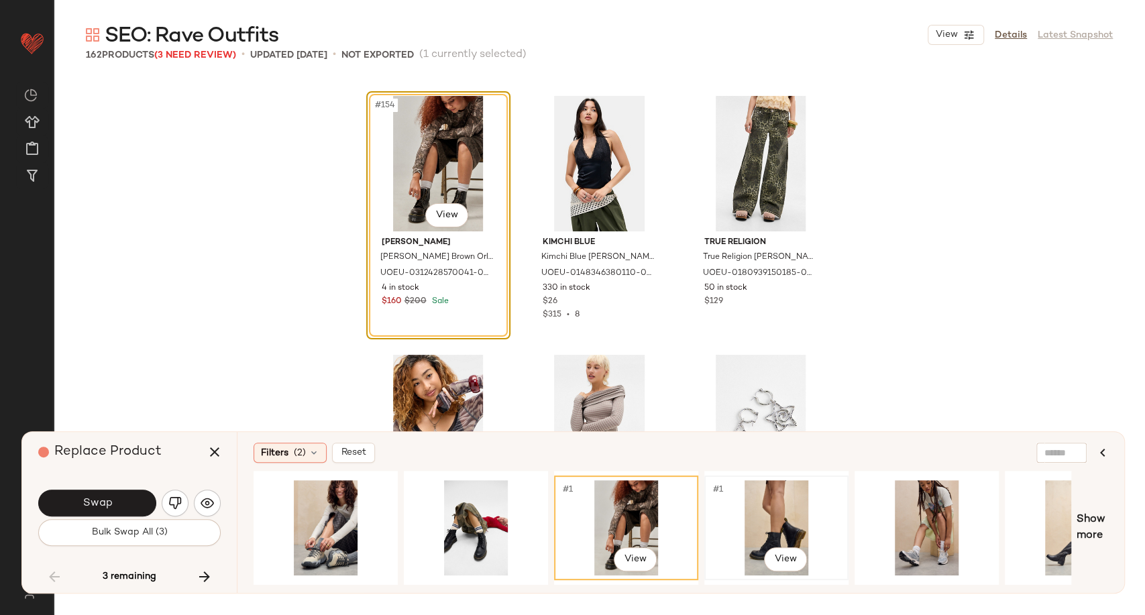
click at [785, 516] on div "#1 View" at bounding box center [776, 527] width 135 height 95
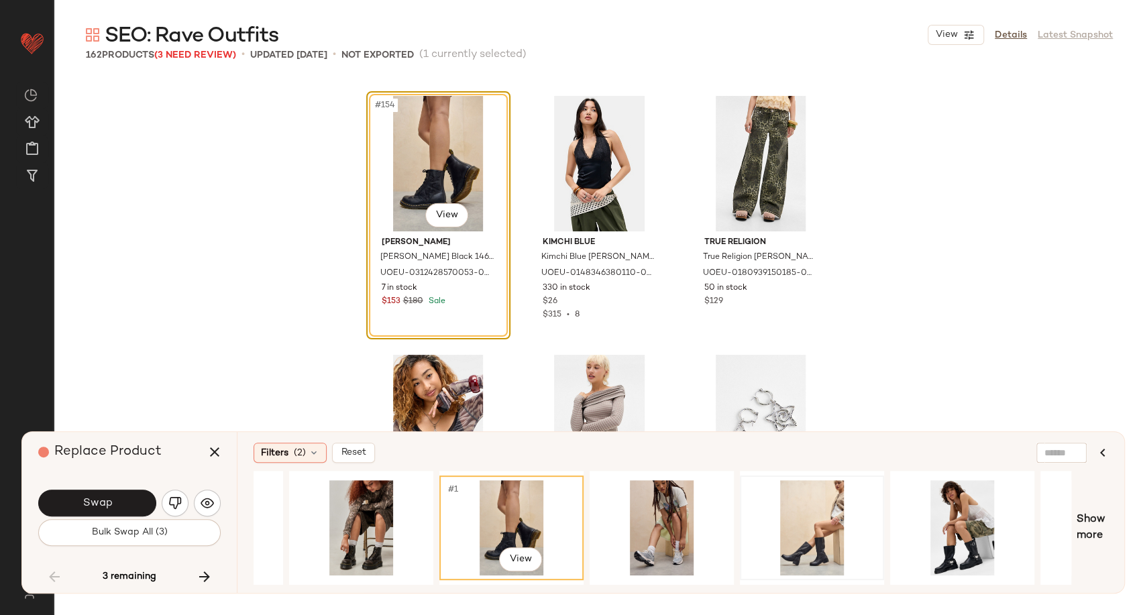
scroll to position [0, 266]
click at [814, 512] on div "#1 View" at bounding box center [811, 527] width 135 height 95
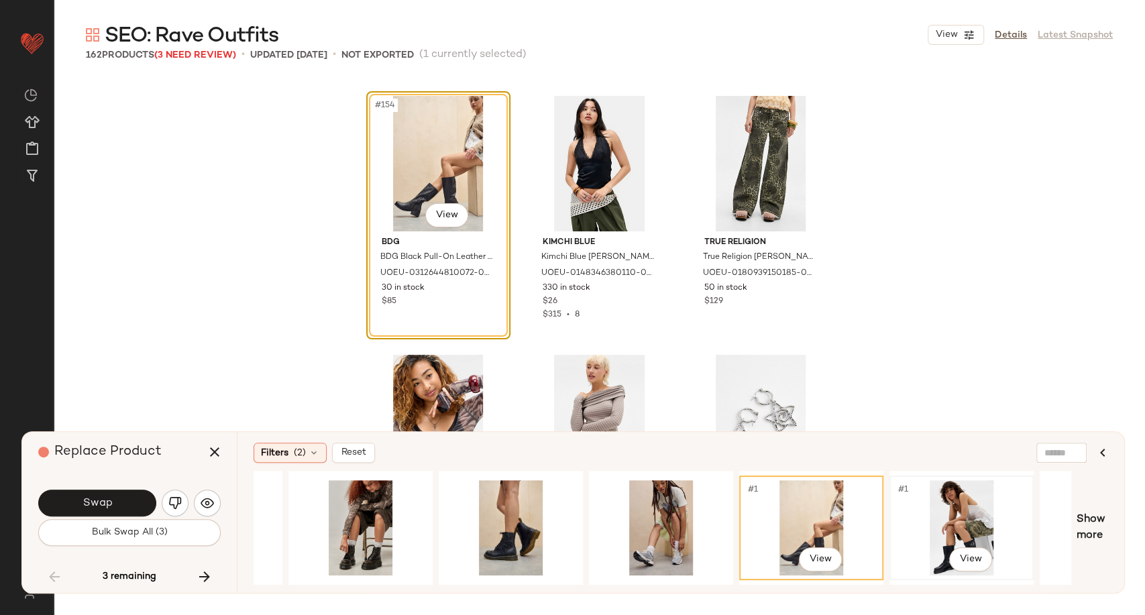
click at [942, 516] on div "#1 View" at bounding box center [961, 527] width 135 height 95
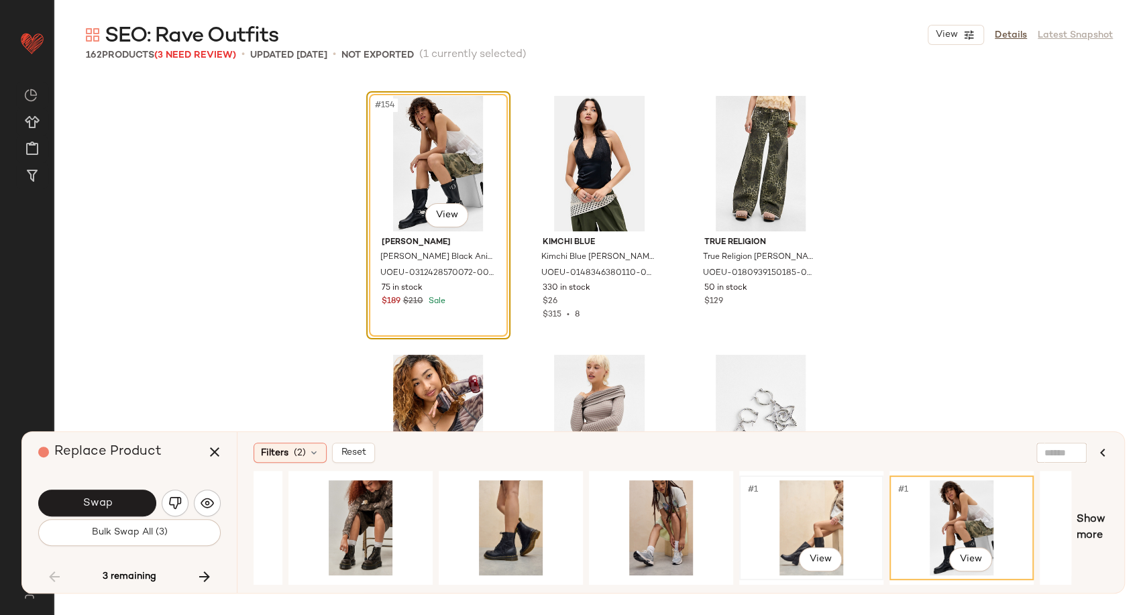
click at [803, 516] on div "#1 View" at bounding box center [811, 527] width 135 height 95
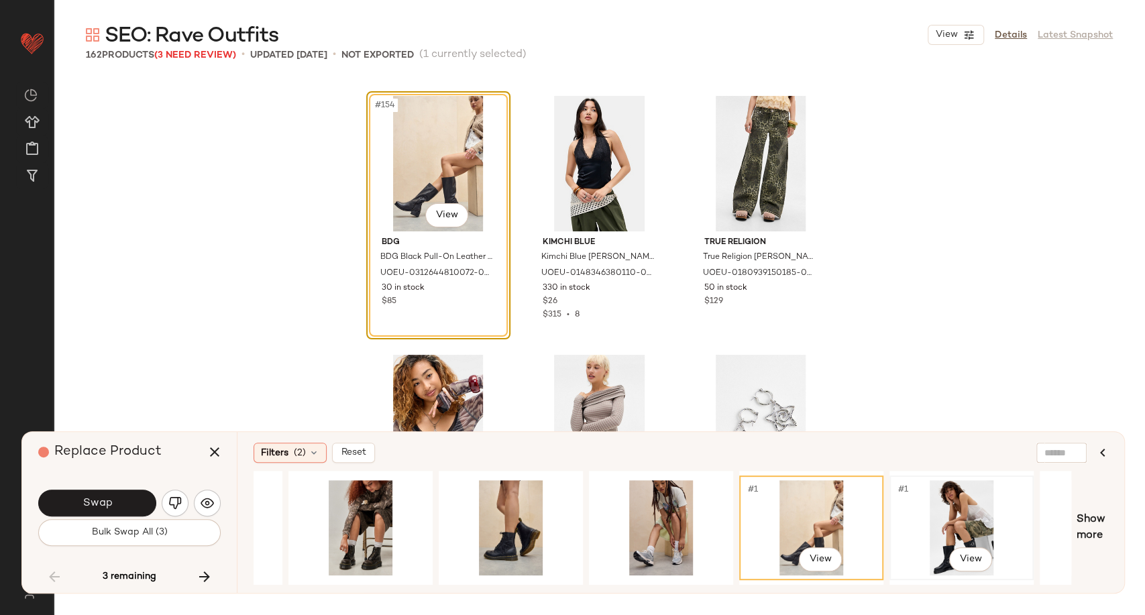
click at [944, 507] on div "#1 View" at bounding box center [961, 527] width 135 height 95
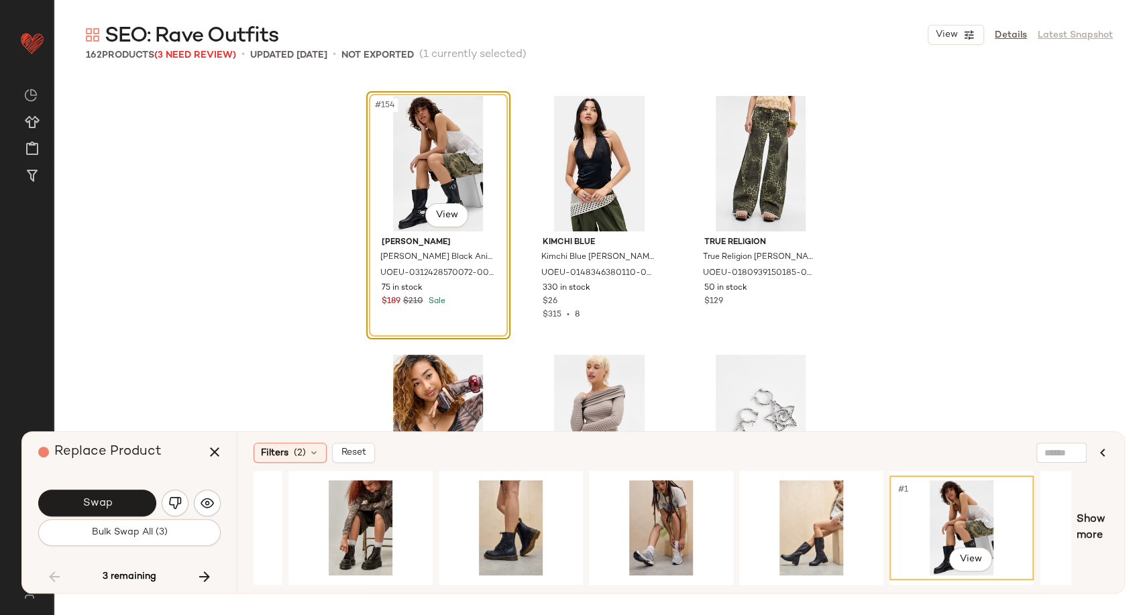
click at [127, 506] on button "Swap" at bounding box center [97, 502] width 118 height 27
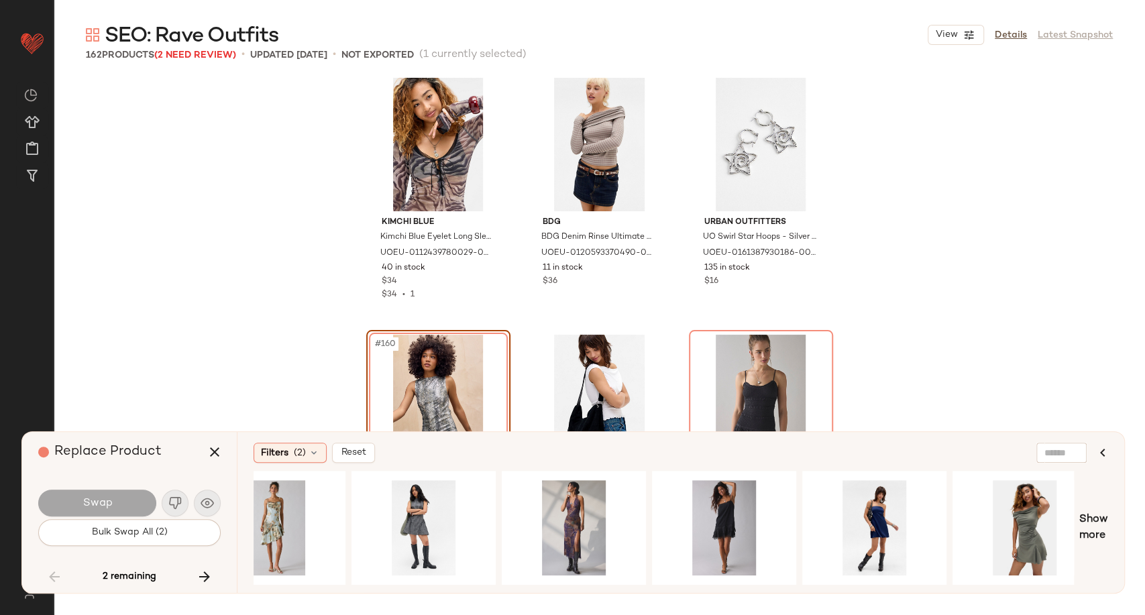
scroll to position [0, 1876]
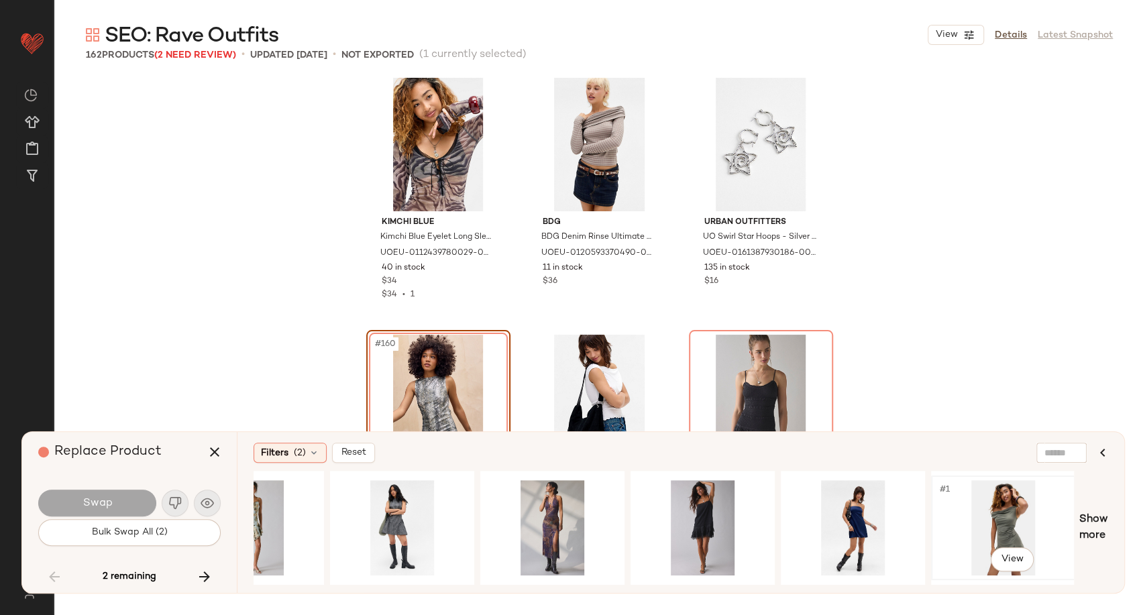
click at [991, 512] on div "#1 View" at bounding box center [1002, 527] width 135 height 95
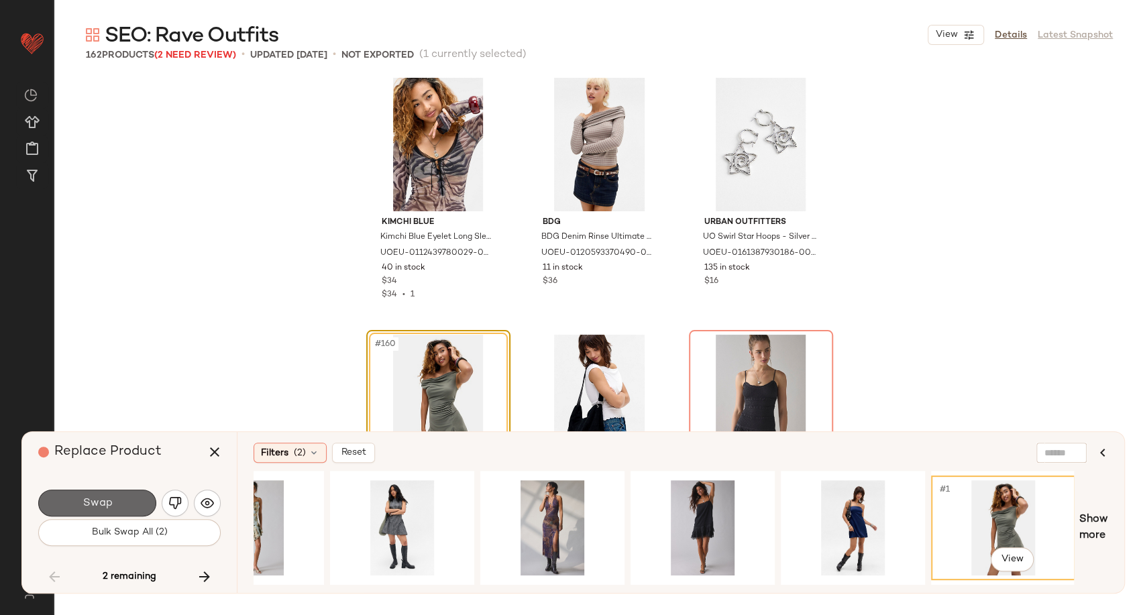
click at [116, 500] on button "Swap" at bounding box center [97, 502] width 118 height 27
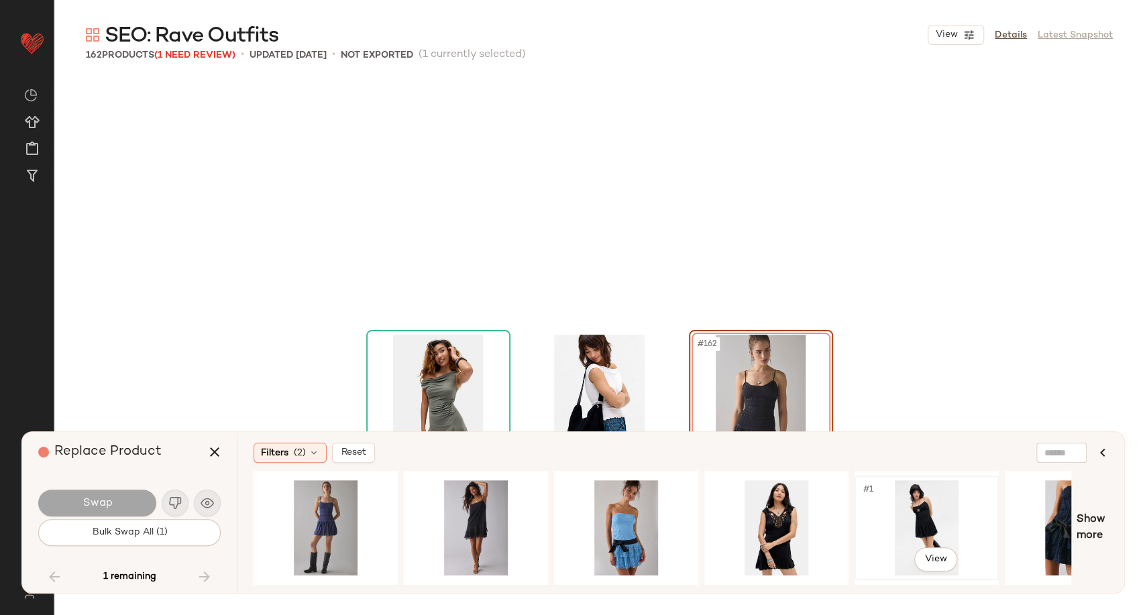
click at [921, 520] on div "#1 View" at bounding box center [926, 527] width 135 height 95
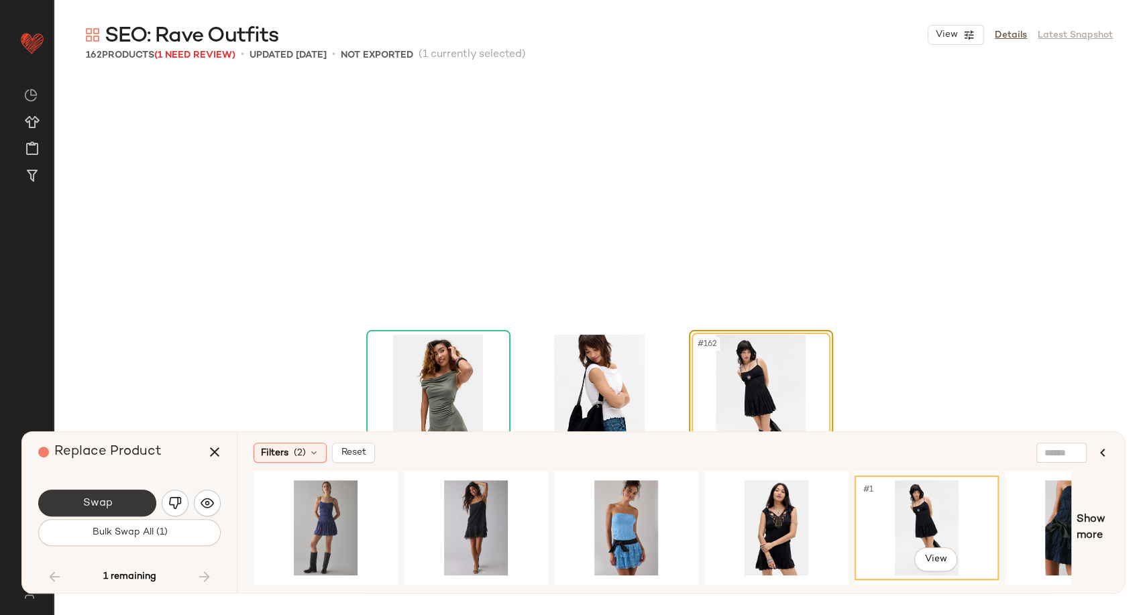
click at [125, 499] on button "Swap" at bounding box center [97, 502] width 118 height 27
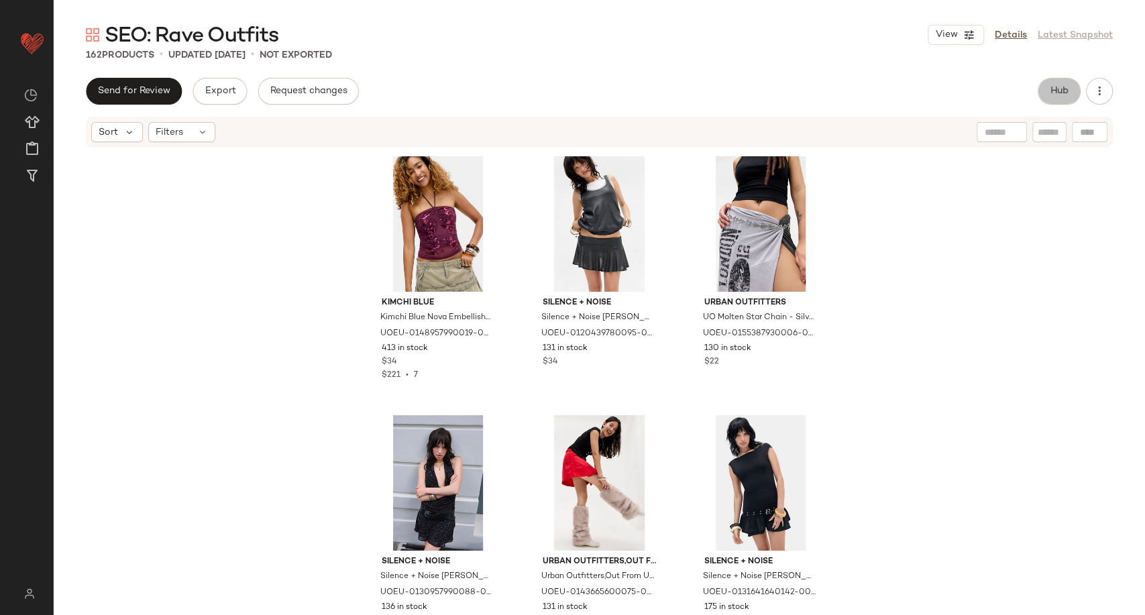
click at [1049, 89] on span "Hub" at bounding box center [1058, 91] width 19 height 11
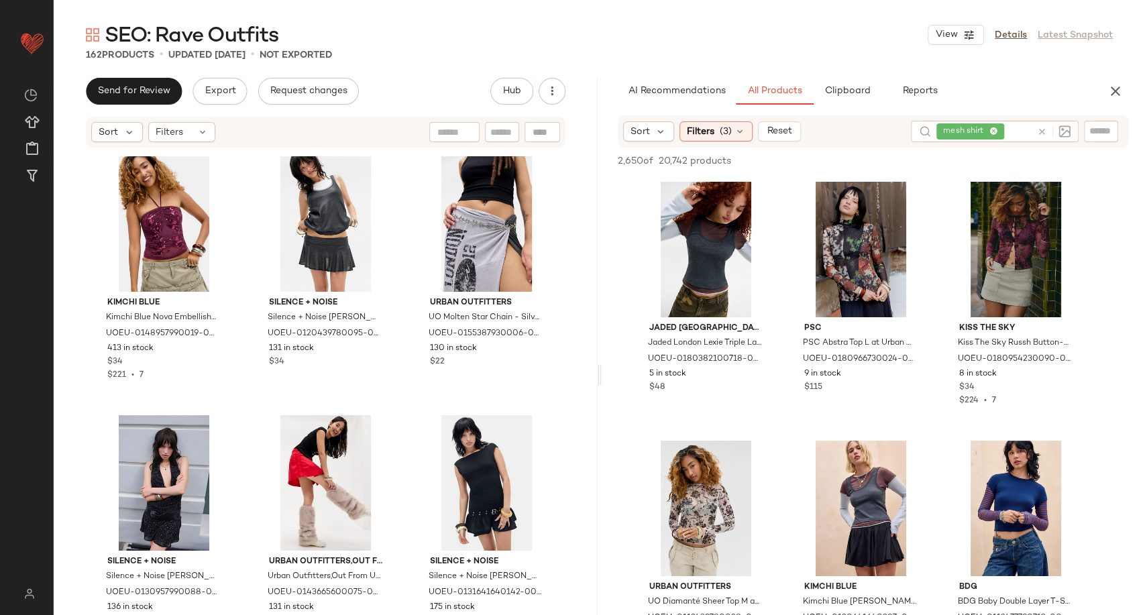
click at [1041, 132] on icon at bounding box center [1042, 132] width 10 height 10
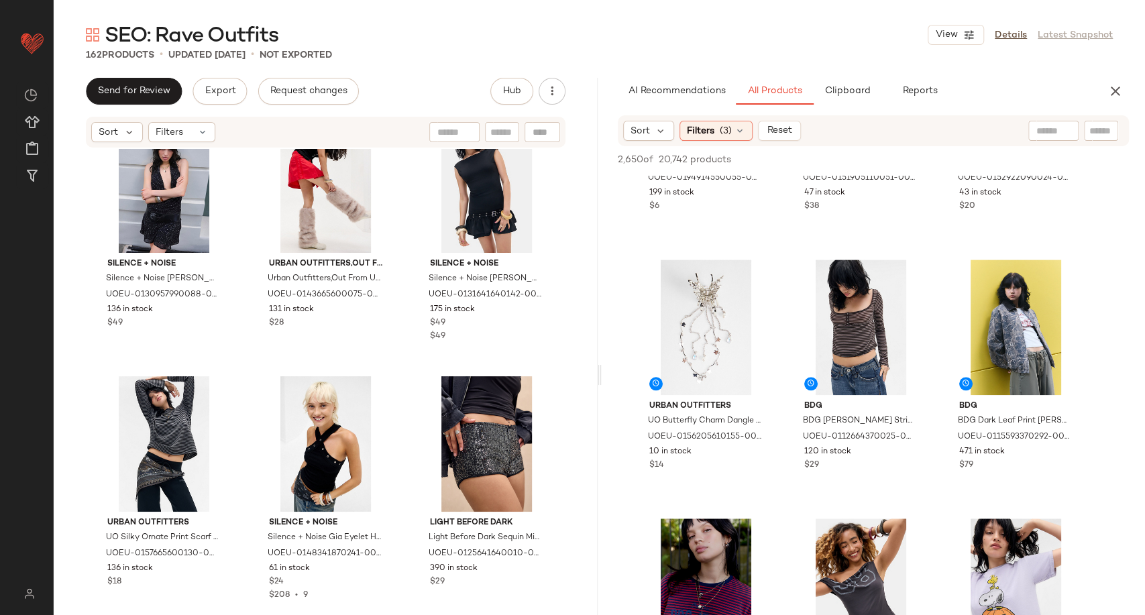
scroll to position [532, 0]
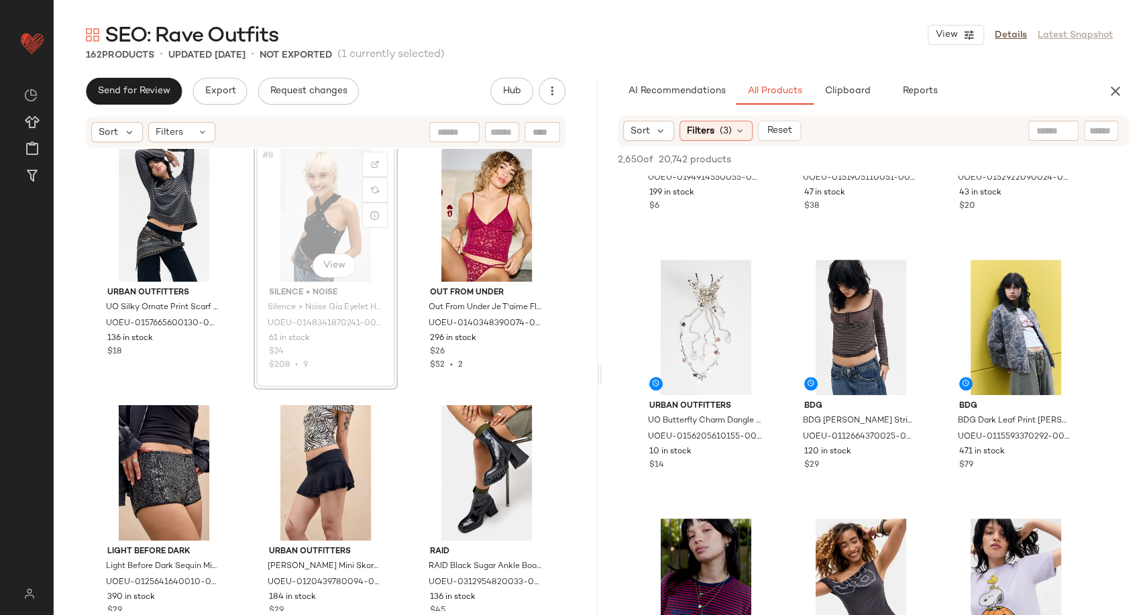
scroll to position [540, 0]
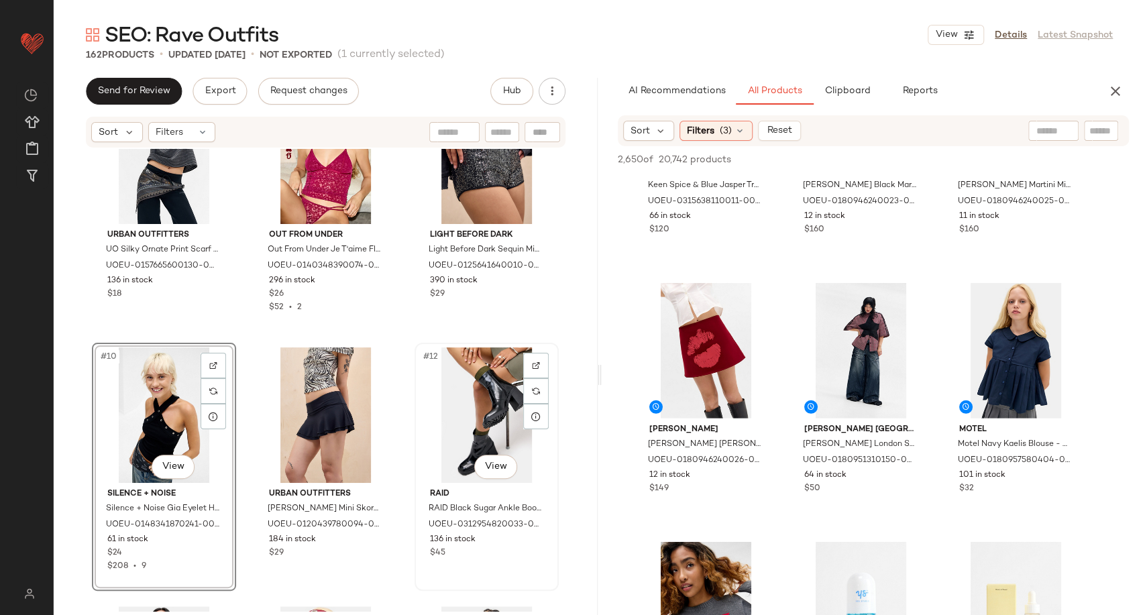
scroll to position [681, 0]
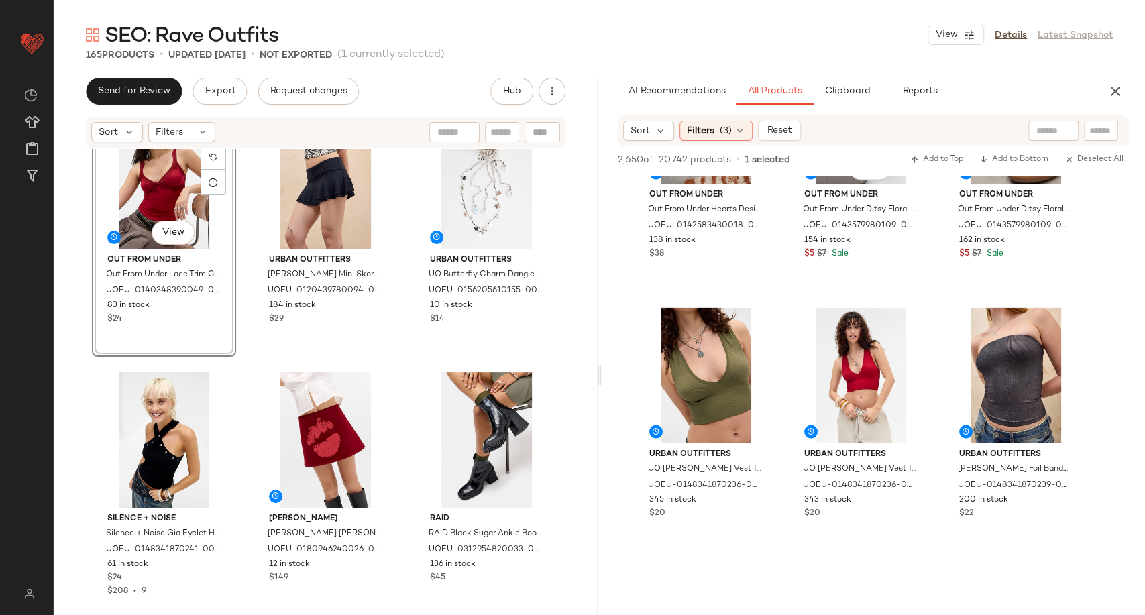
scroll to position [8418, 0]
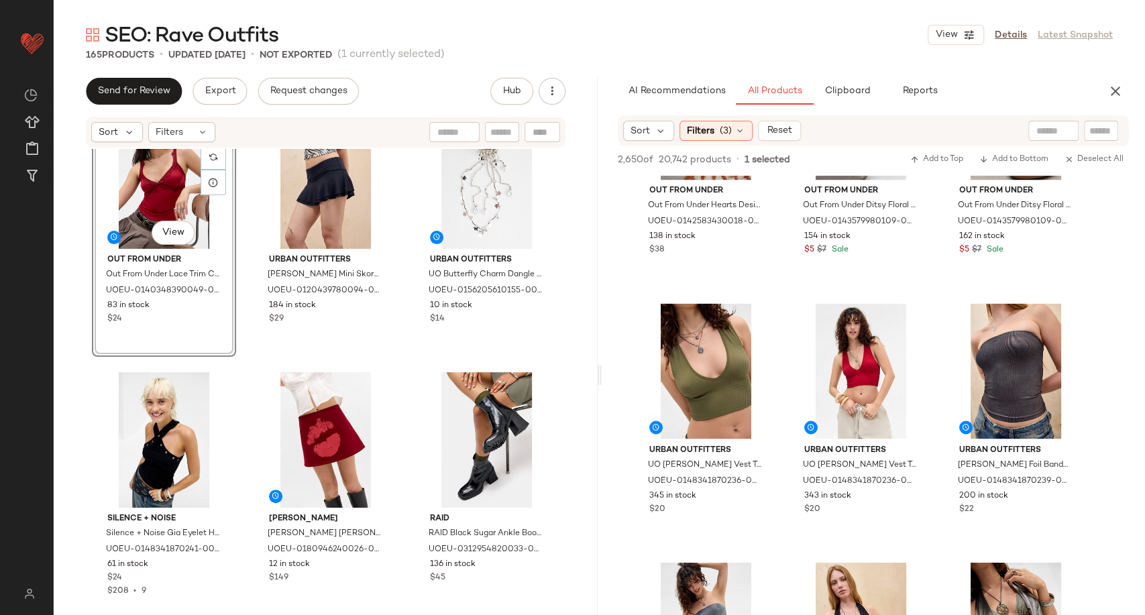
click at [1050, 133] on input "text" at bounding box center [1053, 131] width 34 height 14
type input "****"
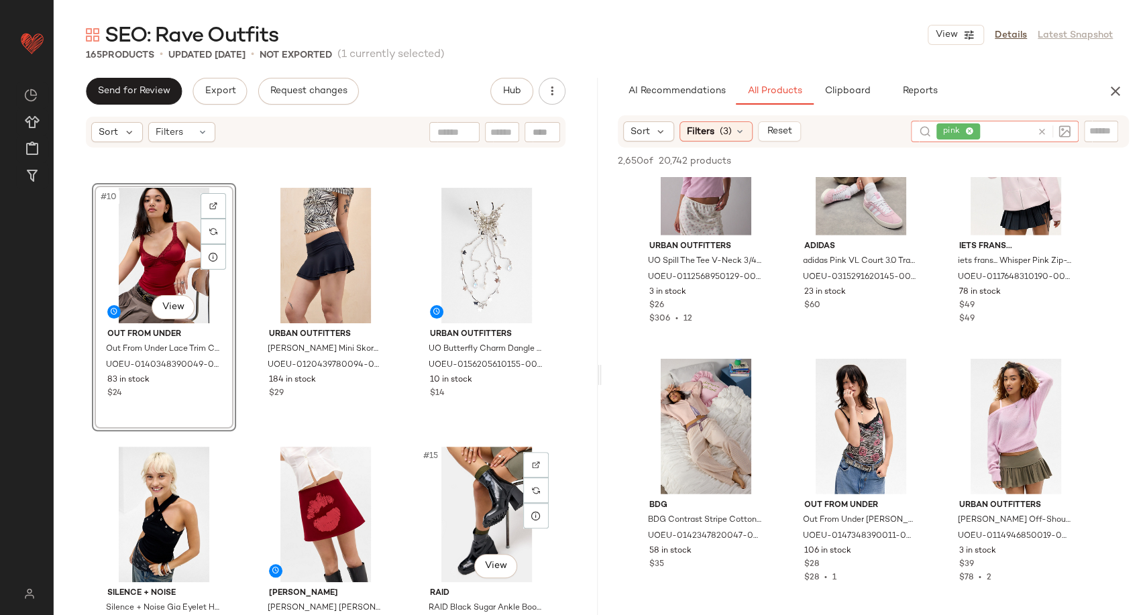
scroll to position [681, 0]
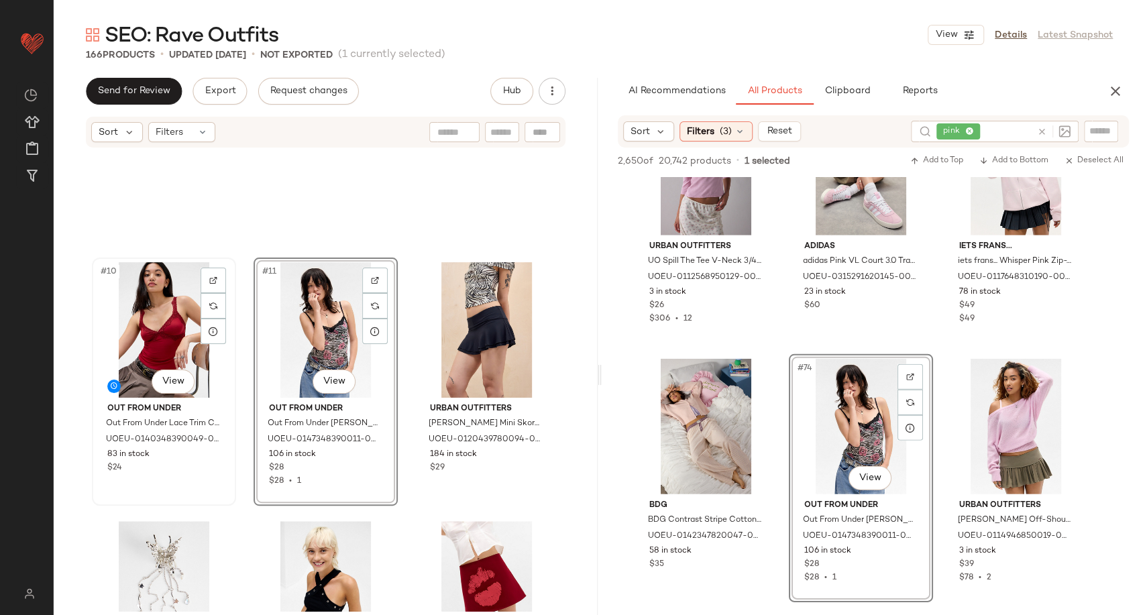
click at [171, 322] on div "#10 View" at bounding box center [164, 329] width 135 height 135
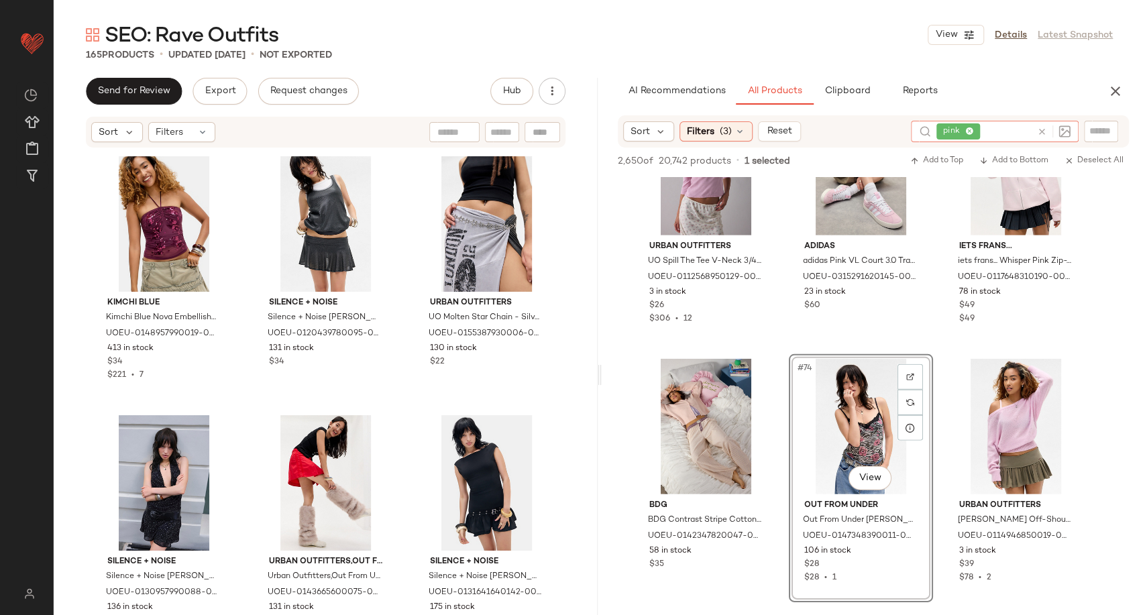
click at [1040, 128] on icon at bounding box center [1042, 132] width 10 height 10
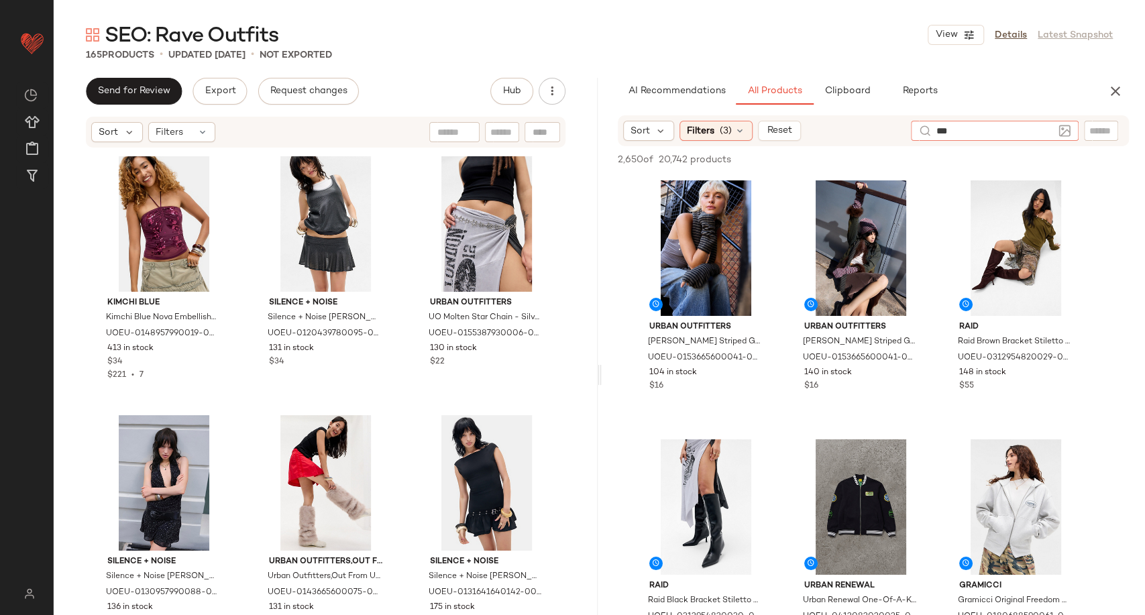
type input "****"
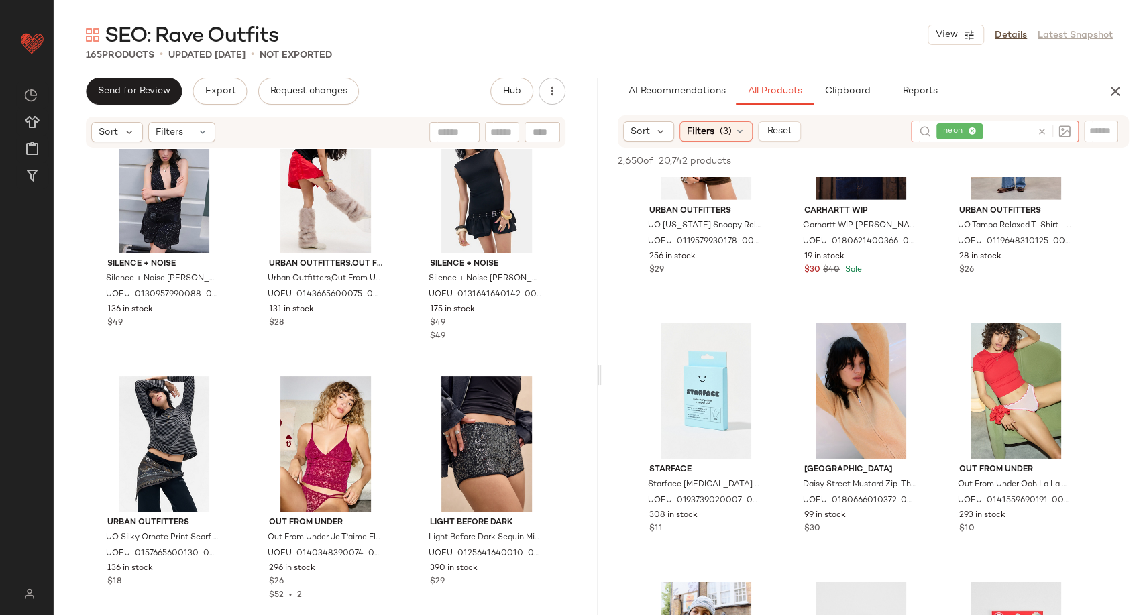
scroll to position [16688, 0]
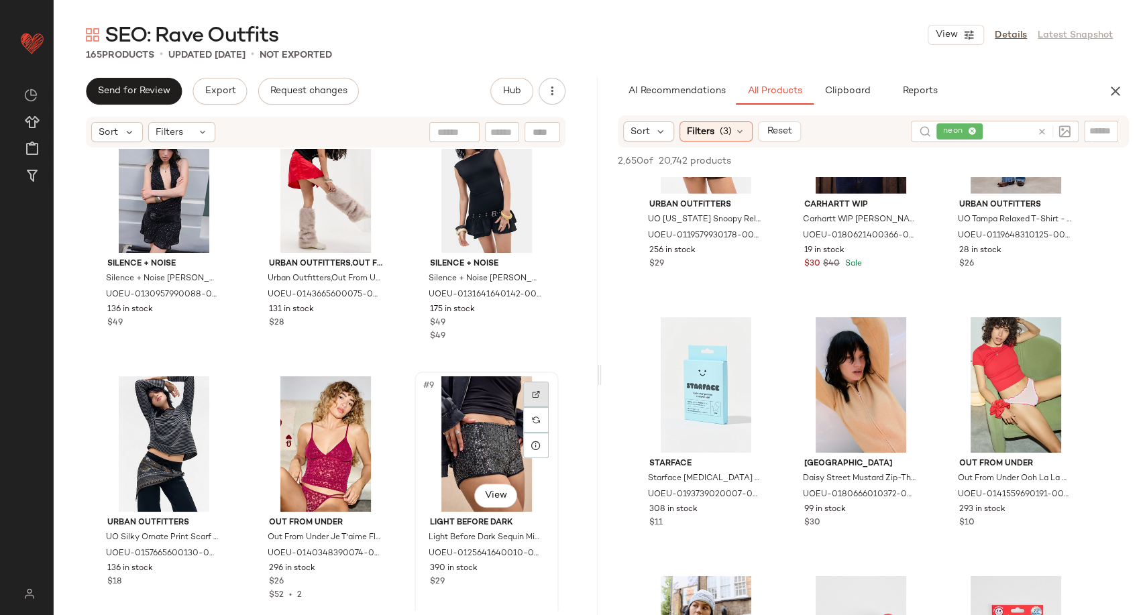
click at [534, 398] on img at bounding box center [536, 394] width 8 height 8
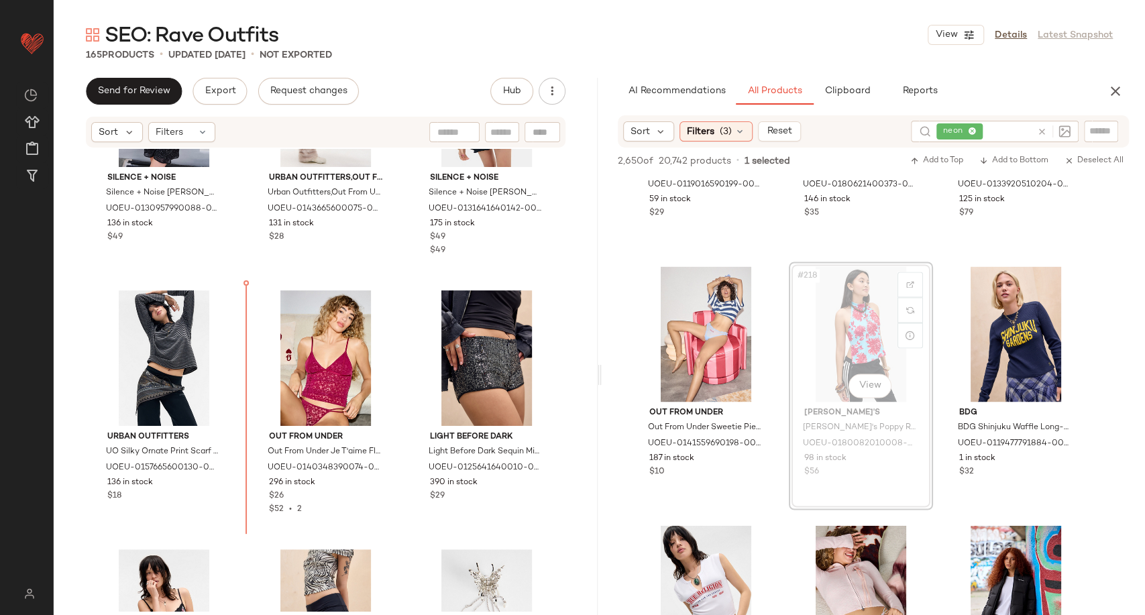
scroll to position [398, 0]
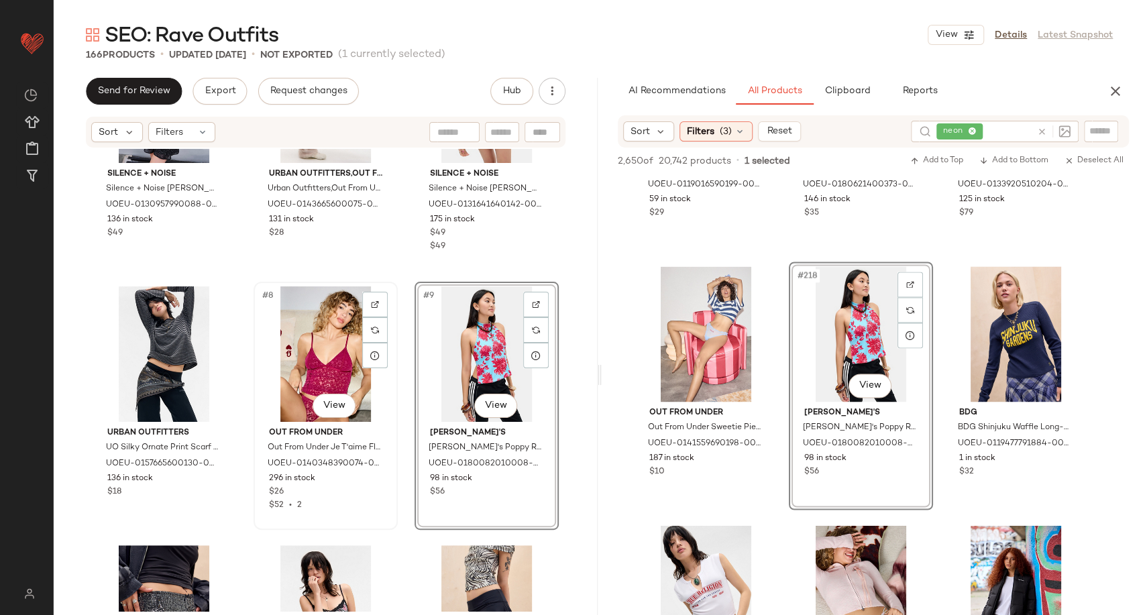
click at [327, 358] on div "#8 View" at bounding box center [325, 353] width 135 height 135
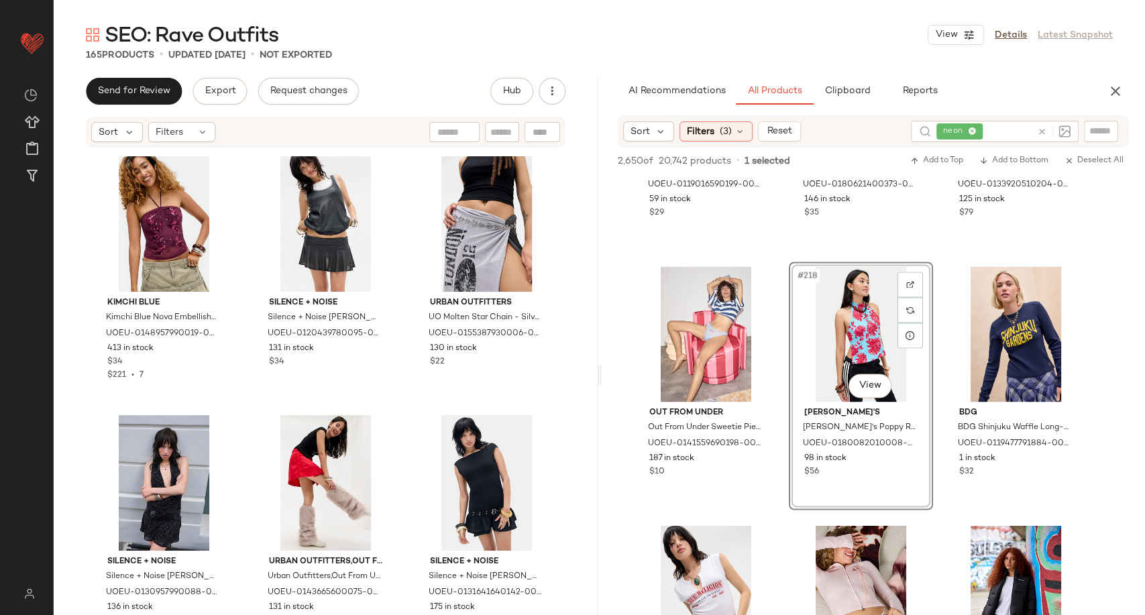
scroll to position [223, 0]
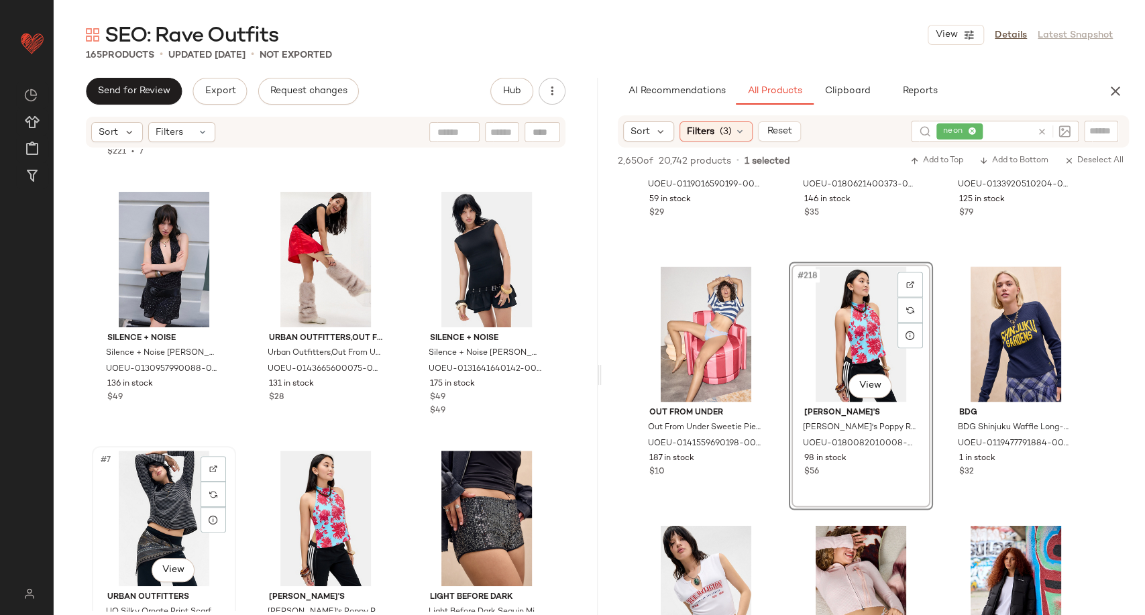
scroll to position [225, 0]
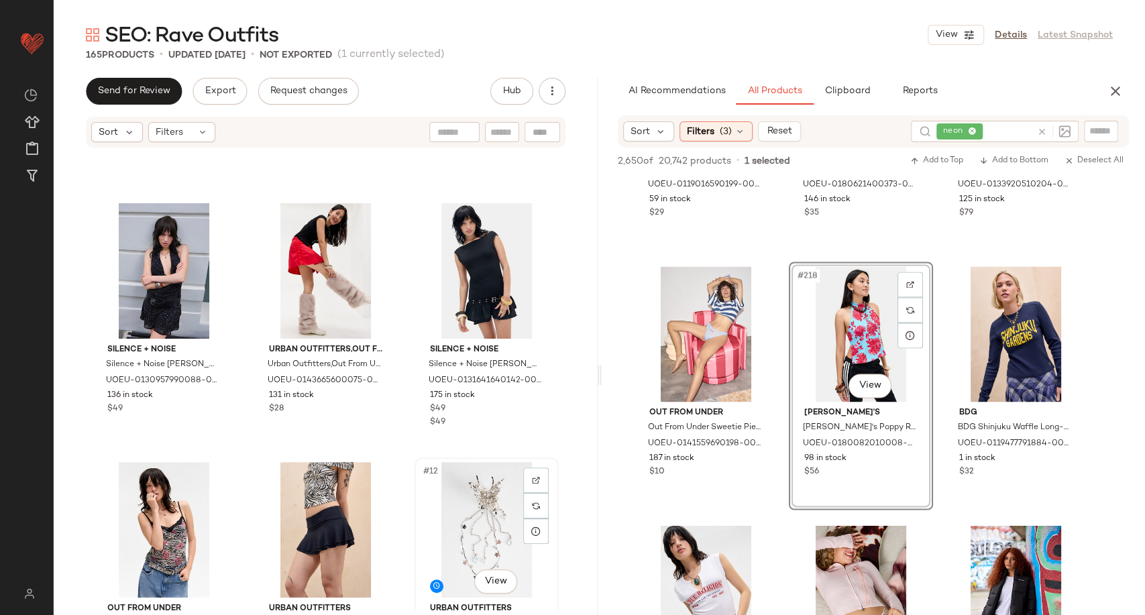
scroll to position [461, 0]
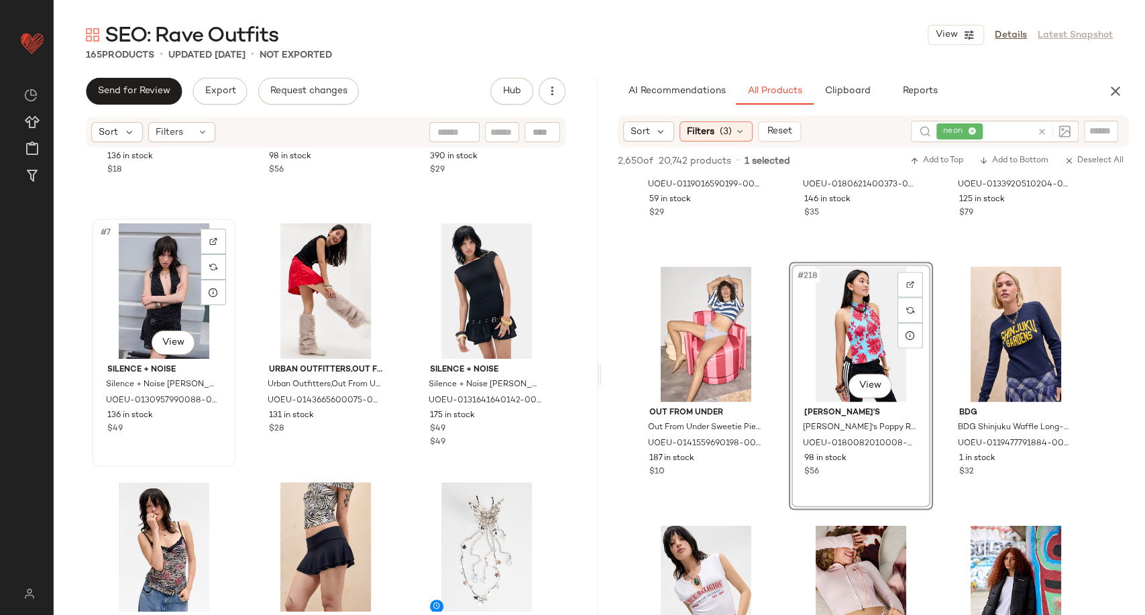
click at [154, 310] on div "#7 View" at bounding box center [164, 290] width 135 height 135
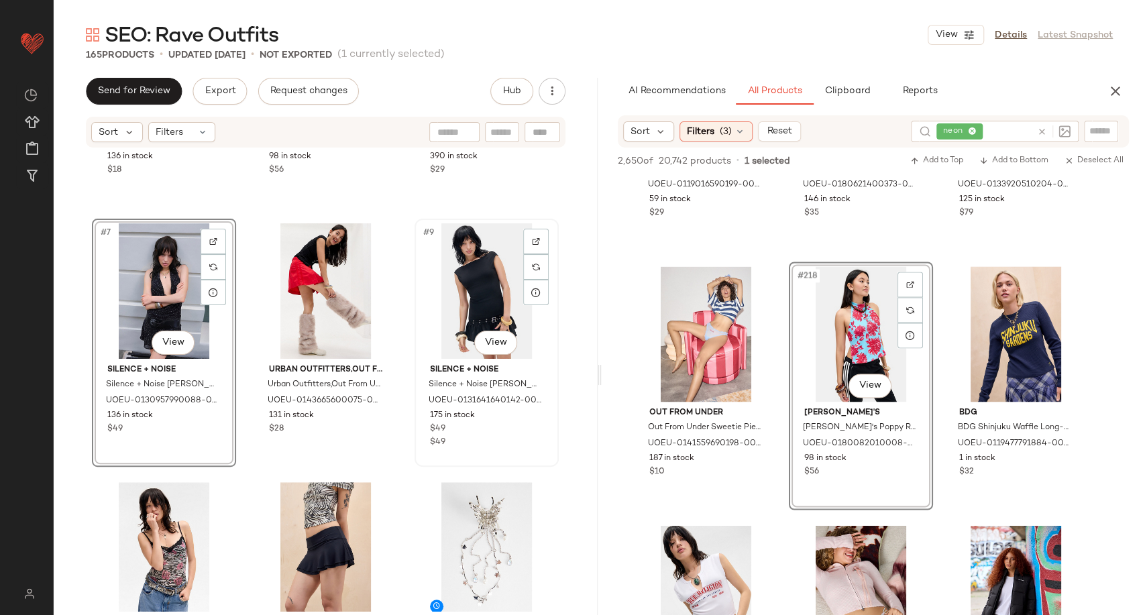
click at [435, 296] on div "#9 View" at bounding box center [486, 290] width 135 height 135
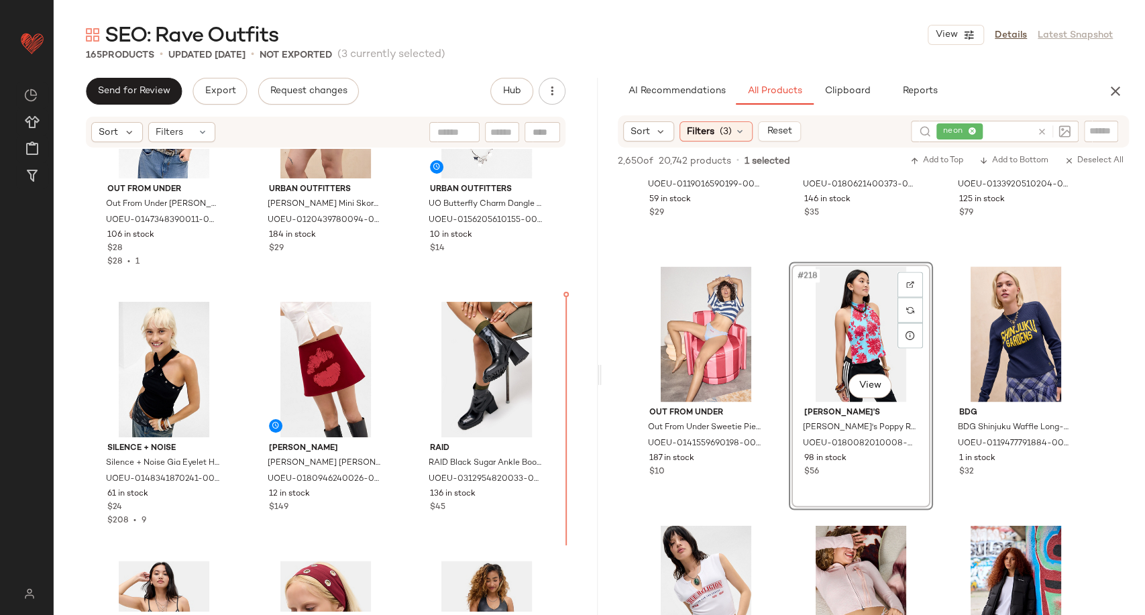
scroll to position [902, 0]
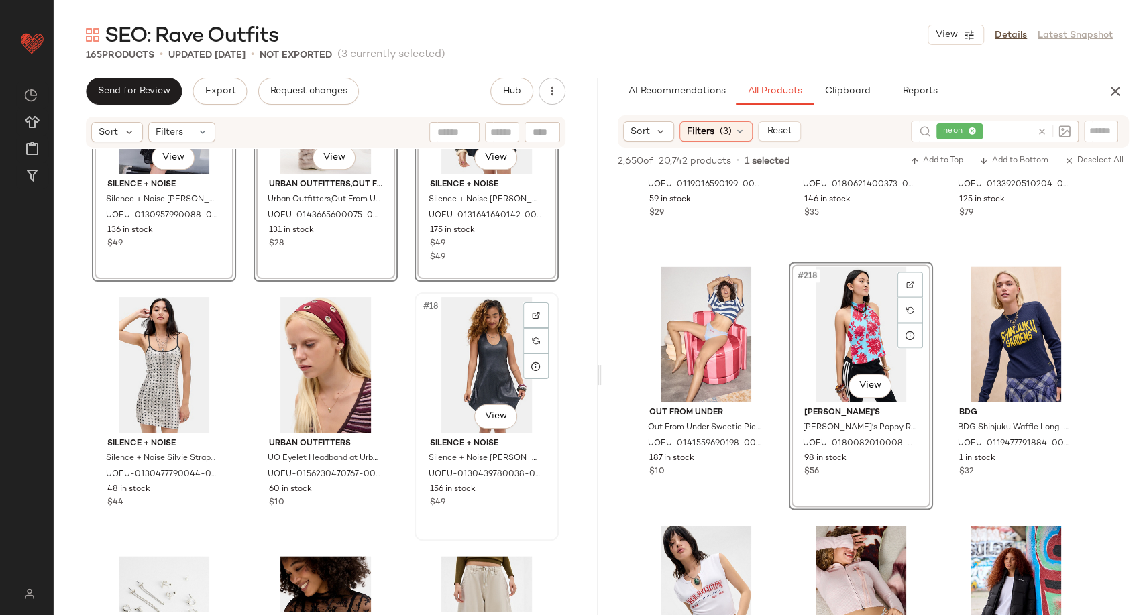
scroll to position [1314, 0]
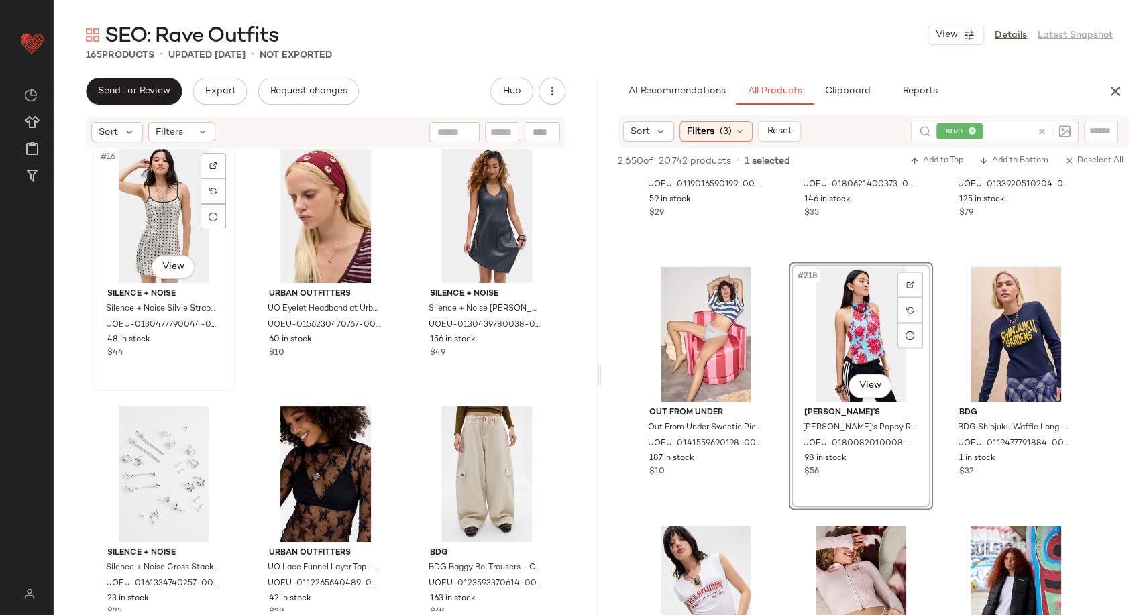
click at [150, 211] on div "#16 View" at bounding box center [164, 215] width 135 height 135
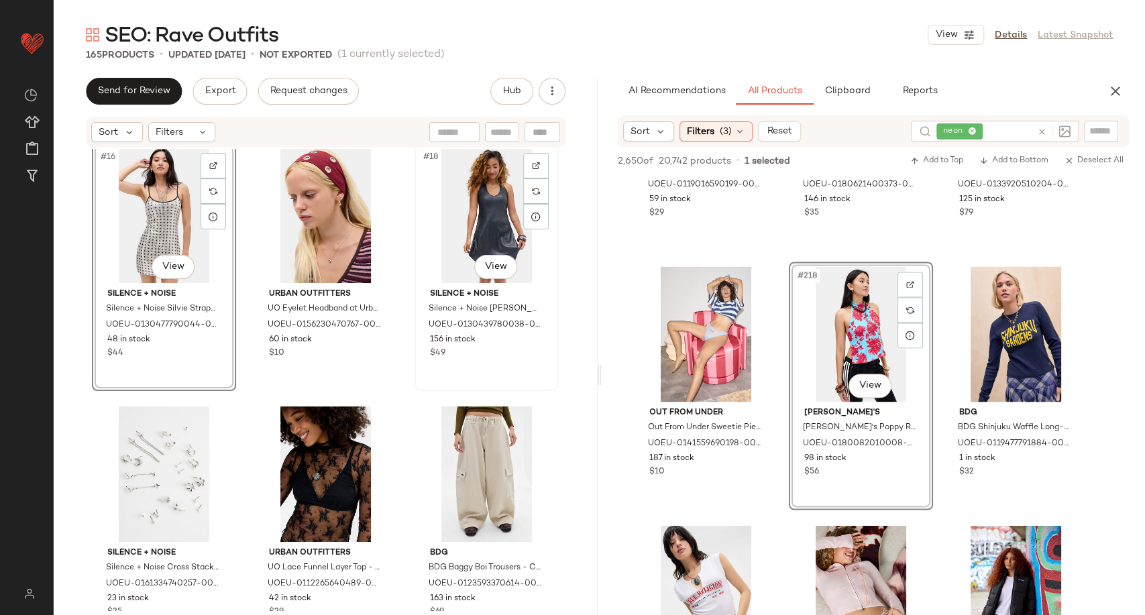
click at [494, 223] on div "#18 View" at bounding box center [486, 215] width 135 height 135
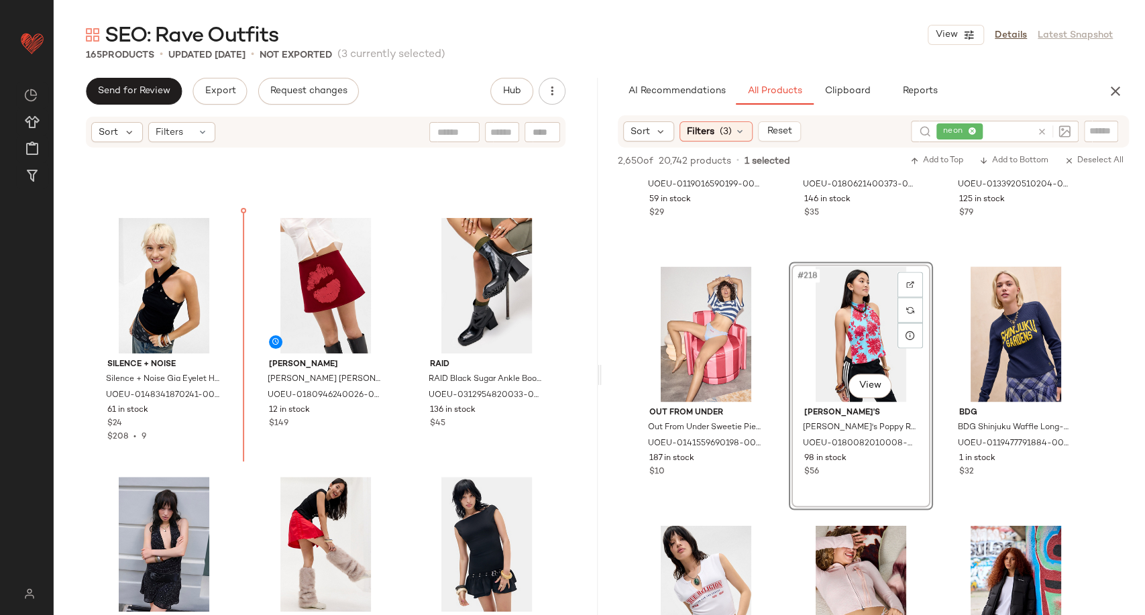
scroll to position [717, 0]
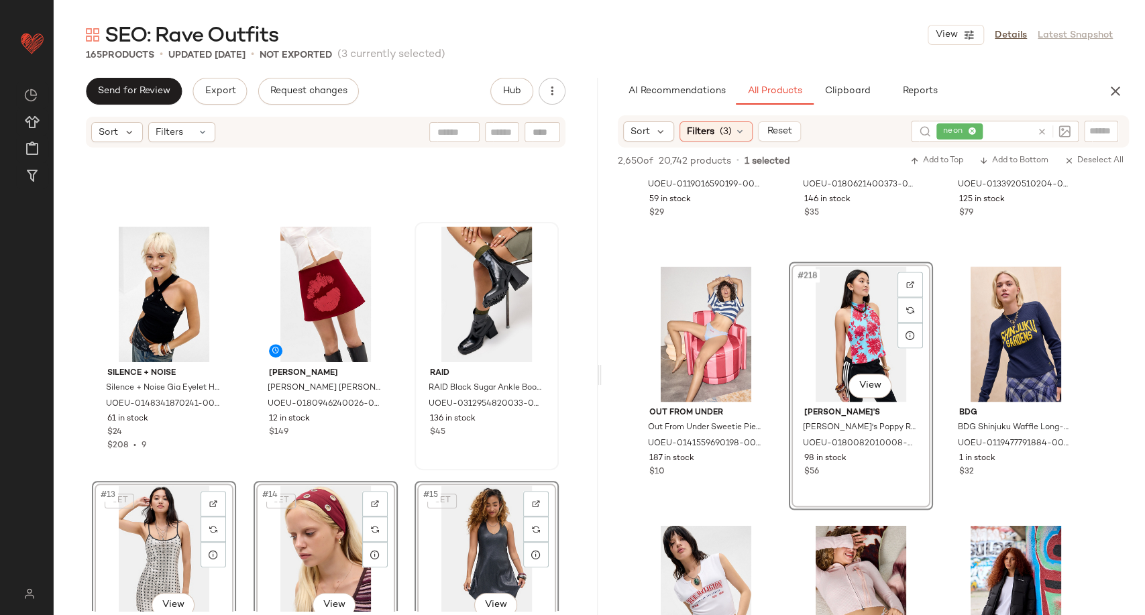
click at [403, 472] on div "Silence + Noise Silence + Noise Gia Eyelet Halter Top - Black XS at Urban Outfi…" at bounding box center [326, 380] width 544 height 462
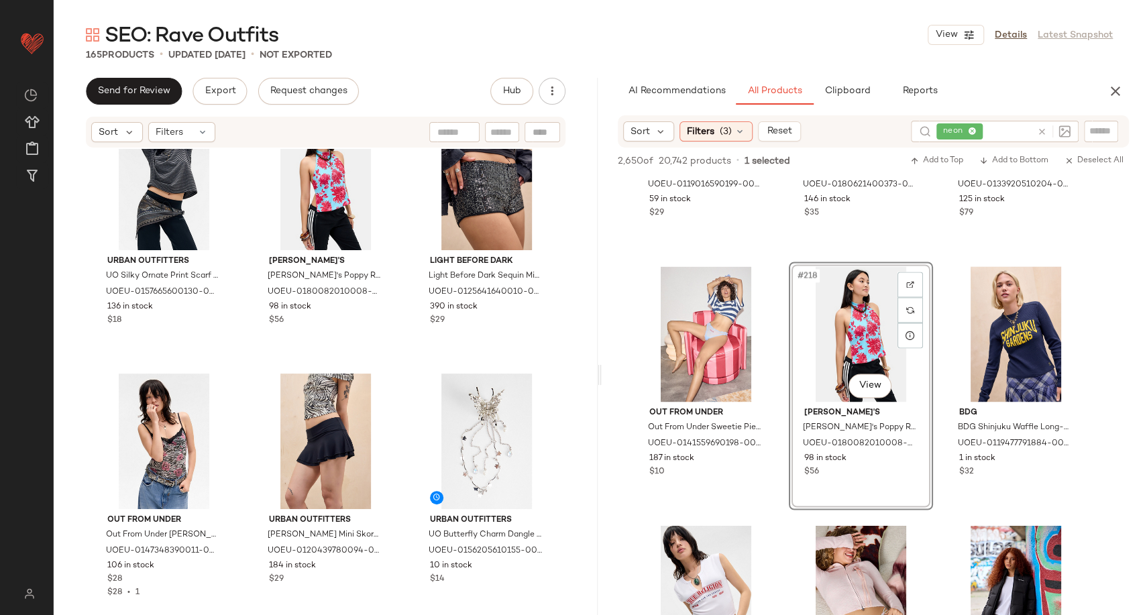
scroll to position [308, 0]
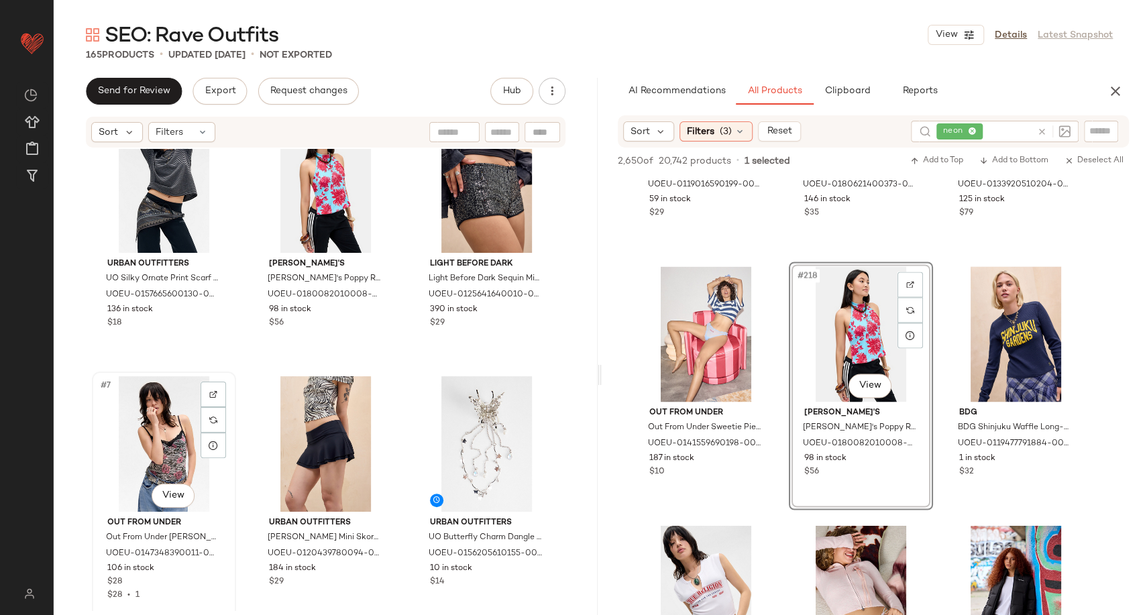
click at [154, 442] on div "#7 View" at bounding box center [164, 443] width 135 height 135
click at [482, 430] on div "#9 View" at bounding box center [486, 443] width 135 height 135
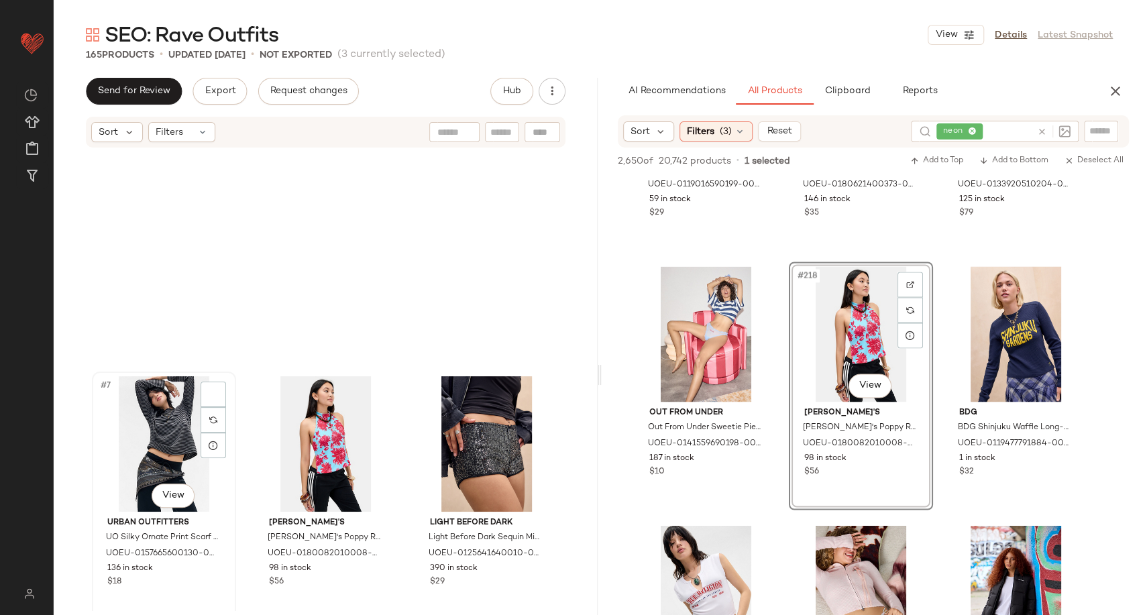
scroll to position [568, 0]
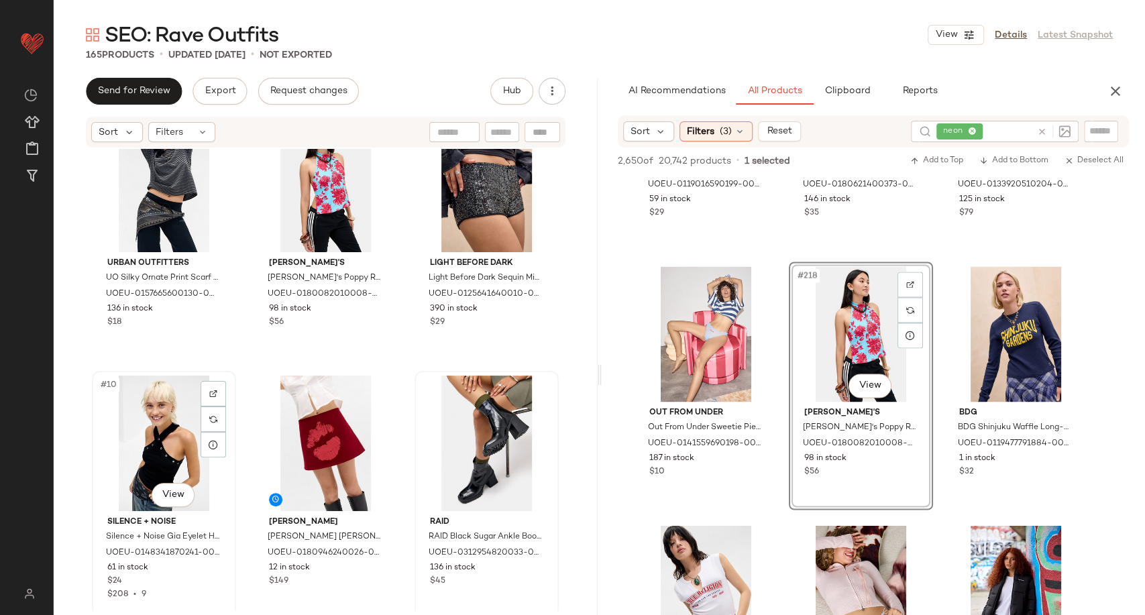
click at [130, 443] on div "#10 View" at bounding box center [164, 442] width 135 height 135
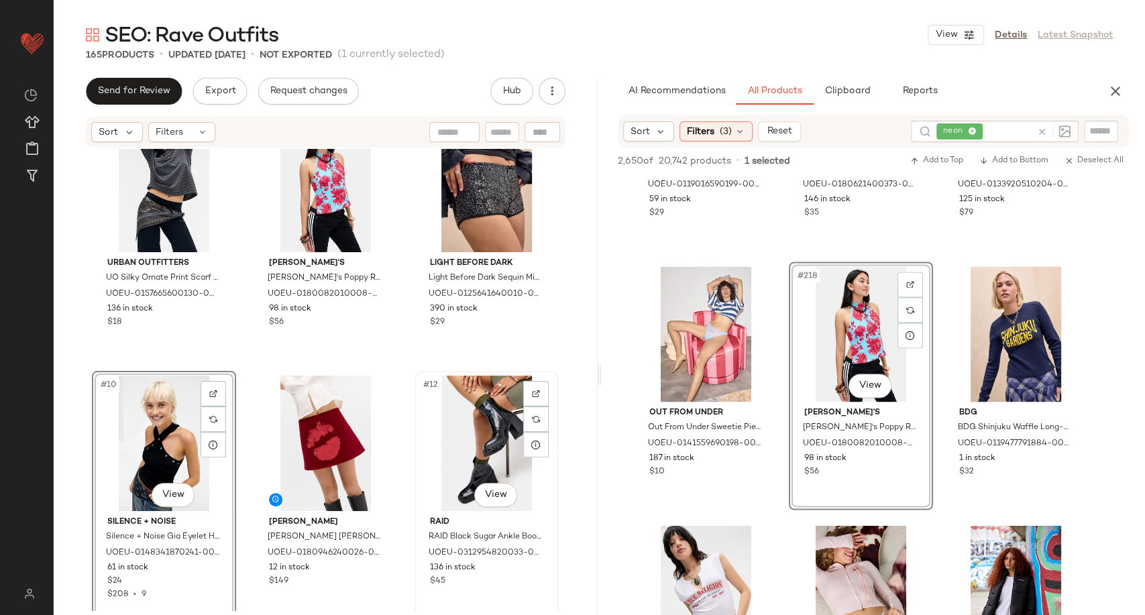
click at [441, 440] on div "#12 View" at bounding box center [486, 442] width 135 height 135
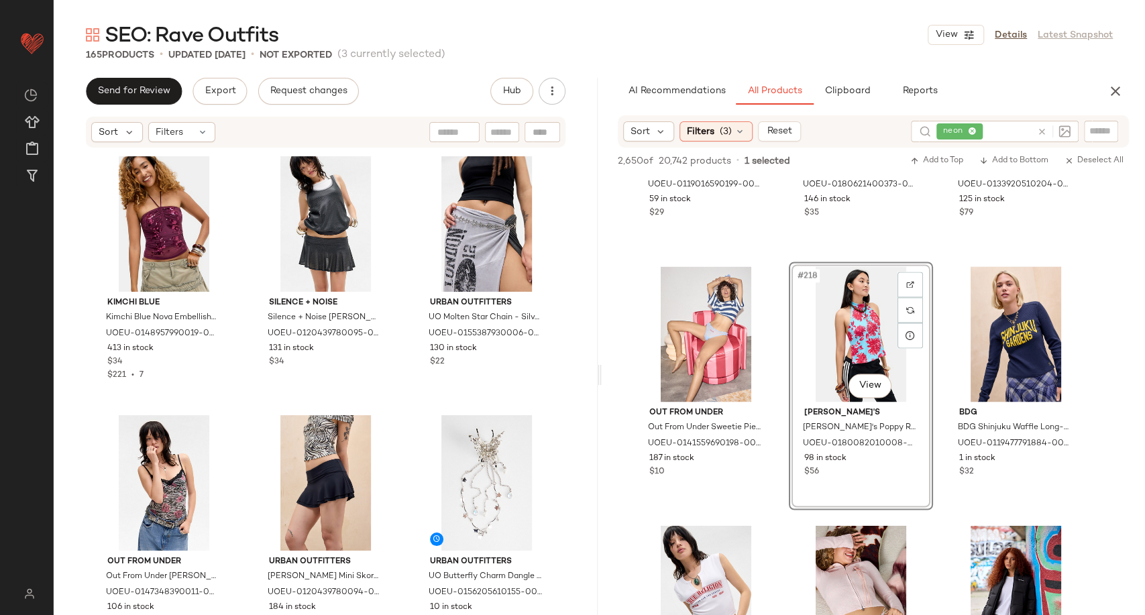
click at [404, 389] on div "Kimchi Blue Kimchi Blue Nova Embellished Halter Top - Purple M at Urban Outfitt…" at bounding box center [325, 381] width 467 height 459
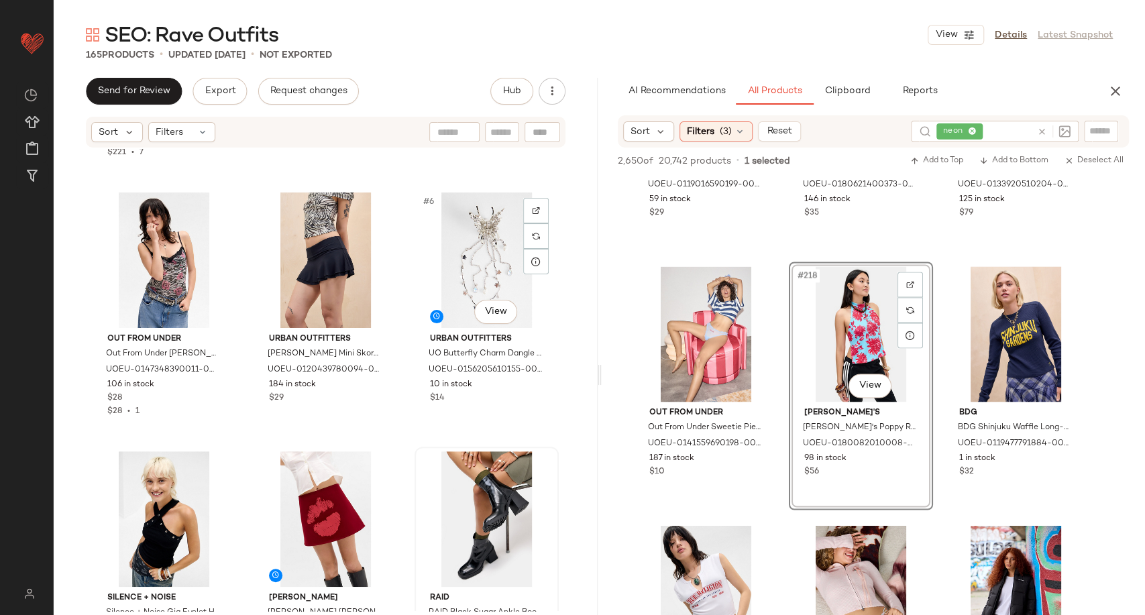
scroll to position [223, 0]
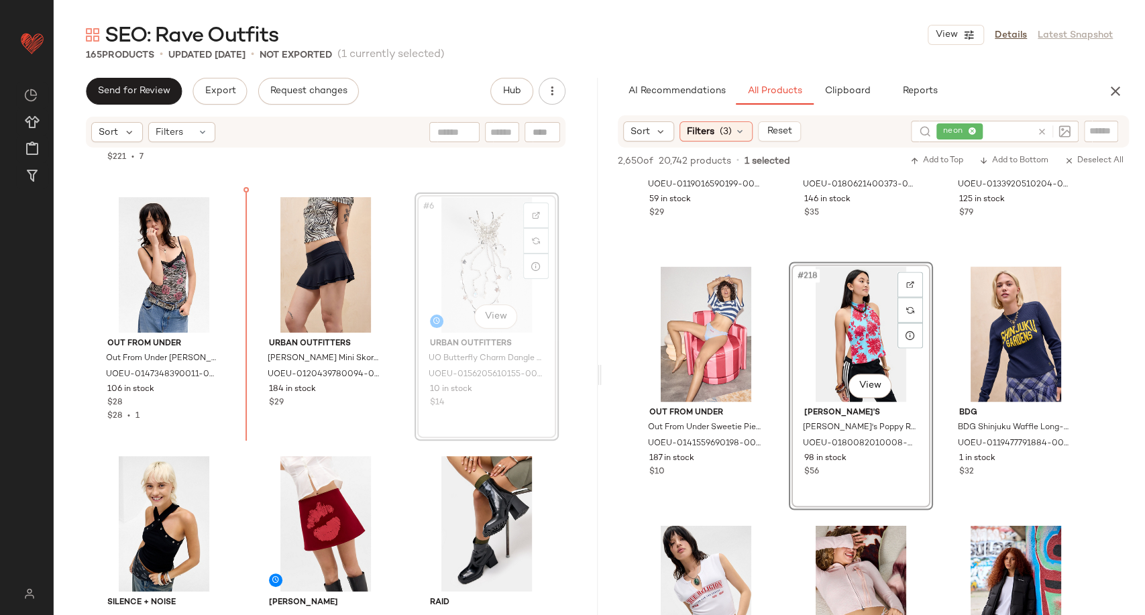
scroll to position [217, 0]
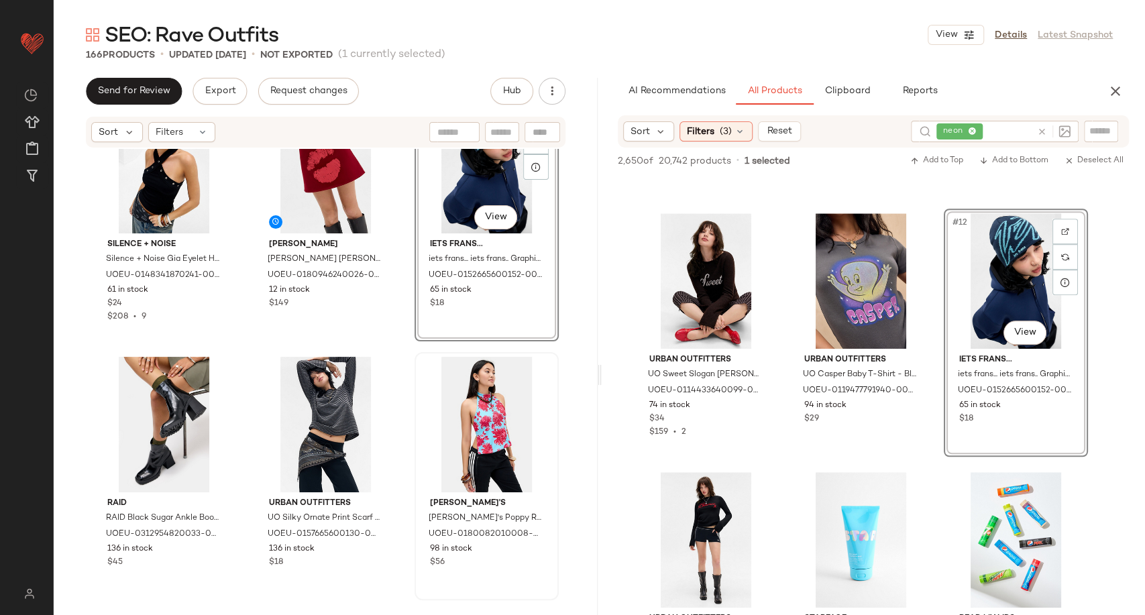
scroll to position [601, 0]
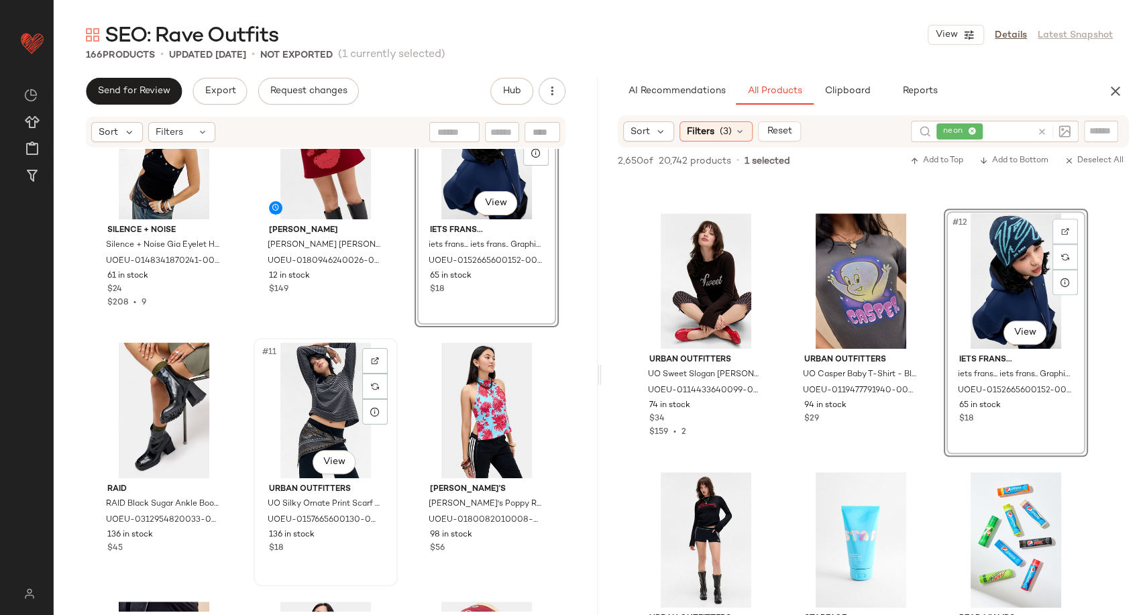
click at [302, 393] on div "#11 View" at bounding box center [325, 410] width 135 height 135
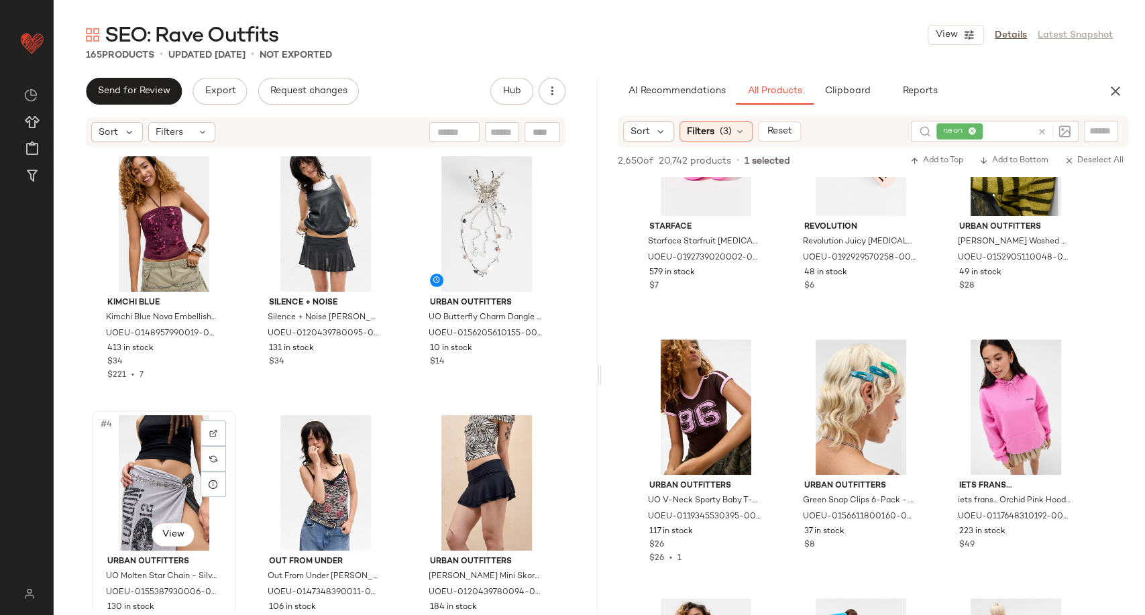
click at [161, 492] on div "#4 View" at bounding box center [164, 482] width 135 height 135
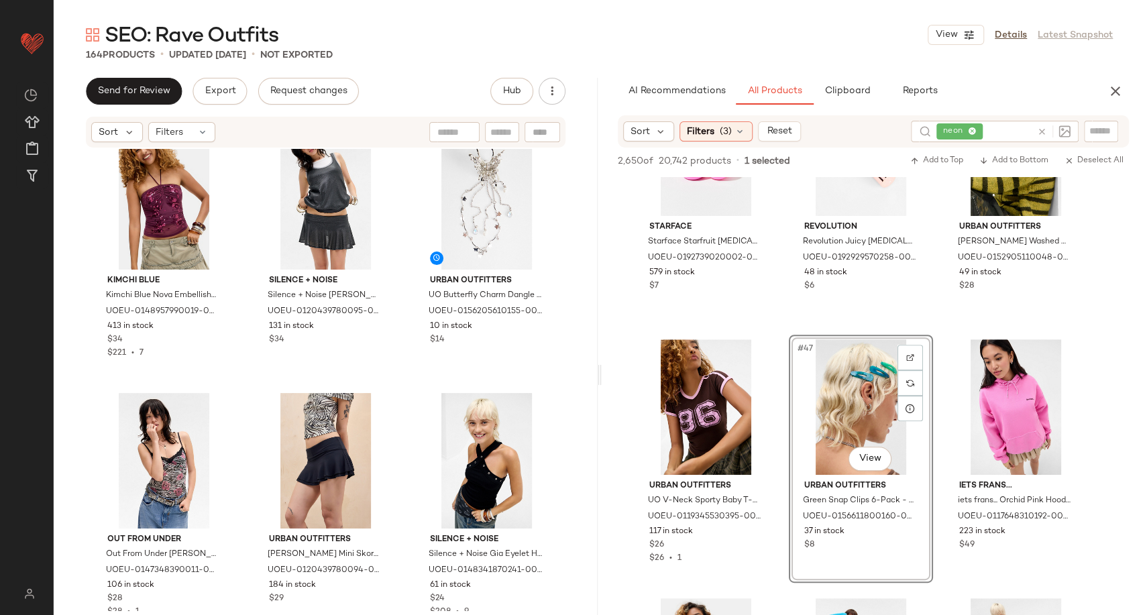
scroll to position [30, 0]
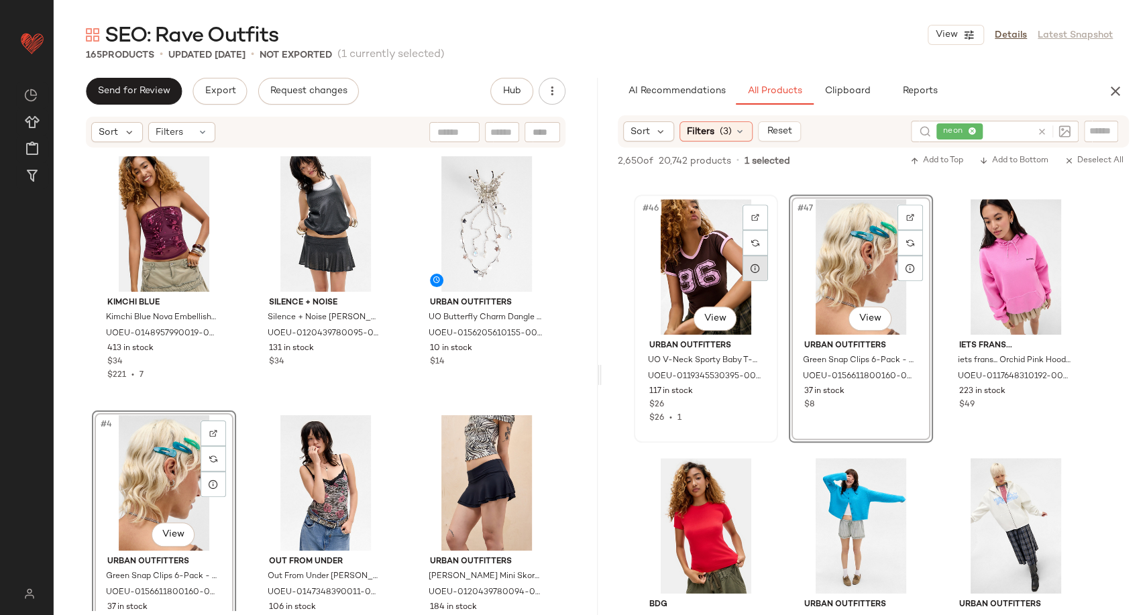
scroll to position [3874, 0]
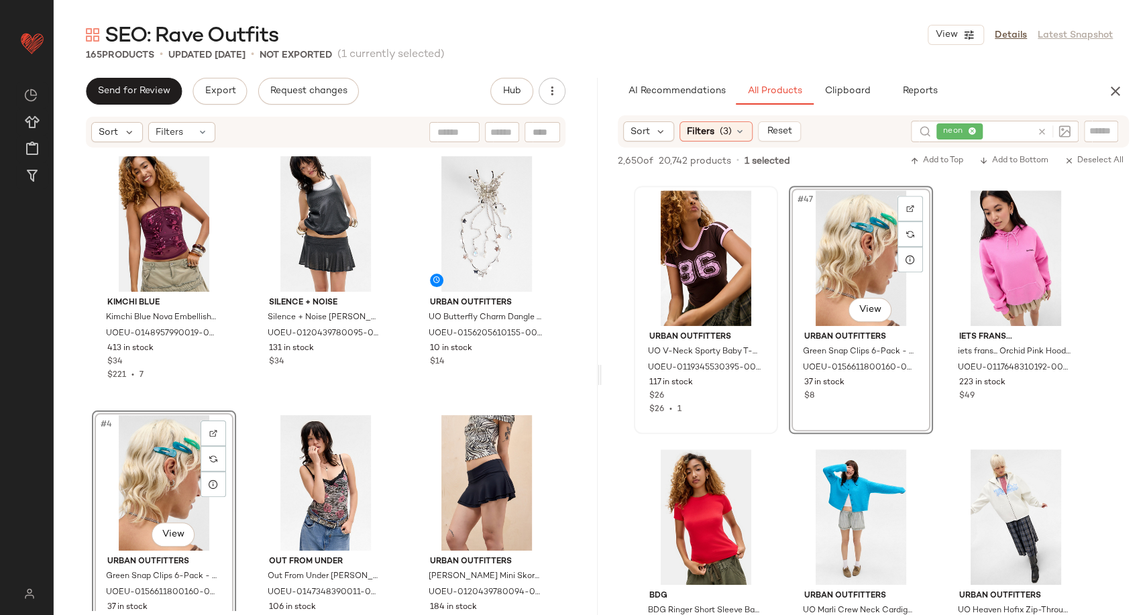
click at [395, 402] on div "Kimchi Blue Kimchi Blue Nova Embellished Halter Top - Purple M at Urban Outfitt…" at bounding box center [325, 381] width 467 height 459
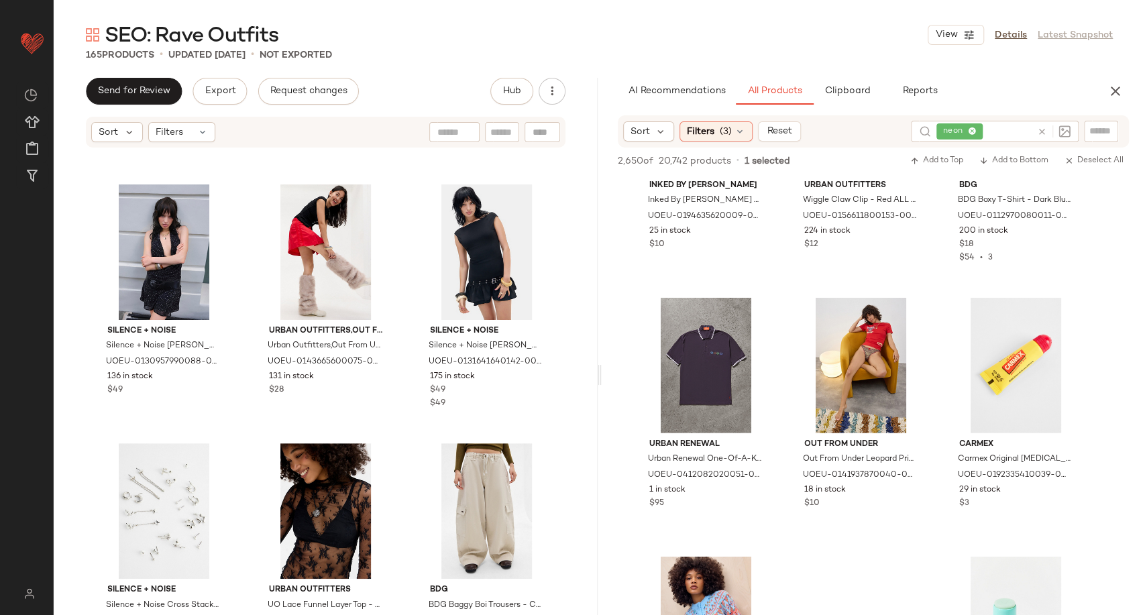
scroll to position [9462, 0]
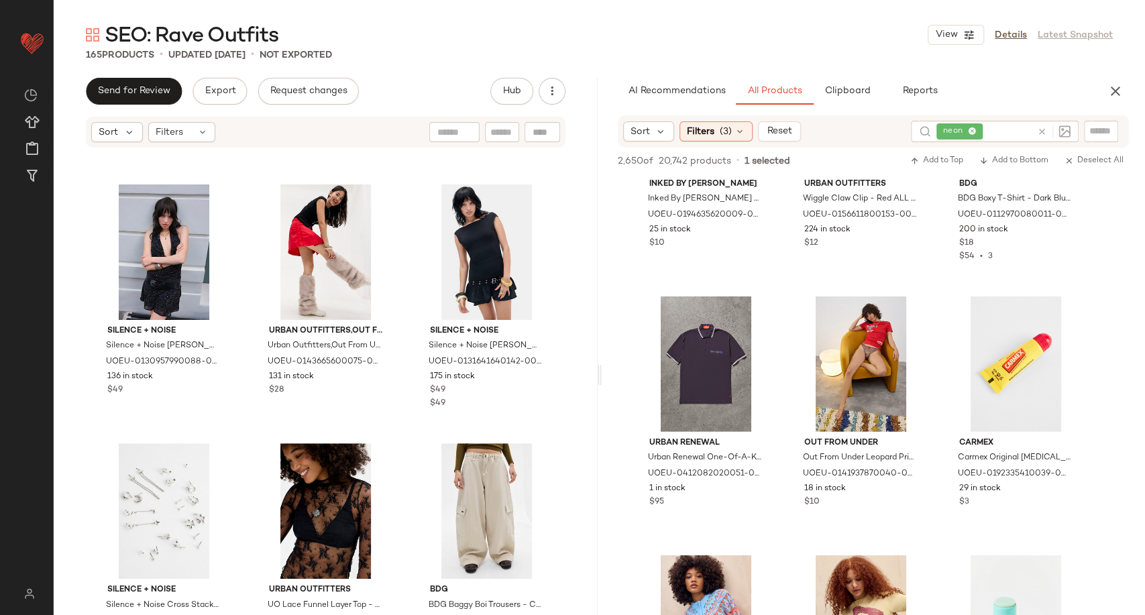
click at [1041, 131] on icon at bounding box center [1042, 132] width 10 height 10
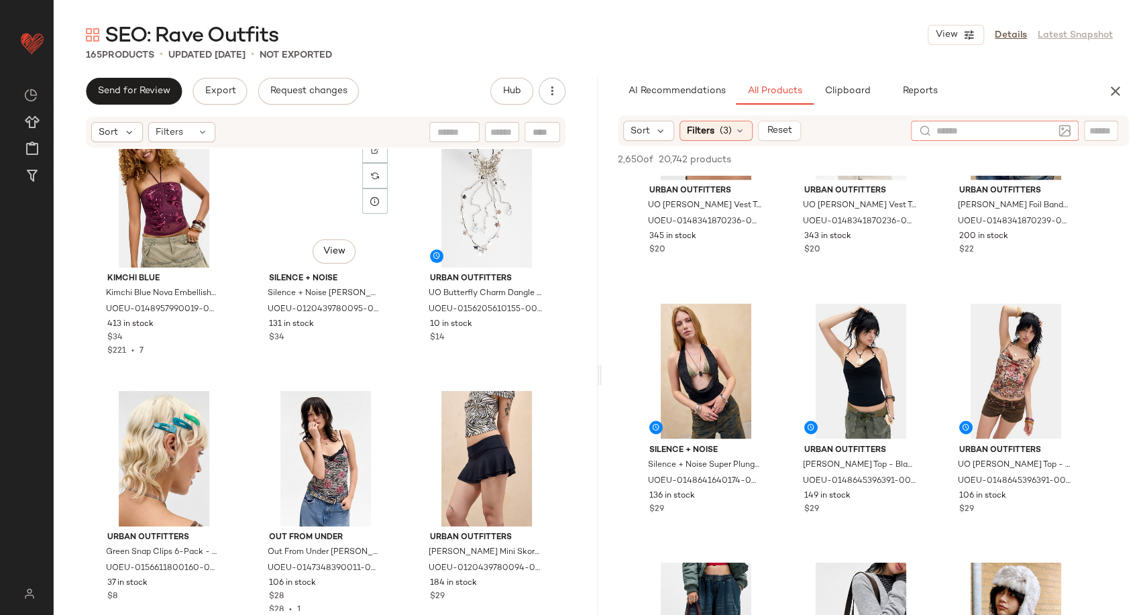
scroll to position [0, 0]
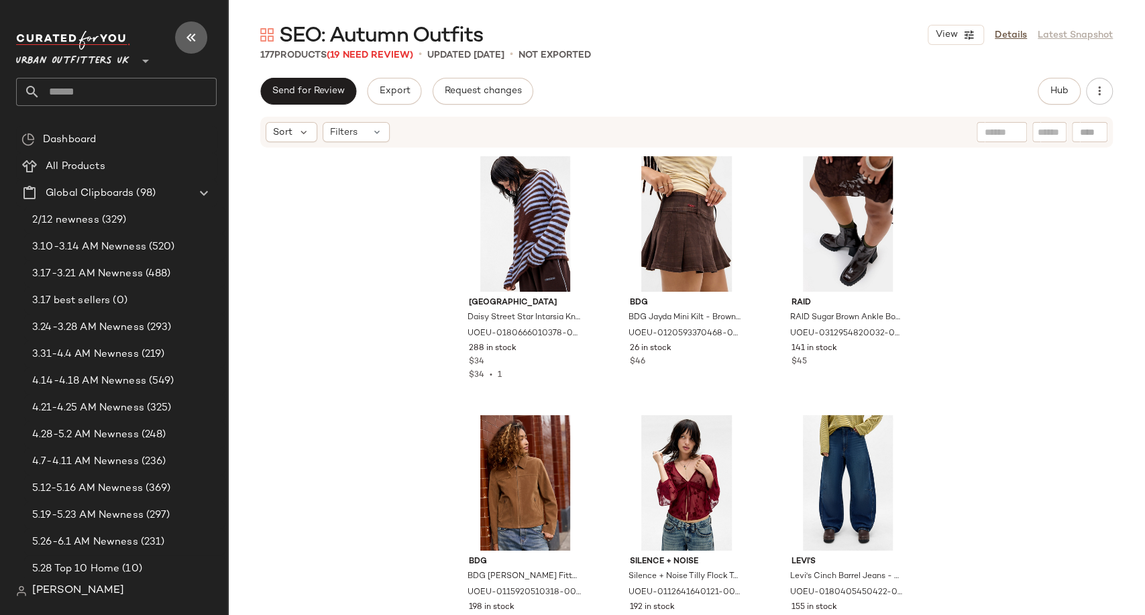
click at [188, 37] on icon "button" at bounding box center [191, 38] width 16 height 16
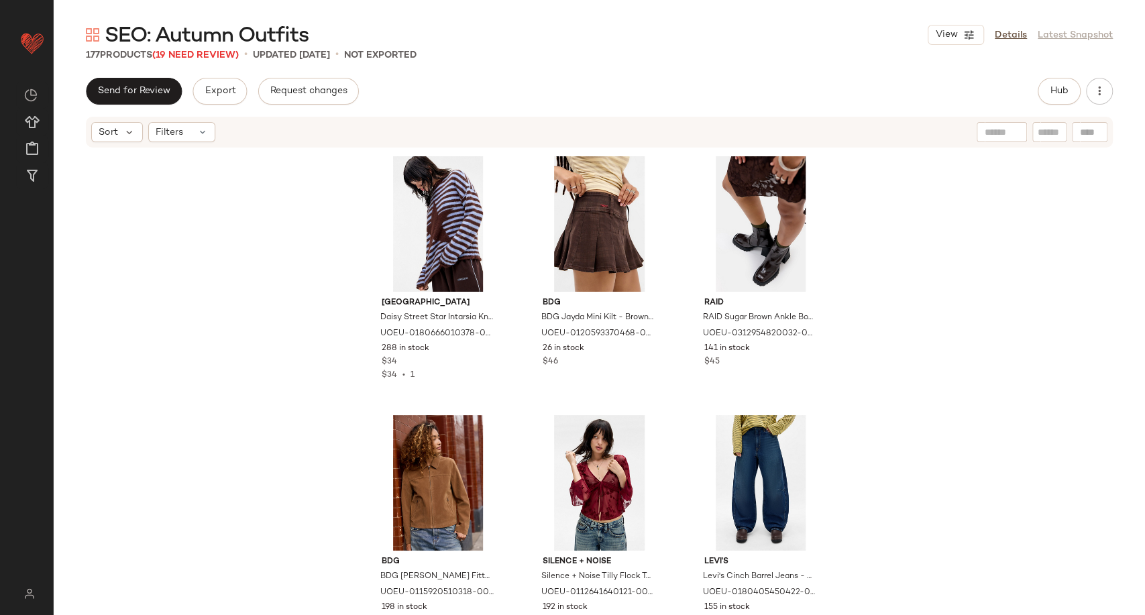
click at [204, 62] on div "SEO: Autumn Outfits View Details Latest Snapshot 177 Products (19 Need Review) …" at bounding box center [599, 317] width 1091 height 593
click at [203, 53] on span "(19 Need Review)" at bounding box center [195, 55] width 86 height 10
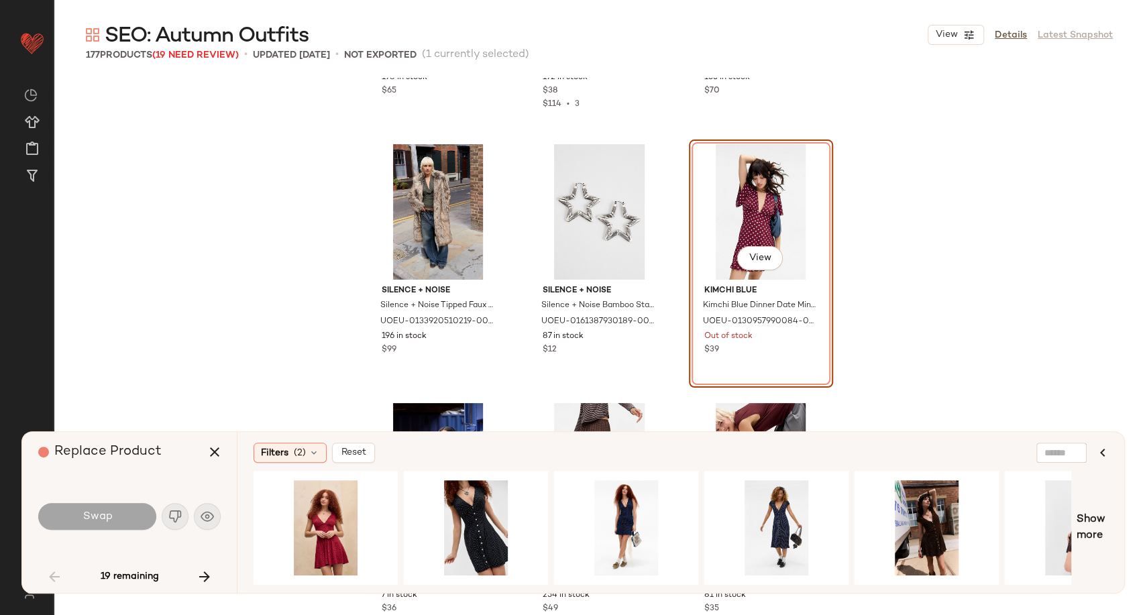
scroll to position [493, 0]
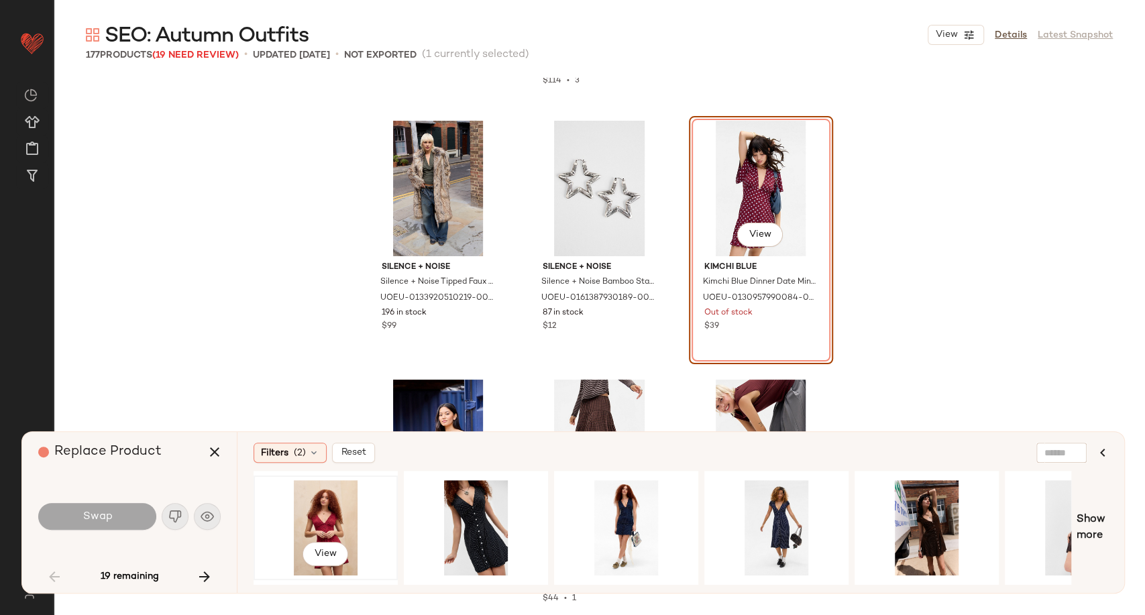
click at [322, 516] on div "View" at bounding box center [325, 527] width 135 height 95
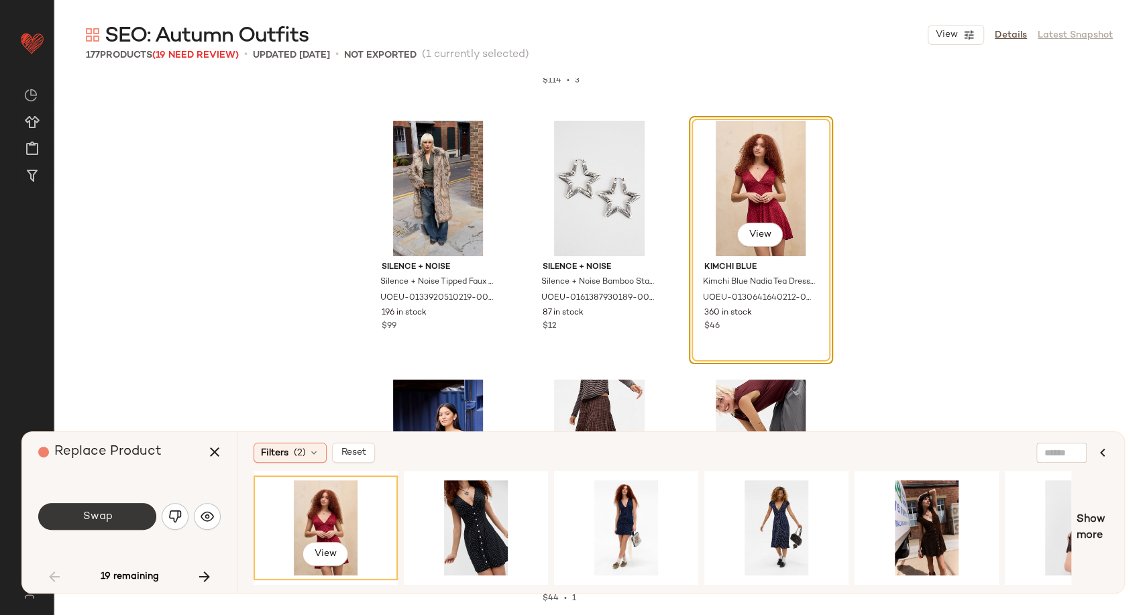
click at [120, 518] on button "Swap" at bounding box center [97, 516] width 118 height 27
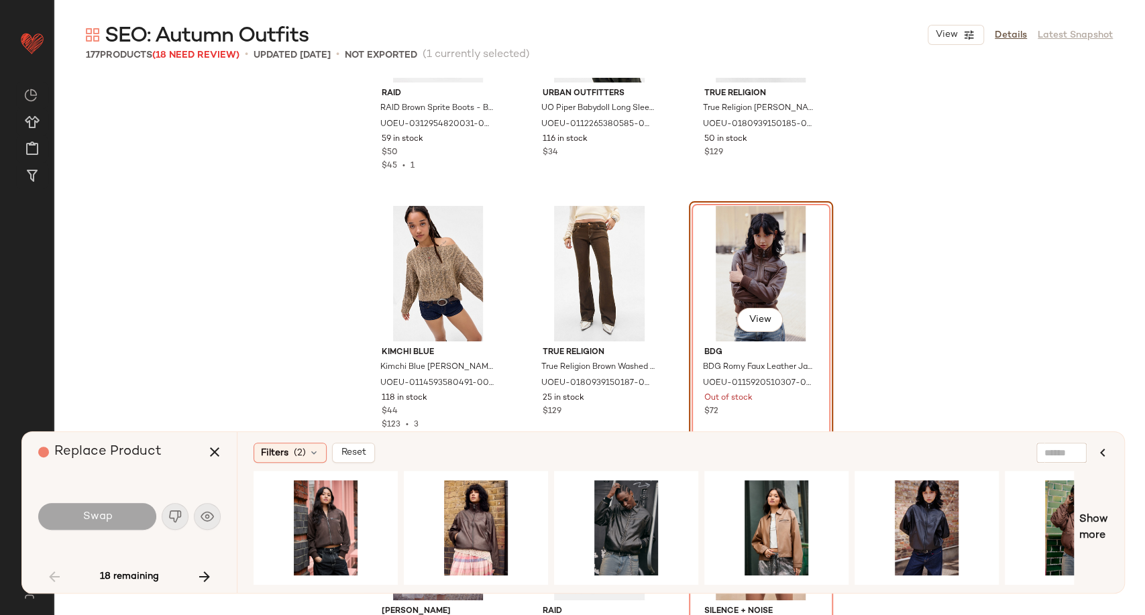
scroll to position [2553, 0]
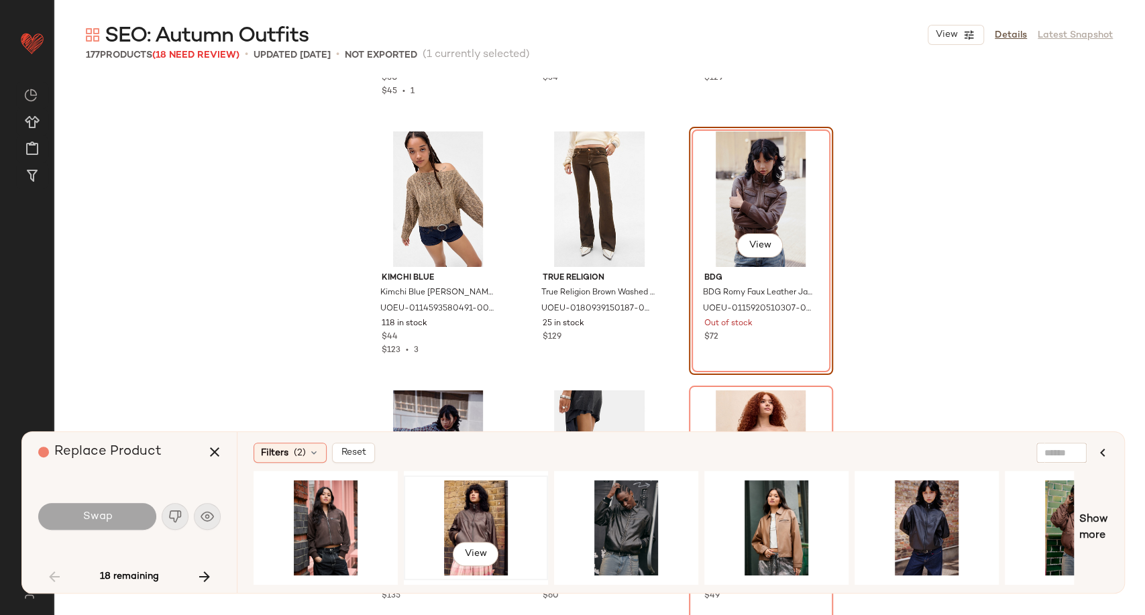
click at [449, 526] on div "View" at bounding box center [475, 527] width 135 height 95
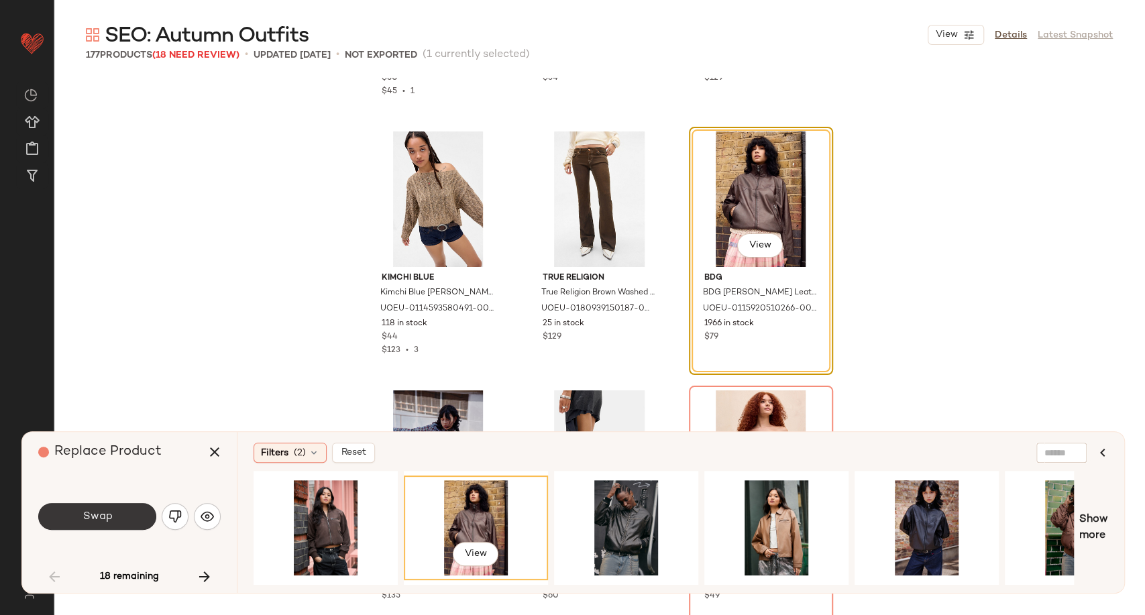
click at [133, 517] on button "Swap" at bounding box center [97, 516] width 118 height 27
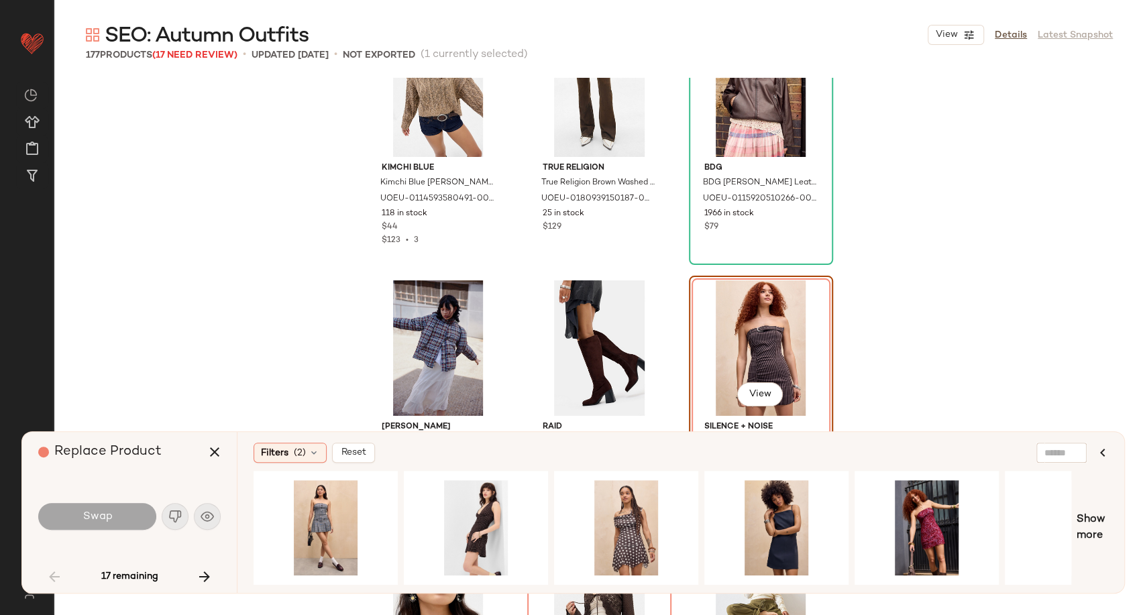
scroll to position [2737, 0]
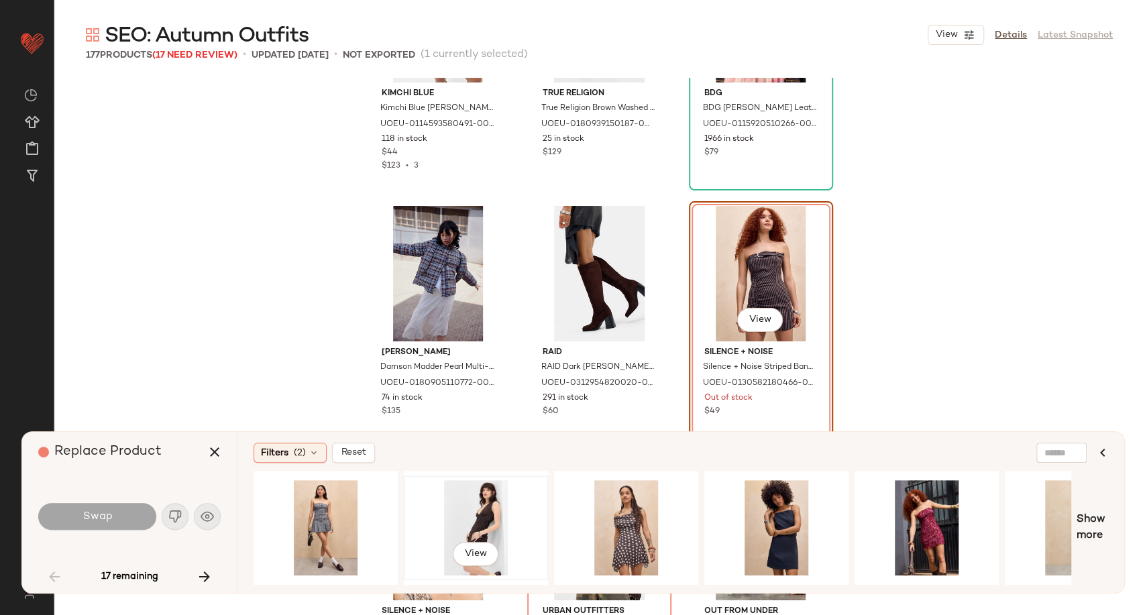
click at [439, 510] on div "View" at bounding box center [475, 527] width 135 height 95
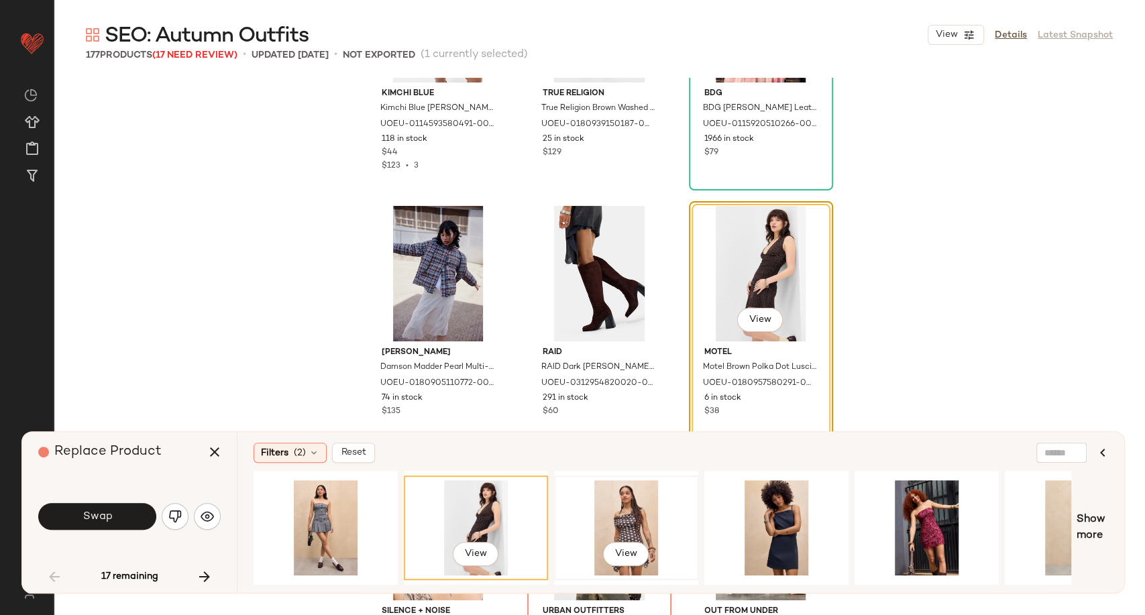
click at [591, 514] on div "View" at bounding box center [626, 527] width 135 height 95
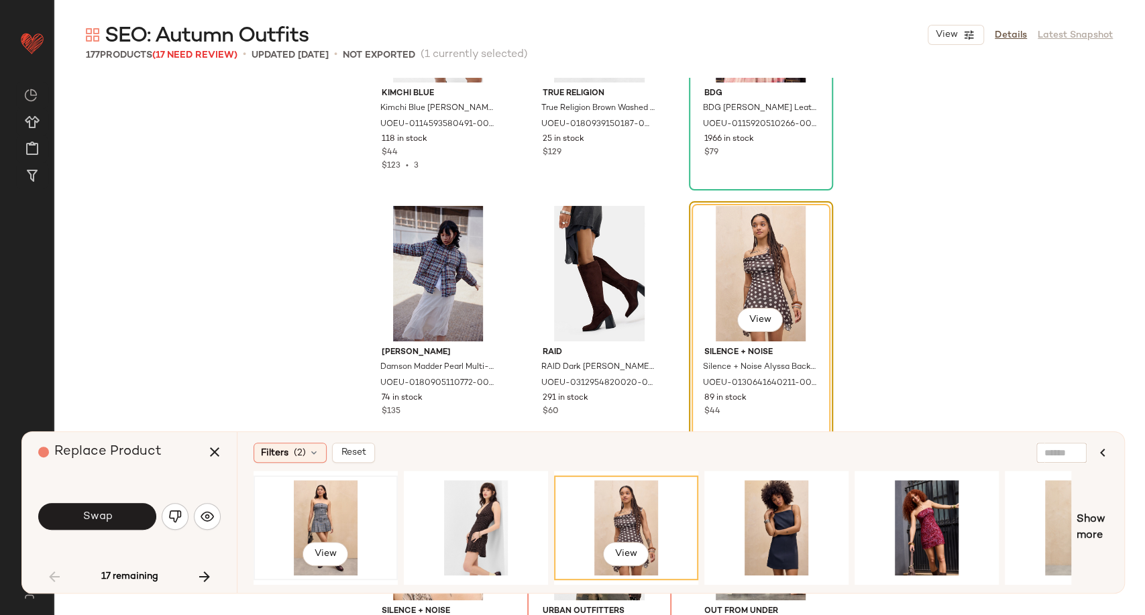
click at [300, 523] on div "View" at bounding box center [325, 527] width 135 height 95
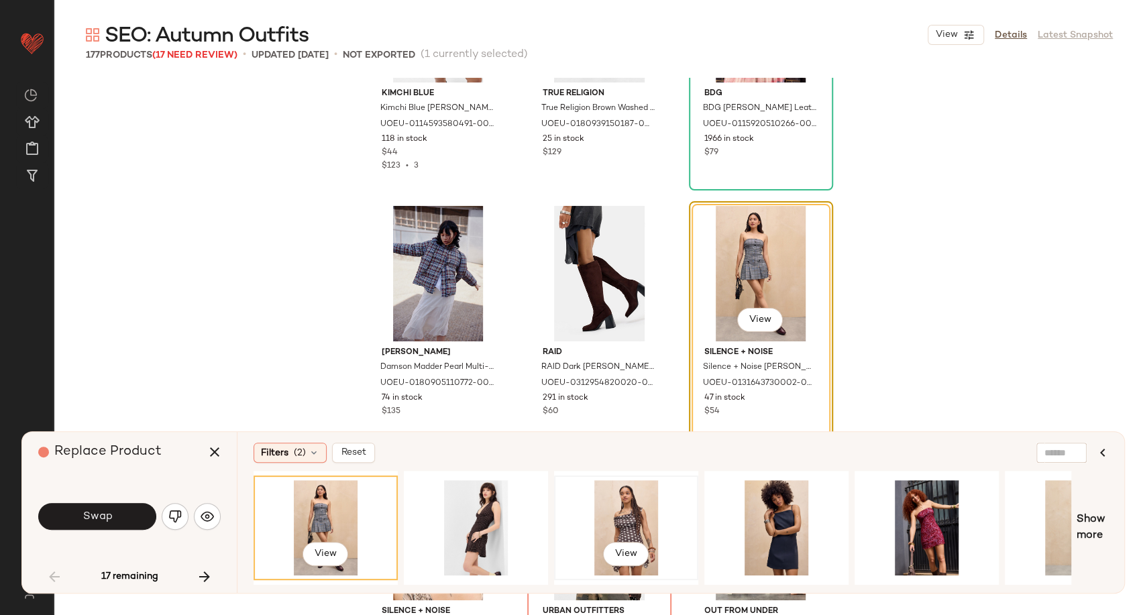
click at [612, 510] on div "View" at bounding box center [626, 527] width 135 height 95
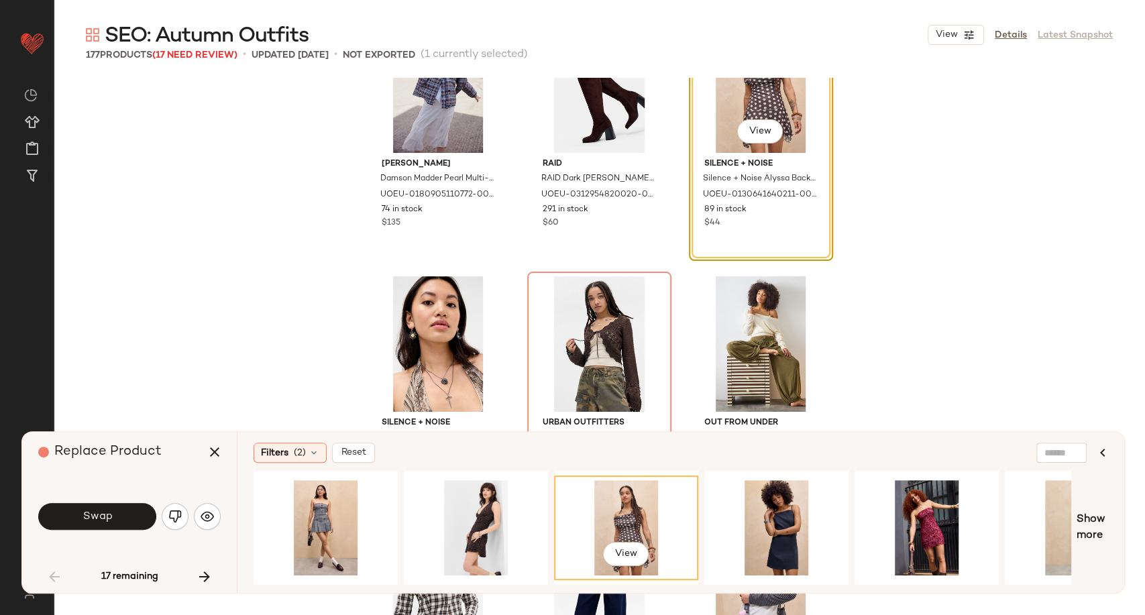
scroll to position [2961, 0]
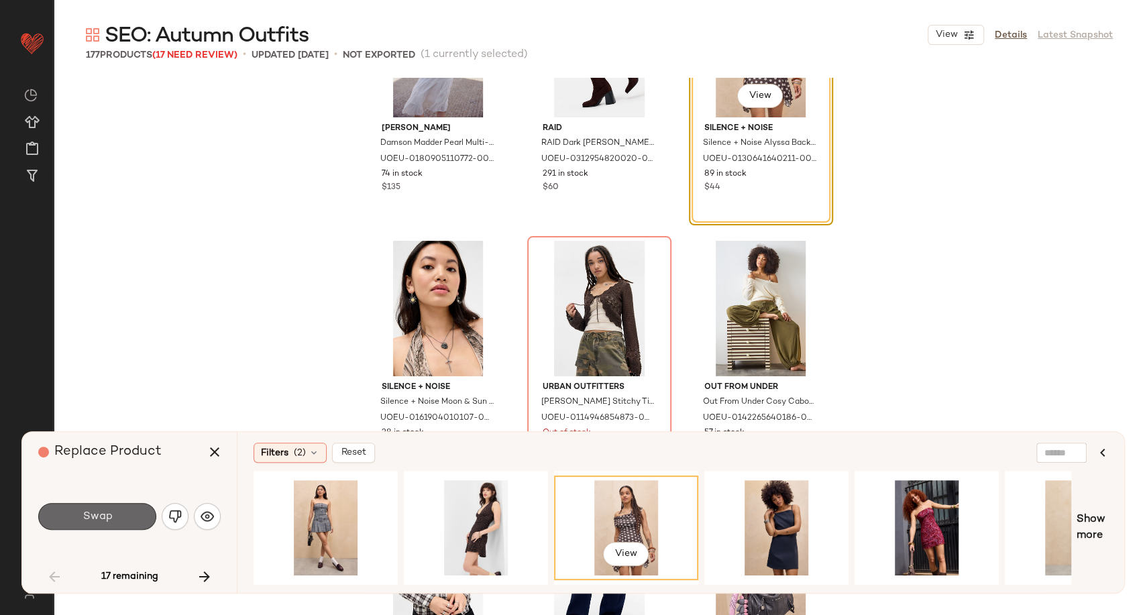
click at [92, 522] on span "Swap" at bounding box center [97, 516] width 30 height 13
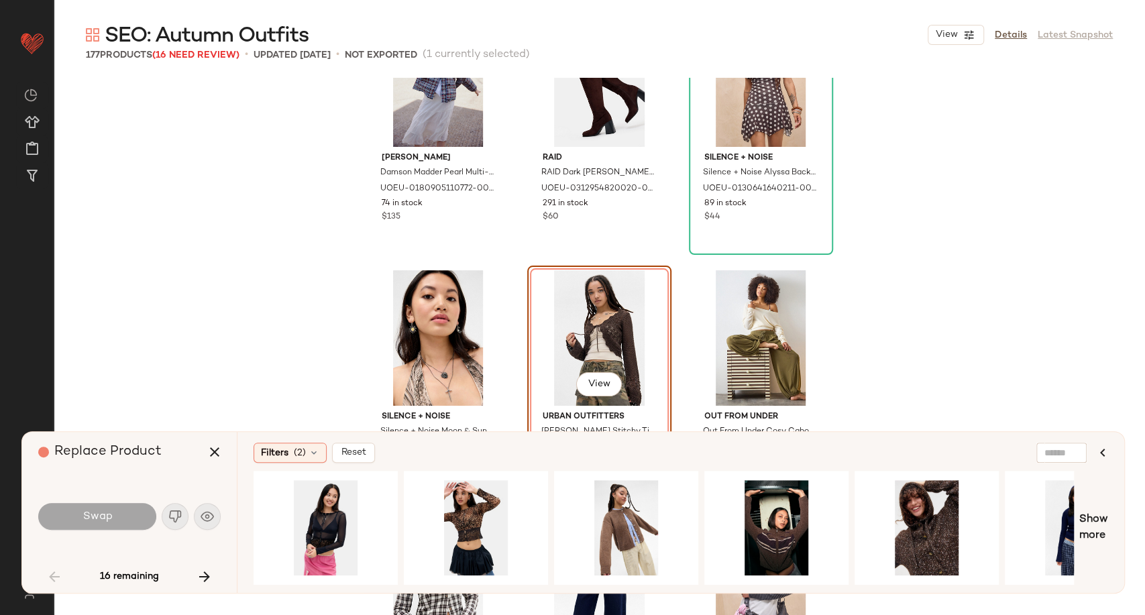
scroll to position [2996, 0]
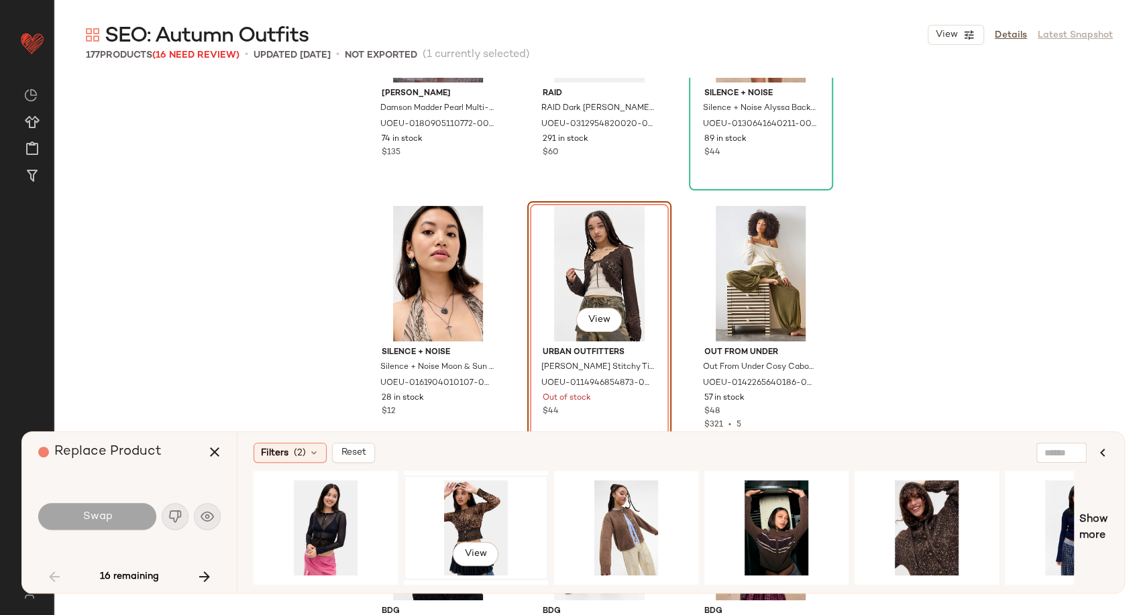
click at [461, 522] on div "View" at bounding box center [475, 527] width 135 height 95
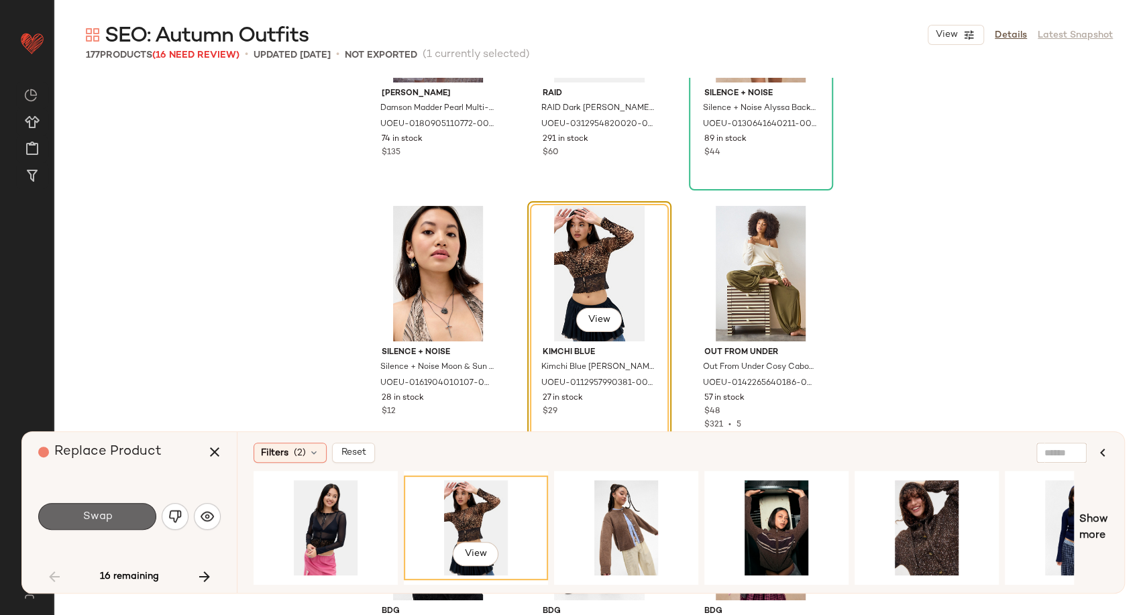
click at [94, 519] on span "Swap" at bounding box center [97, 516] width 30 height 13
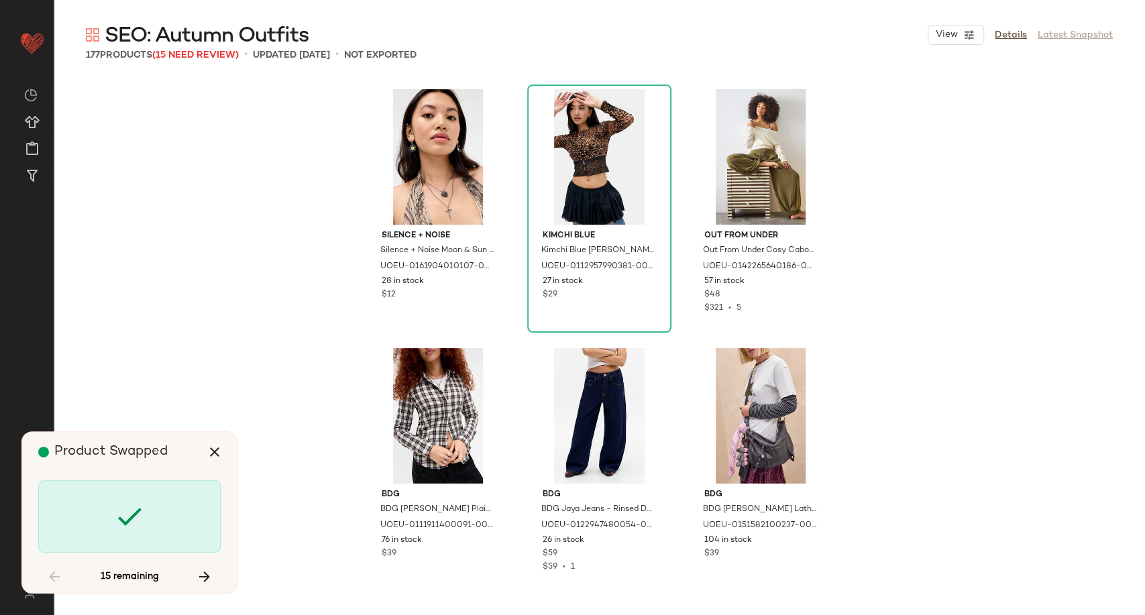
scroll to position [3145, 0]
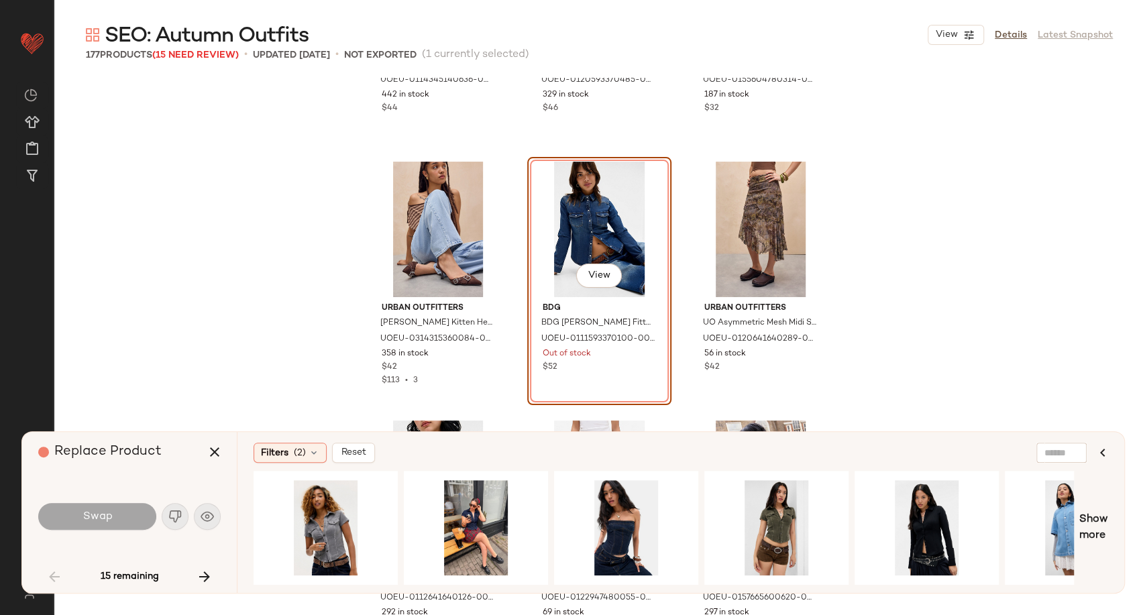
scroll to position [4364, 0]
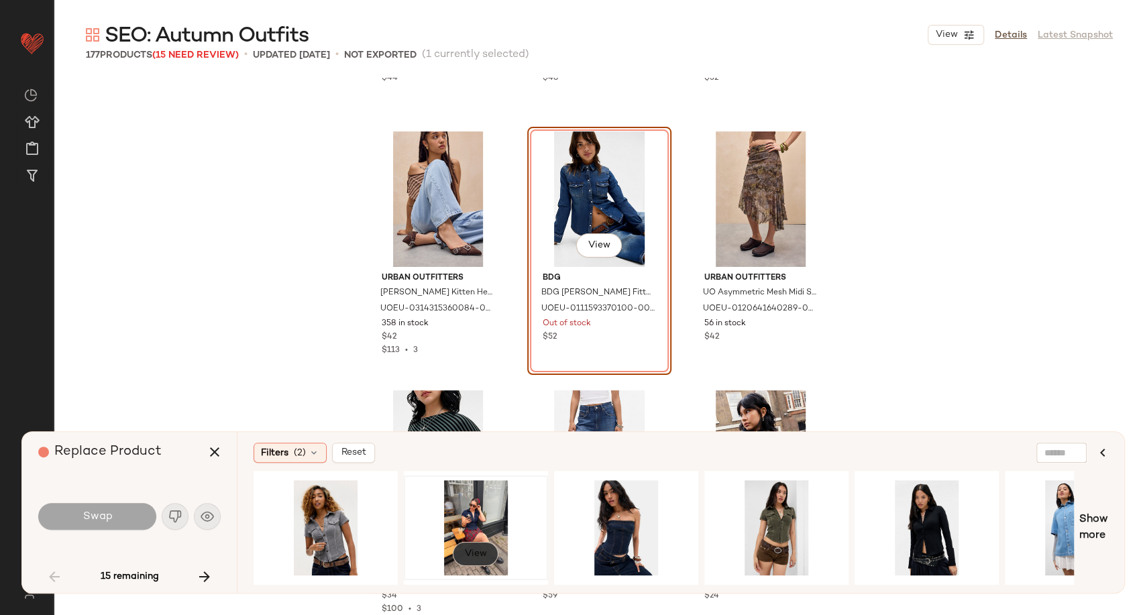
click at [477, 548] on span "View" at bounding box center [475, 553] width 23 height 11
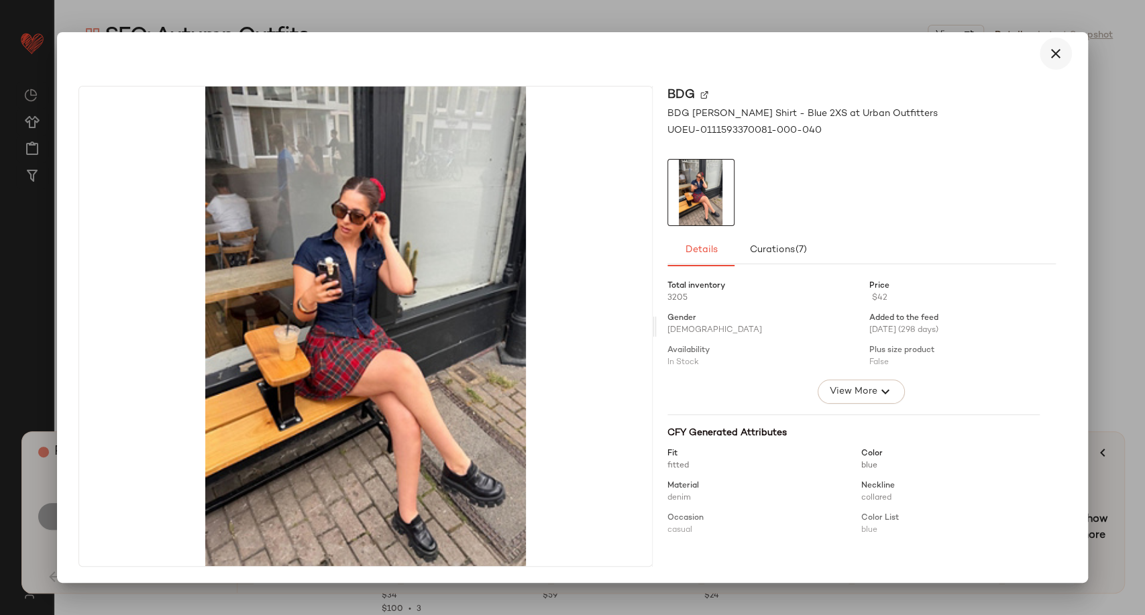
click at [1061, 57] on icon "button" at bounding box center [1055, 54] width 16 height 16
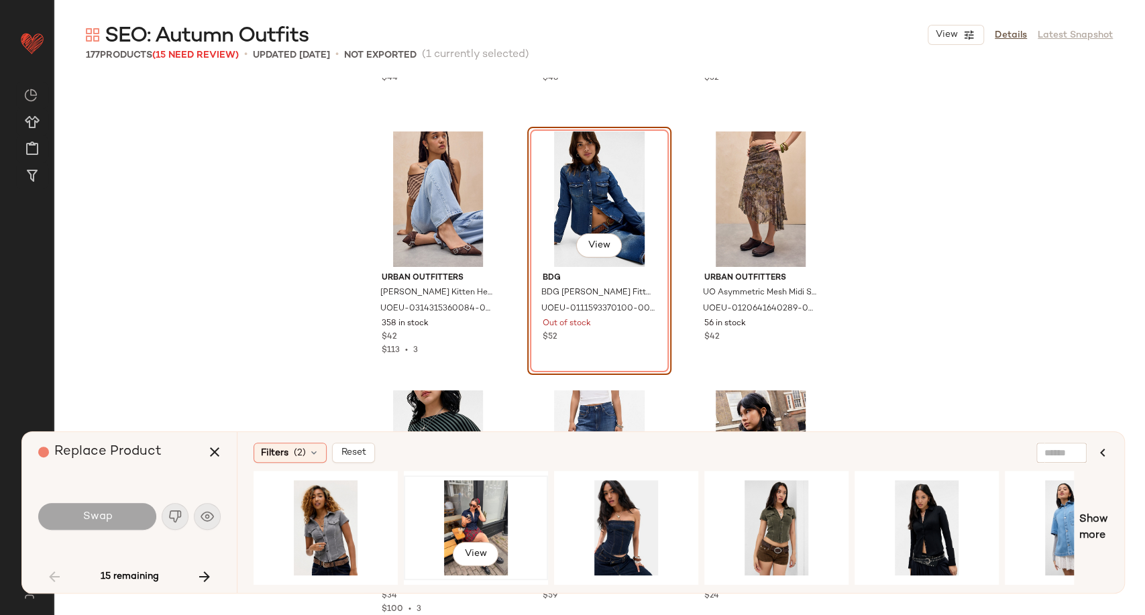
click at [467, 502] on div "View" at bounding box center [475, 527] width 135 height 95
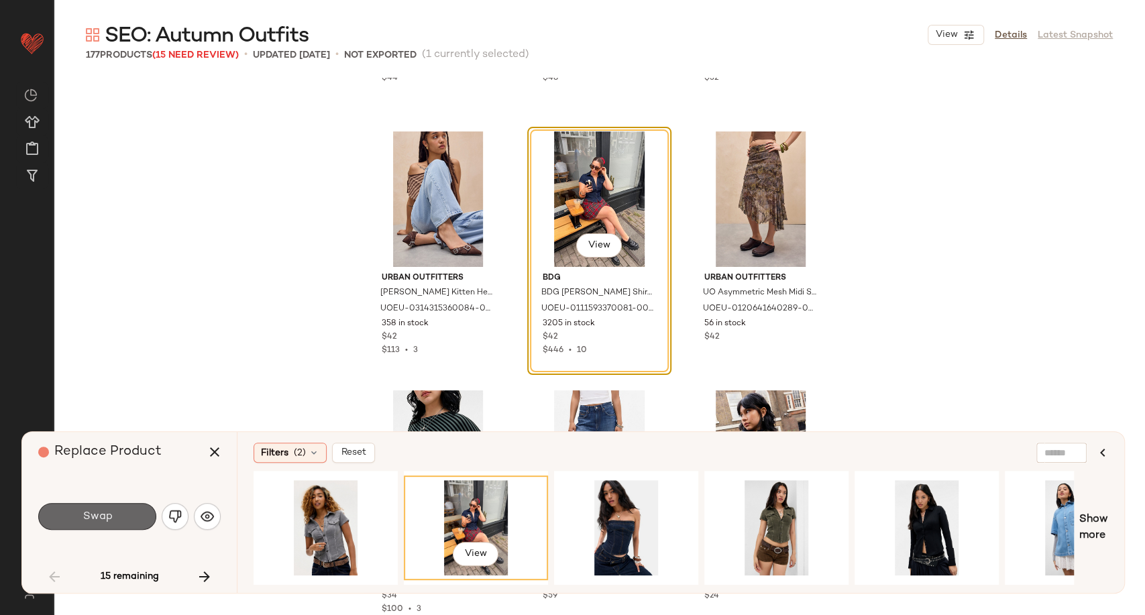
click at [125, 510] on button "Swap" at bounding box center [97, 516] width 118 height 27
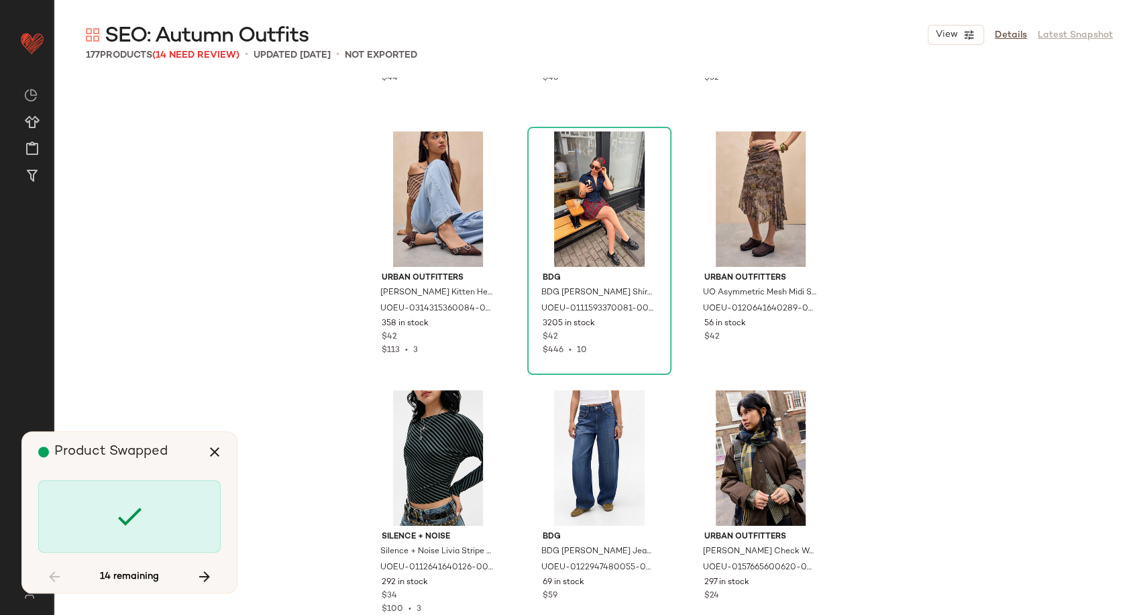
scroll to position [4918, 0]
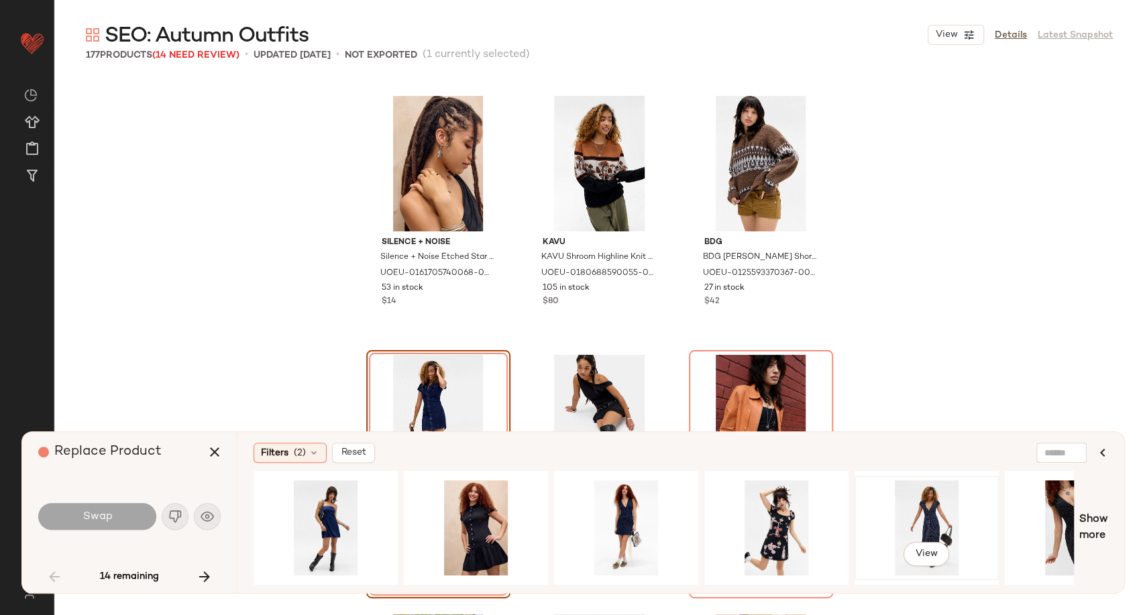
click at [947, 512] on div "View" at bounding box center [926, 527] width 135 height 95
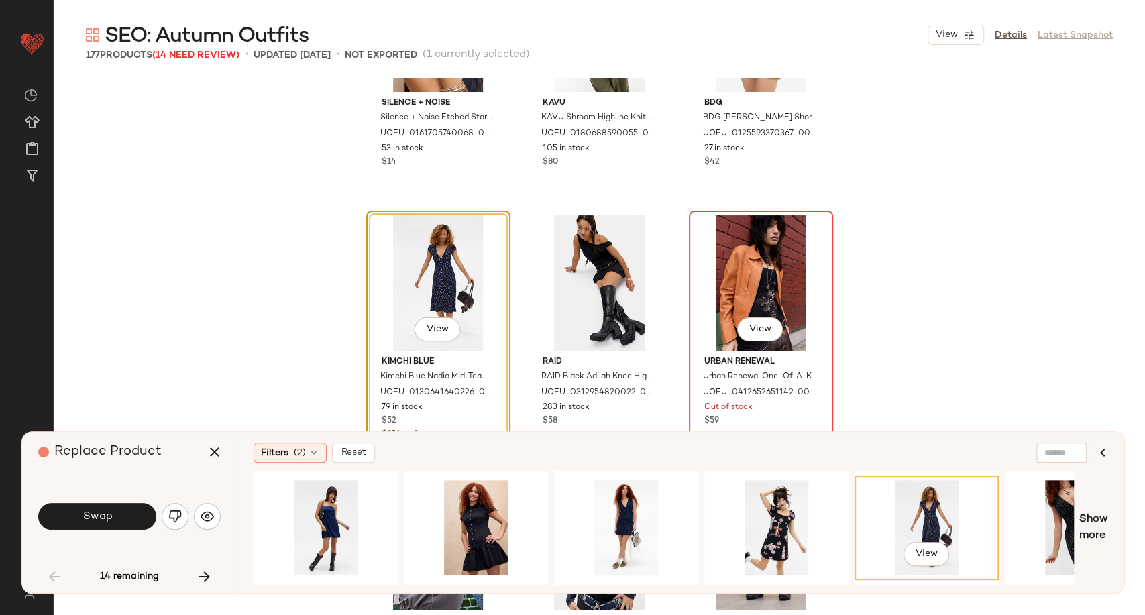
scroll to position [5067, 0]
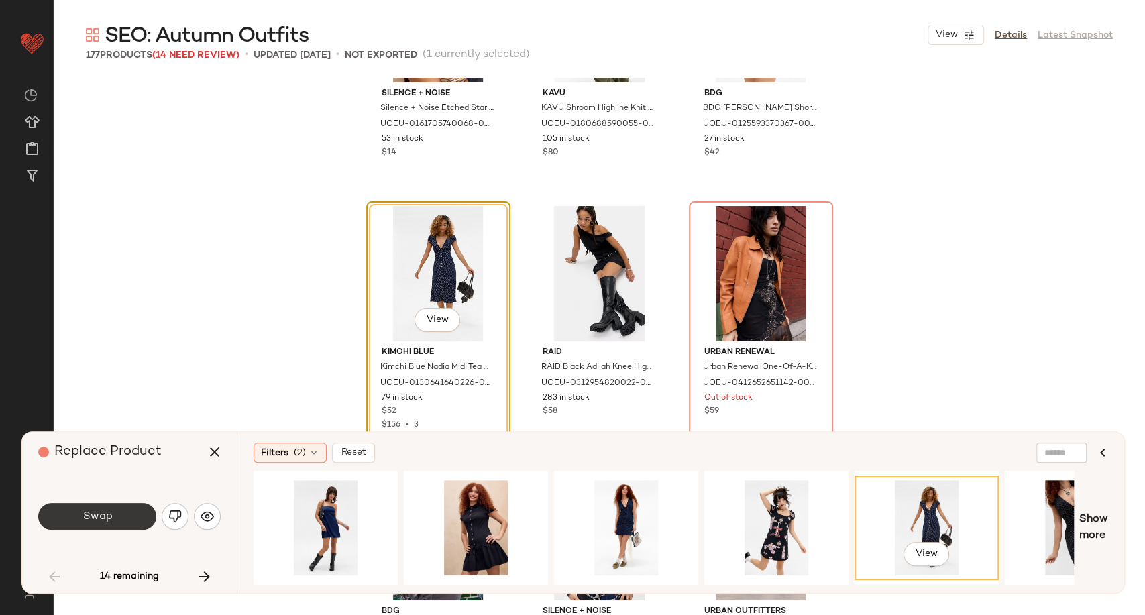
click at [78, 522] on button "Swap" at bounding box center [97, 516] width 118 height 27
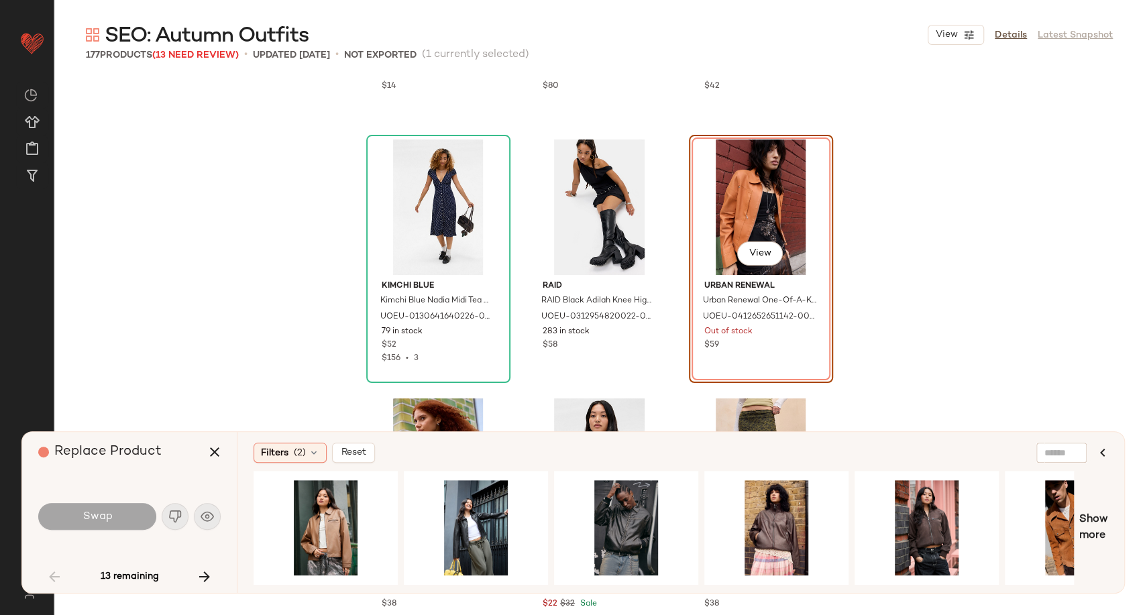
scroll to position [5141, 0]
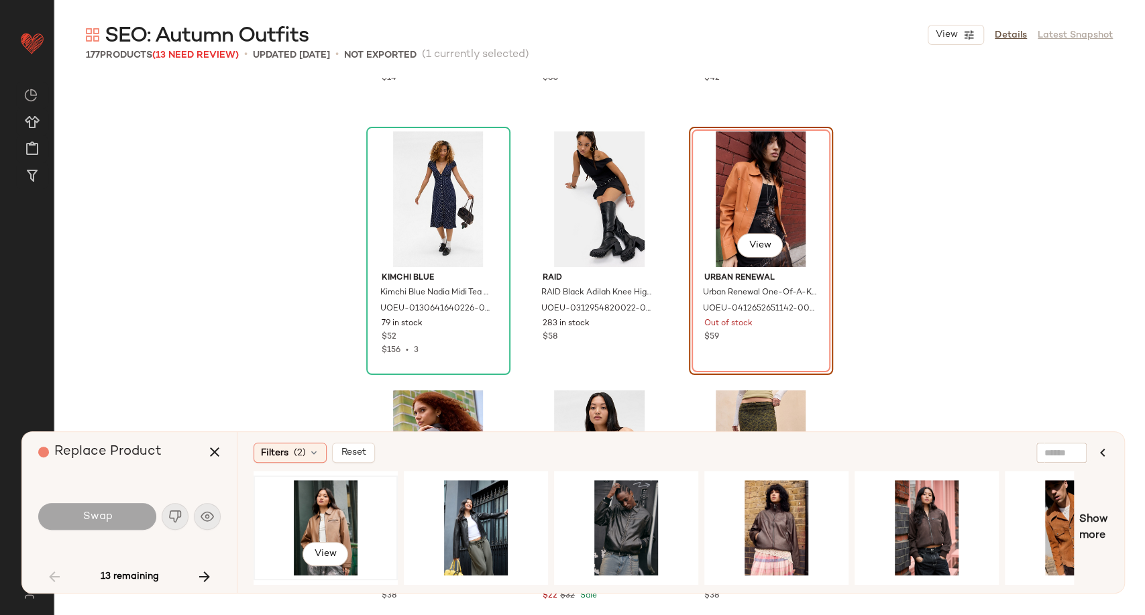
click at [335, 491] on div "View" at bounding box center [325, 527] width 135 height 95
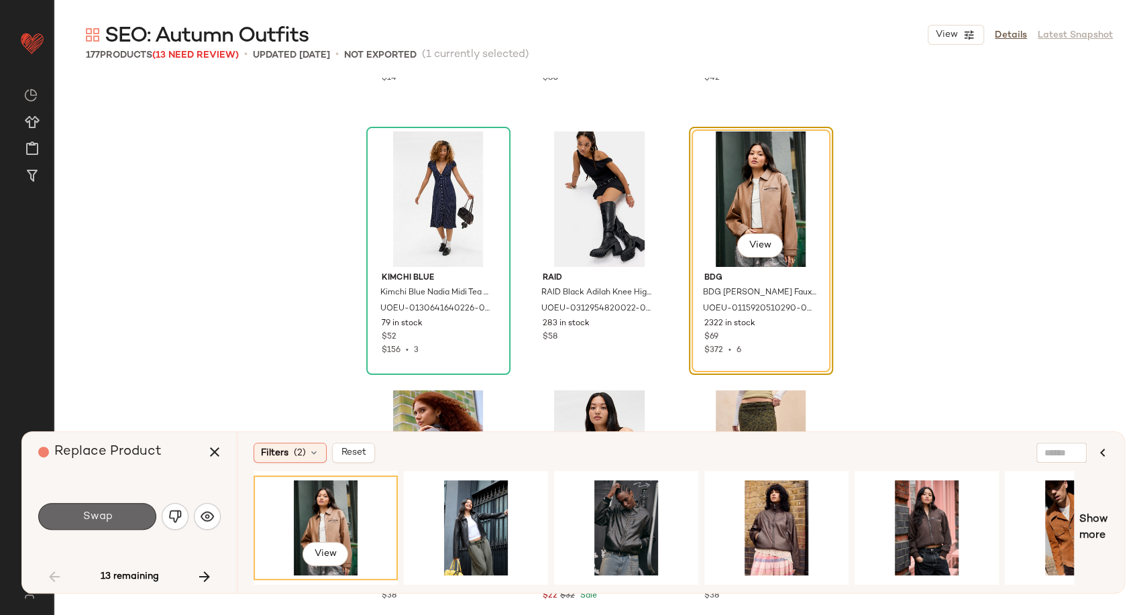
click at [129, 519] on button "Swap" at bounding box center [97, 516] width 118 height 27
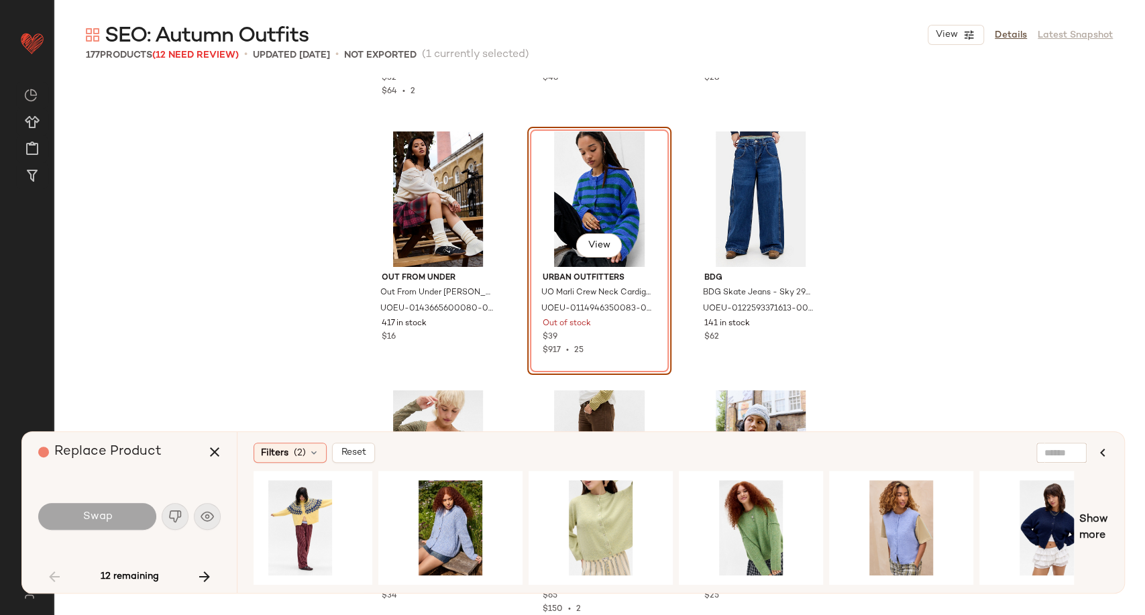
scroll to position [0, 618]
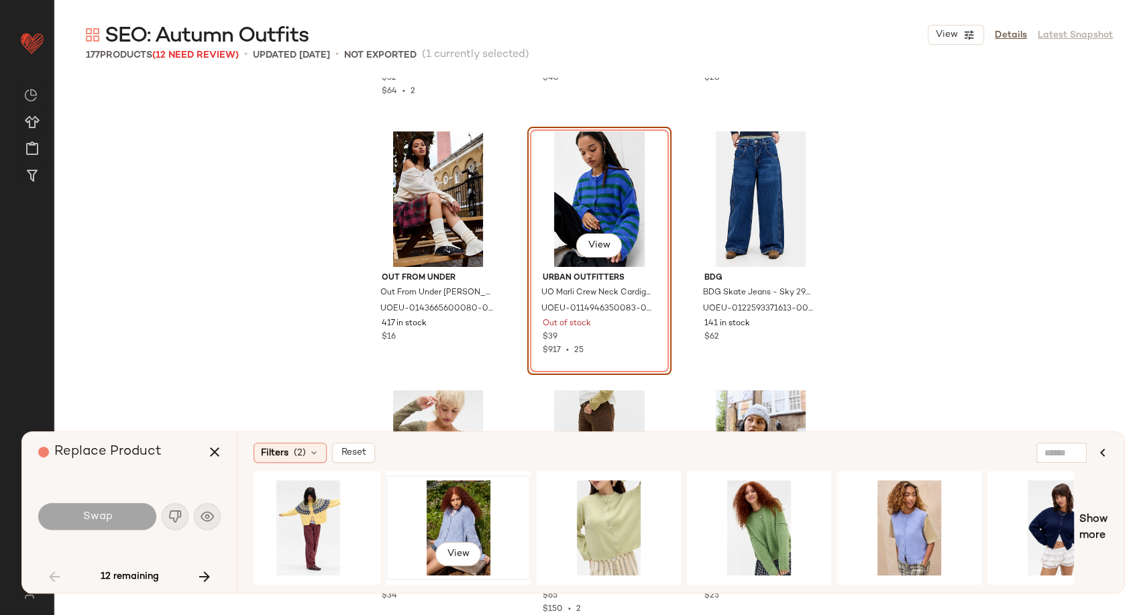
click at [456, 528] on div "View" at bounding box center [458, 527] width 135 height 95
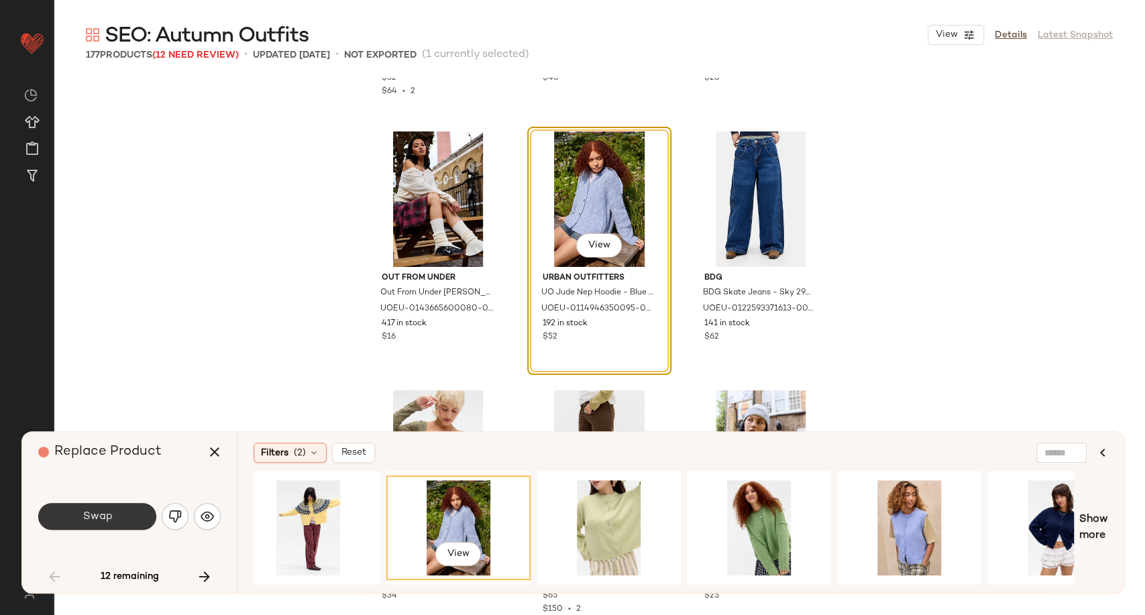
click at [101, 516] on span "Swap" at bounding box center [97, 516] width 30 height 13
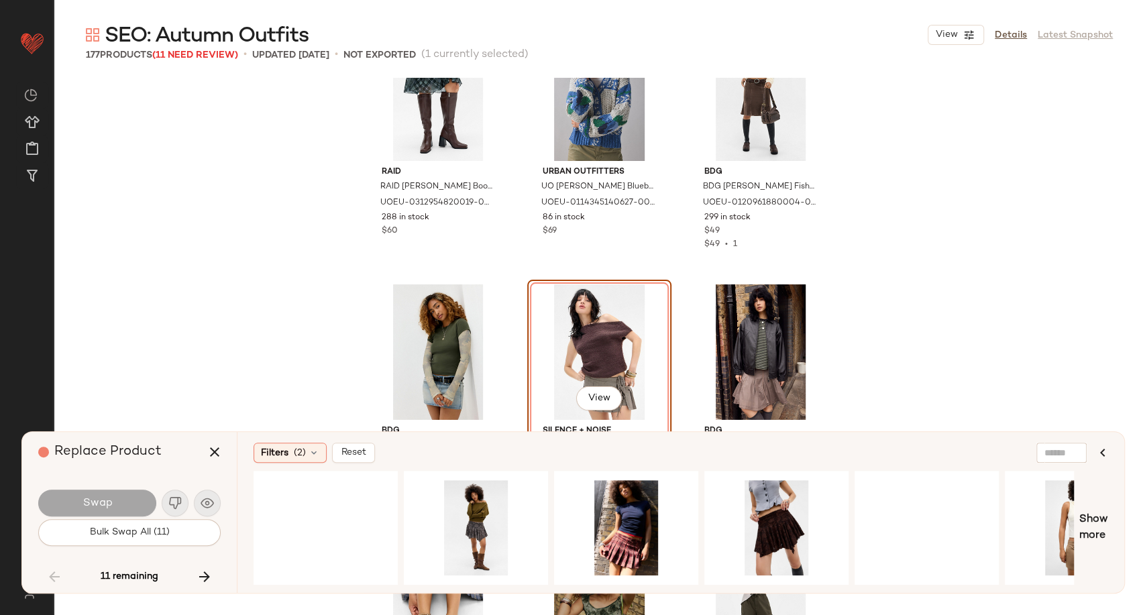
scroll to position [6619, 0]
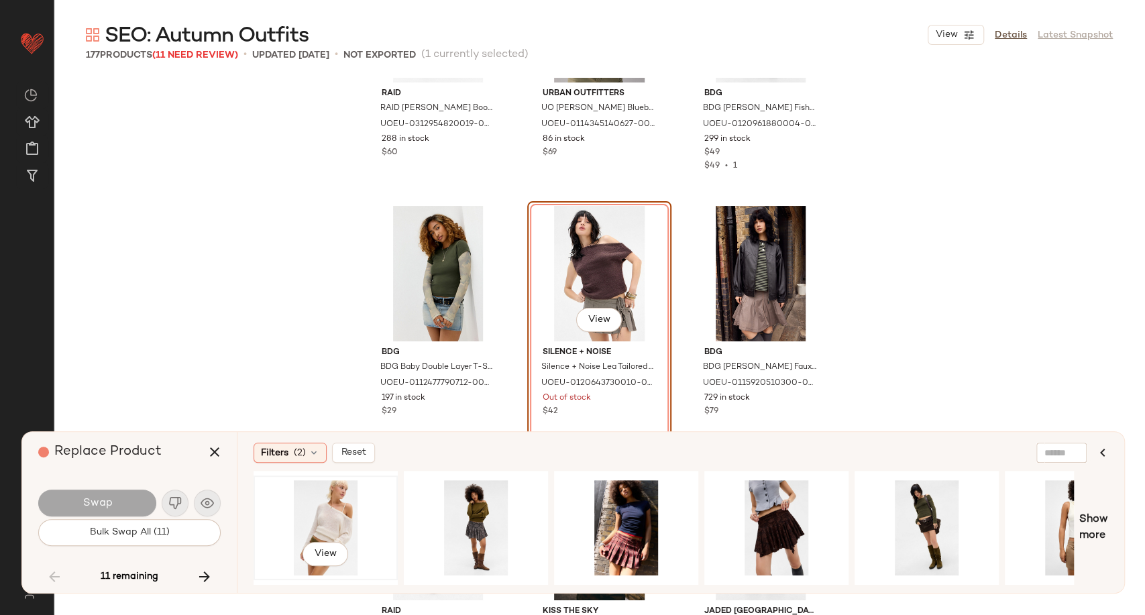
click at [328, 503] on div "View" at bounding box center [325, 527] width 135 height 95
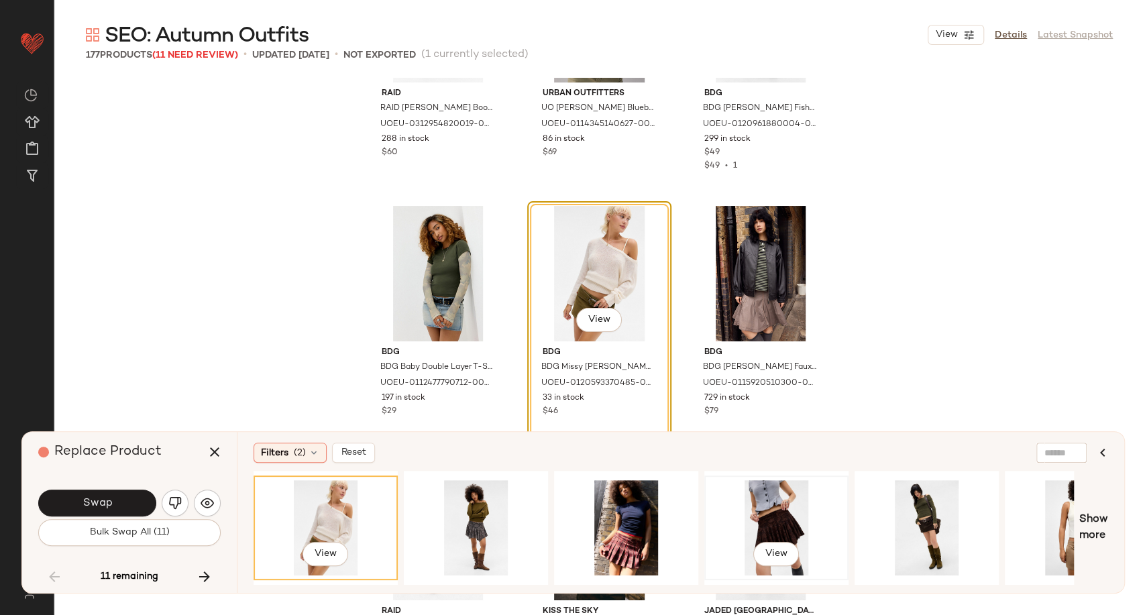
click at [761, 518] on div "View" at bounding box center [776, 527] width 135 height 95
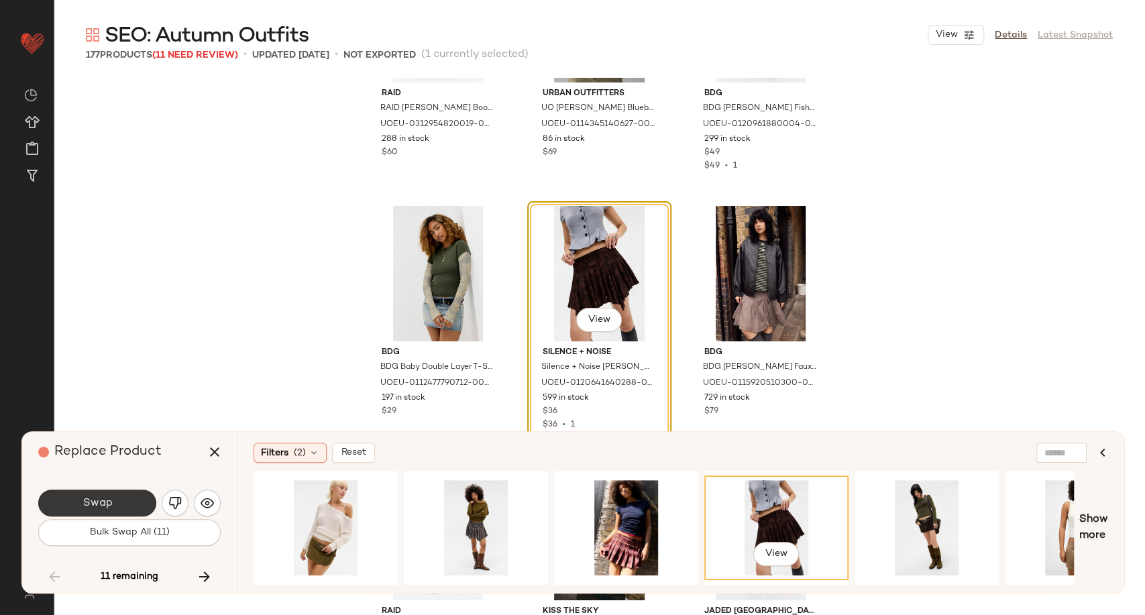
click at [116, 506] on button "Swap" at bounding box center [97, 502] width 118 height 27
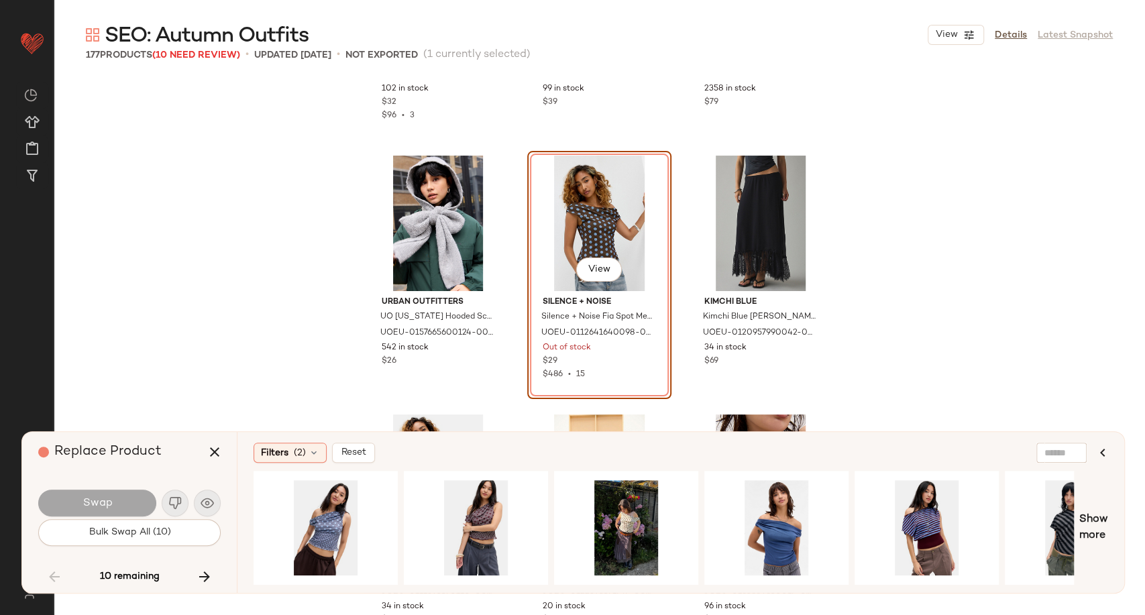
scroll to position [7470, 0]
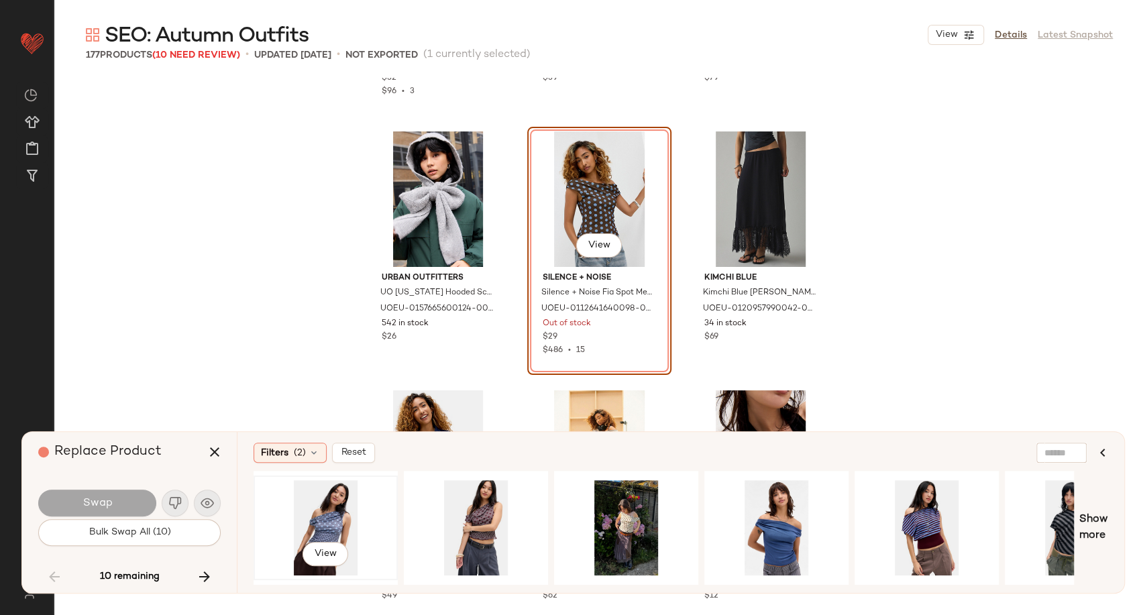
click at [310, 522] on div "View" at bounding box center [325, 527] width 135 height 95
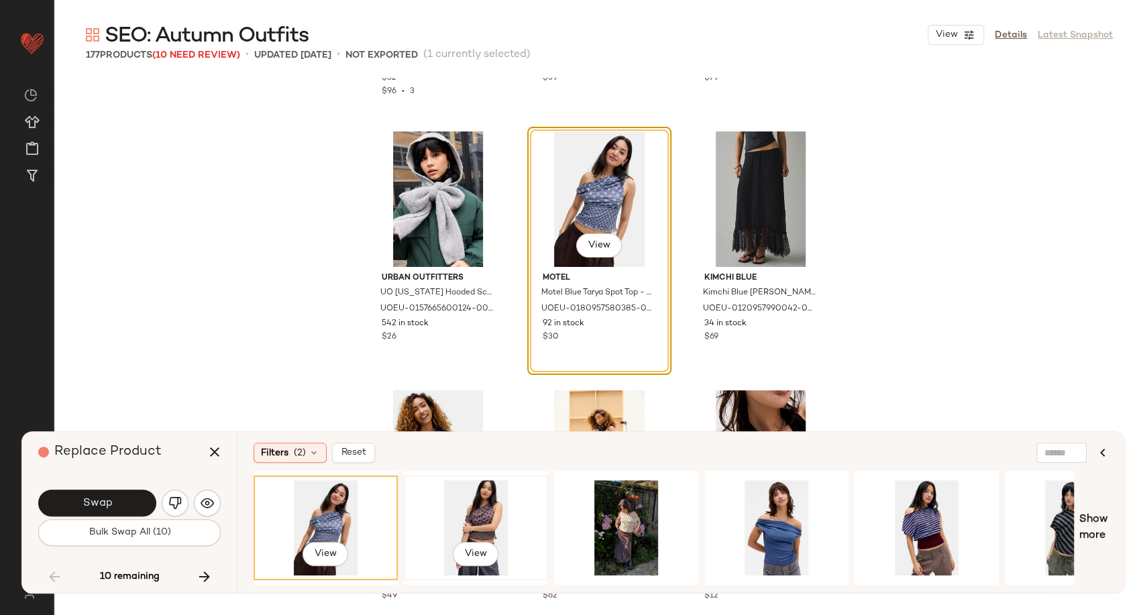
click at [463, 510] on div "View" at bounding box center [475, 527] width 135 height 95
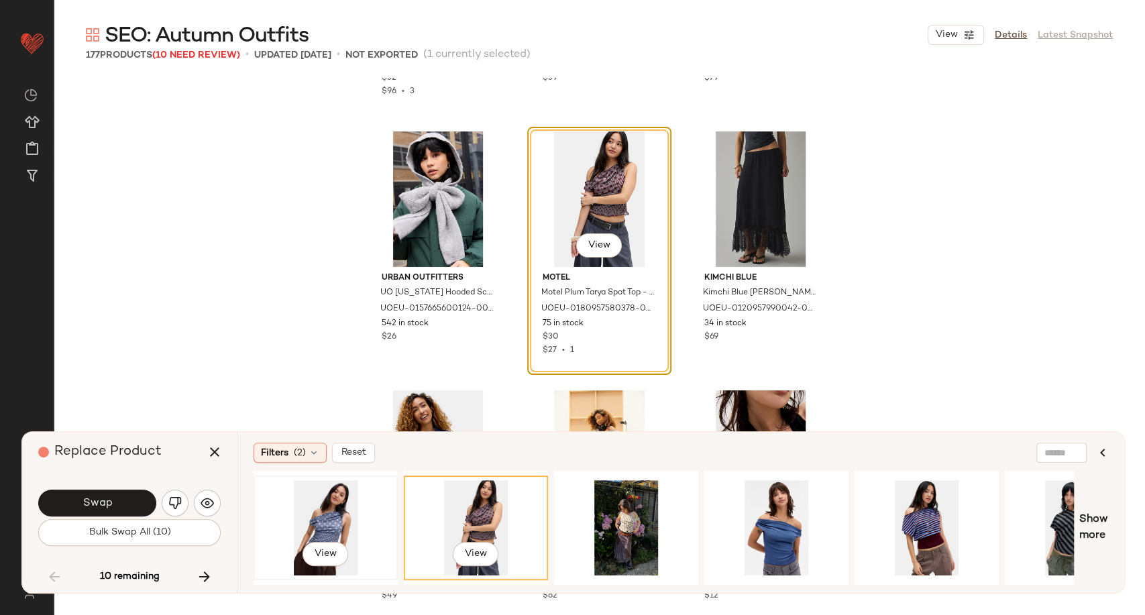
click at [346, 512] on div "View" at bounding box center [325, 527] width 135 height 95
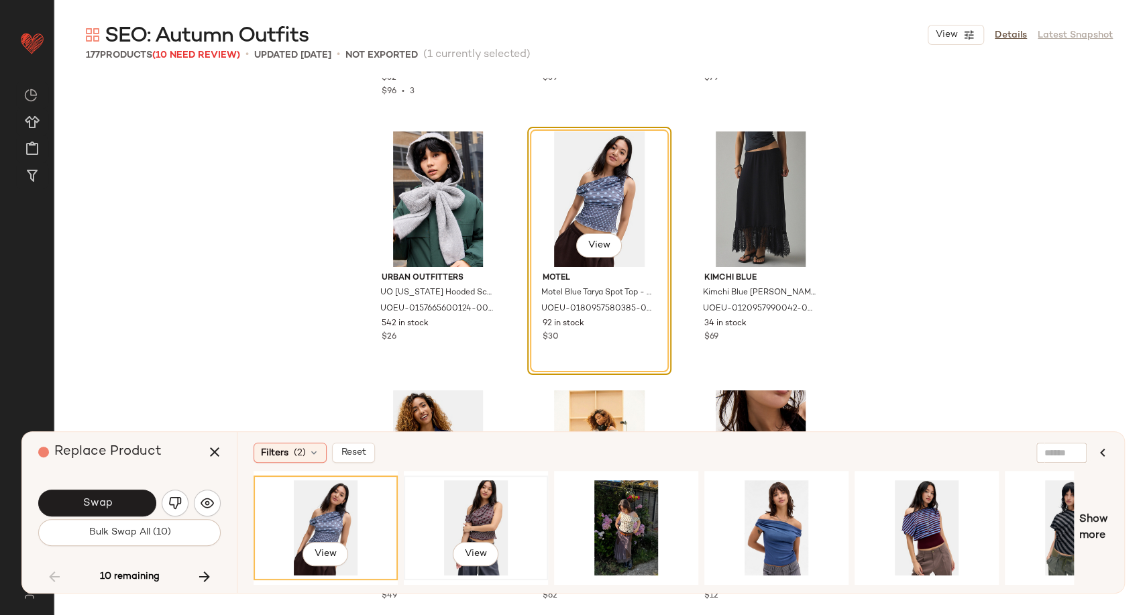
click at [474, 506] on div "View" at bounding box center [475, 527] width 135 height 95
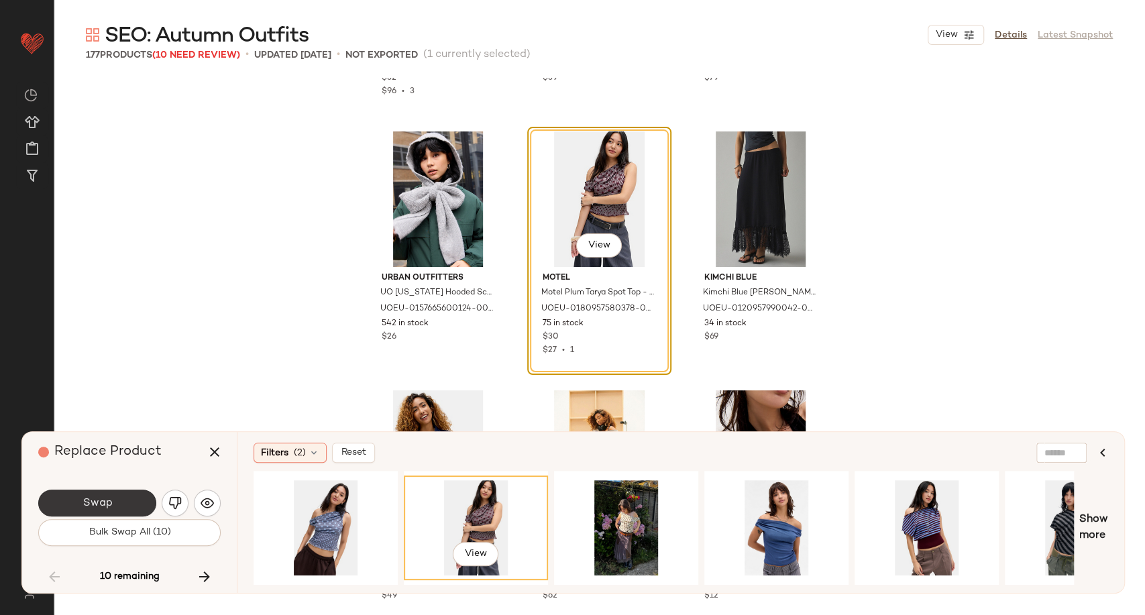
click at [134, 499] on button "Swap" at bounding box center [97, 502] width 118 height 27
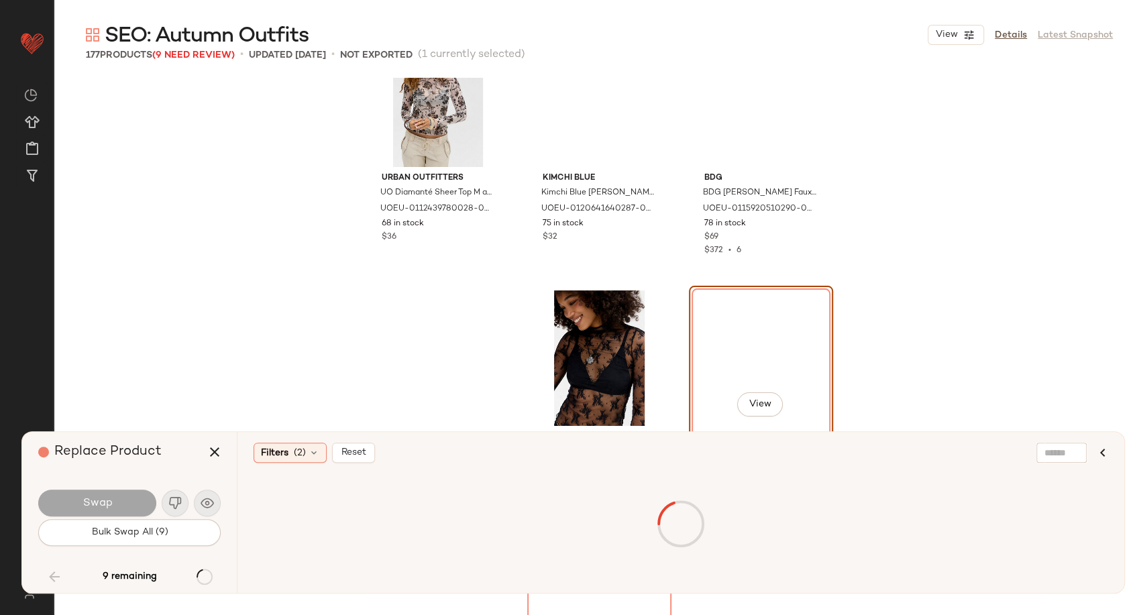
scroll to position [9800, 0]
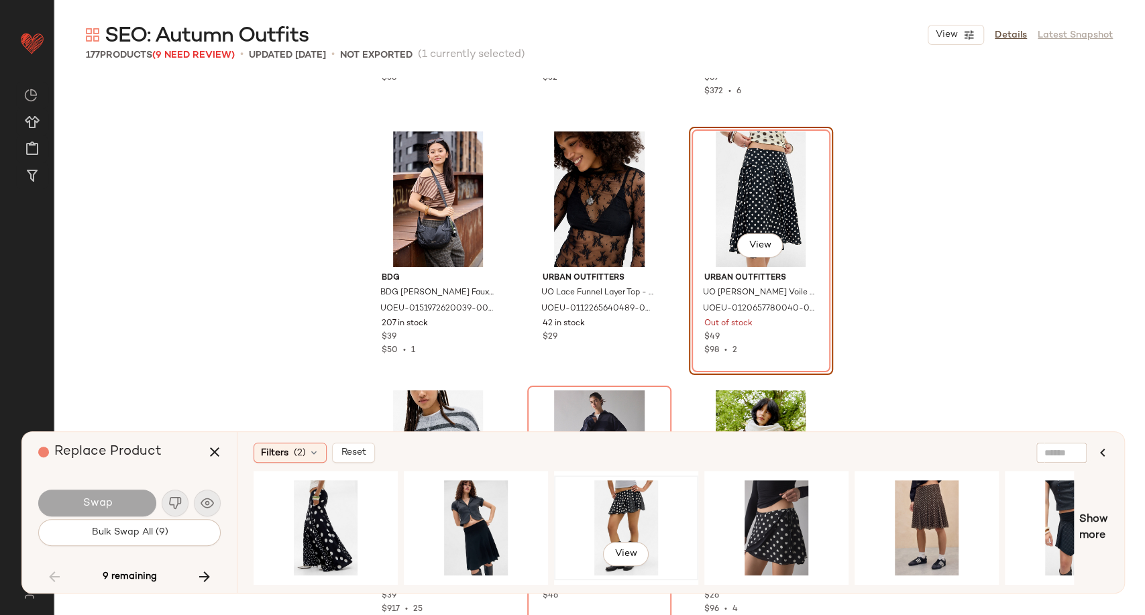
click at [625, 512] on div "View" at bounding box center [626, 527] width 135 height 95
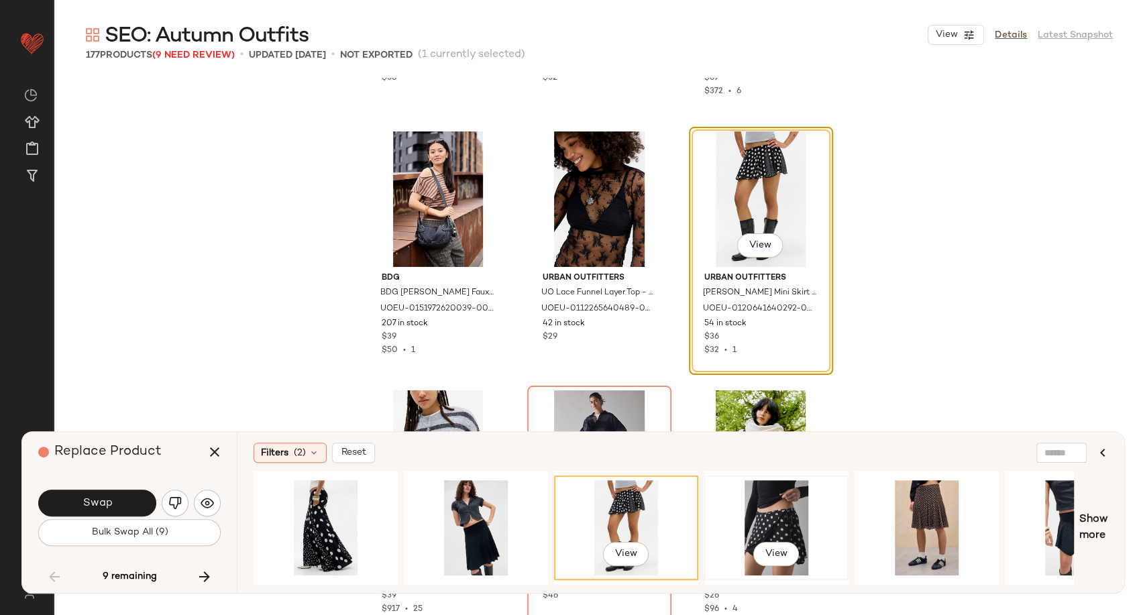
click at [740, 514] on div "View" at bounding box center [776, 527] width 135 height 95
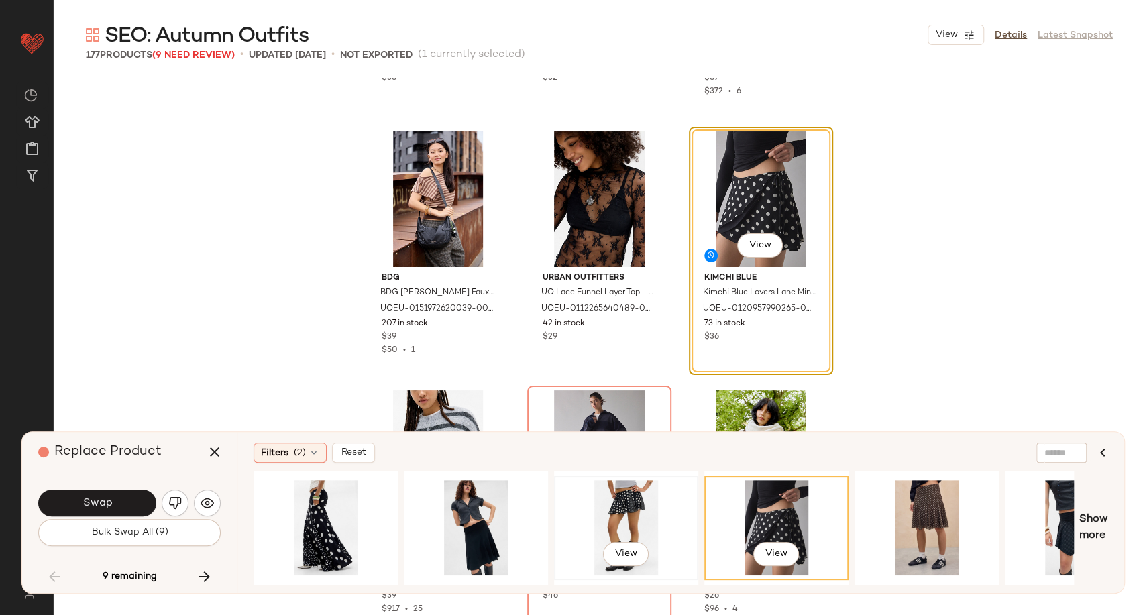
click at [634, 522] on div "View" at bounding box center [626, 527] width 135 height 95
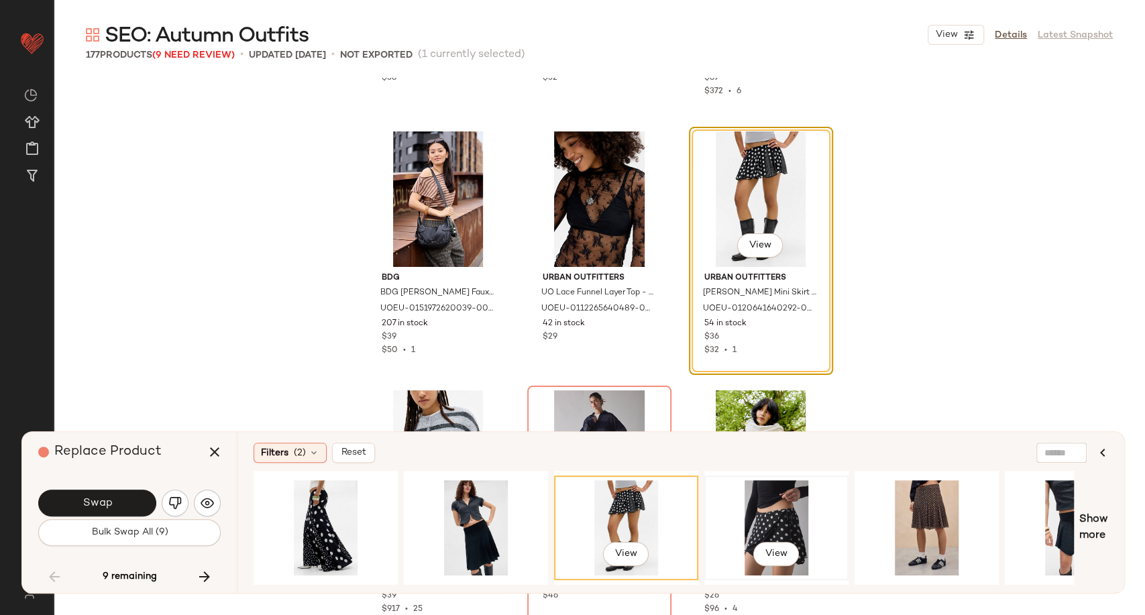
click at [774, 522] on div "View" at bounding box center [776, 527] width 135 height 95
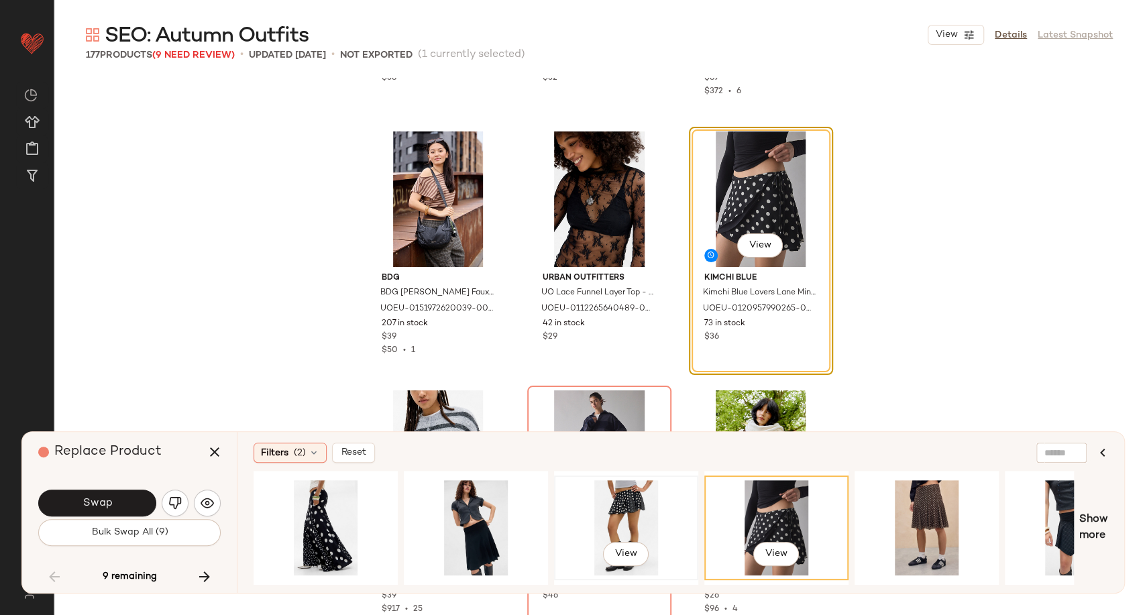
click at [614, 523] on div "View" at bounding box center [626, 527] width 135 height 95
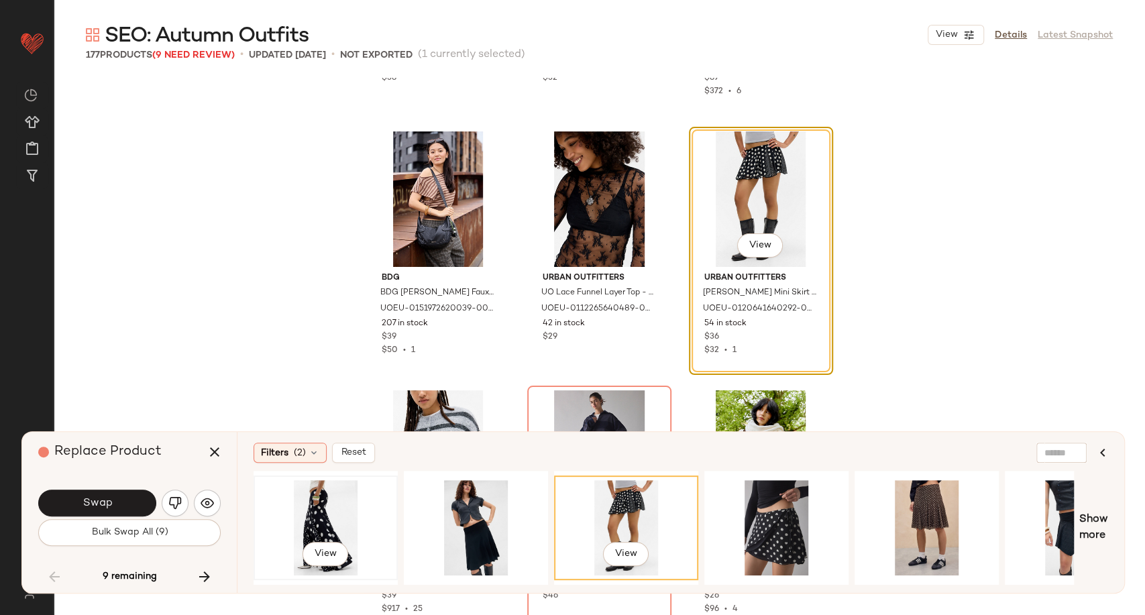
click at [316, 524] on div "View" at bounding box center [325, 527] width 135 height 95
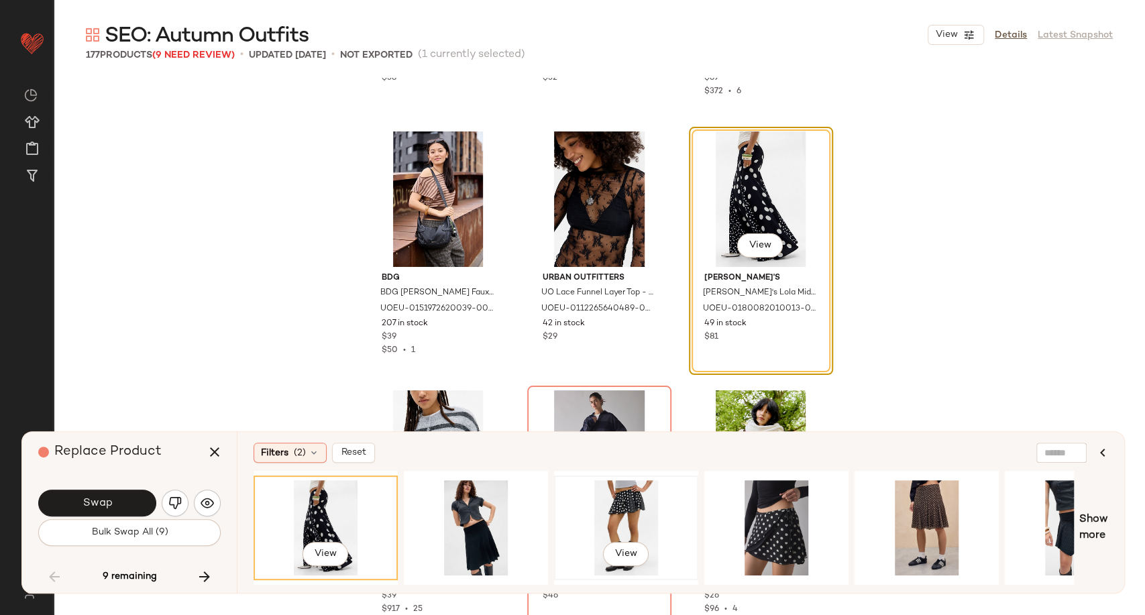
click at [632, 512] on div "View" at bounding box center [626, 527] width 135 height 95
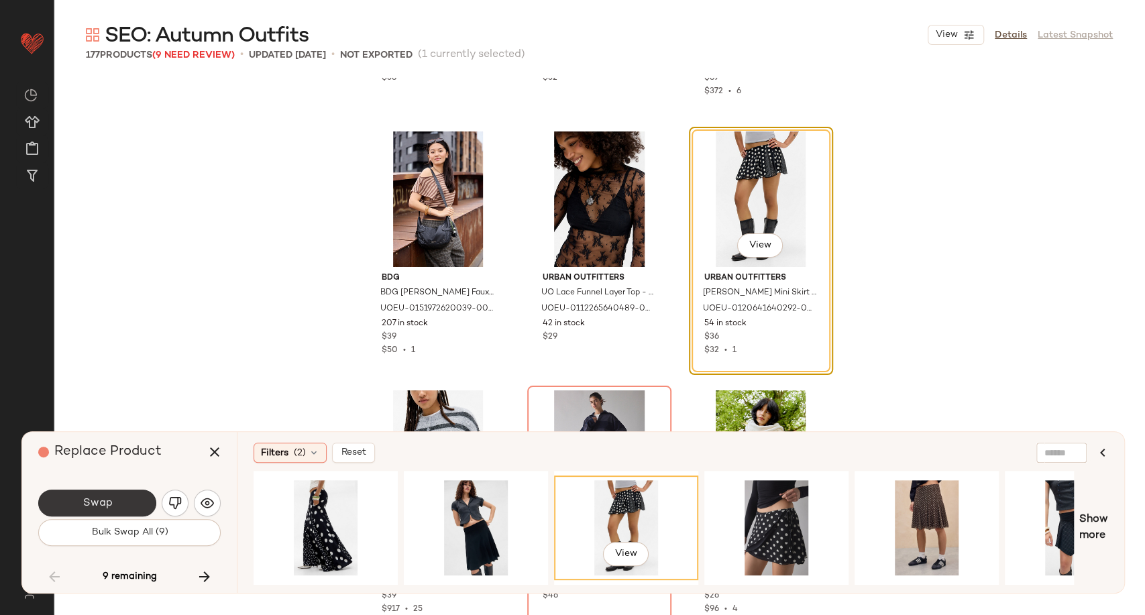
click at [115, 502] on button "Swap" at bounding box center [97, 502] width 118 height 27
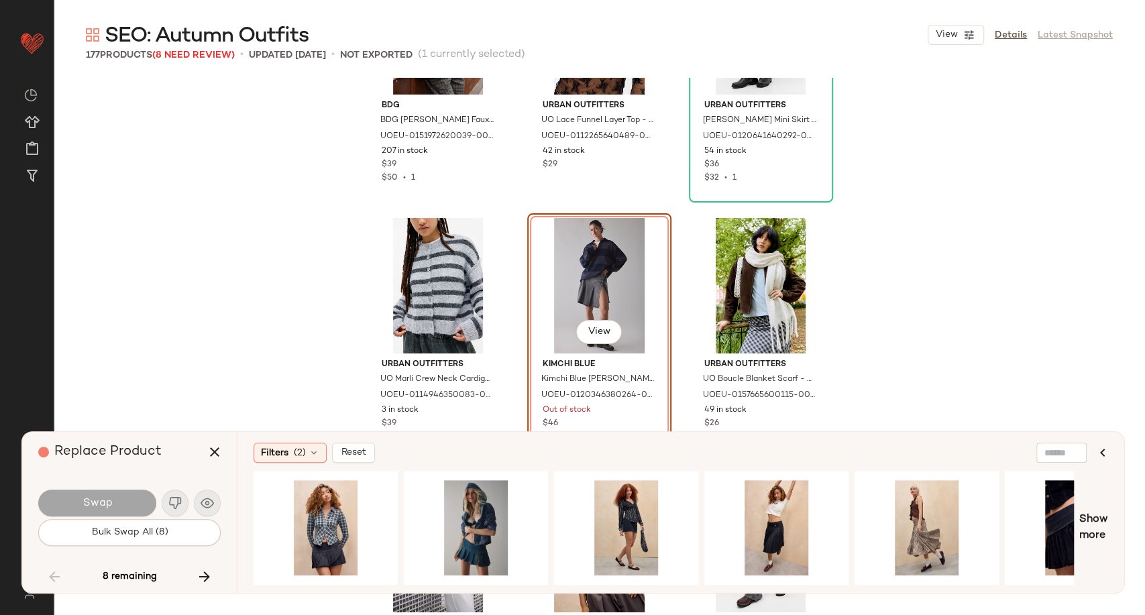
scroll to position [10059, 0]
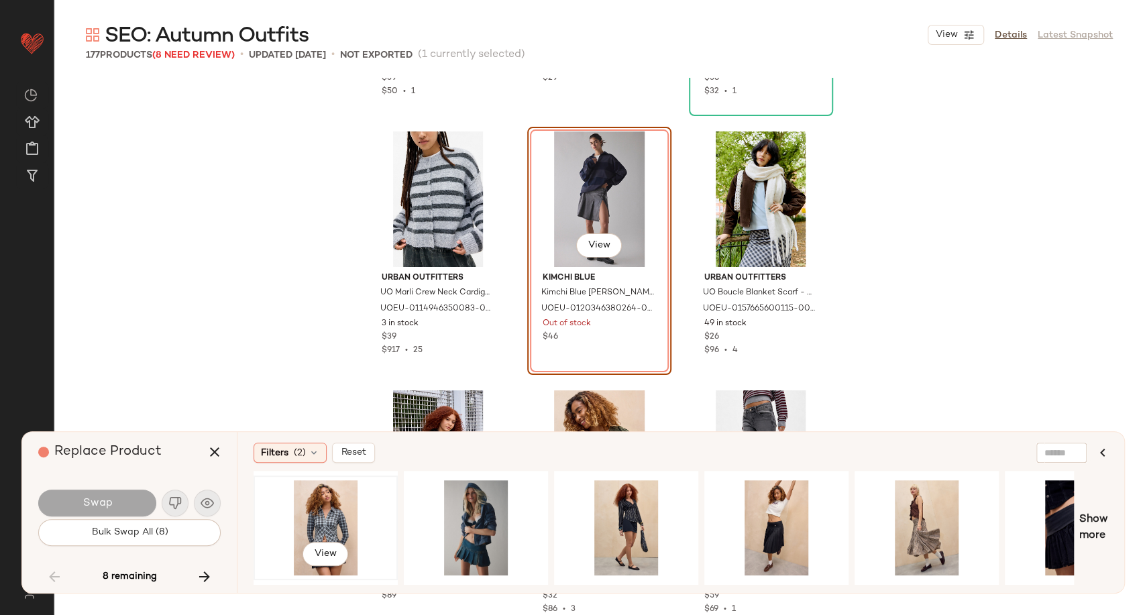
click at [325, 504] on div "View" at bounding box center [325, 527] width 135 height 95
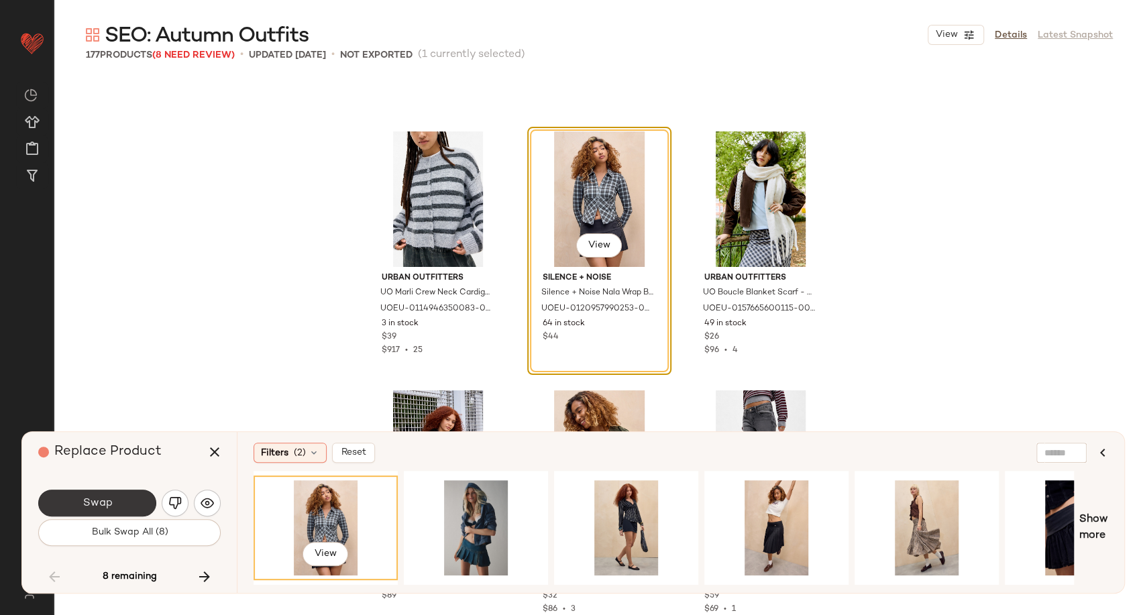
click at [134, 507] on button "Swap" at bounding box center [97, 502] width 118 height 27
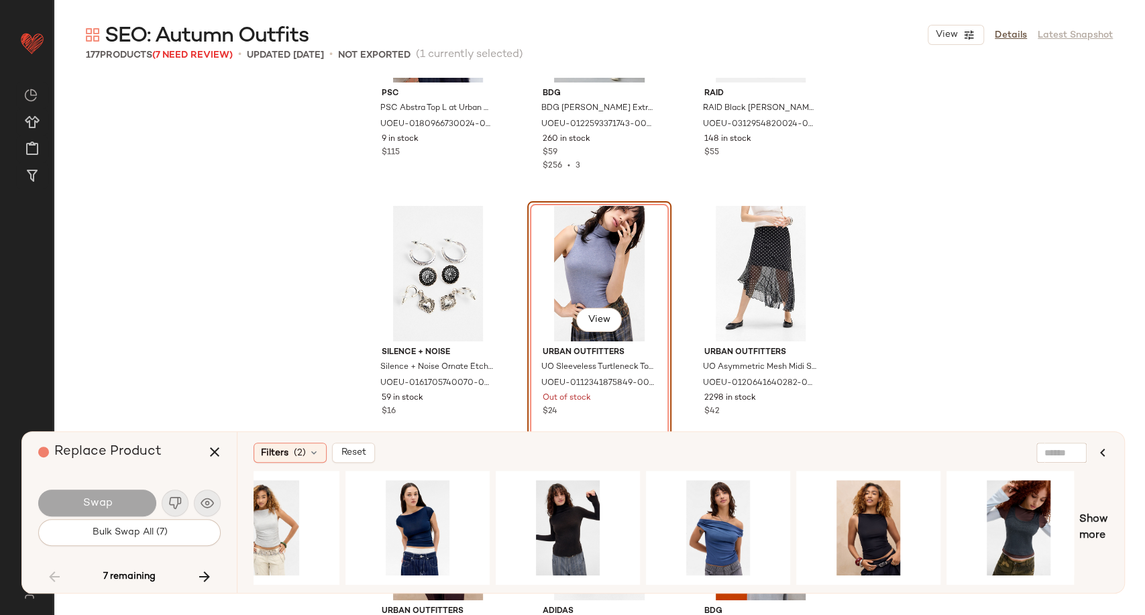
scroll to position [0, 233]
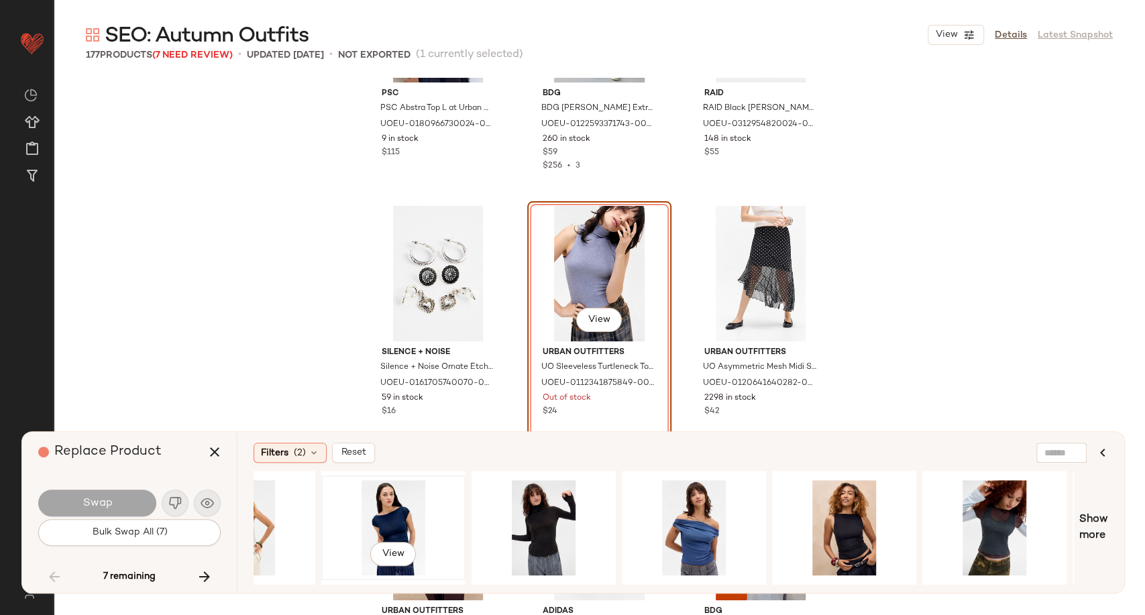
click at [392, 522] on div "View" at bounding box center [393, 527] width 135 height 95
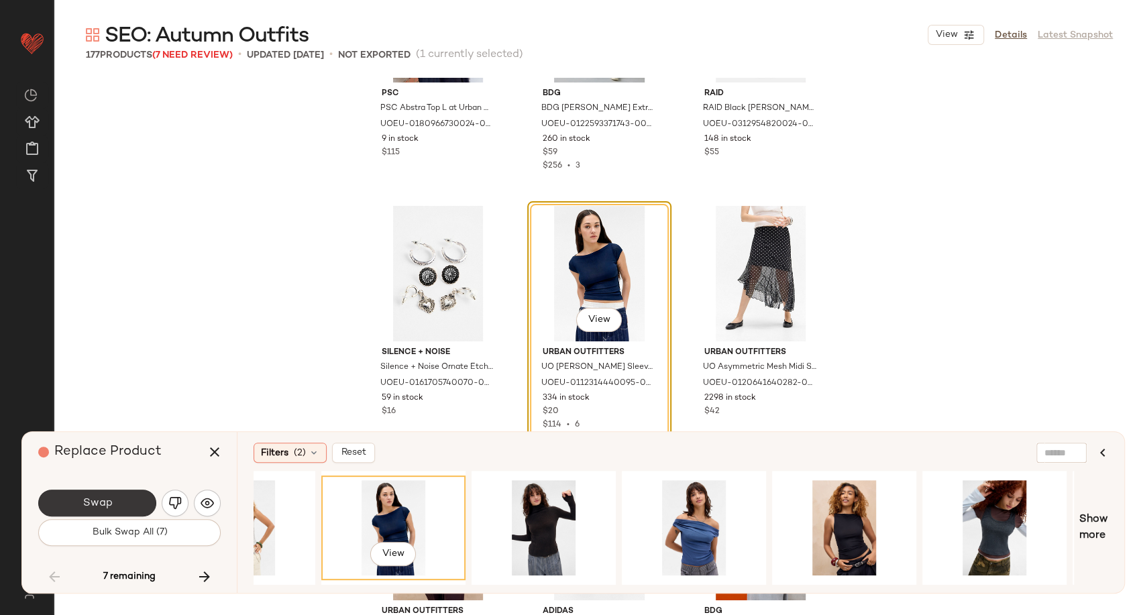
click at [73, 511] on button "Swap" at bounding box center [97, 502] width 118 height 27
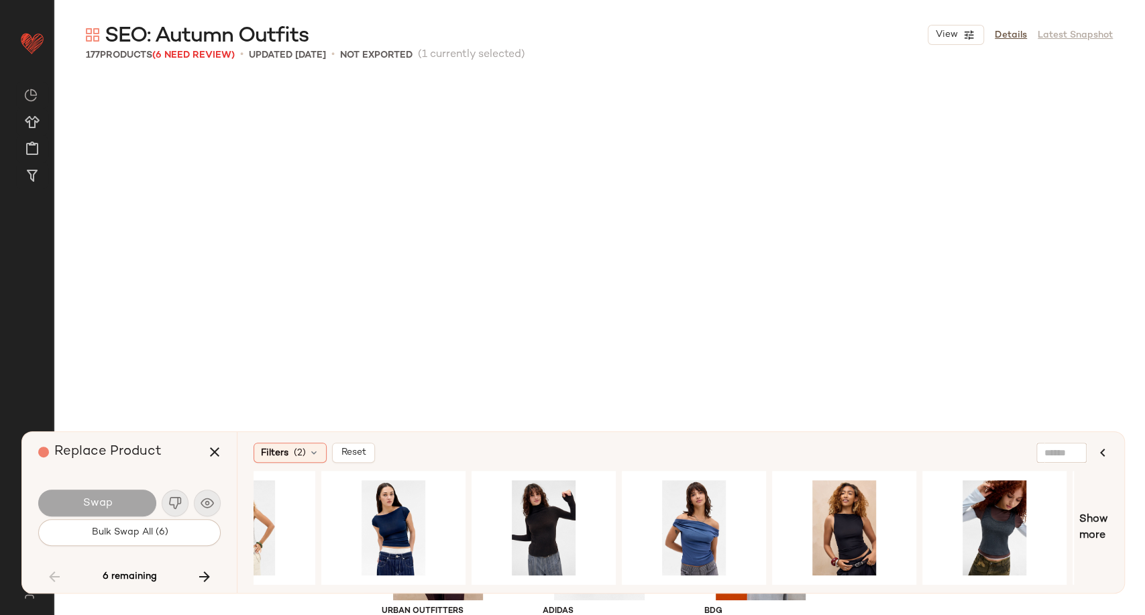
scroll to position [11129, 0]
